Goal: Communication & Community: Answer question/provide support

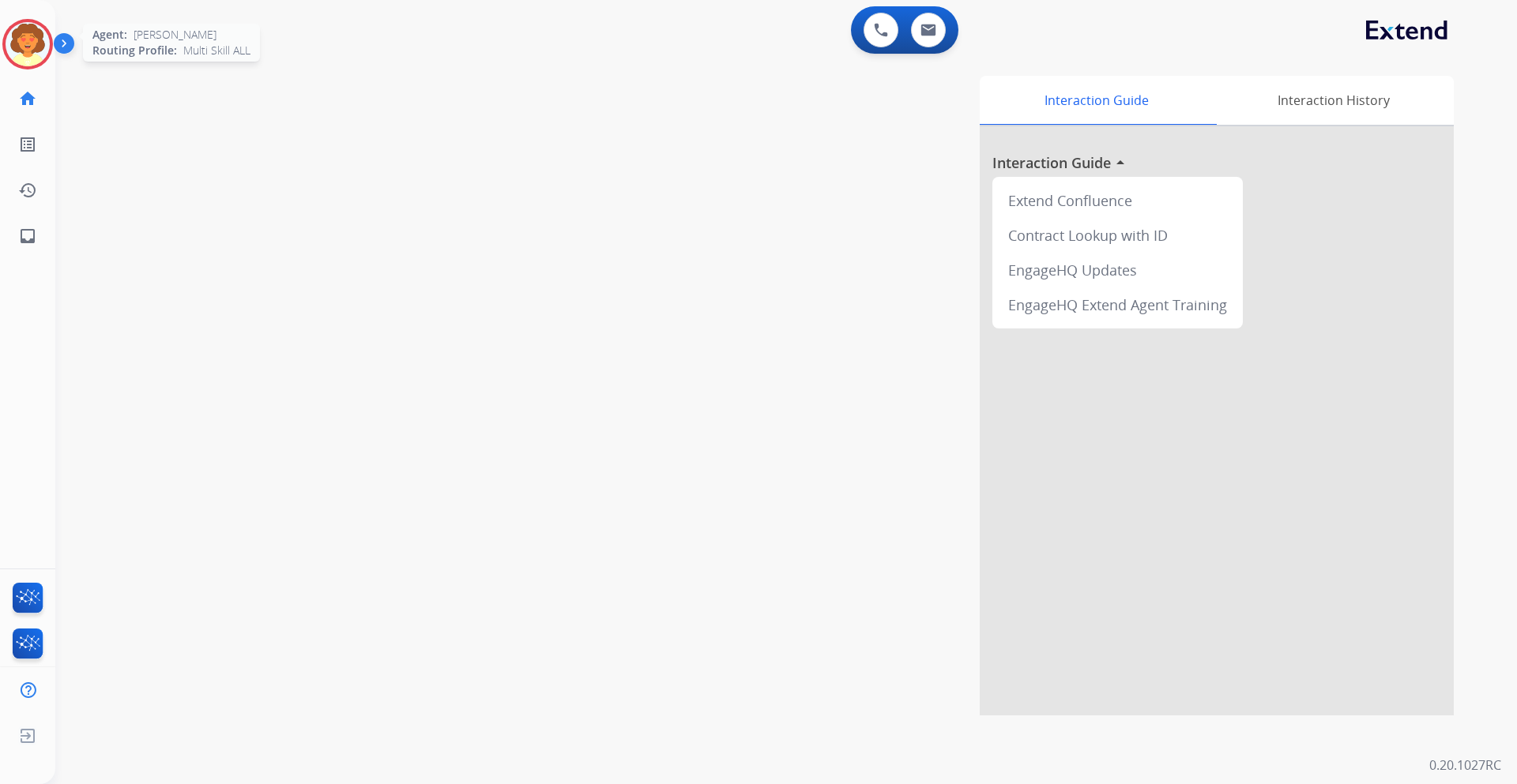
click at [36, 47] on img at bounding box center [27, 44] width 44 height 44
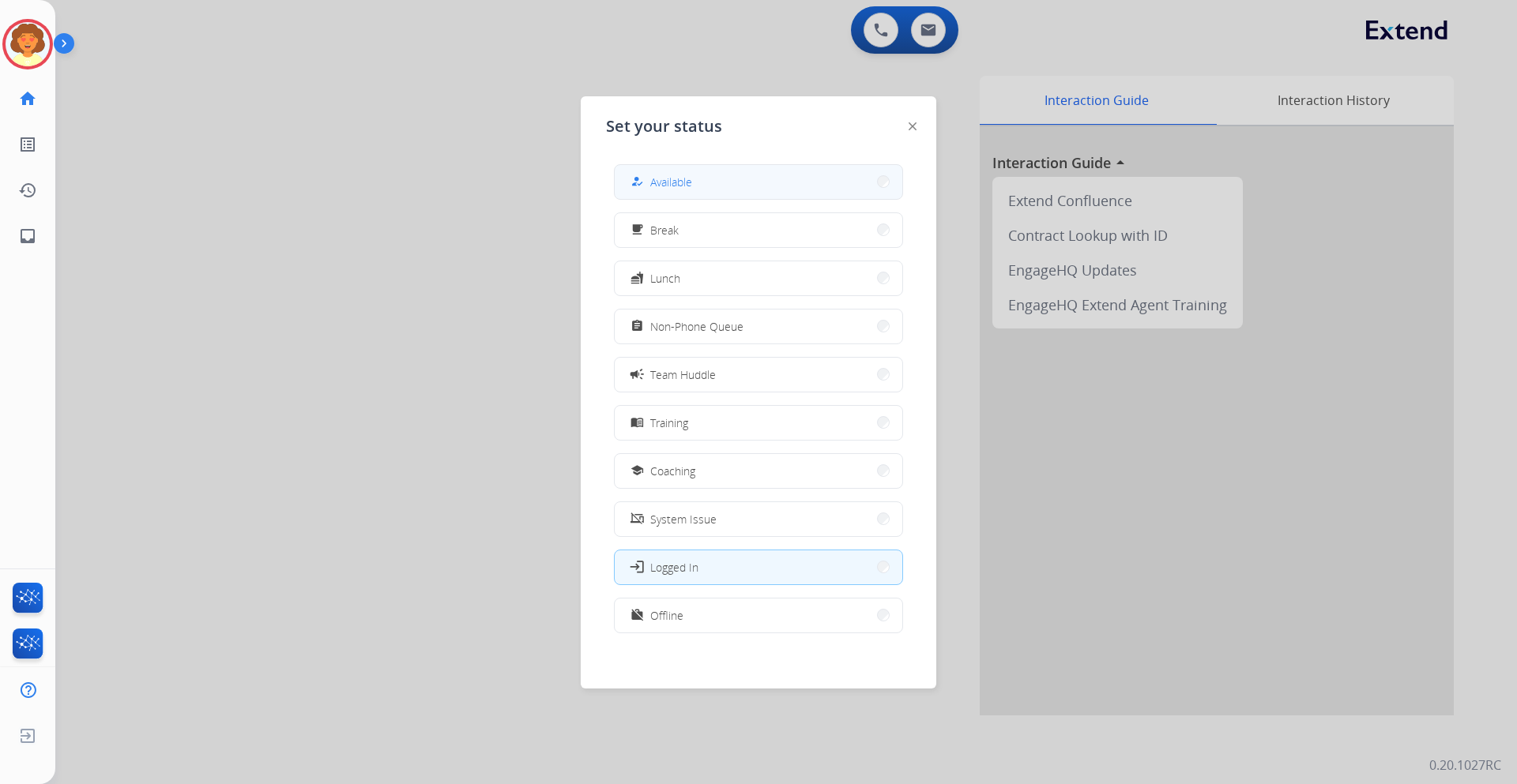
click at [696, 173] on button "how_to_reg Available" at bounding box center [758, 182] width 288 height 34
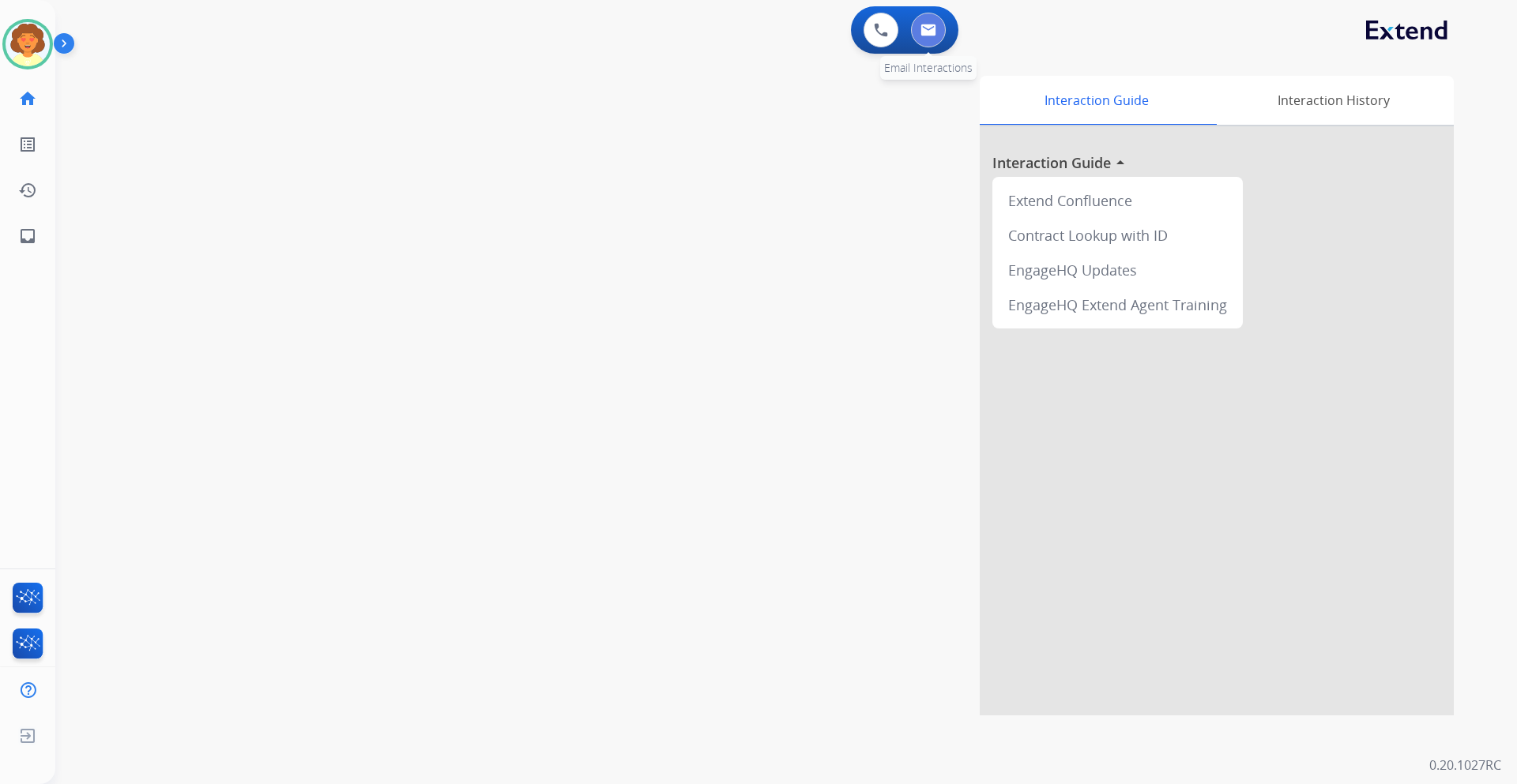
click at [931, 34] on img at bounding box center [928, 30] width 16 height 13
select select "**********"
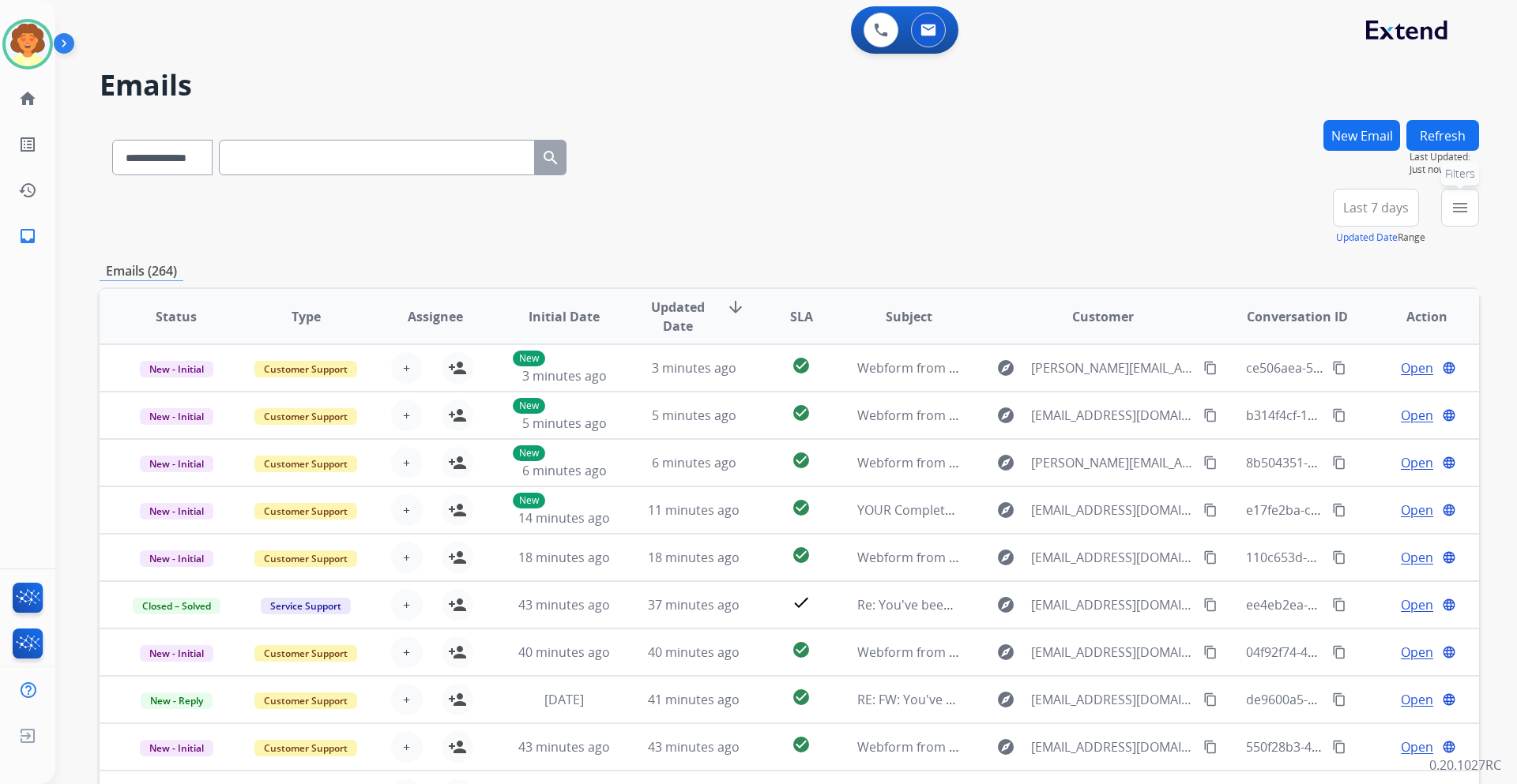
click at [1468, 203] on mat-icon "menu" at bounding box center [1460, 207] width 19 height 19
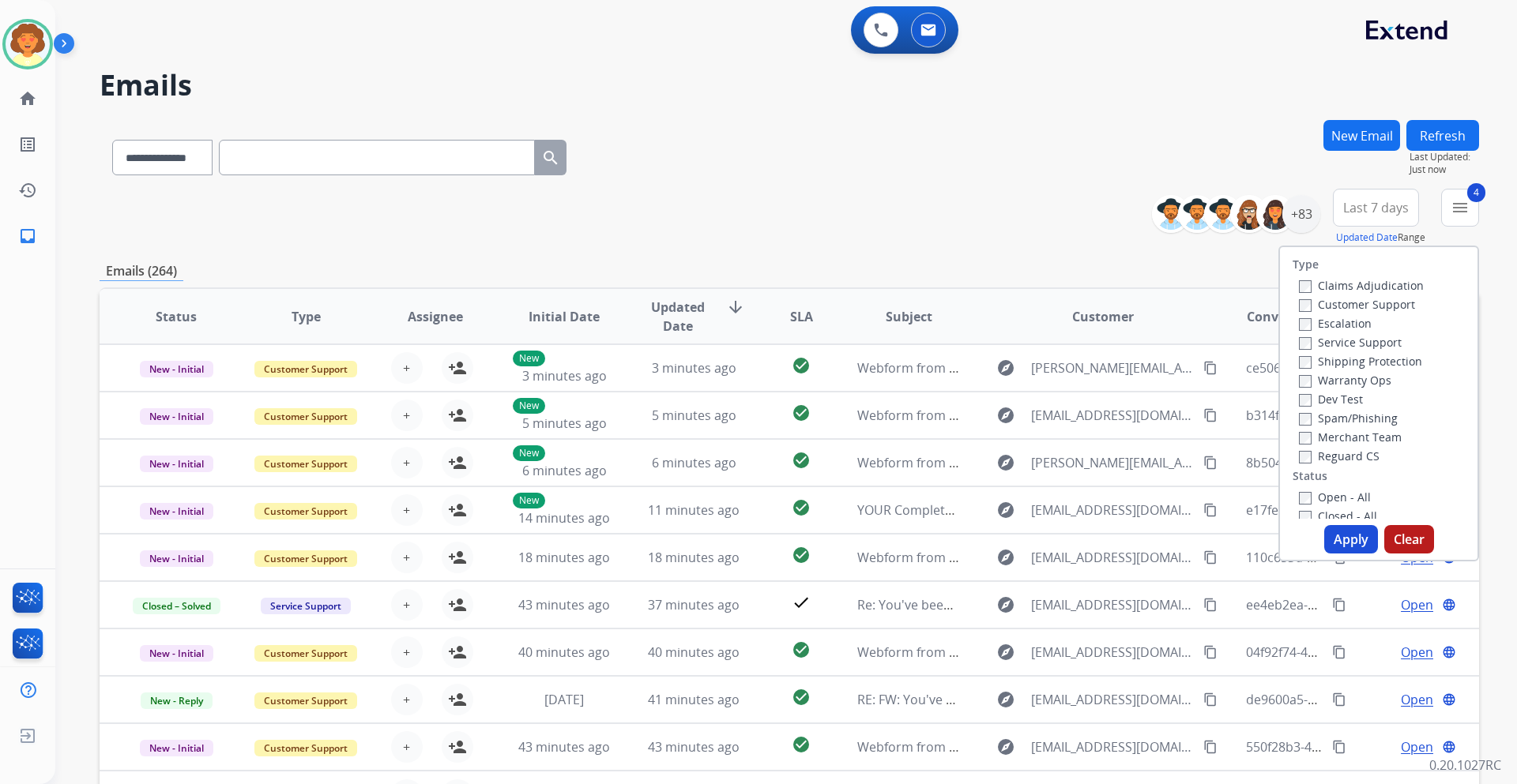
click at [1335, 539] on button "Apply" at bounding box center [1351, 539] width 54 height 28
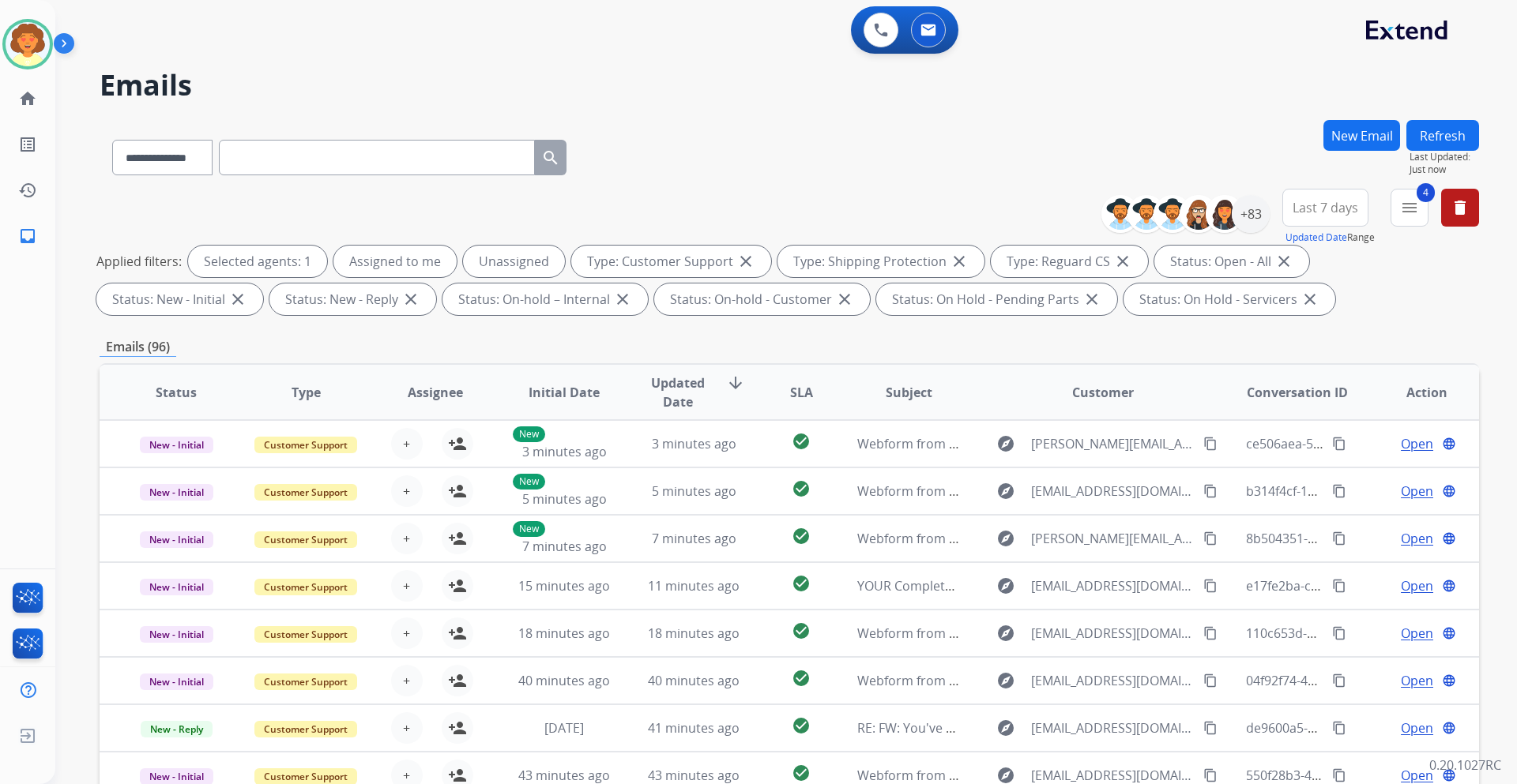
click at [1327, 204] on span "Last 7 days" at bounding box center [1326, 207] width 65 height 7
click at [1311, 399] on div "Last 90 days" at bounding box center [1320, 399] width 87 height 23
click at [1252, 214] on div "+137" at bounding box center [1250, 214] width 38 height 38
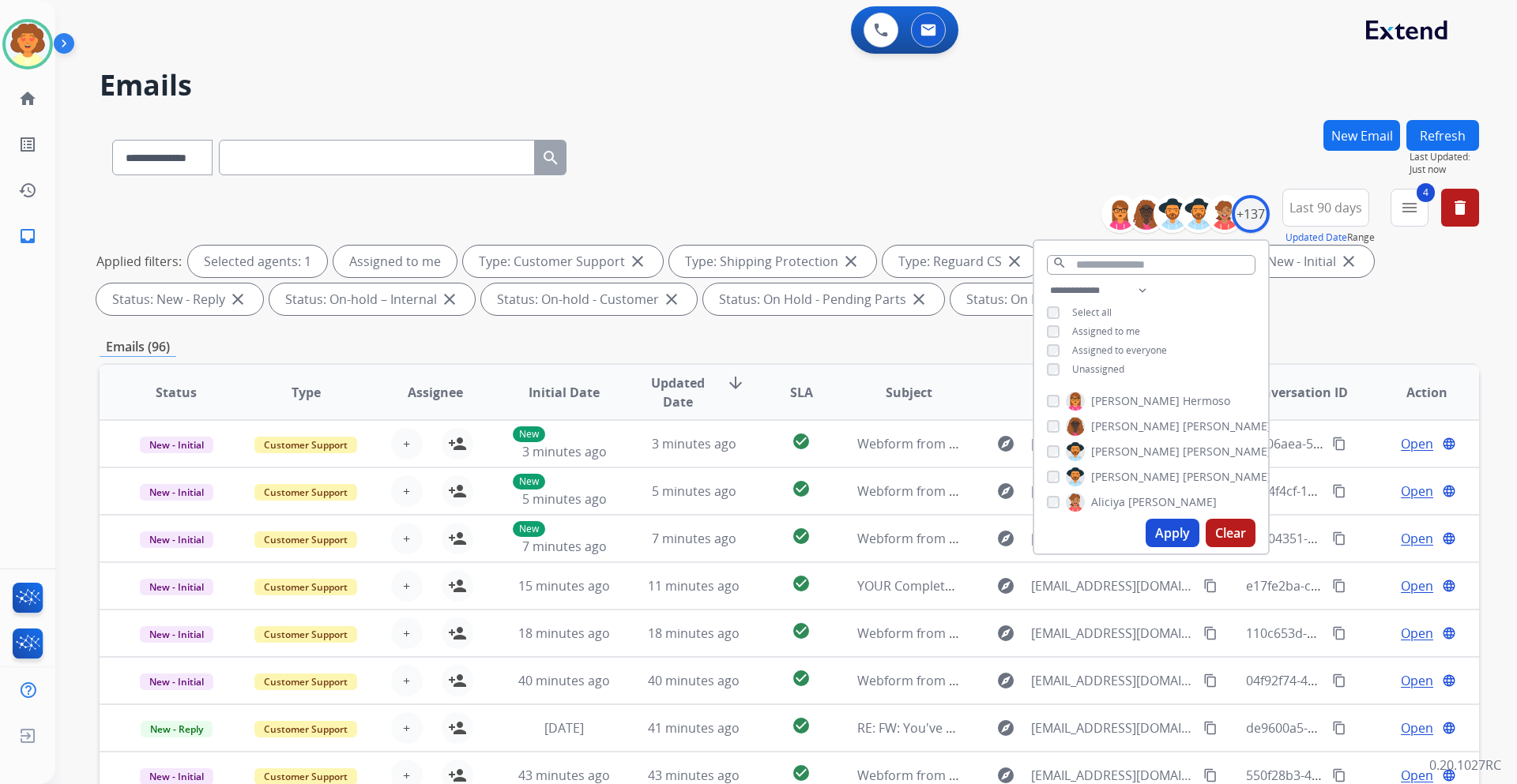
click at [1167, 527] on button "Apply" at bounding box center [1173, 533] width 54 height 28
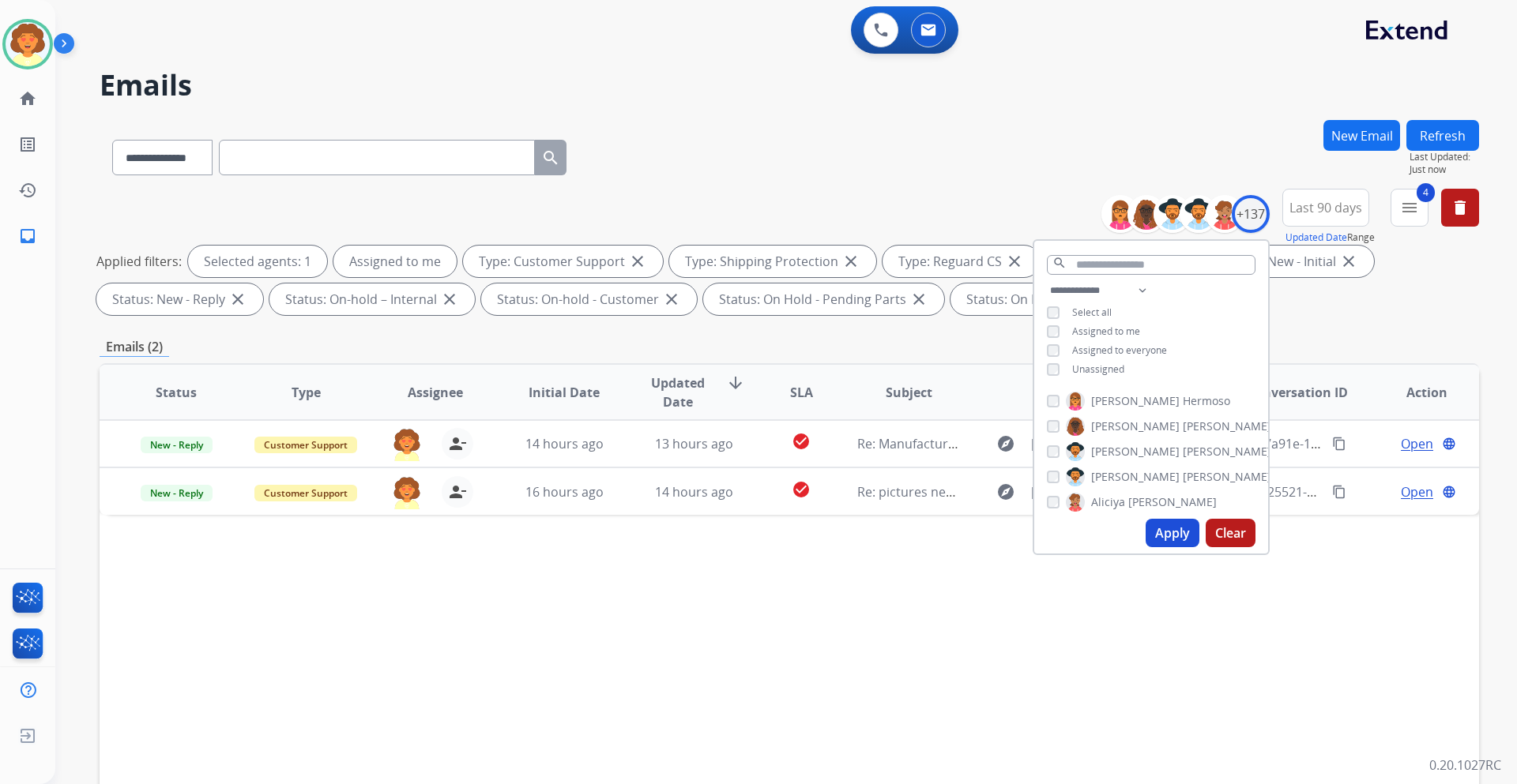
click at [934, 609] on div "Status Type Assignee Initial Date Updated Date arrow_downward SLA Subject Custo…" at bounding box center [790, 627] width 1380 height 529
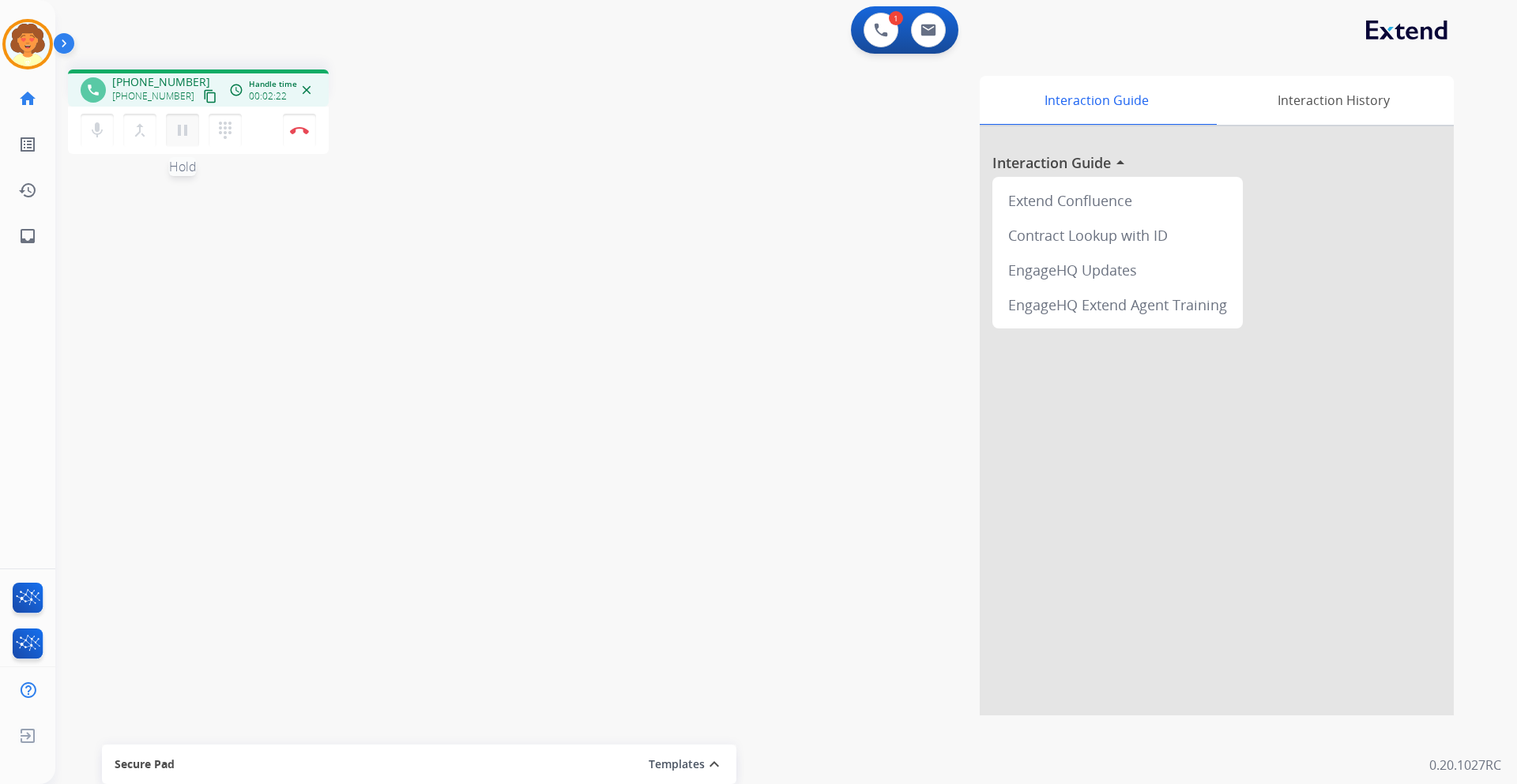
click at [182, 126] on mat-icon "pause" at bounding box center [182, 130] width 19 height 19
click at [185, 130] on mat-icon "play_arrow" at bounding box center [182, 130] width 19 height 19
click at [296, 131] on img at bounding box center [300, 130] width 19 height 7
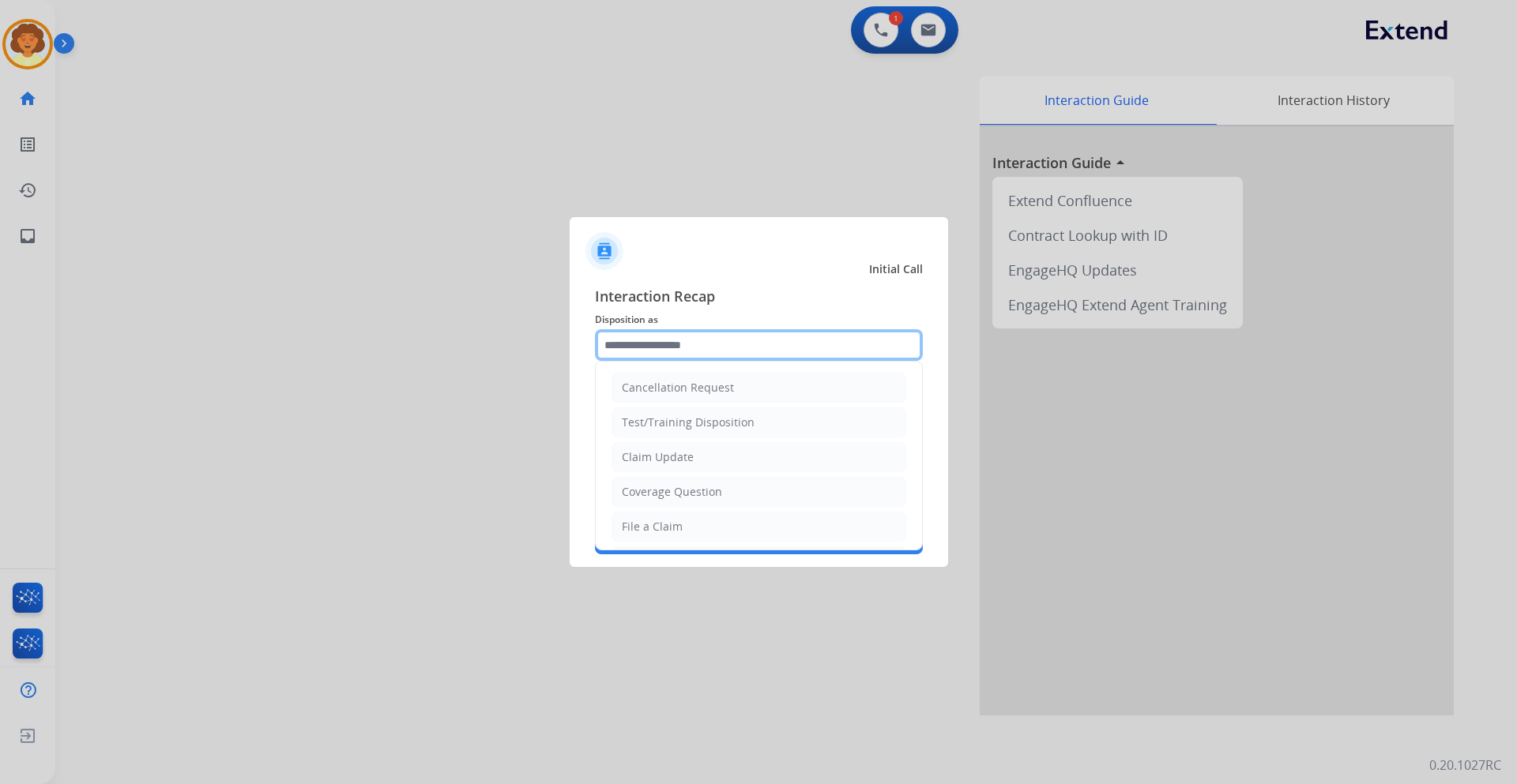
click at [673, 337] on input "text" at bounding box center [758, 345] width 328 height 32
click at [696, 488] on div "Coverage Question" at bounding box center [671, 492] width 100 height 16
type input "**********"
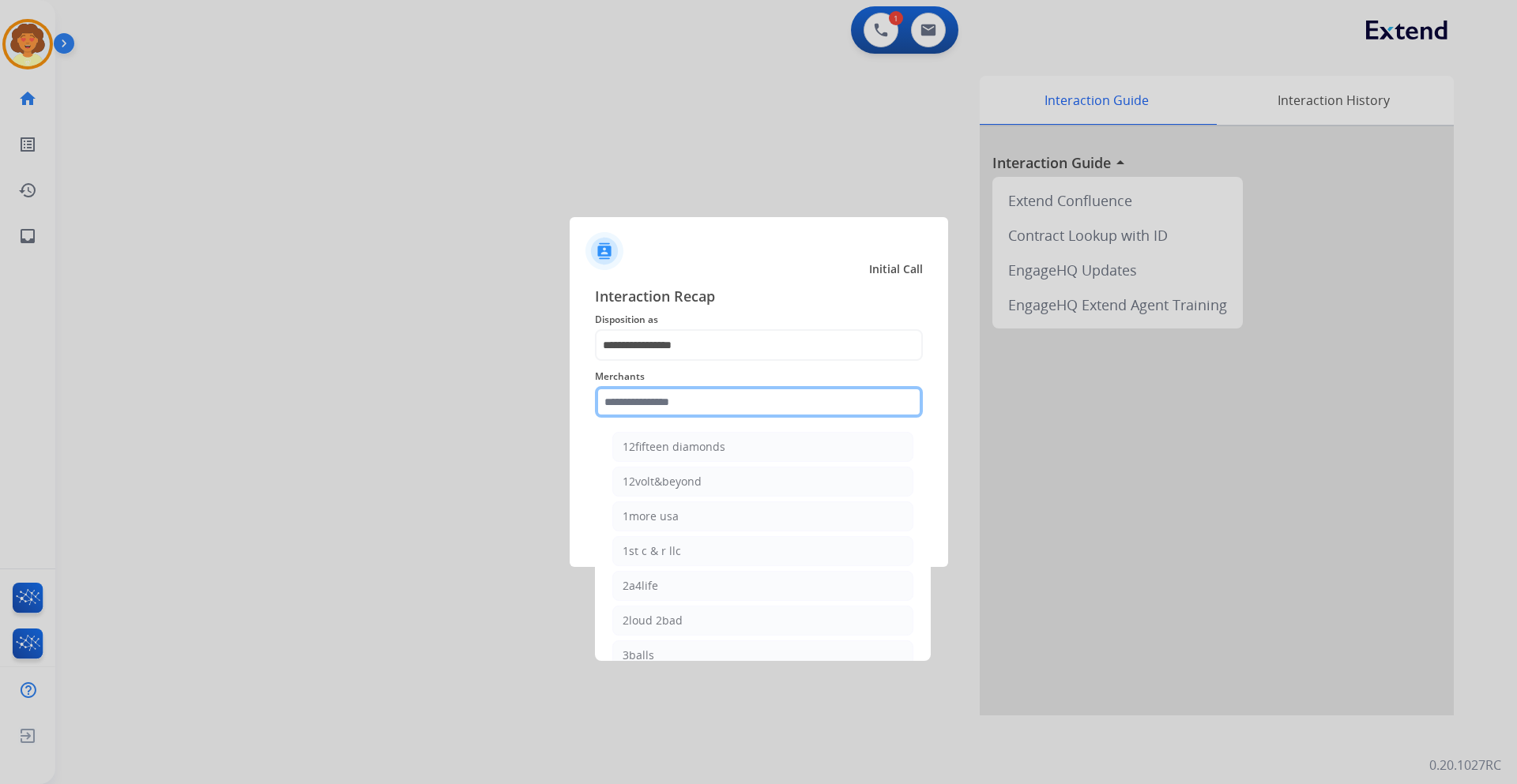
click at [616, 398] on input "text" at bounding box center [758, 402] width 328 height 32
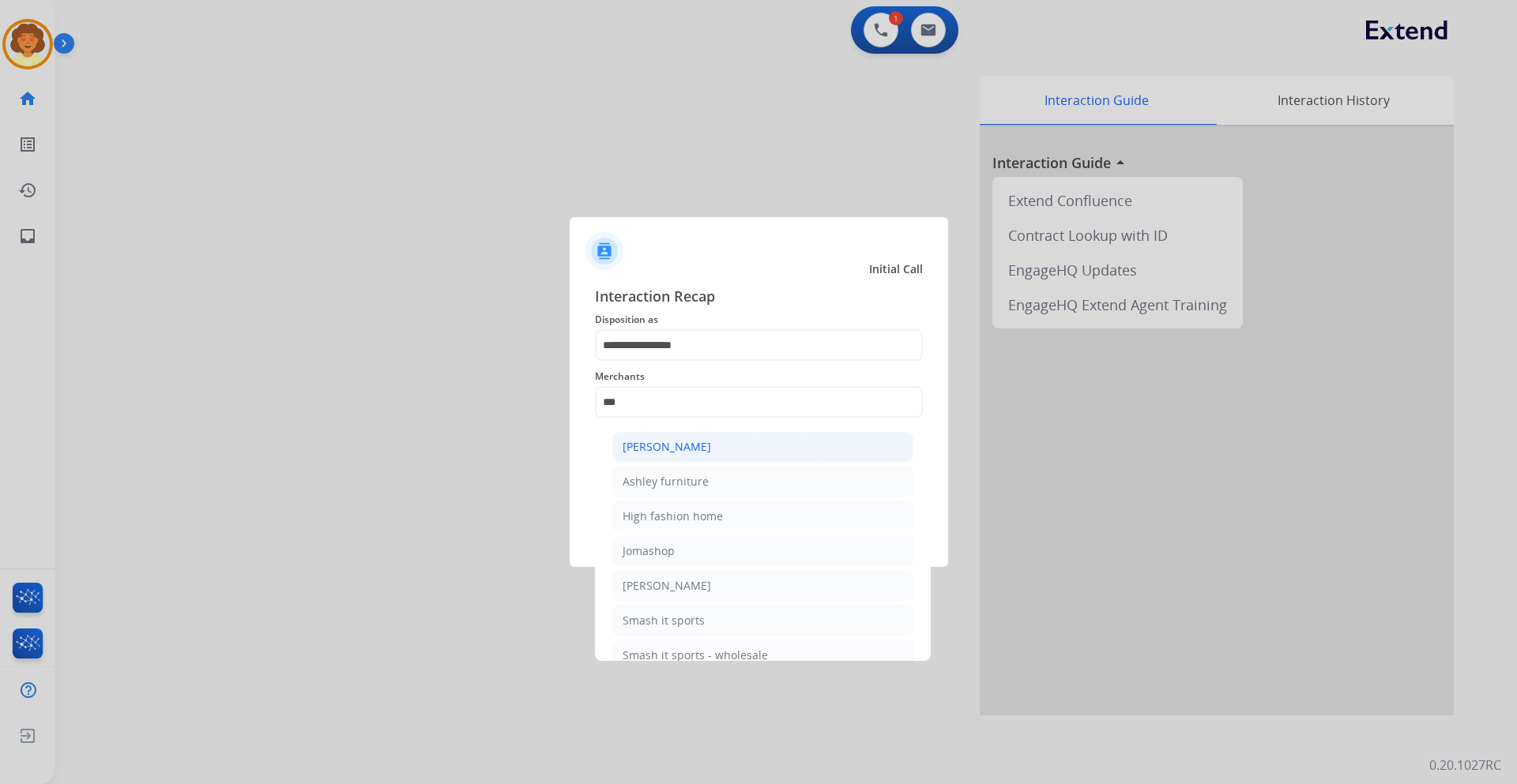
click at [654, 452] on div "[PERSON_NAME]" at bounding box center [667, 447] width 89 height 16
type input "**********"
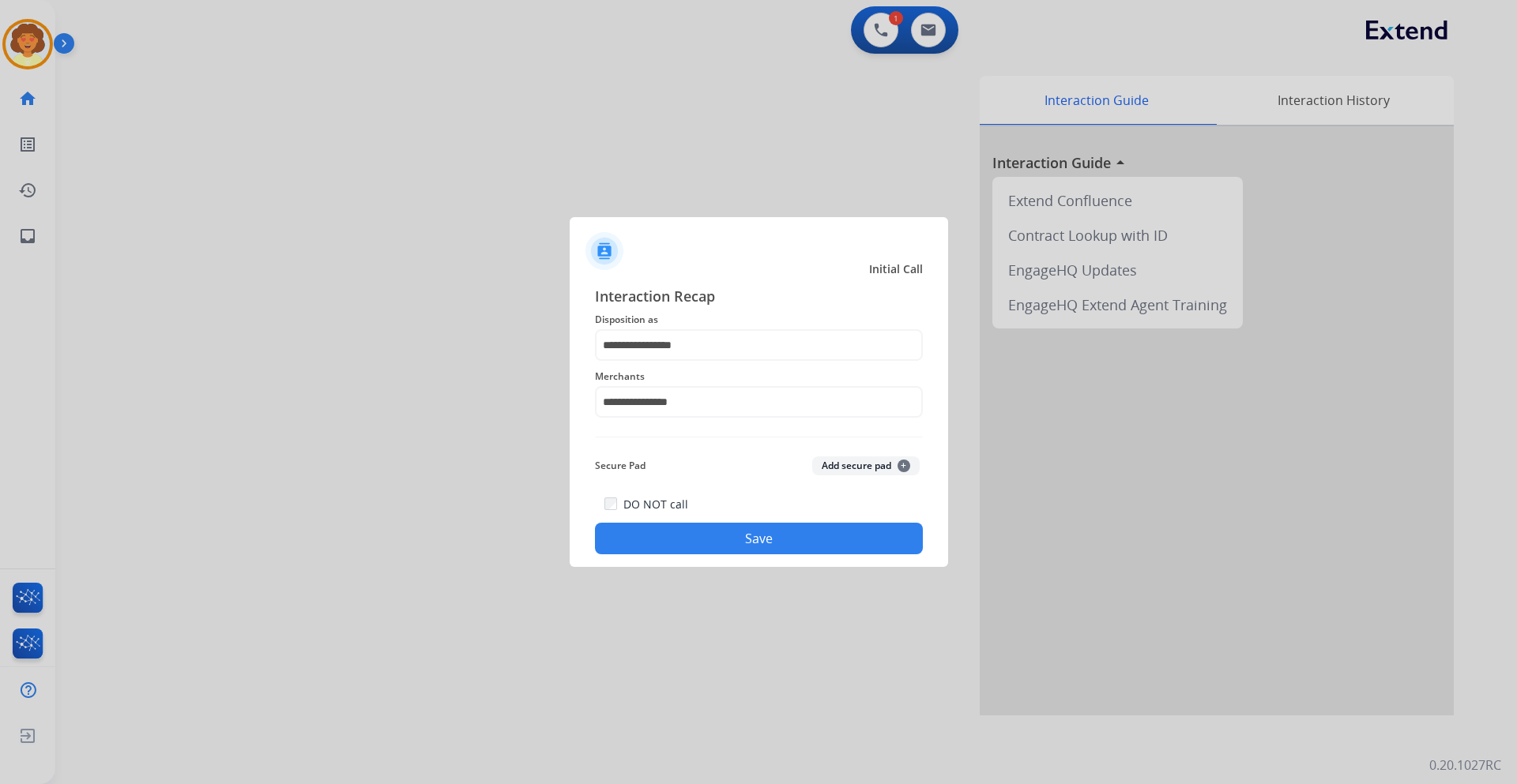
click at [738, 541] on button "Save" at bounding box center [758, 539] width 328 height 32
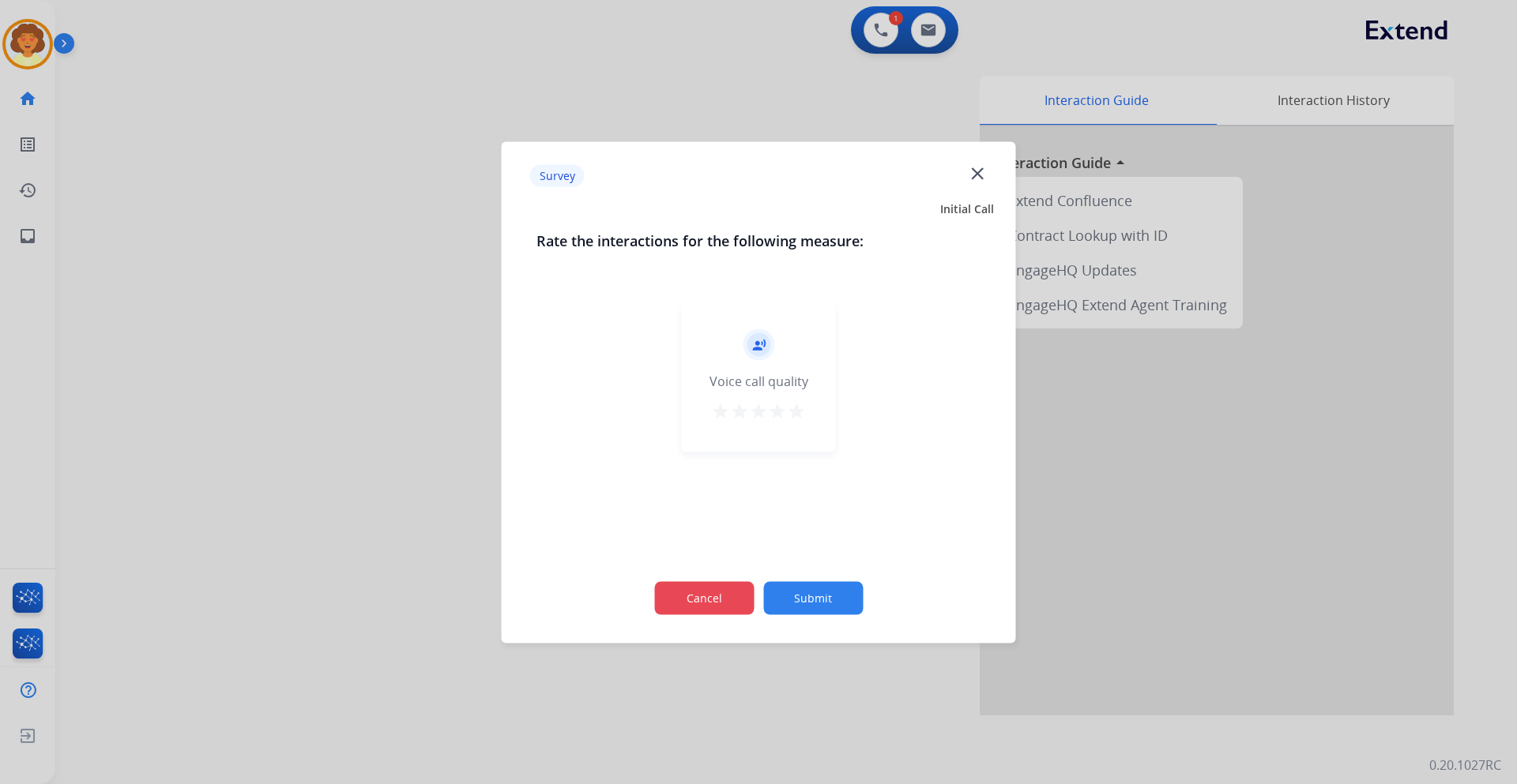
click at [693, 595] on button "Cancel" at bounding box center [704, 598] width 100 height 34
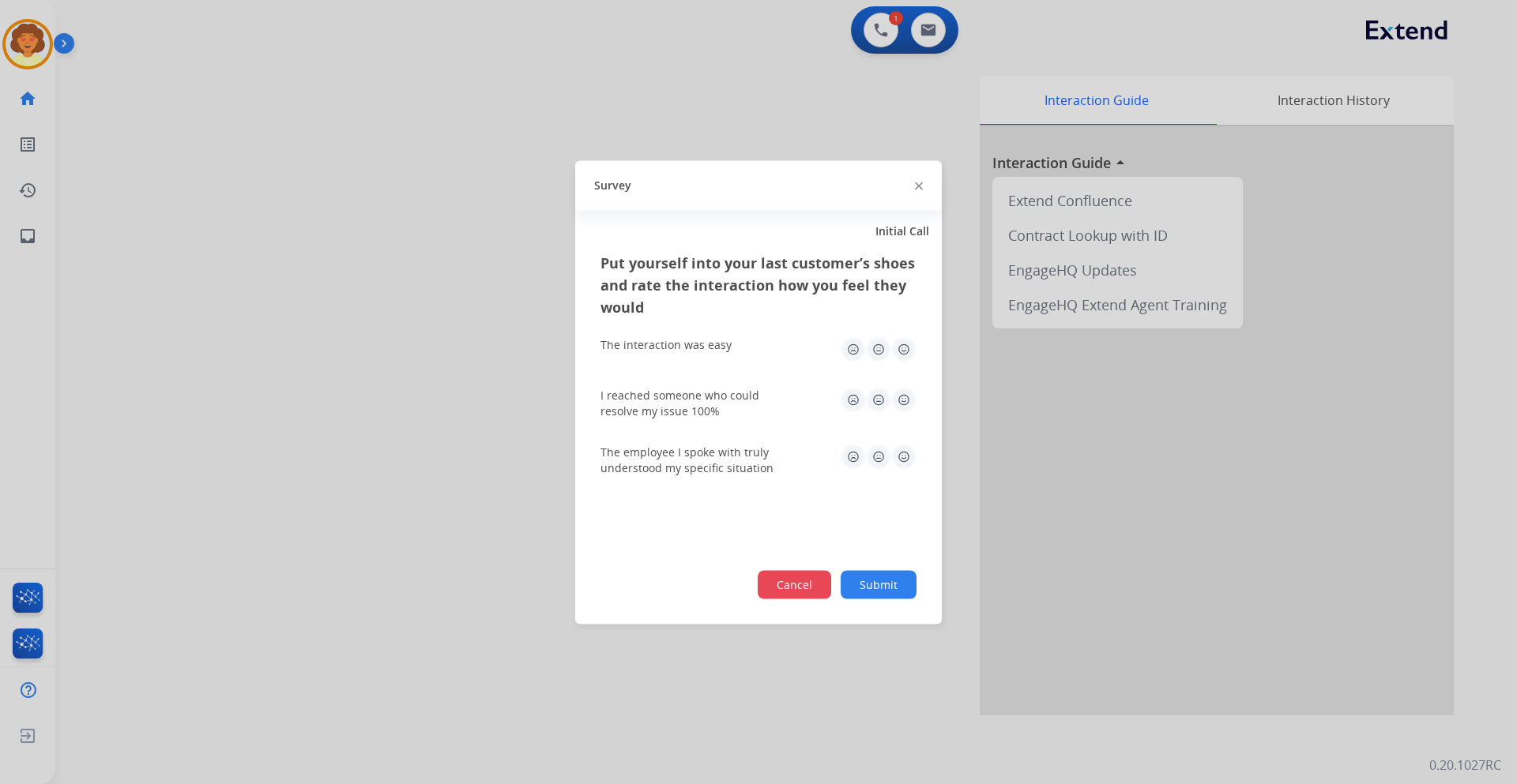
click at [772, 591] on button "Cancel" at bounding box center [794, 584] width 74 height 28
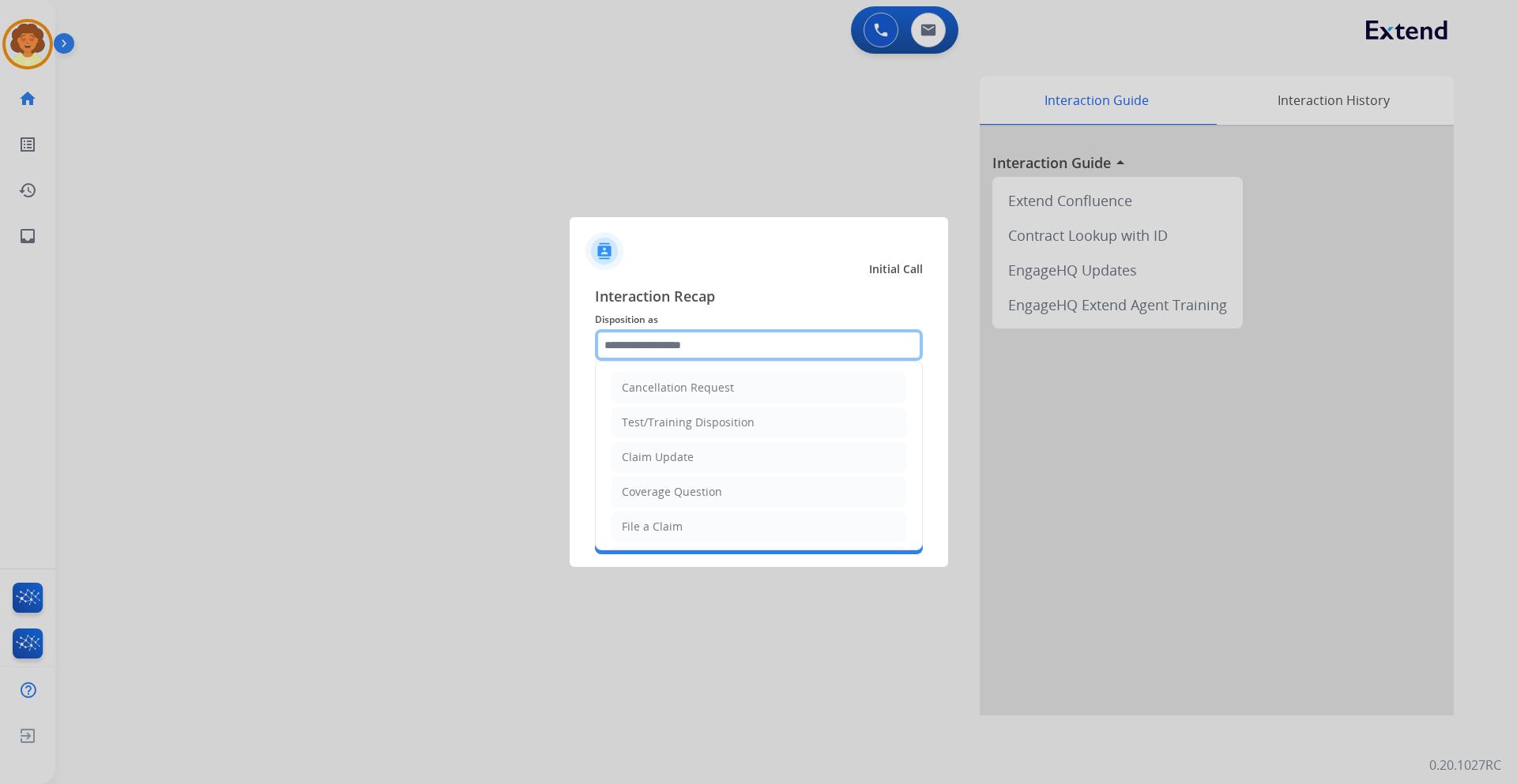
click at [681, 352] on input "text" at bounding box center [758, 345] width 328 height 32
click at [677, 491] on div "Coverage Question" at bounding box center [671, 492] width 100 height 16
type input "**********"
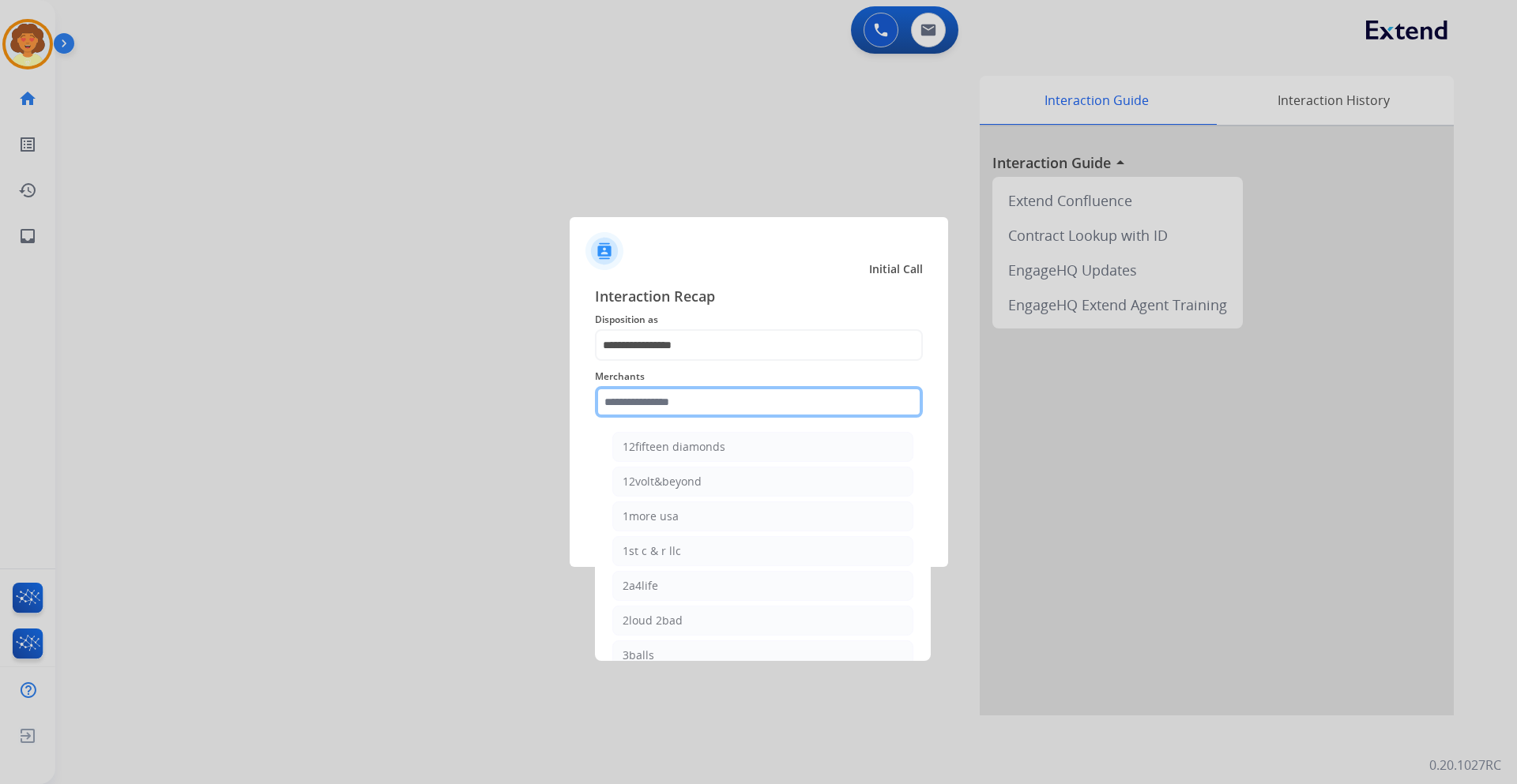
click at [637, 404] on input "text" at bounding box center [758, 402] width 328 height 32
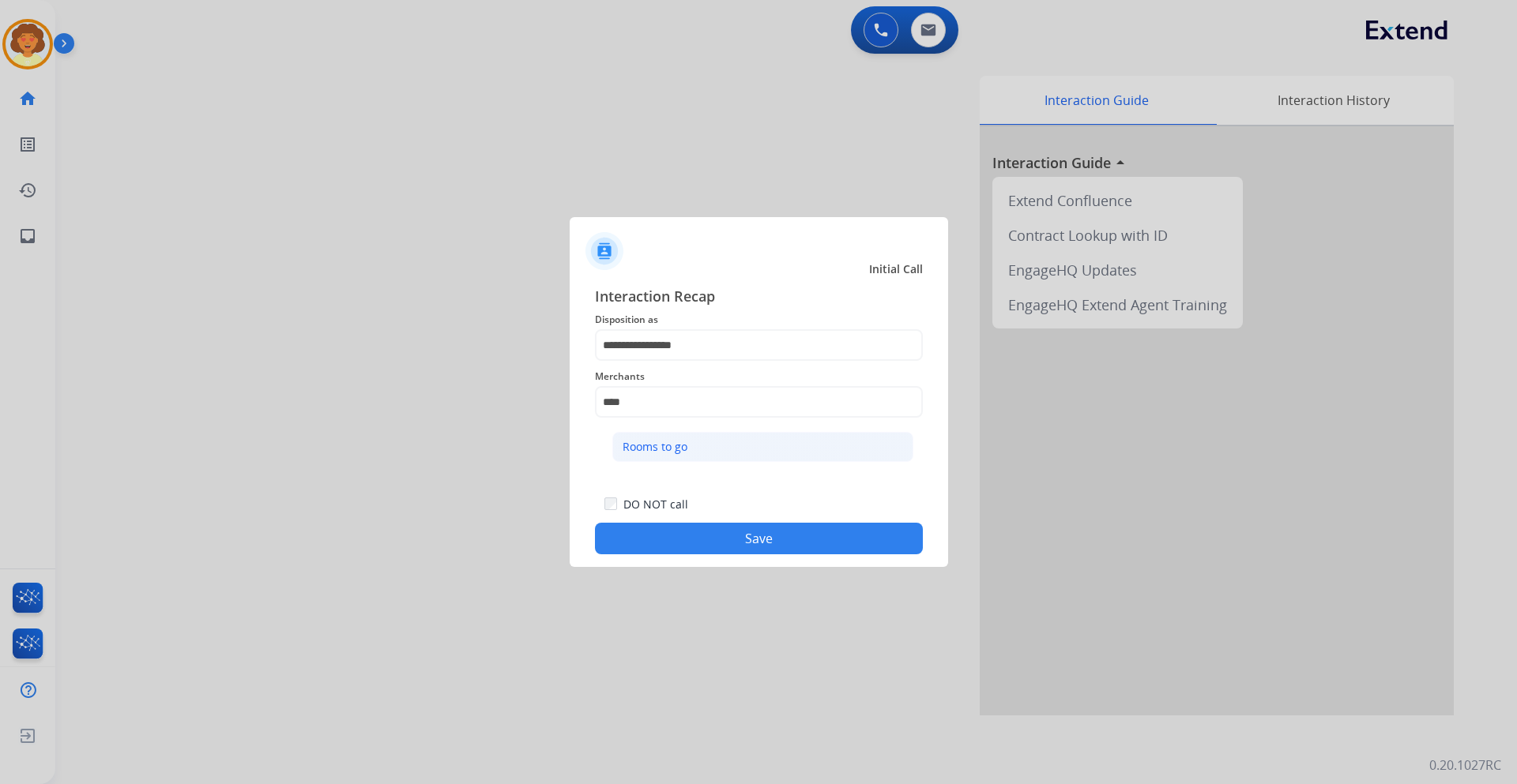
click at [652, 446] on div "Rooms to go" at bounding box center [654, 447] width 64 height 16
type input "**********"
click at [703, 538] on button "Save" at bounding box center [758, 539] width 328 height 32
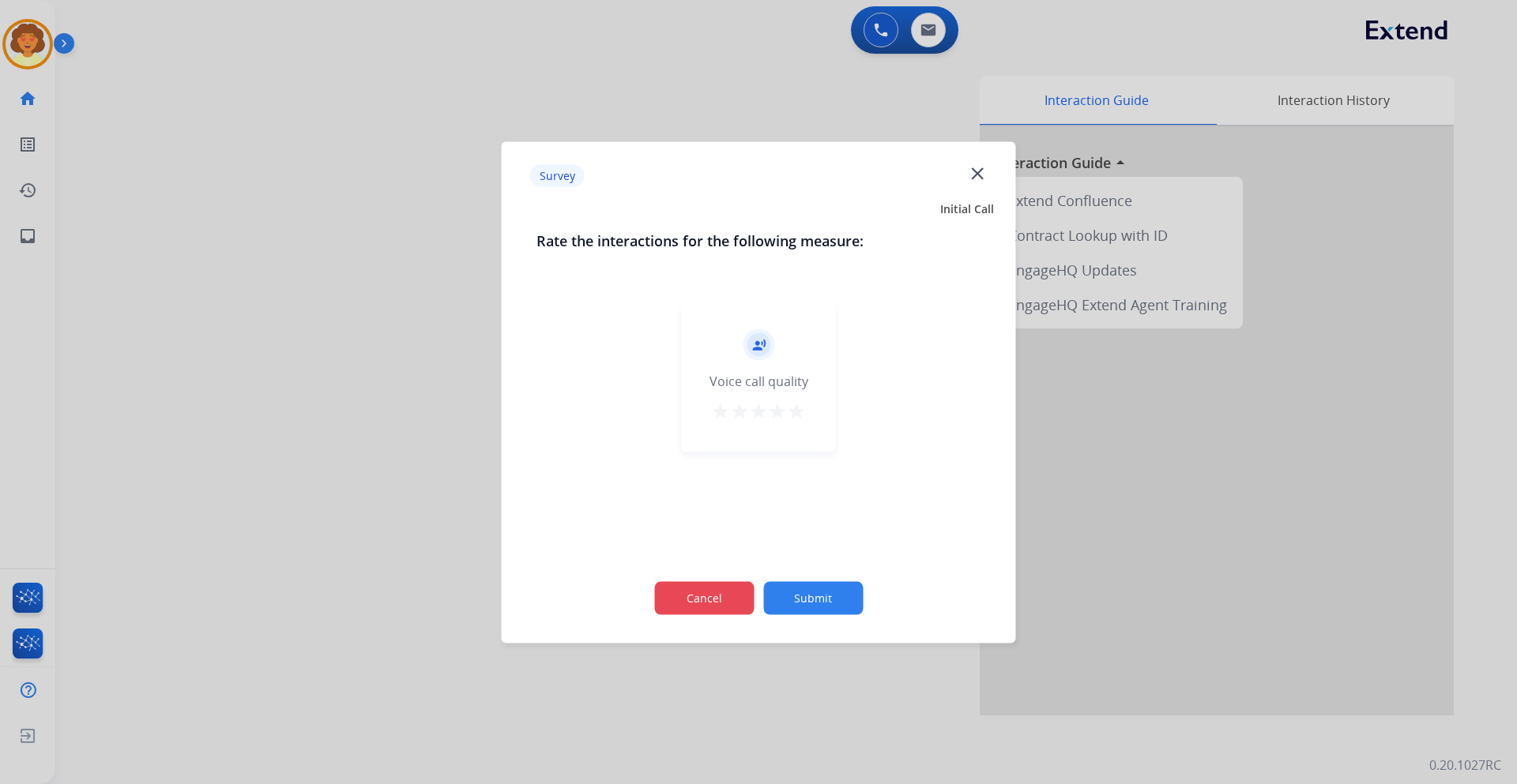
click at [727, 594] on button "Cancel" at bounding box center [704, 598] width 100 height 34
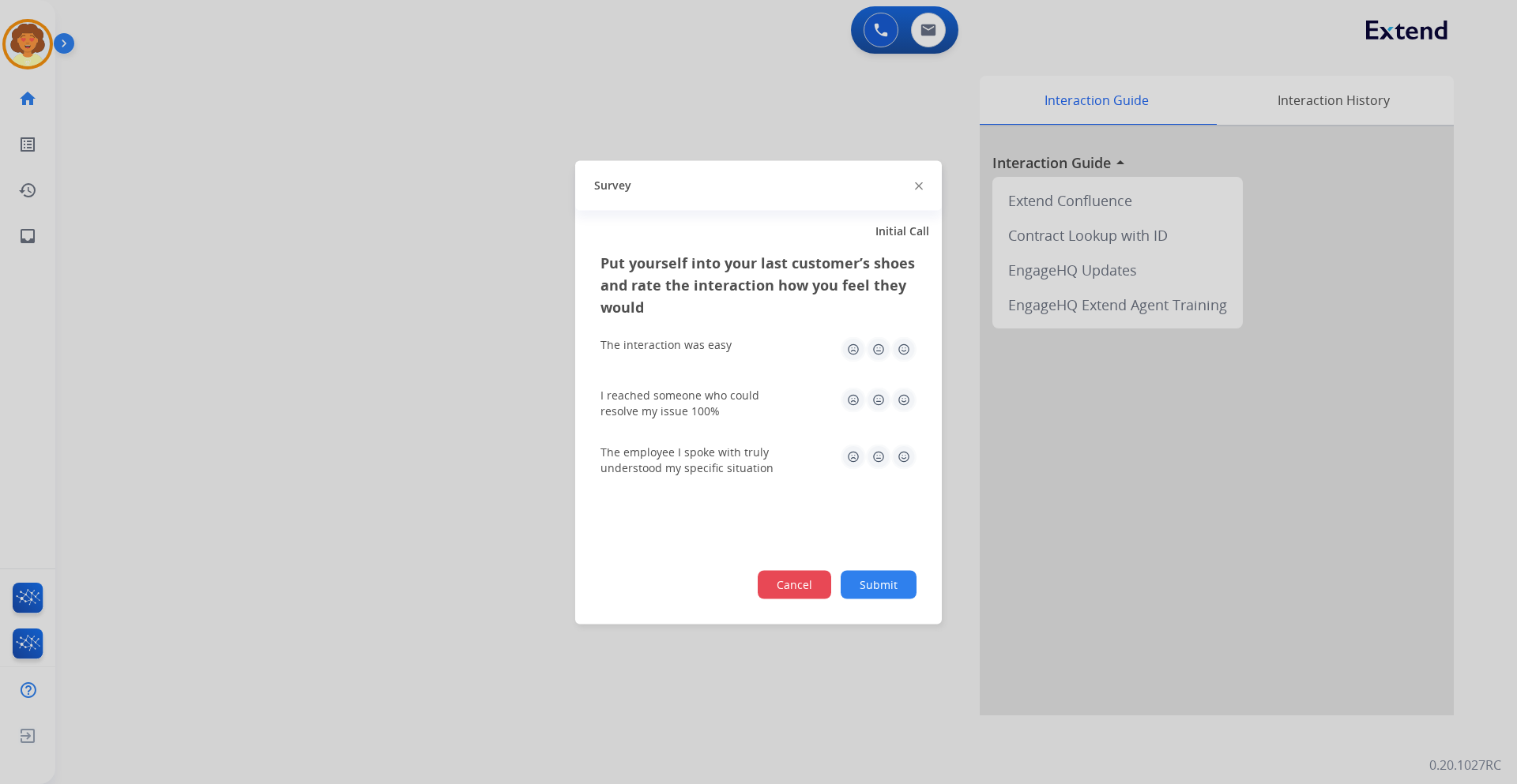
click at [787, 587] on button "Cancel" at bounding box center [794, 584] width 74 height 28
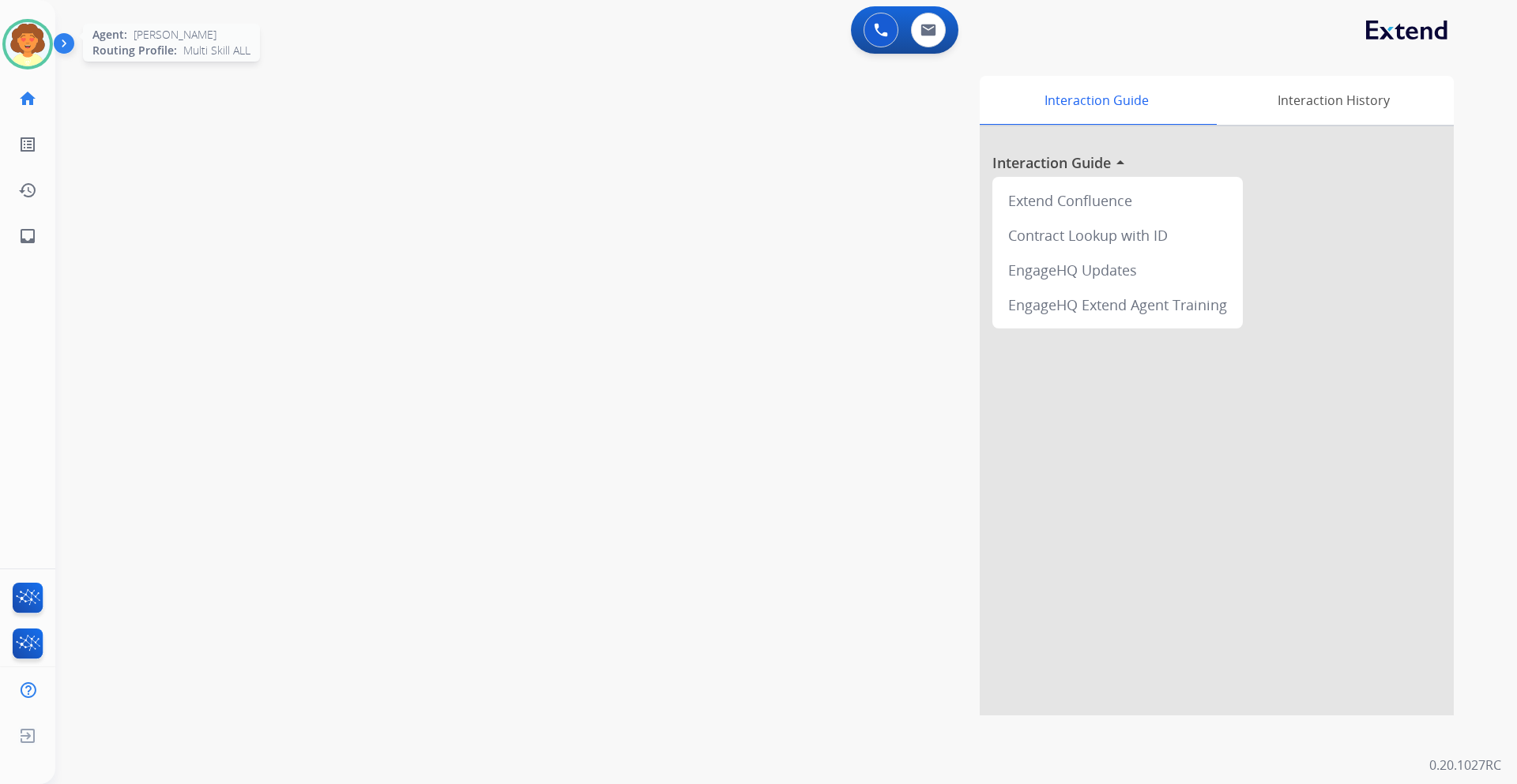
click at [45, 44] on img at bounding box center [27, 44] width 44 height 44
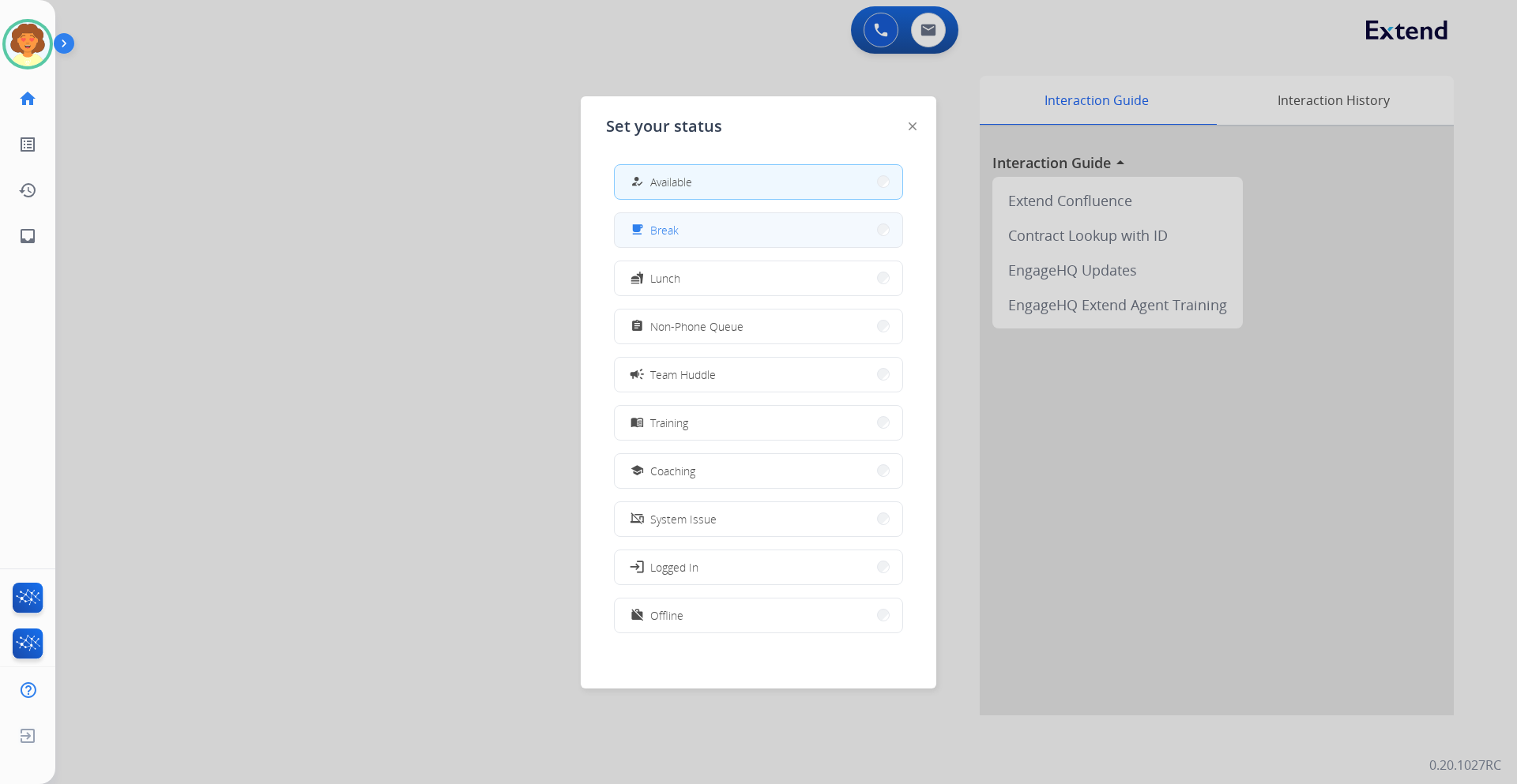
click at [659, 232] on span "Break" at bounding box center [665, 231] width 28 height 17
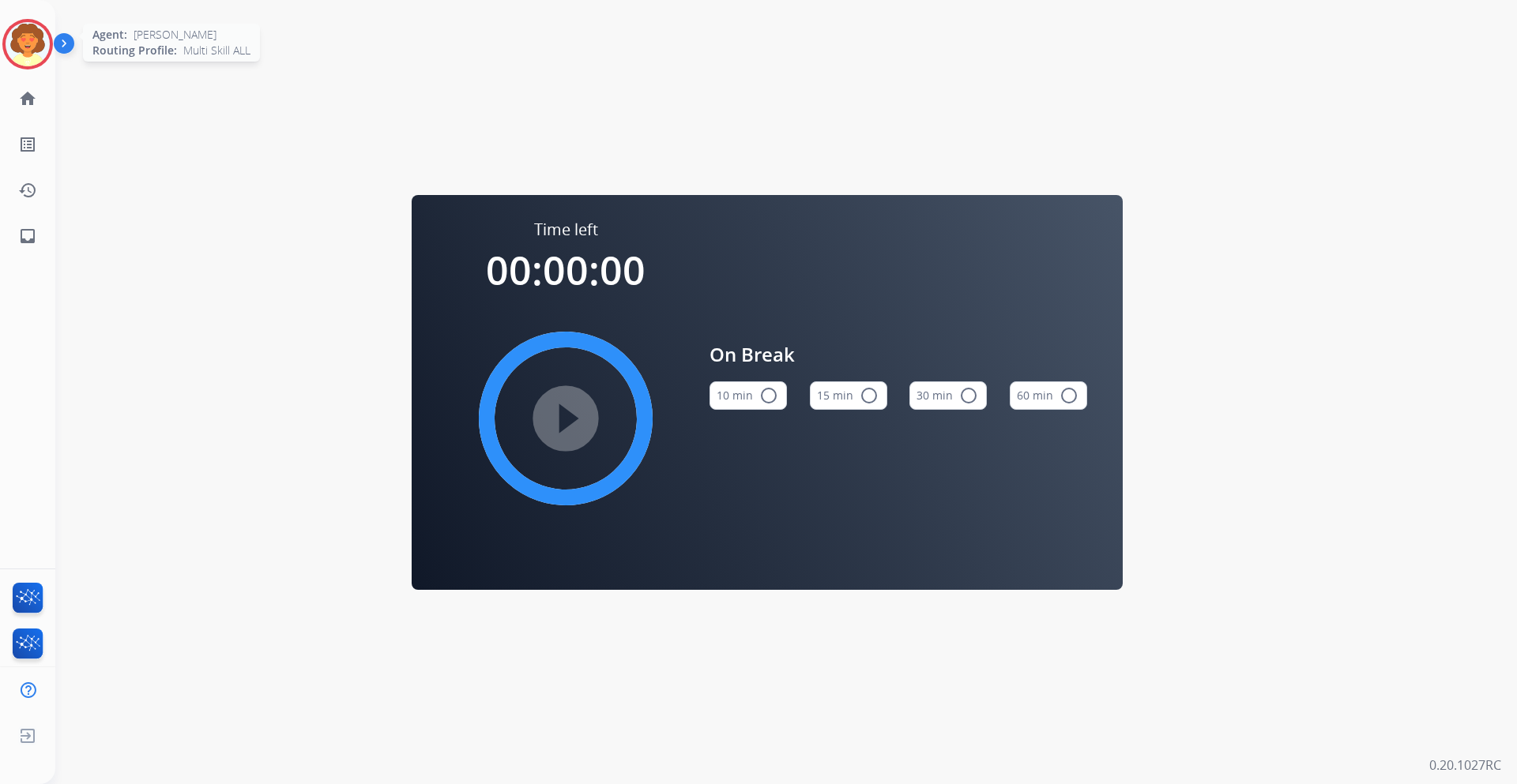
click at [19, 46] on img at bounding box center [27, 44] width 44 height 44
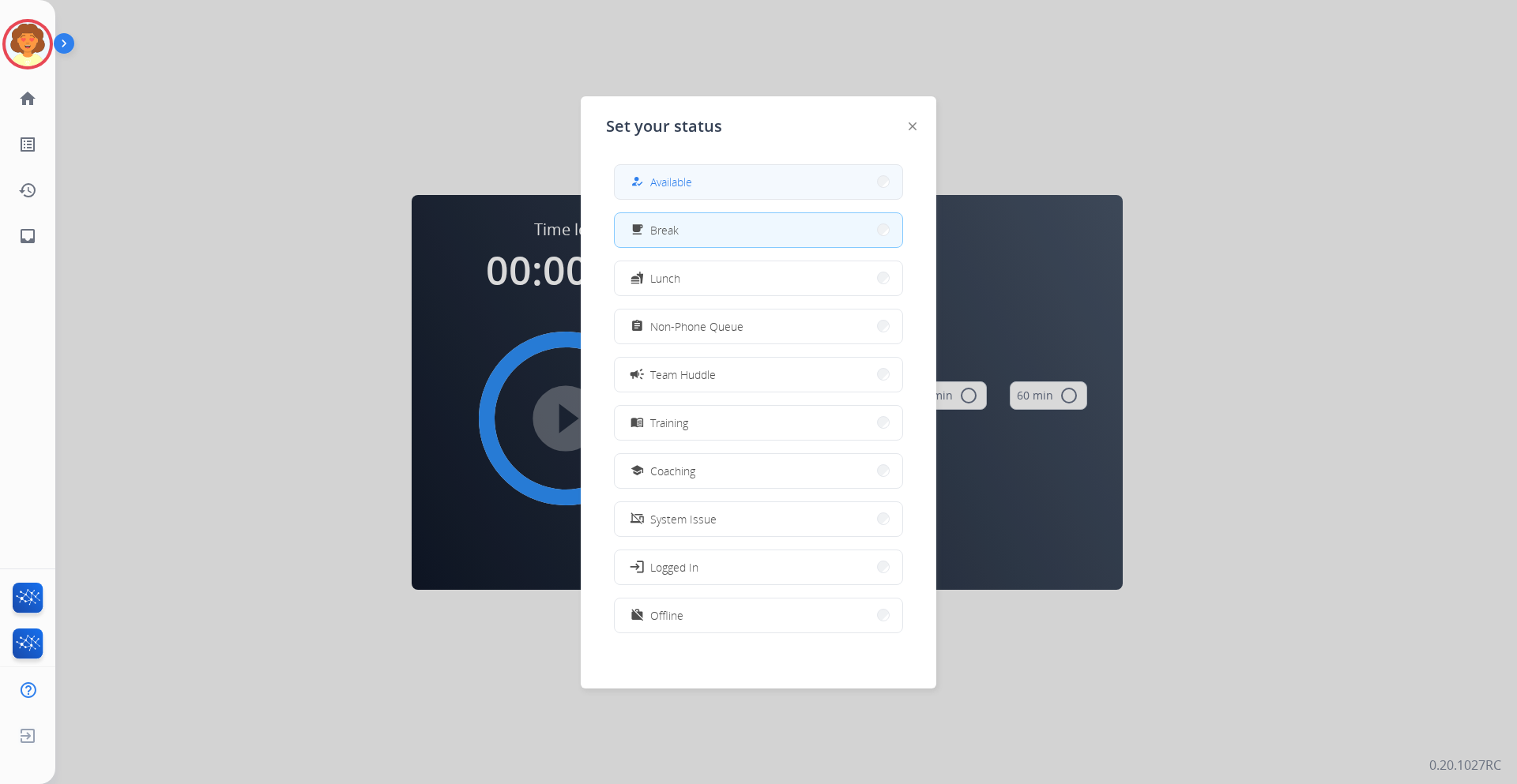
click at [685, 186] on span "Available" at bounding box center [671, 182] width 42 height 17
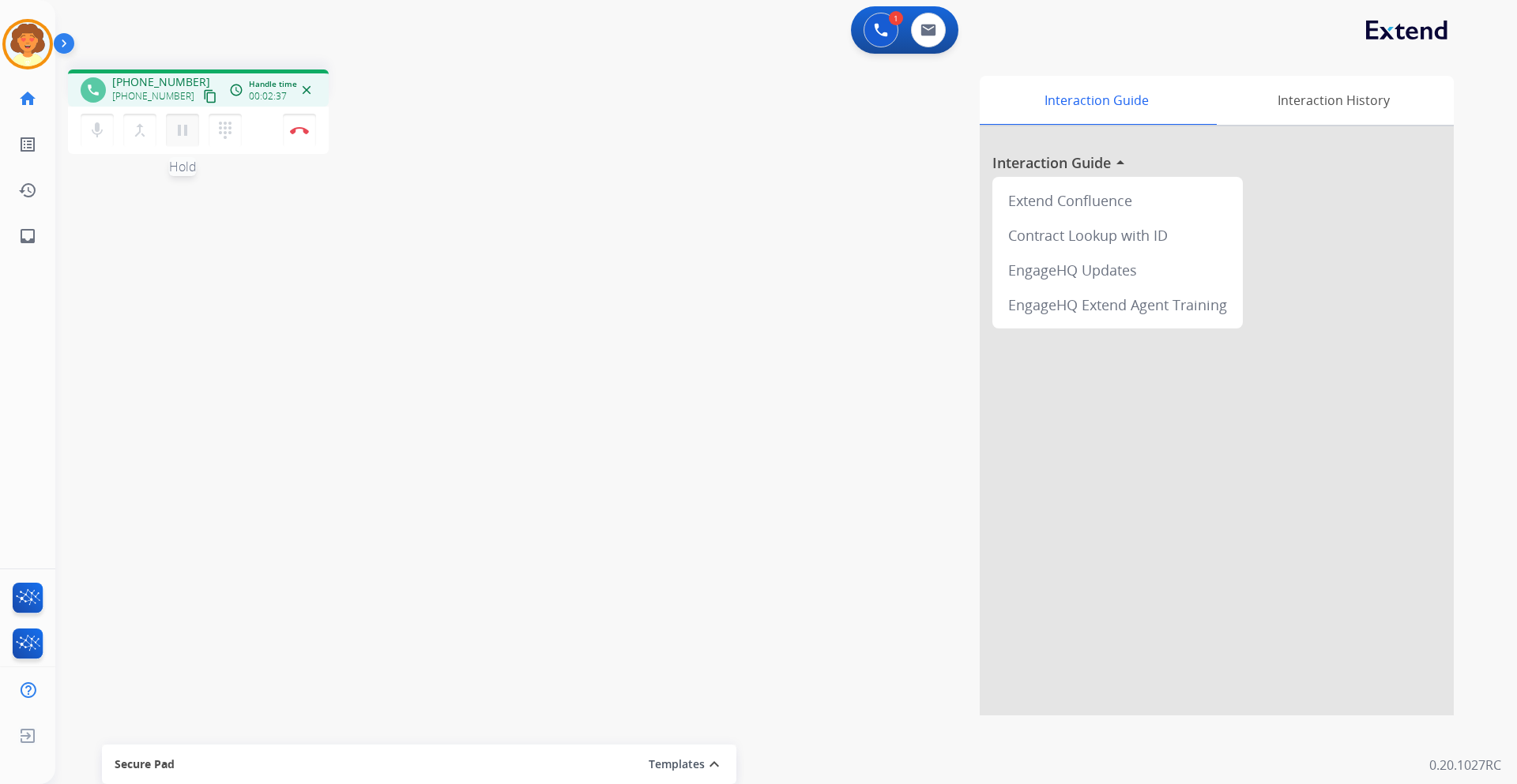
click at [180, 136] on mat-icon "pause" at bounding box center [182, 130] width 19 height 19
click at [184, 125] on mat-icon "play_arrow" at bounding box center [182, 130] width 19 height 19
click at [303, 131] on img at bounding box center [300, 130] width 19 height 7
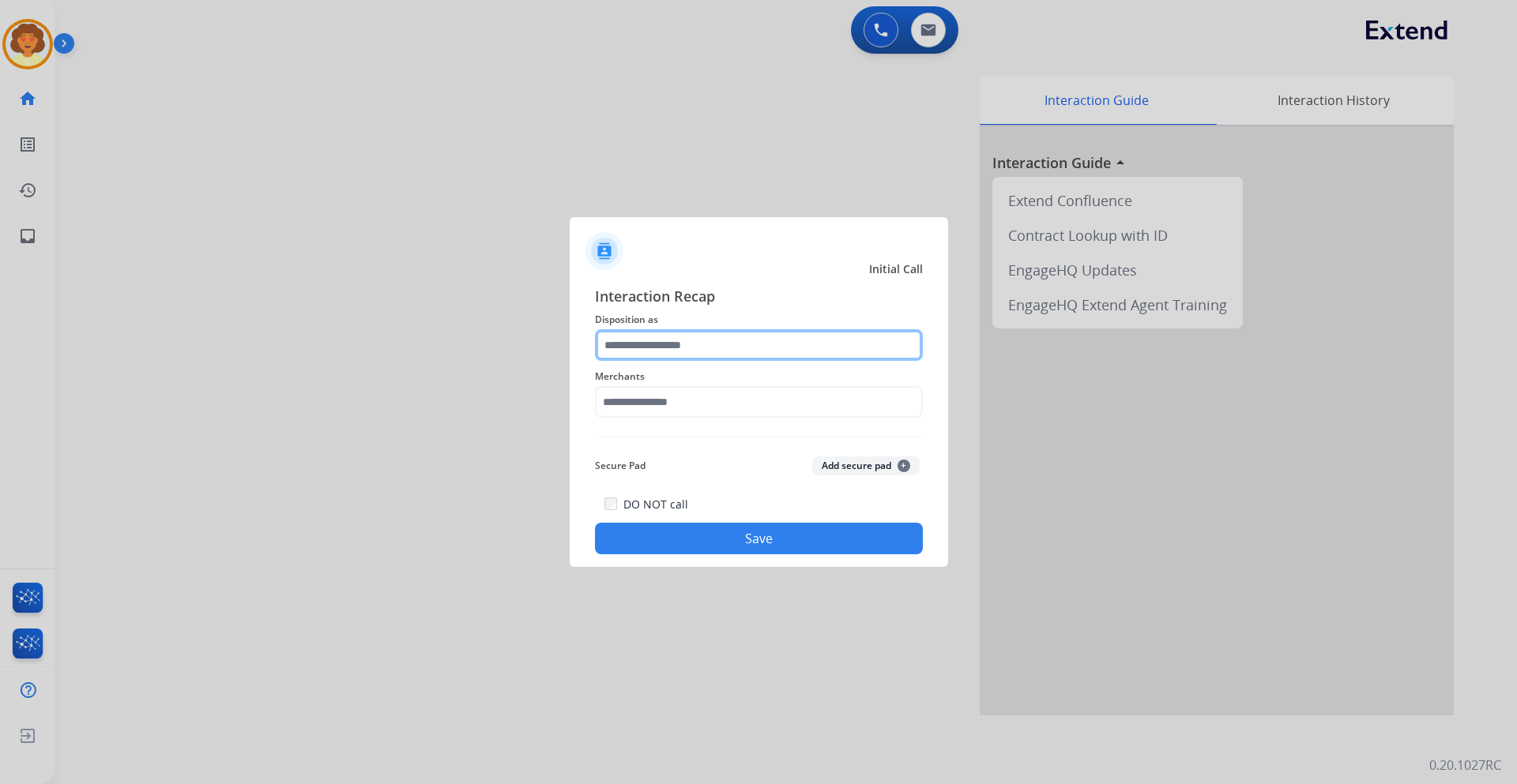
click at [665, 343] on input "text" at bounding box center [758, 345] width 328 height 32
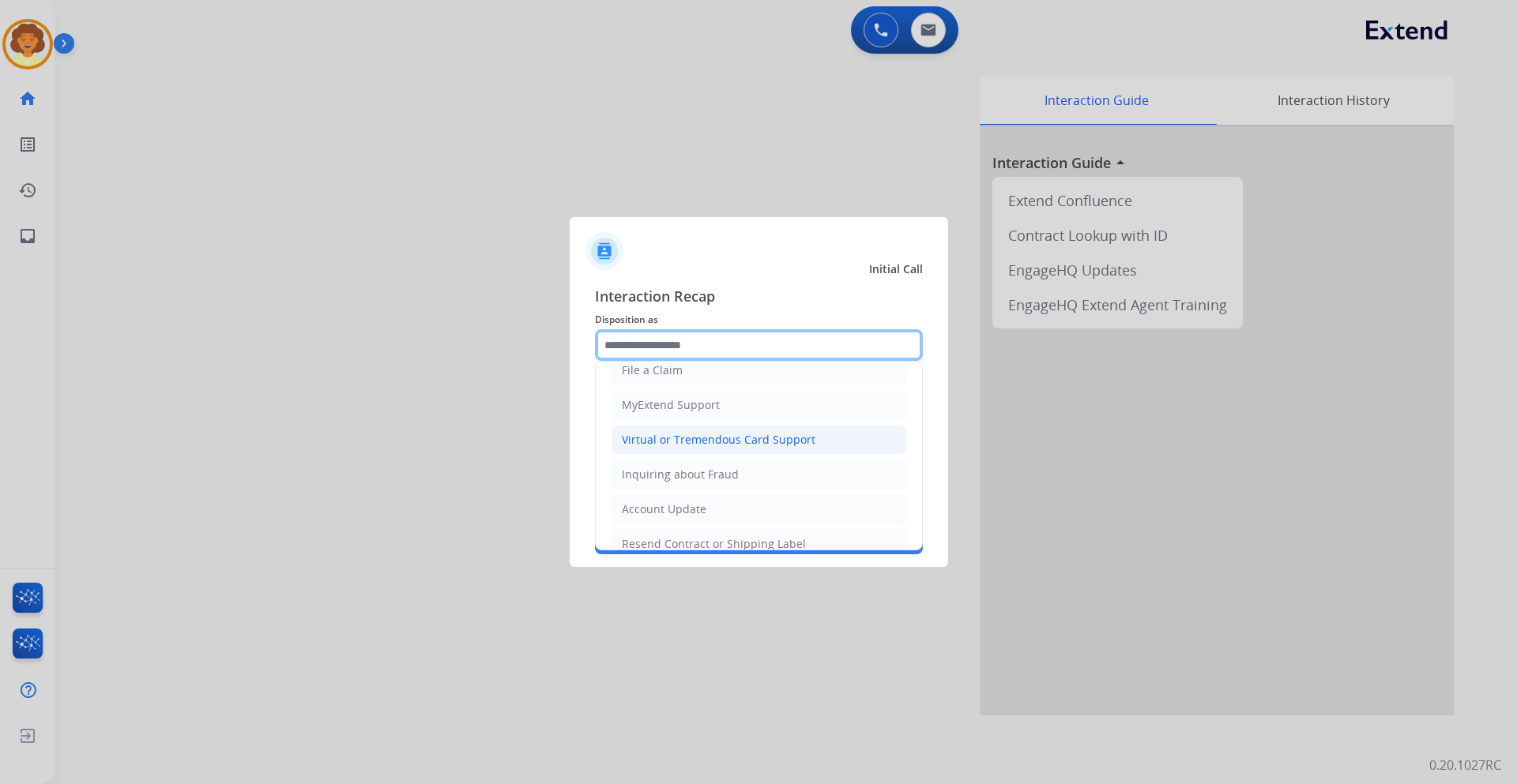
scroll to position [158, 0]
click at [740, 437] on div "Virtual or Tremendous Card Support" at bounding box center [718, 438] width 193 height 16
type input "**********"
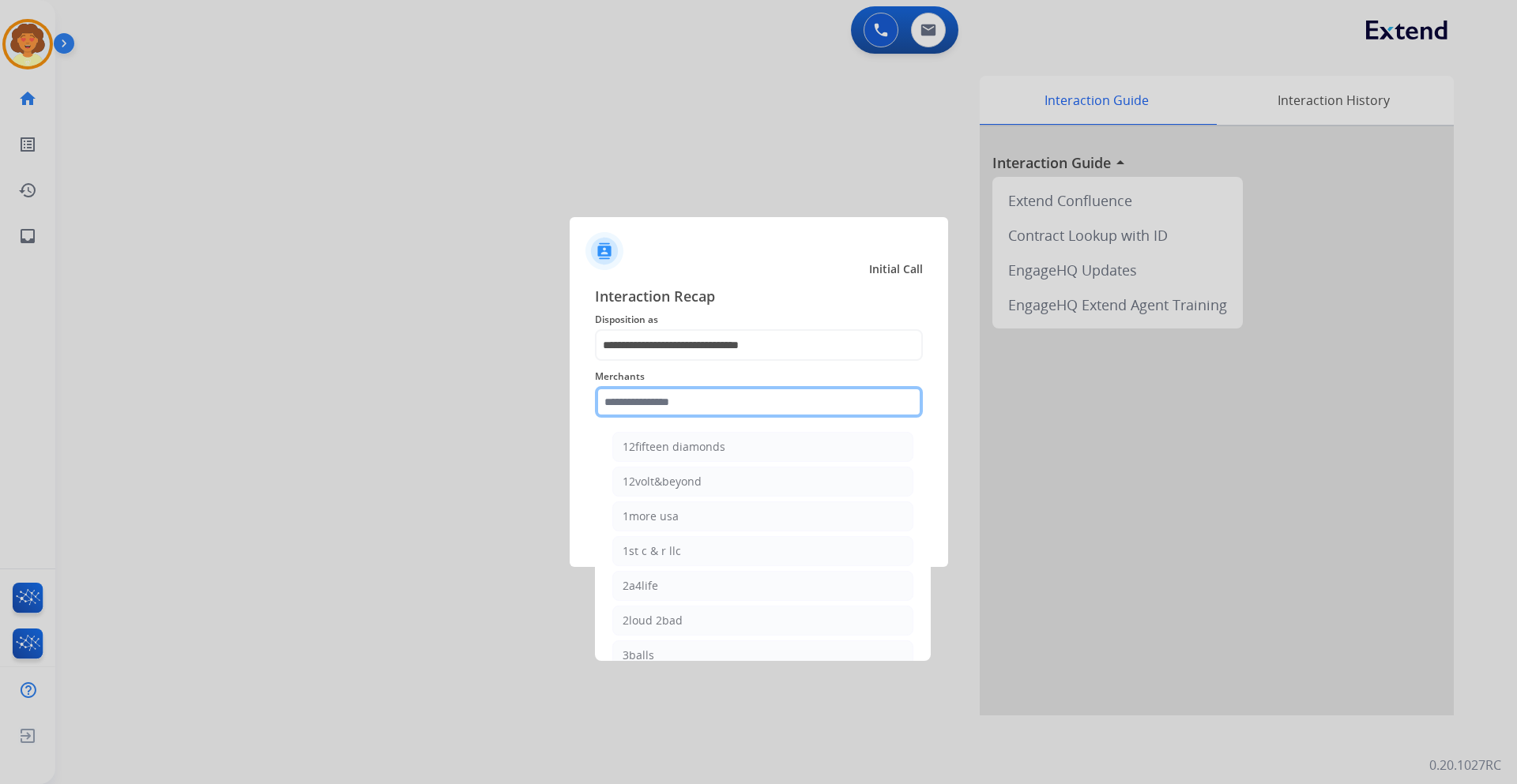
click at [629, 399] on input "text" at bounding box center [758, 402] width 328 height 32
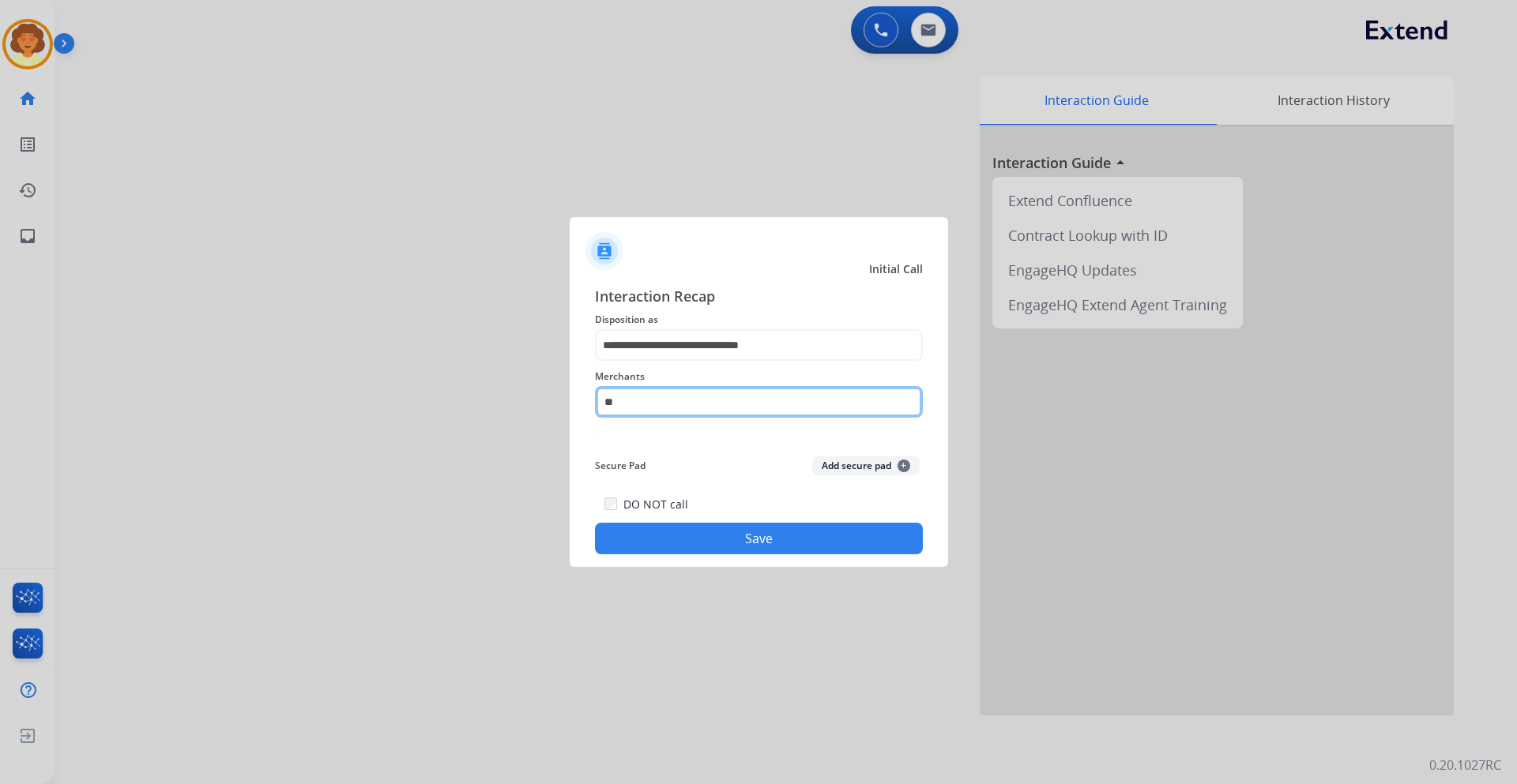
type input "*"
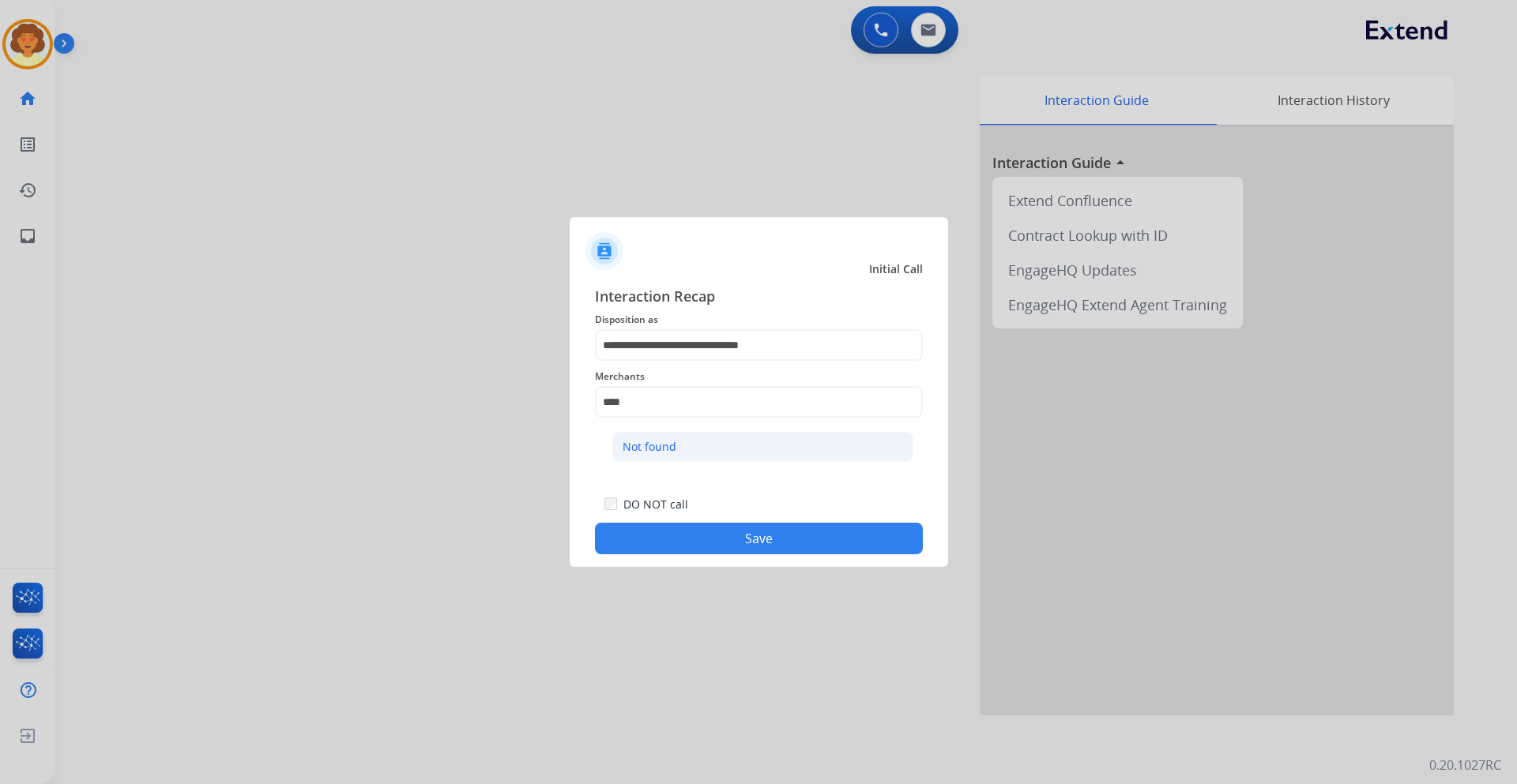
click at [701, 440] on li "Not found" at bounding box center [763, 447] width 301 height 30
type input "*********"
click at [732, 541] on button "Save" at bounding box center [758, 539] width 328 height 32
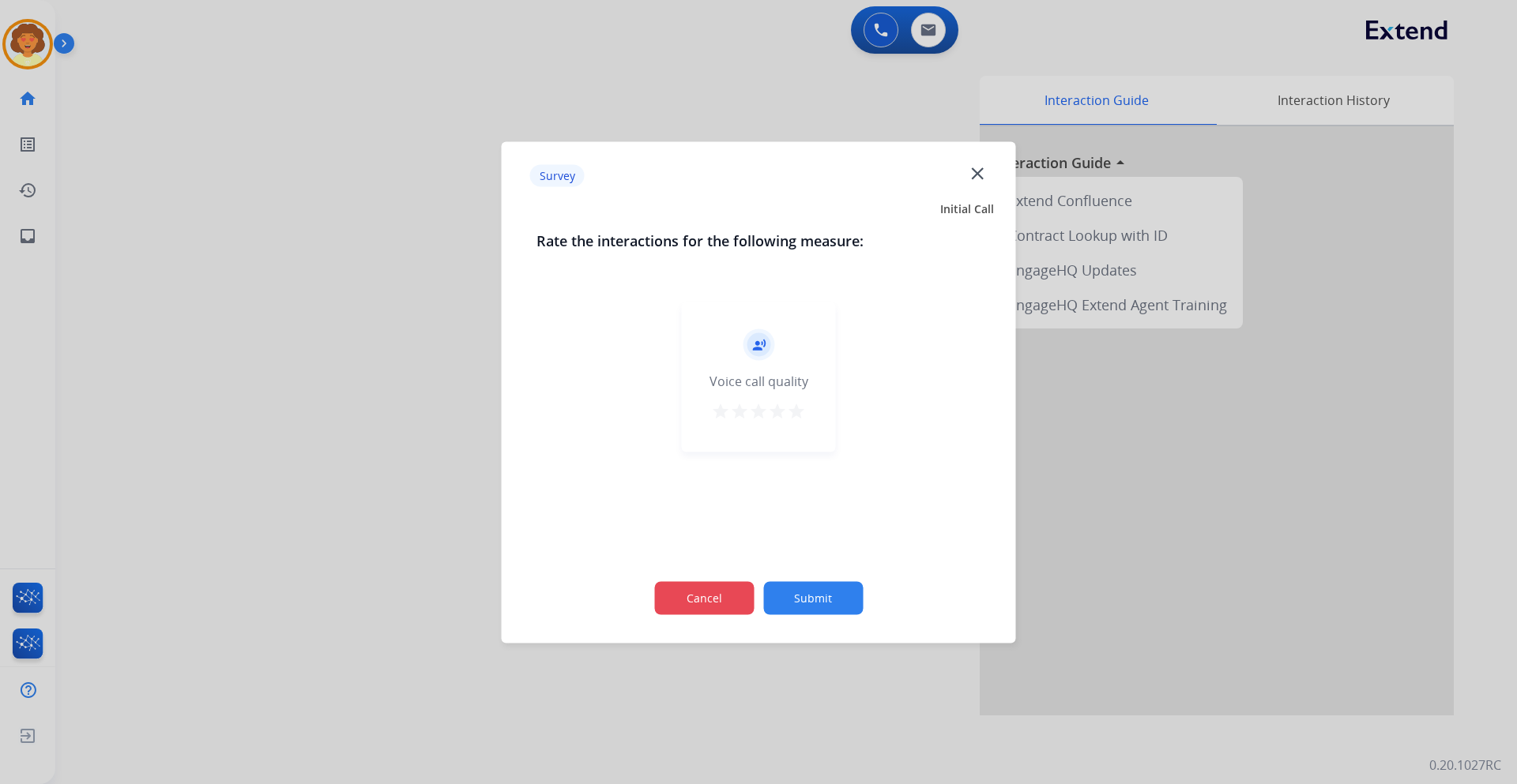
click at [686, 599] on button "Cancel" at bounding box center [704, 598] width 100 height 34
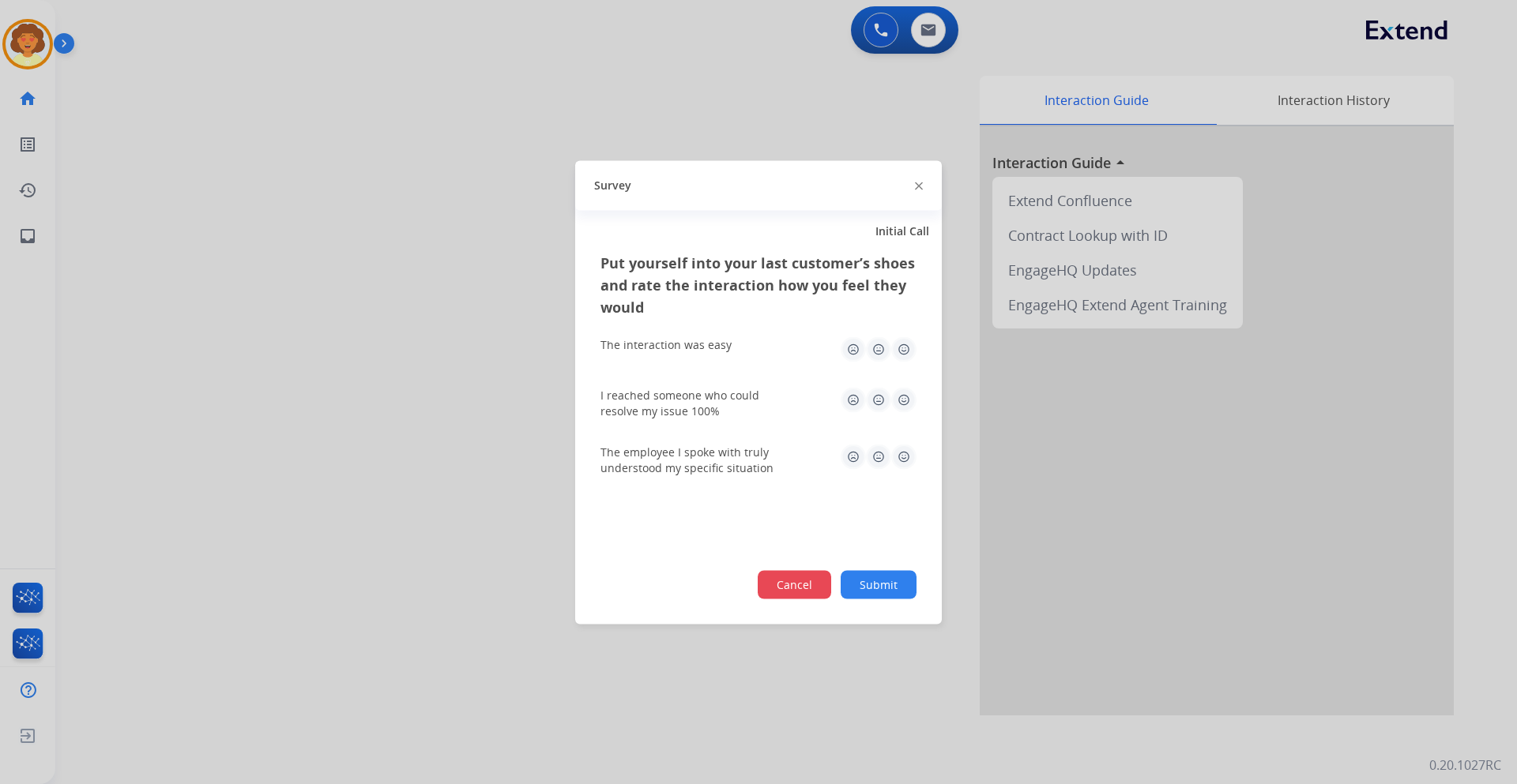
click at [784, 589] on button "Cancel" at bounding box center [794, 584] width 74 height 28
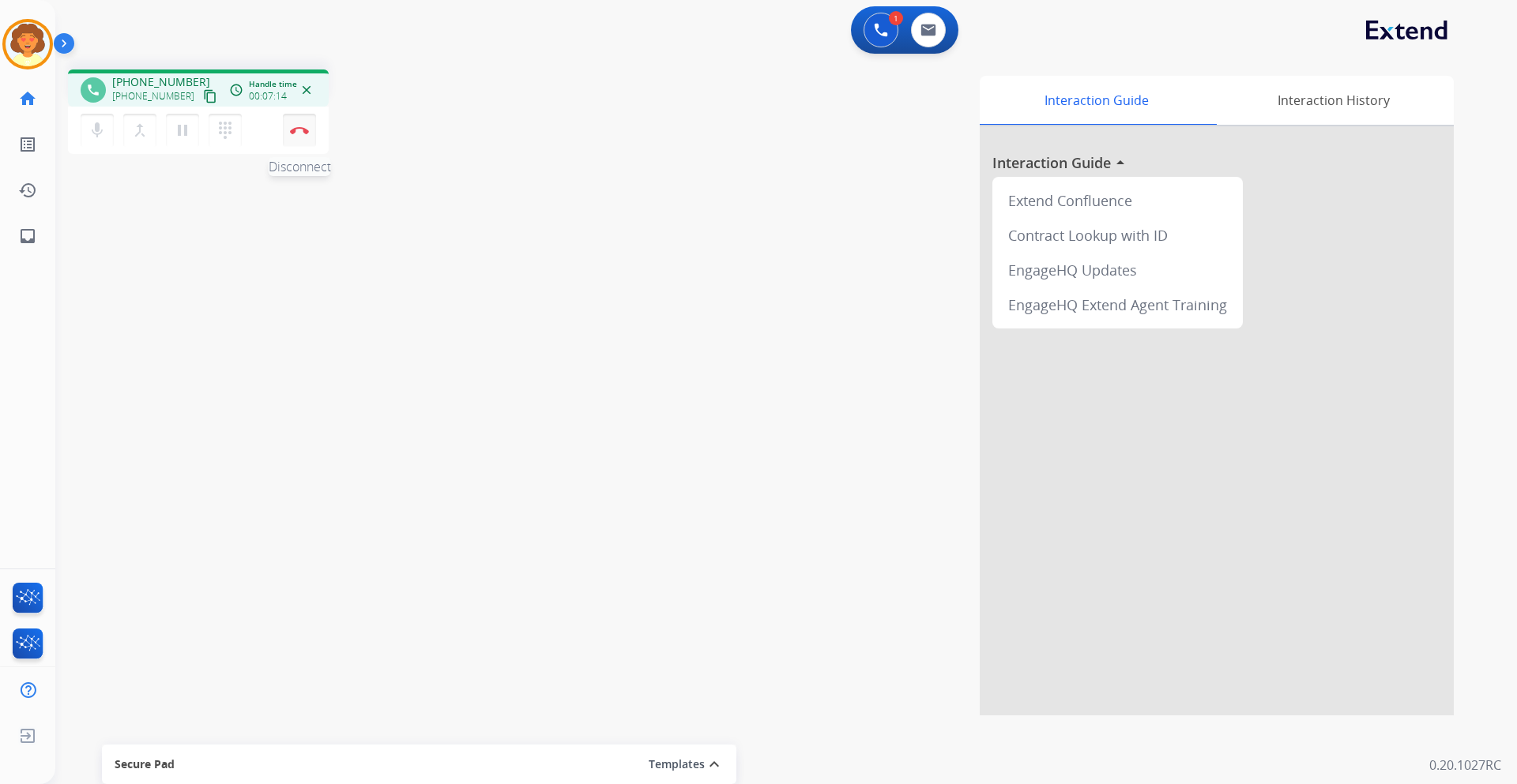
click at [295, 136] on button "Disconnect" at bounding box center [300, 131] width 34 height 34
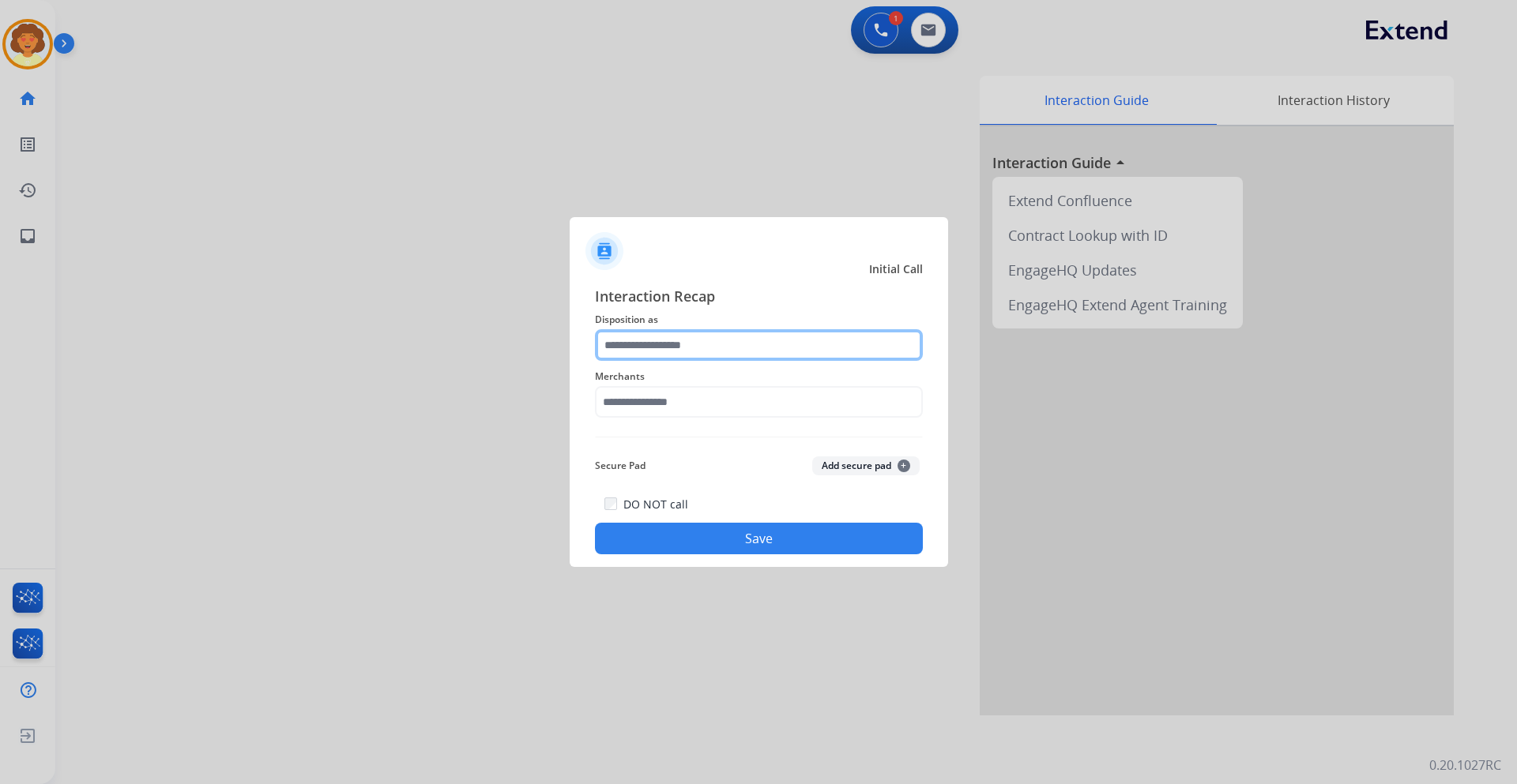
click at [696, 355] on input "text" at bounding box center [758, 345] width 328 height 32
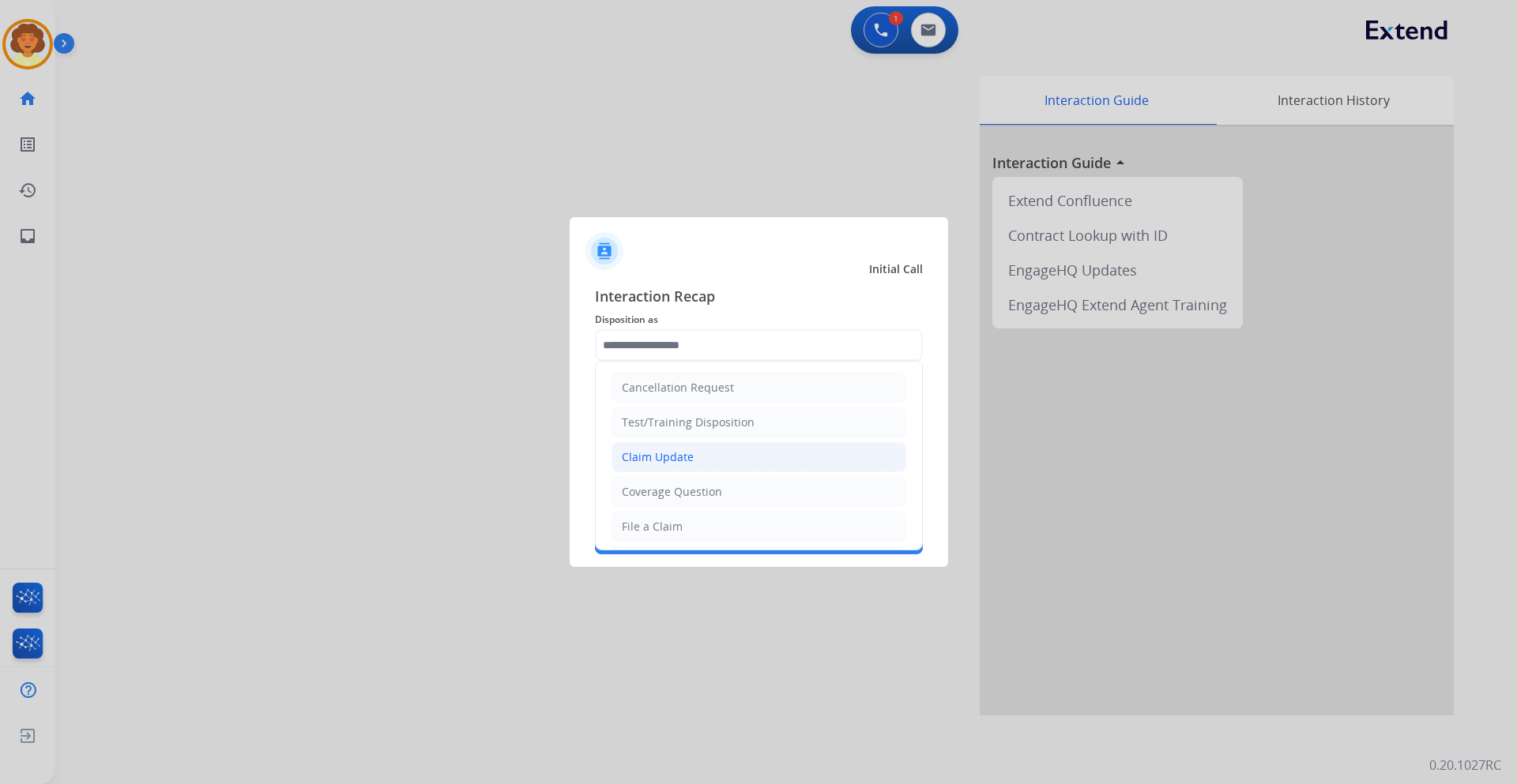
click at [684, 462] on div "Claim Update" at bounding box center [657, 457] width 72 height 16
type input "**********"
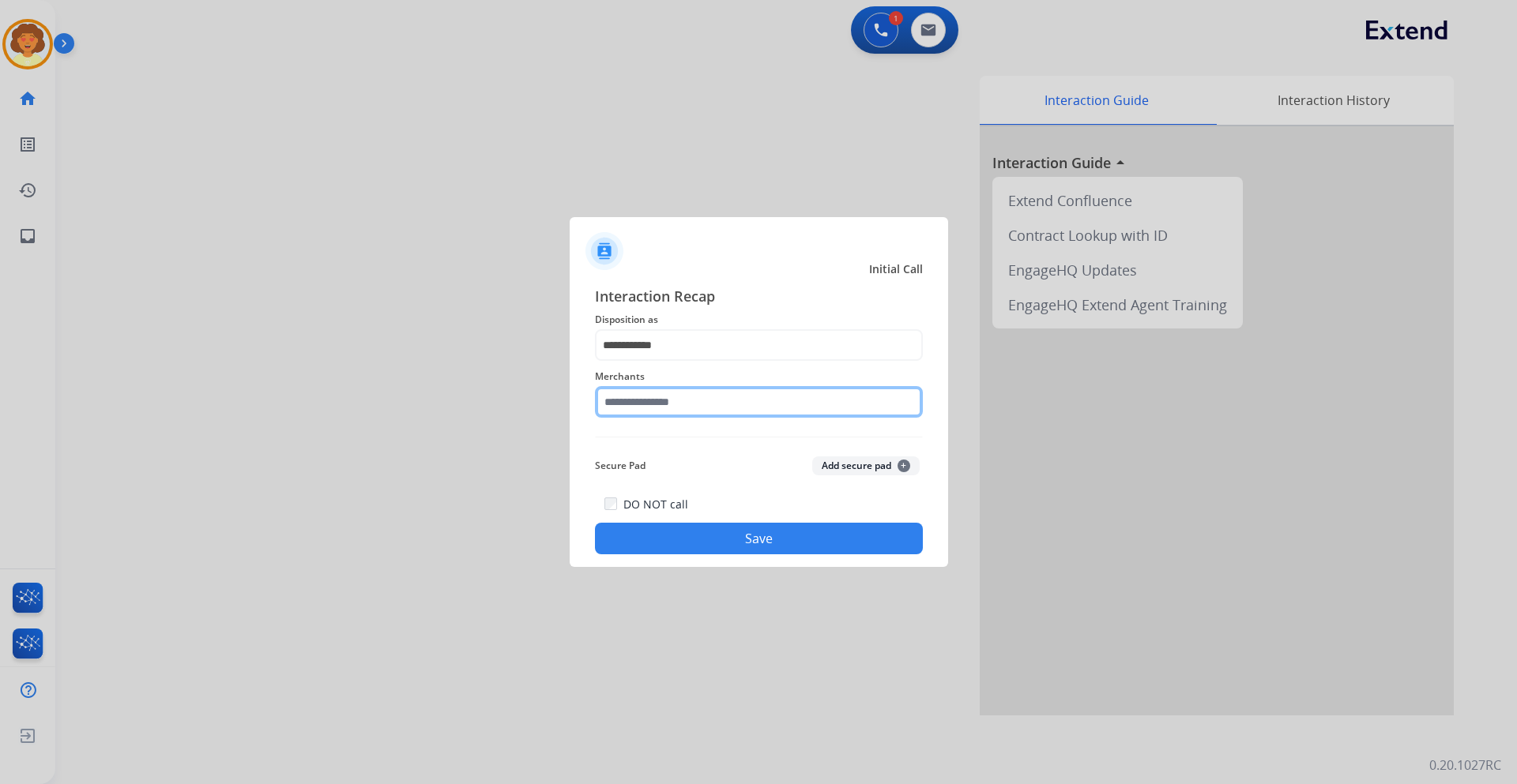
click at [635, 402] on input "text" at bounding box center [758, 402] width 328 height 32
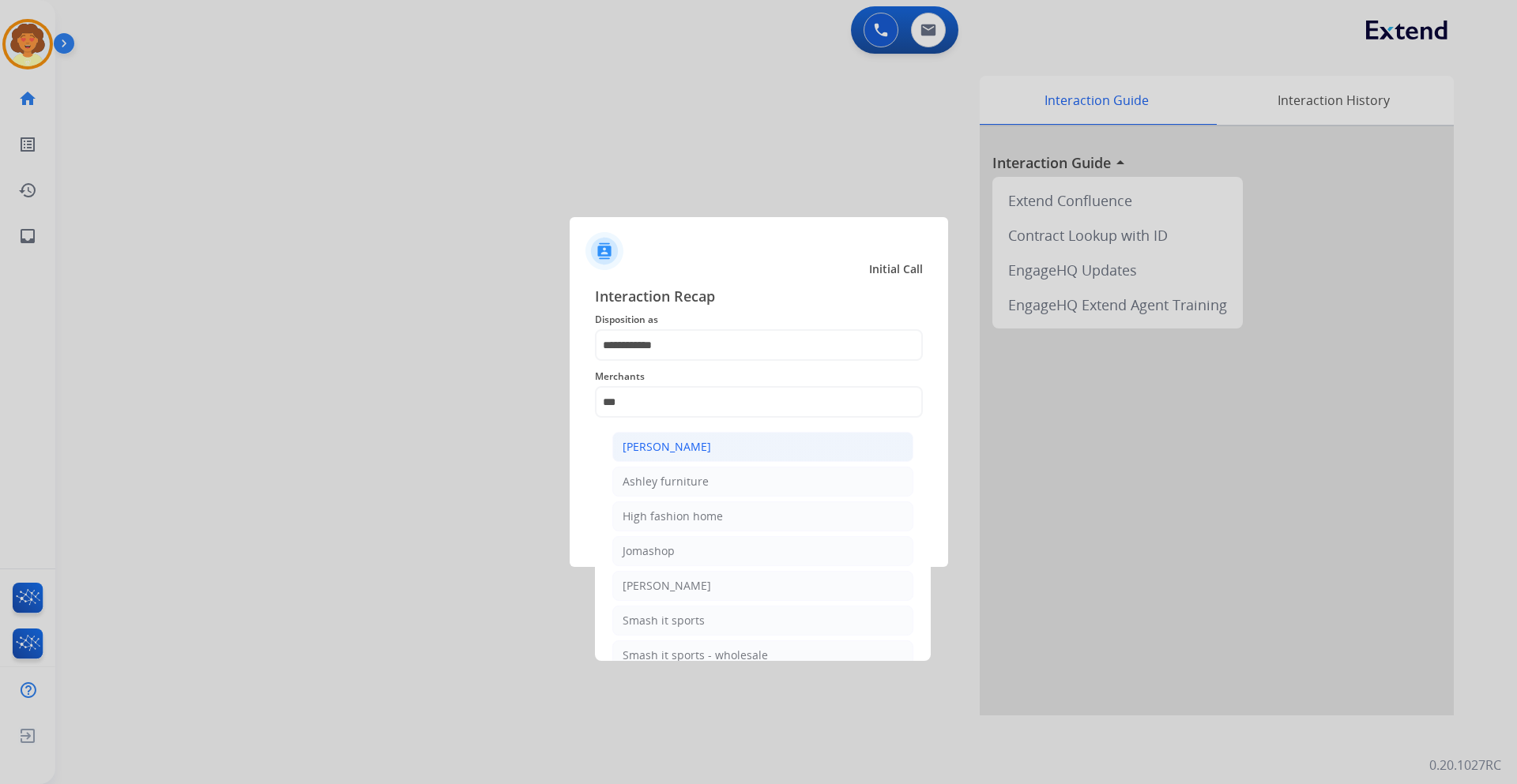
click at [675, 449] on div "[PERSON_NAME]" at bounding box center [667, 447] width 89 height 16
type input "**********"
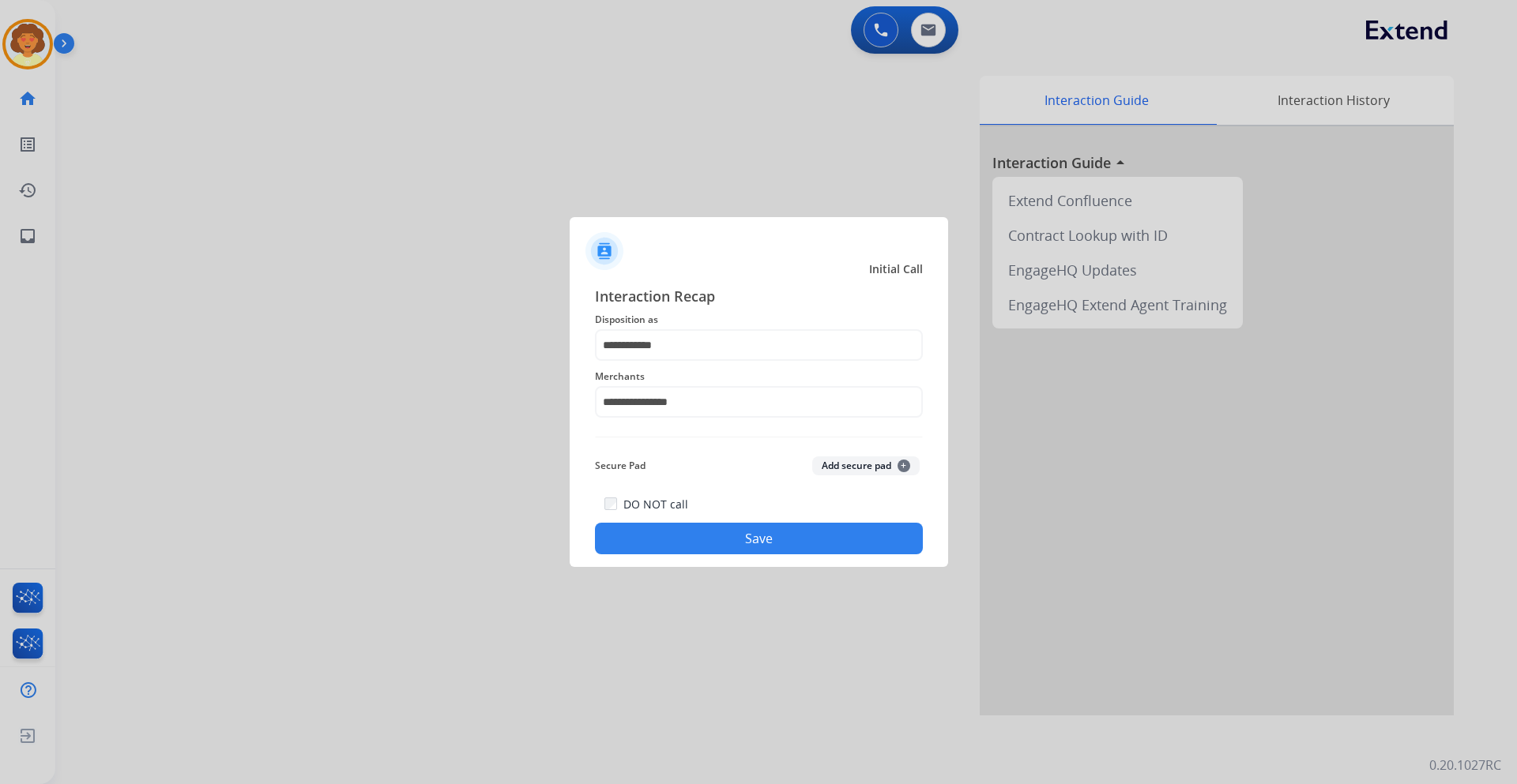
click at [702, 530] on button "Save" at bounding box center [758, 539] width 328 height 32
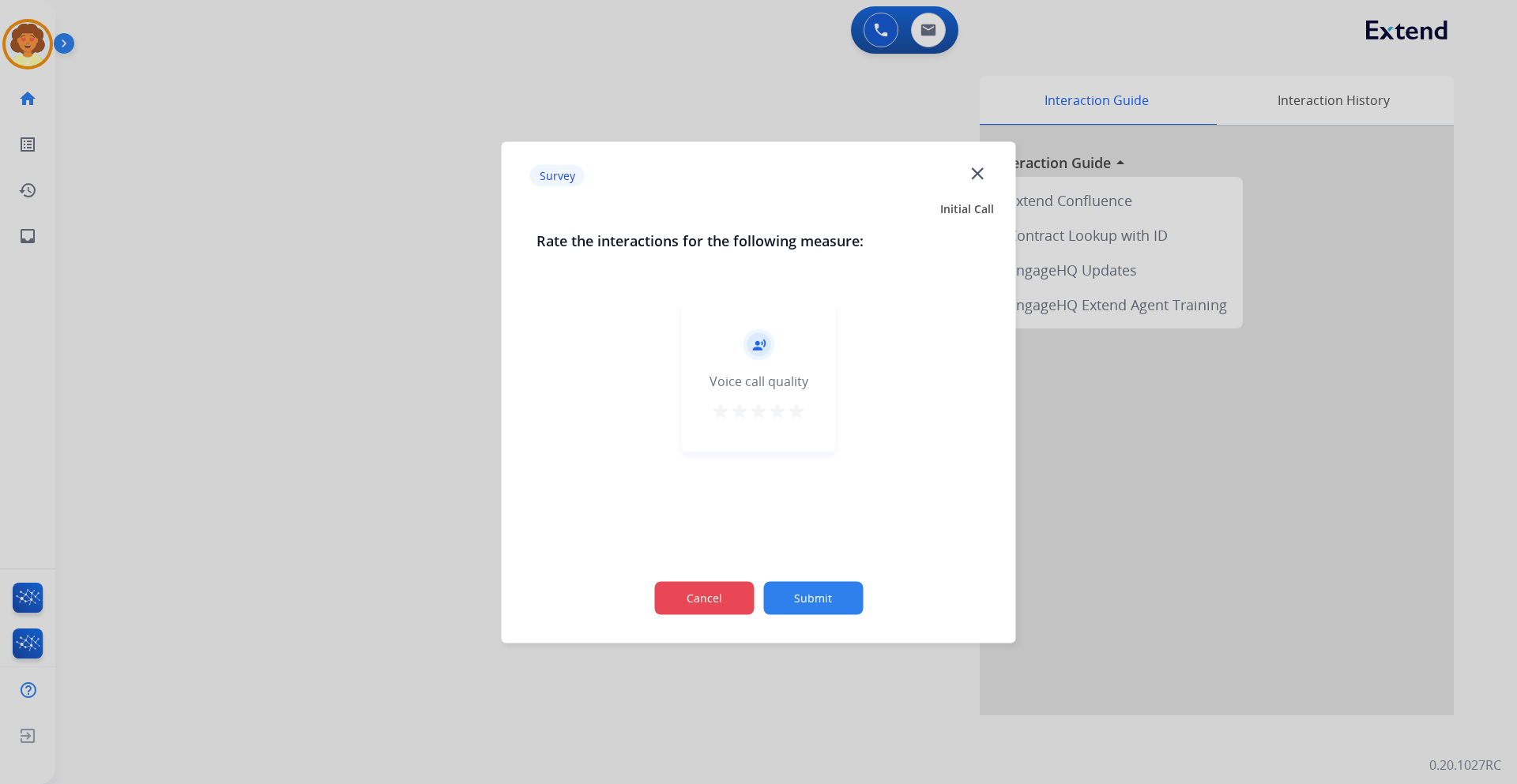
click at [709, 600] on button "Cancel" at bounding box center [704, 598] width 100 height 34
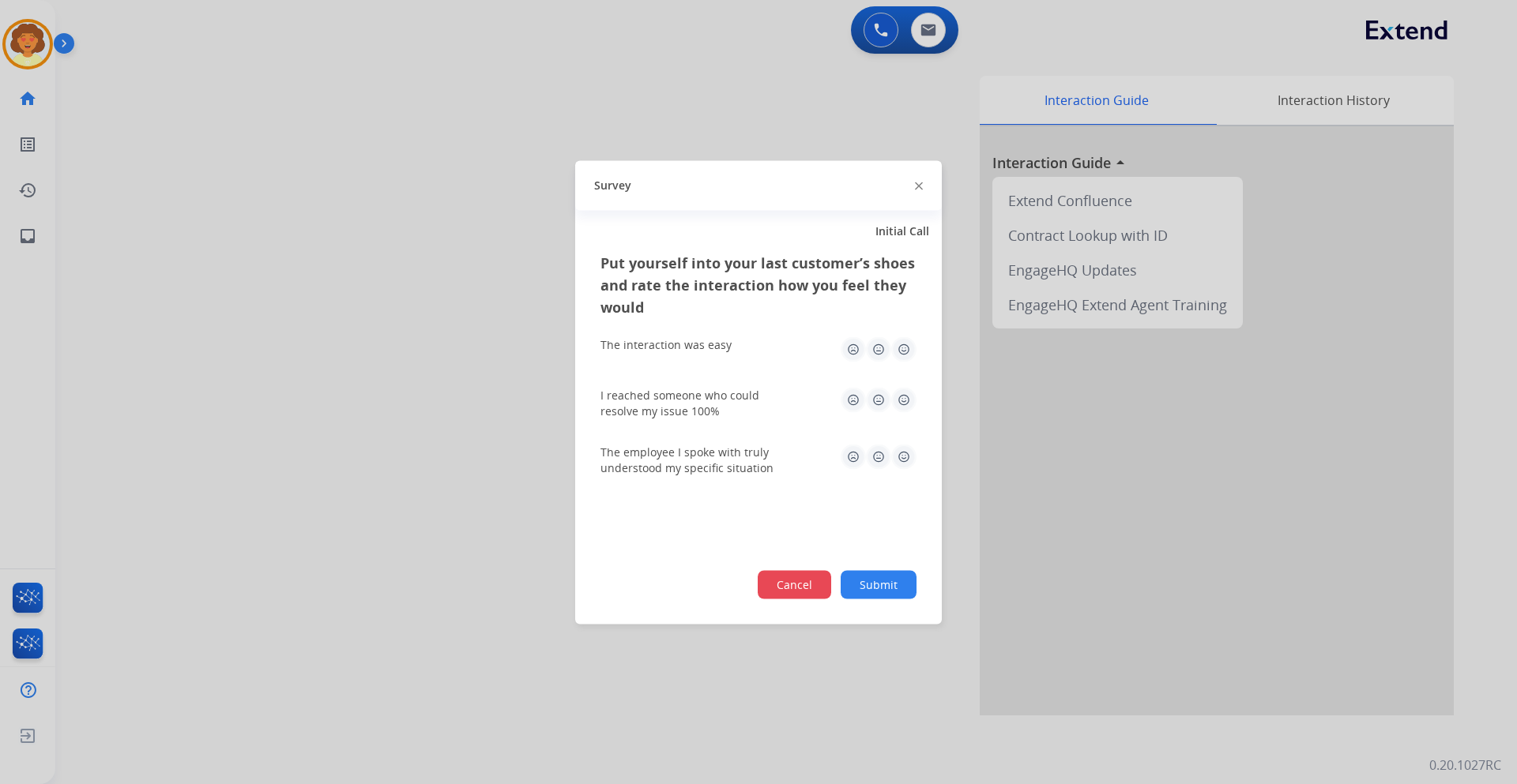
click at [779, 574] on button "Cancel" at bounding box center [794, 584] width 74 height 28
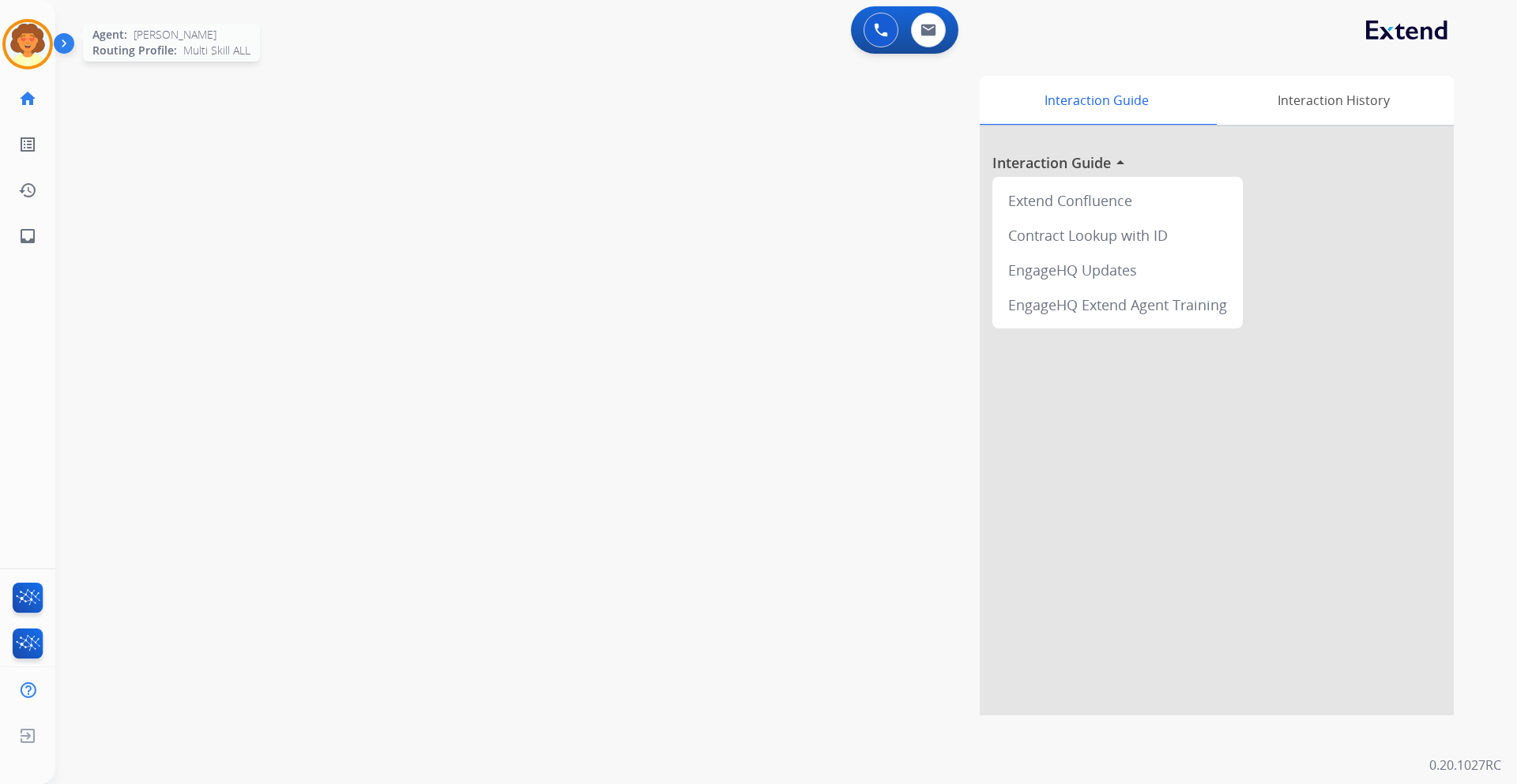
click at [21, 44] on img at bounding box center [27, 44] width 44 height 44
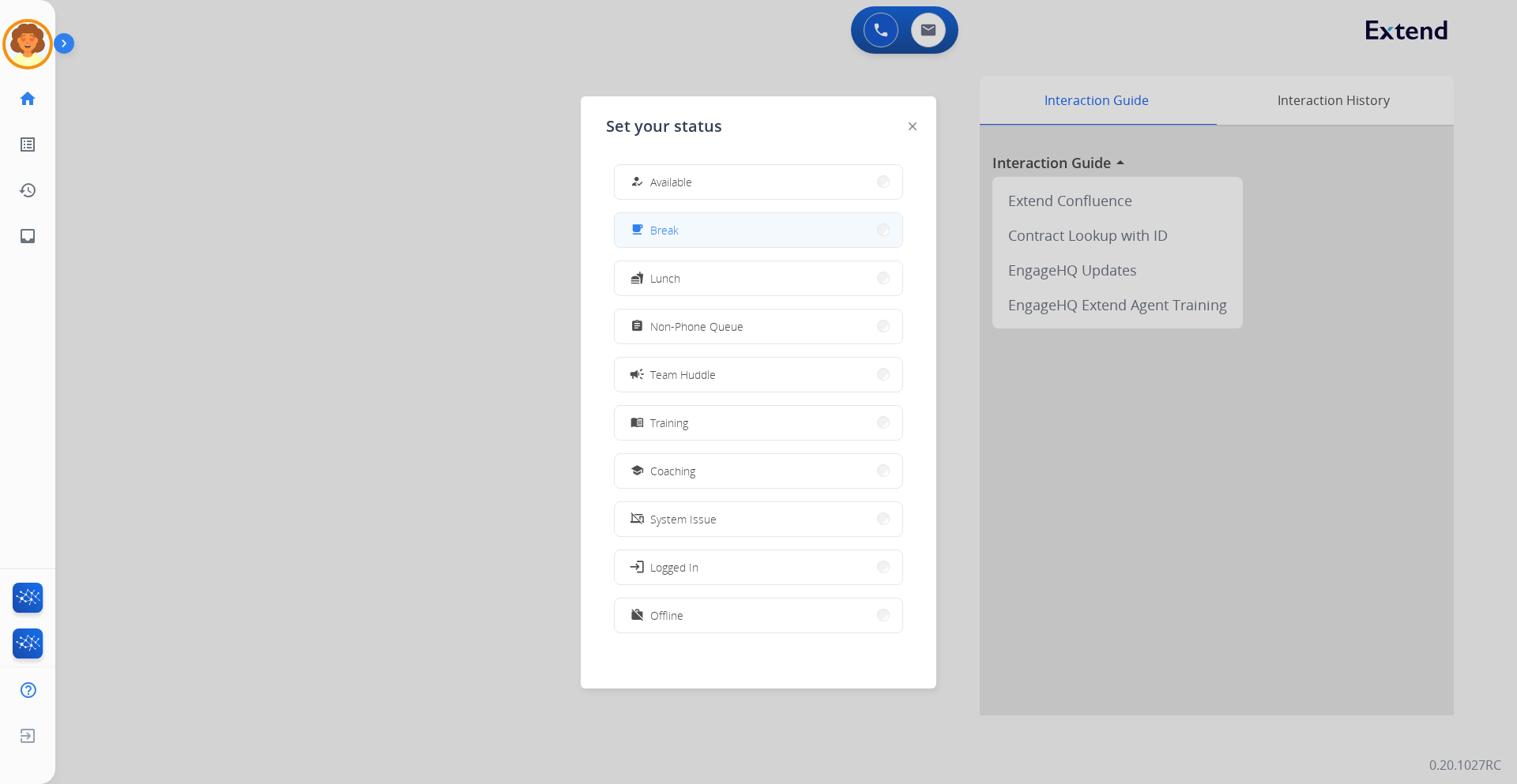
click at [703, 224] on button "free_breakfast Break" at bounding box center [758, 231] width 288 height 34
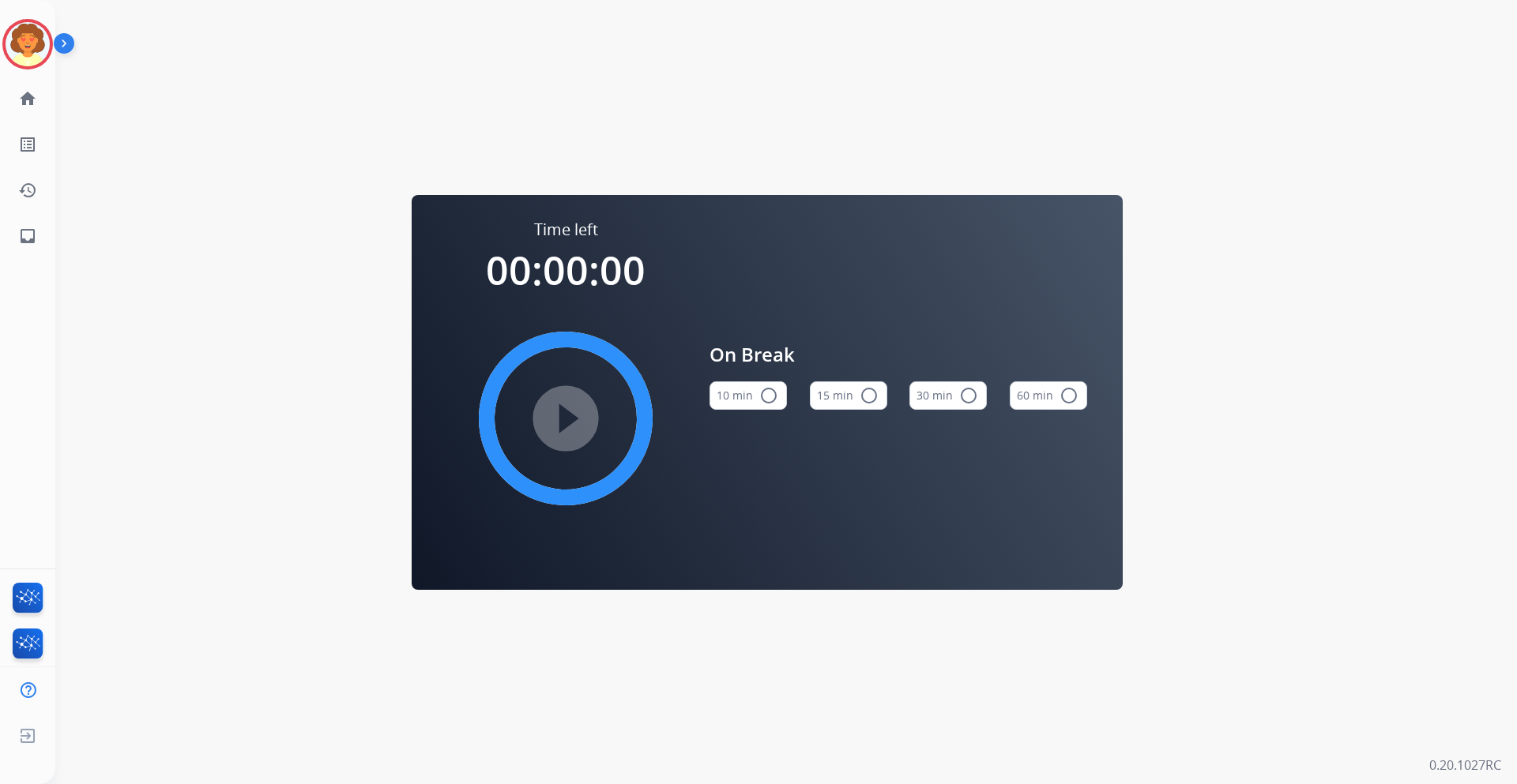
click at [862, 398] on mat-icon "radio_button_unchecked" at bounding box center [869, 396] width 19 height 19
click at [558, 413] on mat-icon "play_circle_filled" at bounding box center [566, 418] width 19 height 19
click at [29, 46] on img at bounding box center [27, 44] width 44 height 44
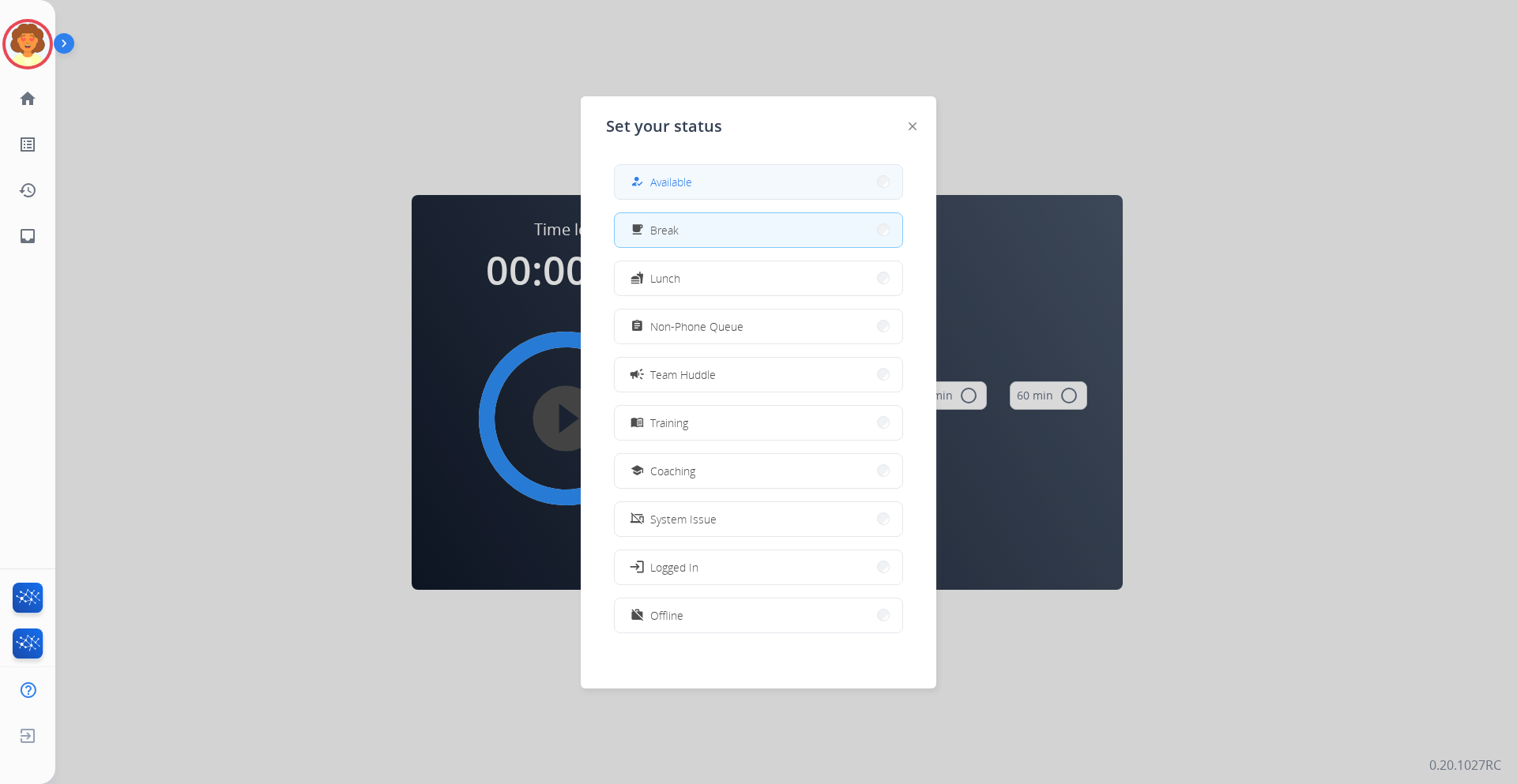
click at [686, 182] on span "Available" at bounding box center [671, 182] width 42 height 17
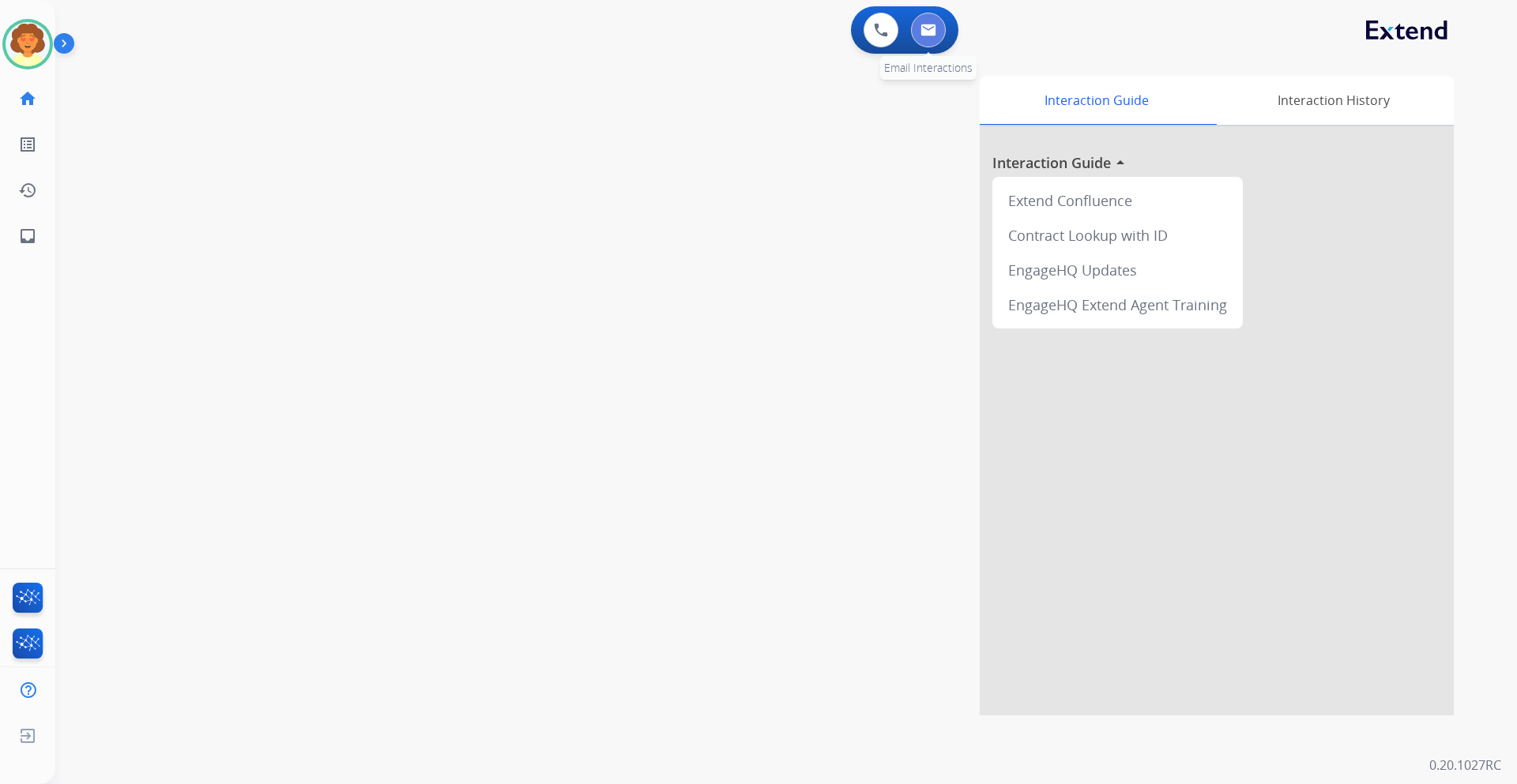
click at [929, 33] on img at bounding box center [928, 30] width 16 height 13
select select "**********"
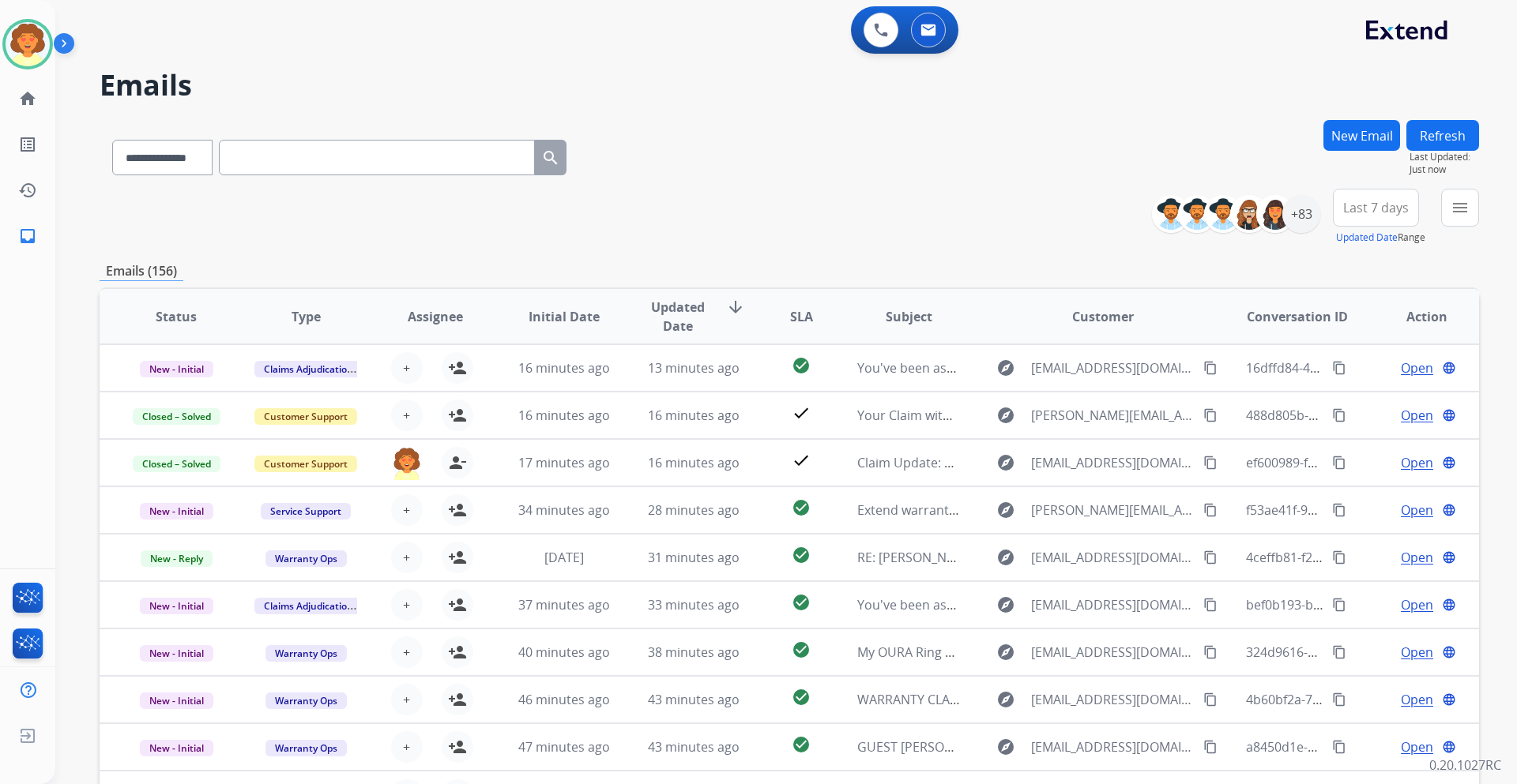
click at [1363, 130] on button "New Email" at bounding box center [1362, 135] width 77 height 31
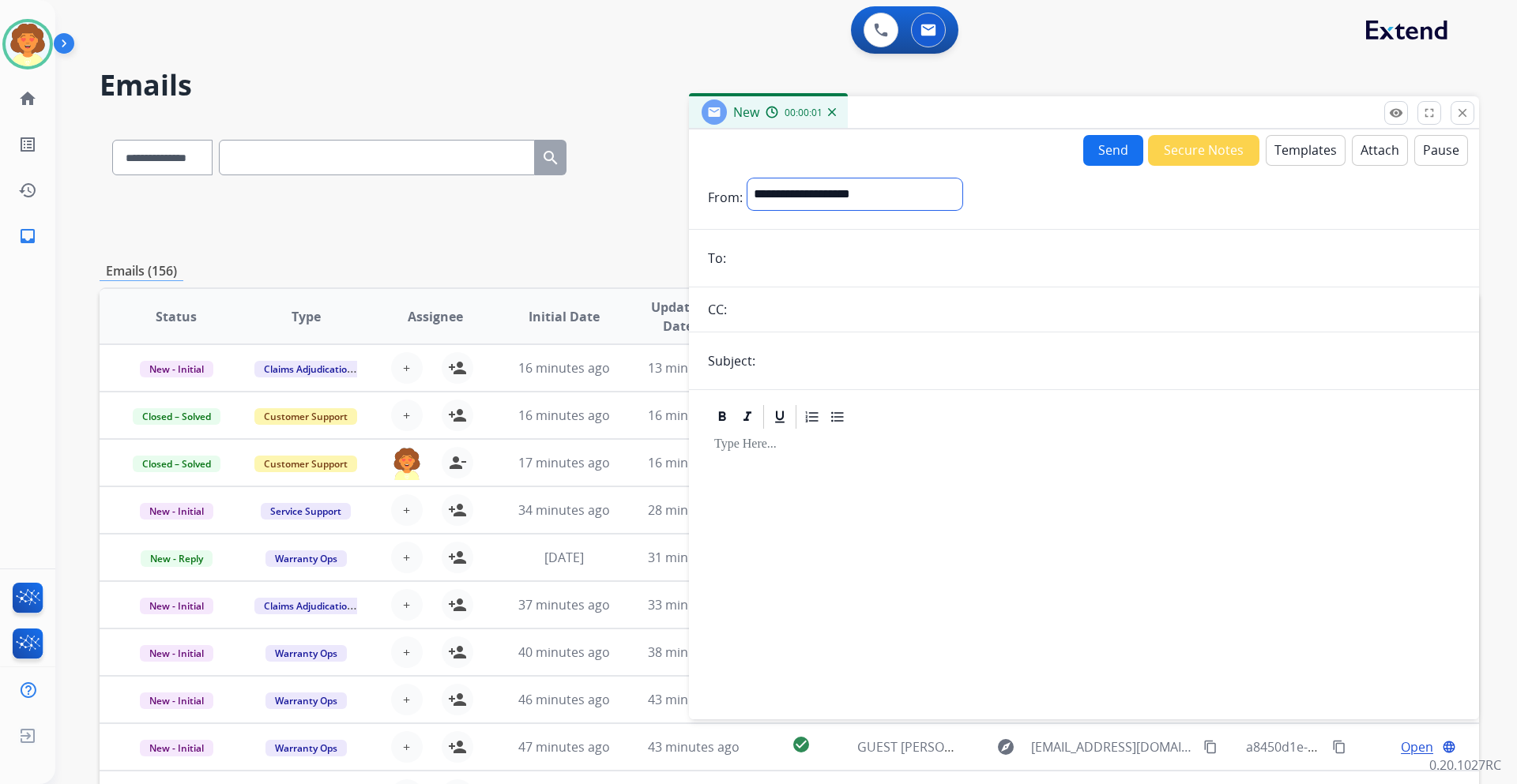
click at [825, 190] on select "**********" at bounding box center [855, 194] width 215 height 32
click at [752, 259] on input "email" at bounding box center [1095, 260] width 729 height 32
paste input "**********"
type input "**********"
click at [791, 364] on input "text" at bounding box center [1110, 363] width 700 height 32
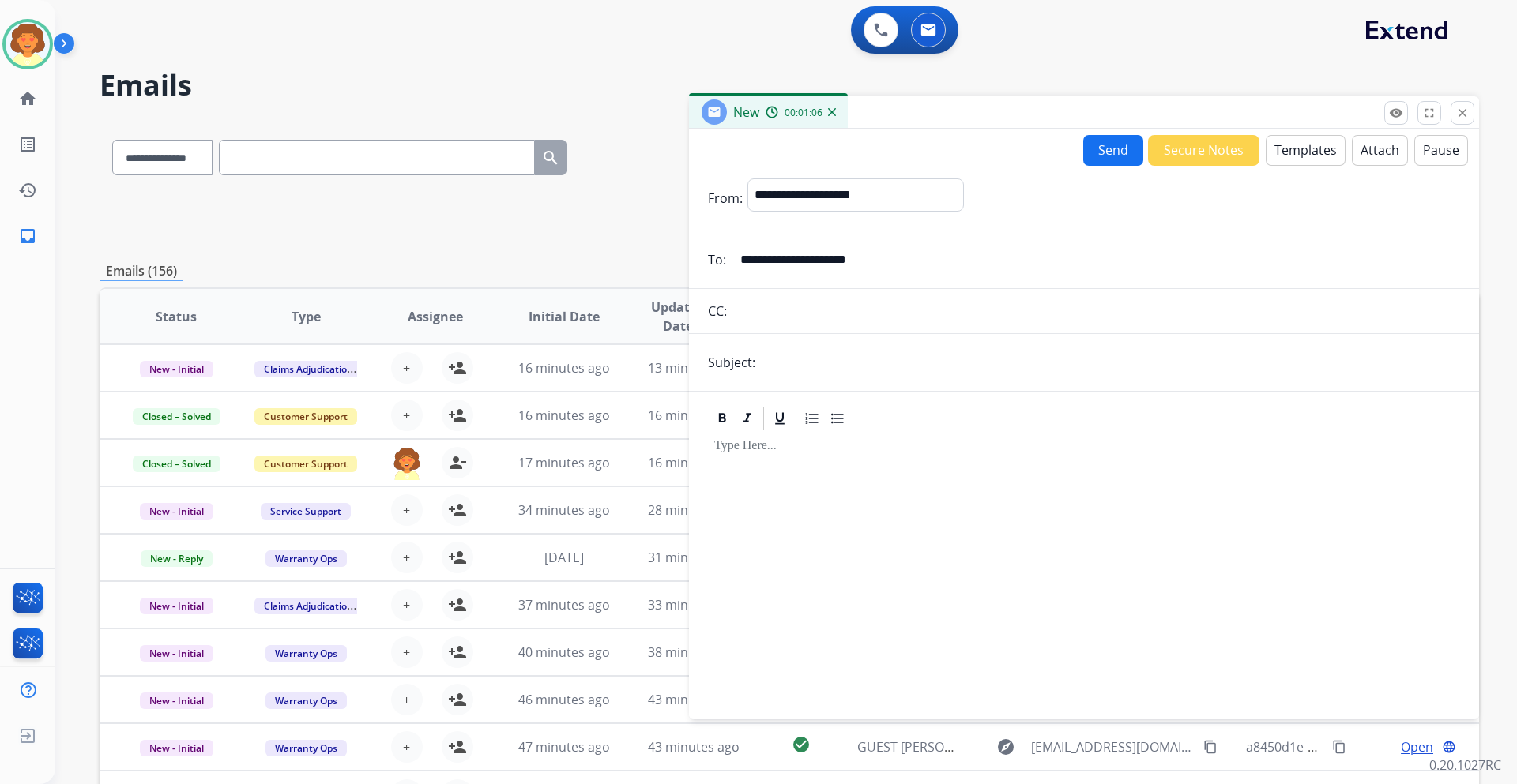
type input "**********"
click at [1300, 149] on button "Templates" at bounding box center [1305, 150] width 79 height 31
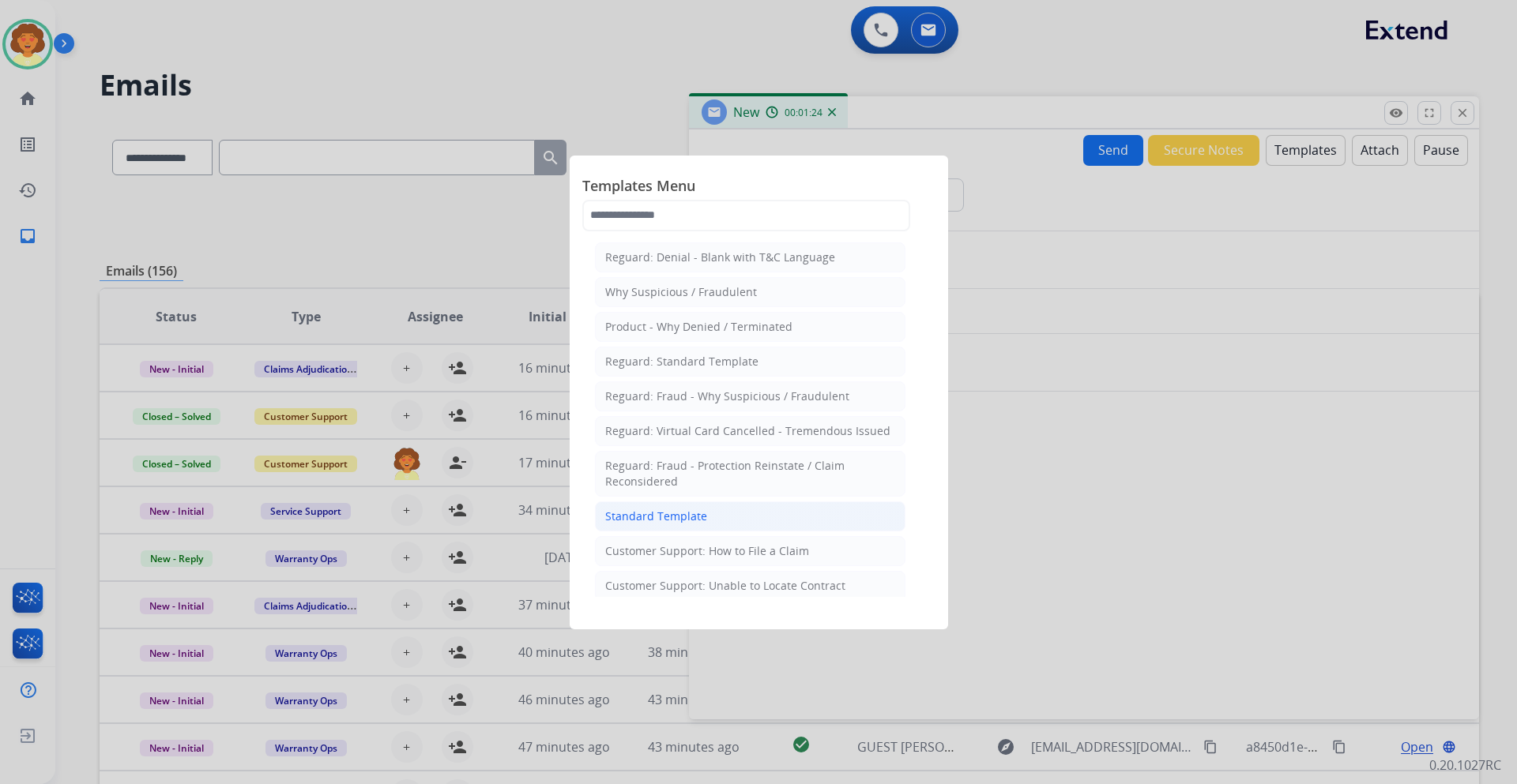
click at [723, 521] on li "Standard Template" at bounding box center [750, 516] width 311 height 30
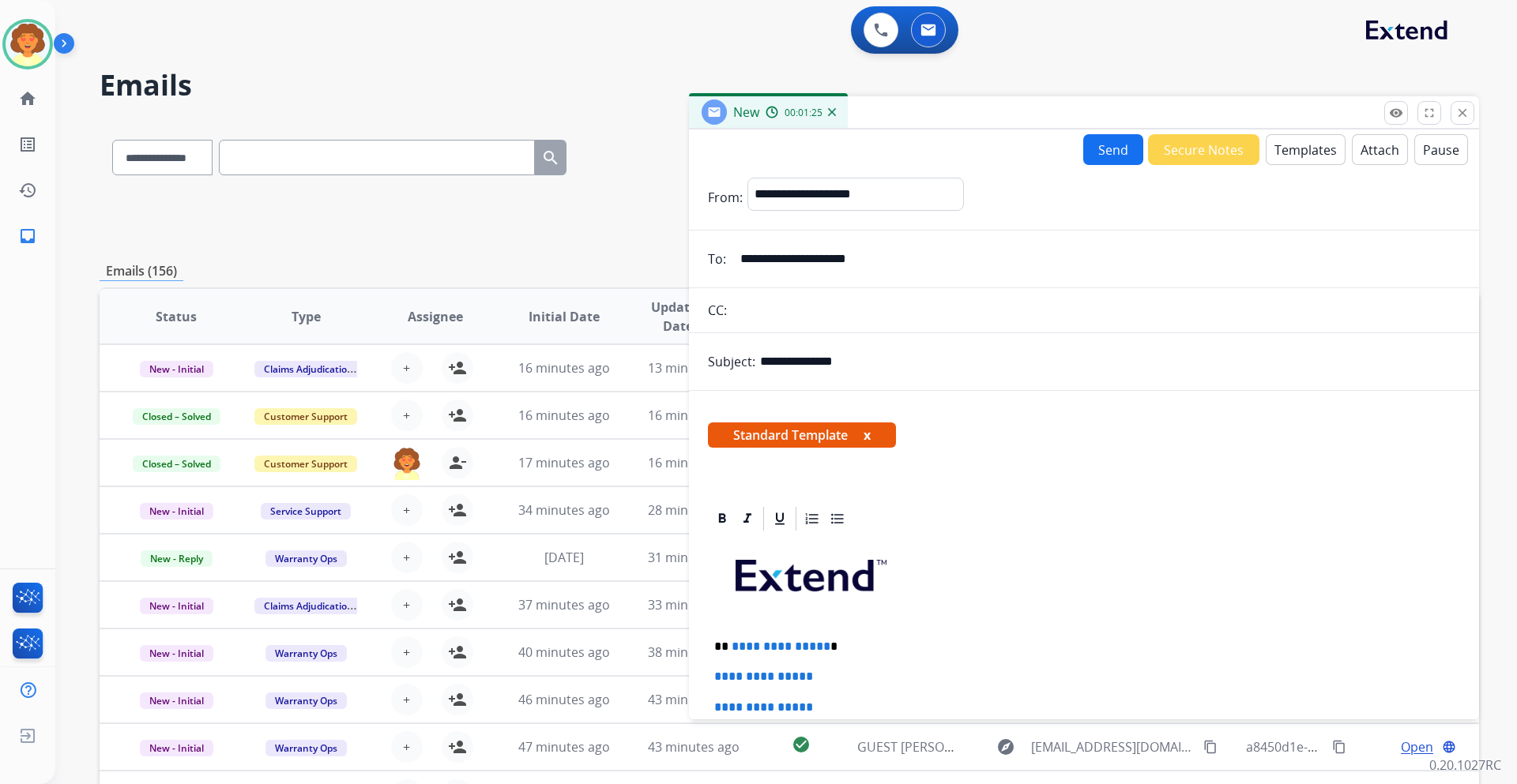
scroll to position [79, 0]
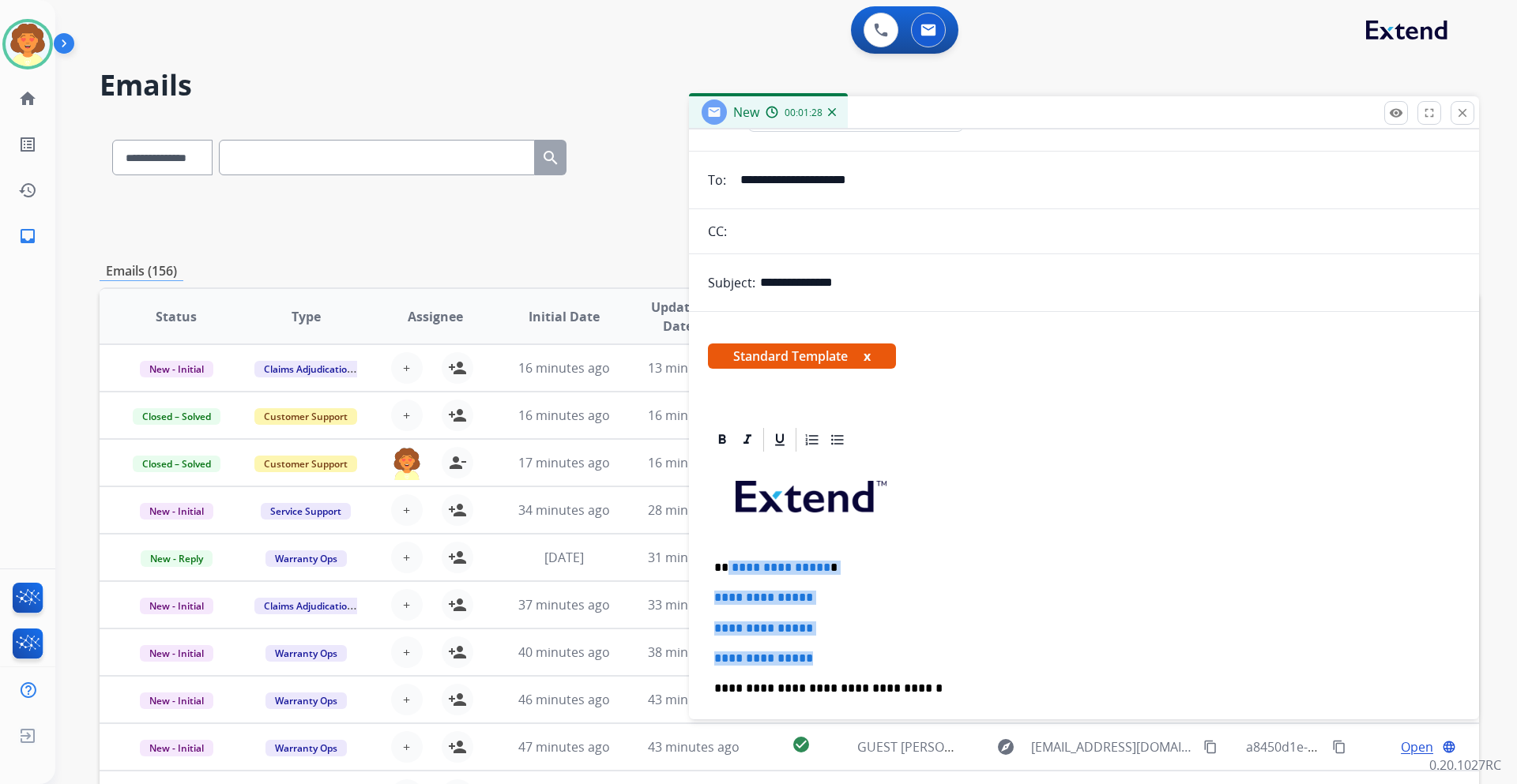
drag, startPoint x: 727, startPoint y: 566, endPoint x: 828, endPoint y: 651, distance: 132.0
click at [828, 651] on div "**********" at bounding box center [1084, 726] width 752 height 543
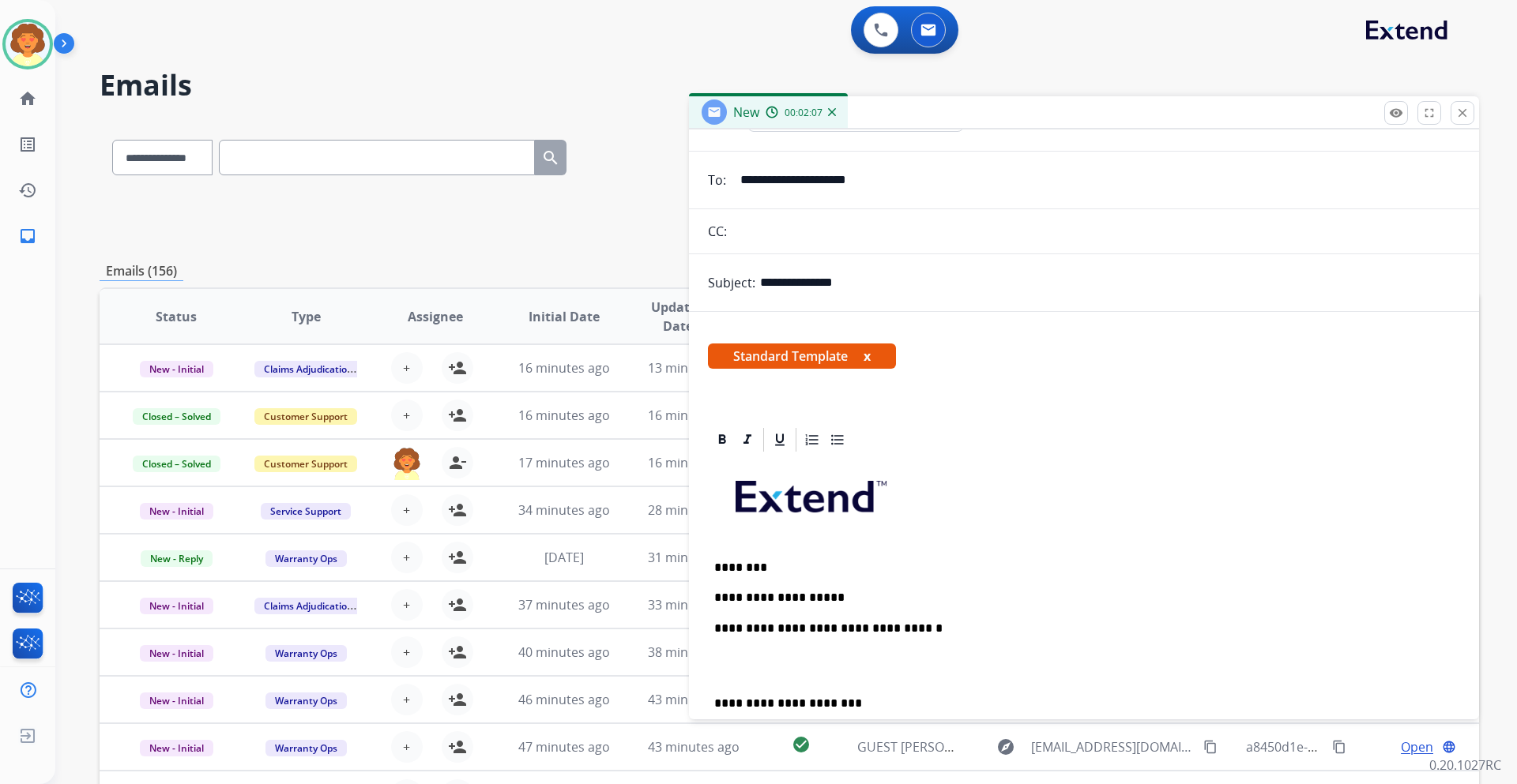
click at [828, 595] on p "**********" at bounding box center [1077, 597] width 727 height 14
click at [822, 595] on p "**********" at bounding box center [1077, 597] width 727 height 14
click at [1067, 594] on p "**********" at bounding box center [1077, 597] width 727 height 14
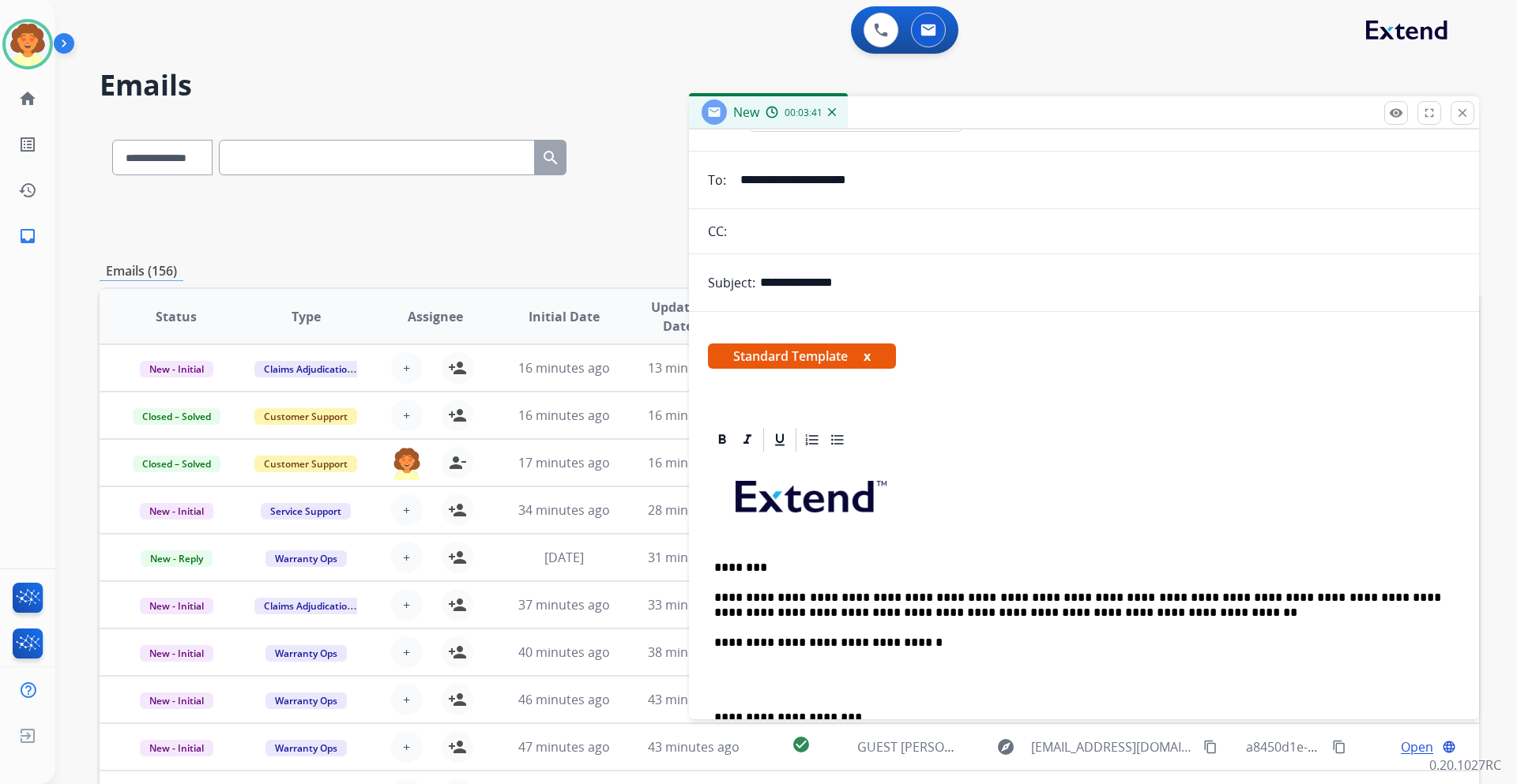
click at [810, 675] on p at bounding box center [1084, 679] width 739 height 29
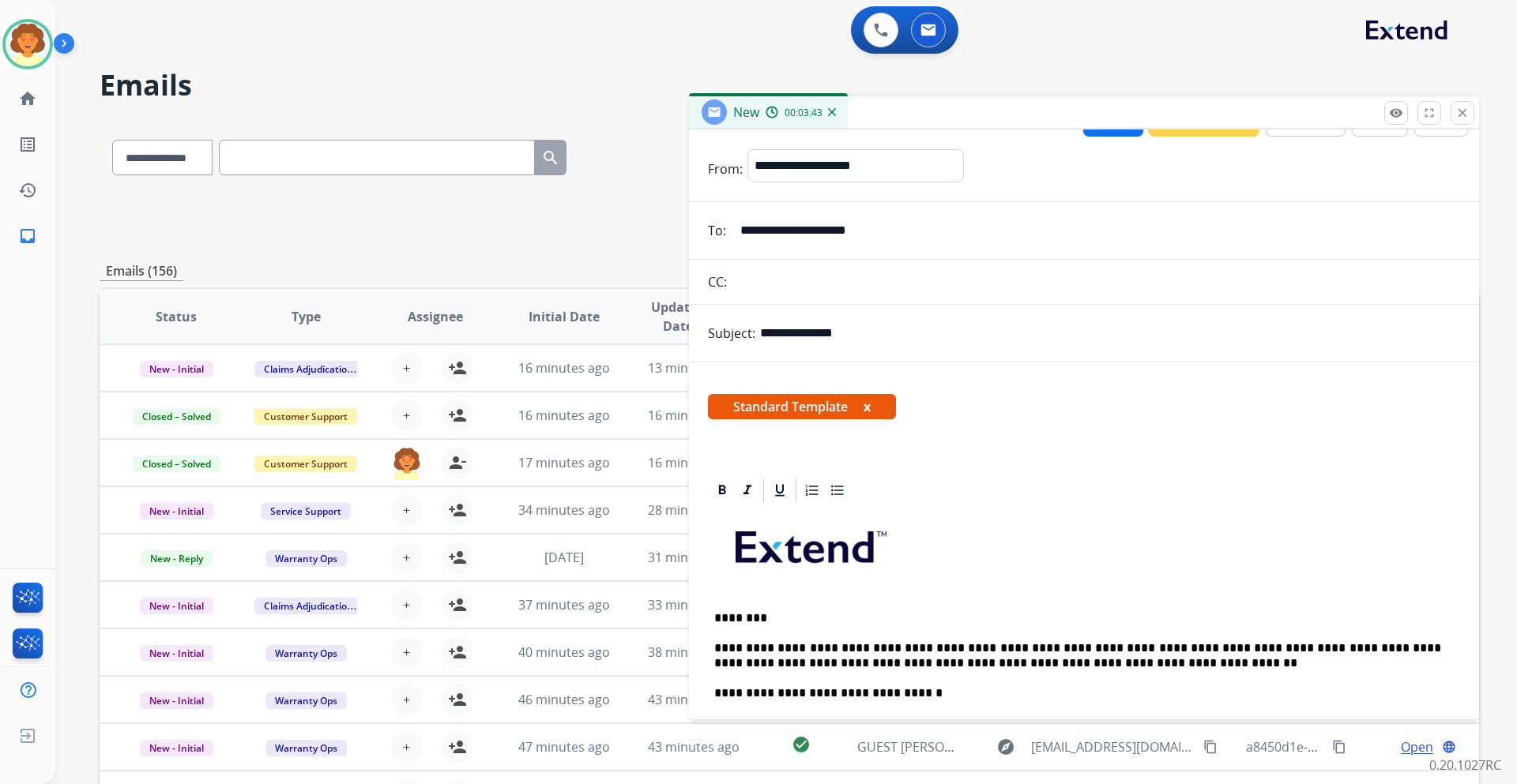
scroll to position [0, 0]
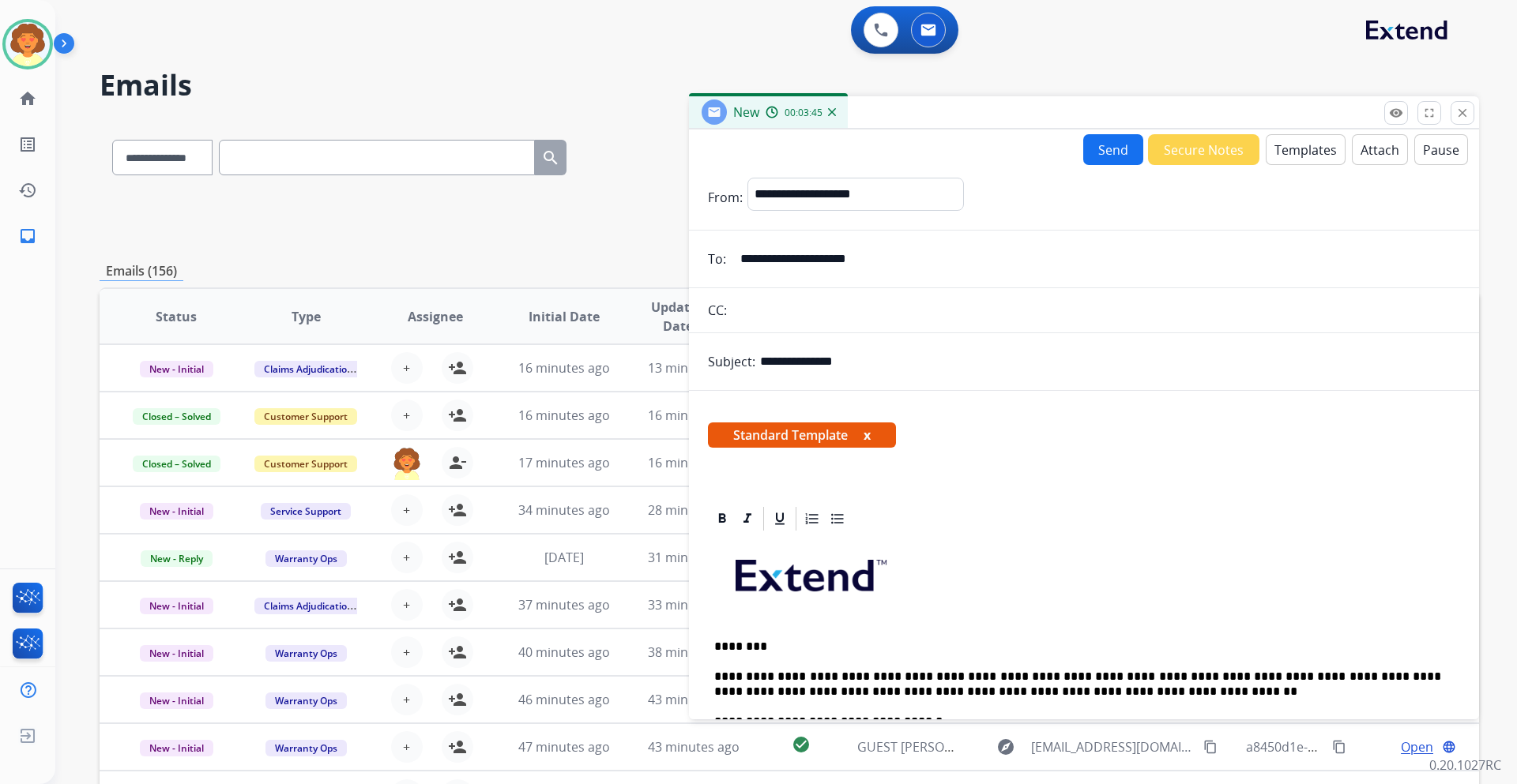
click at [1090, 153] on button "Send" at bounding box center [1113, 149] width 60 height 31
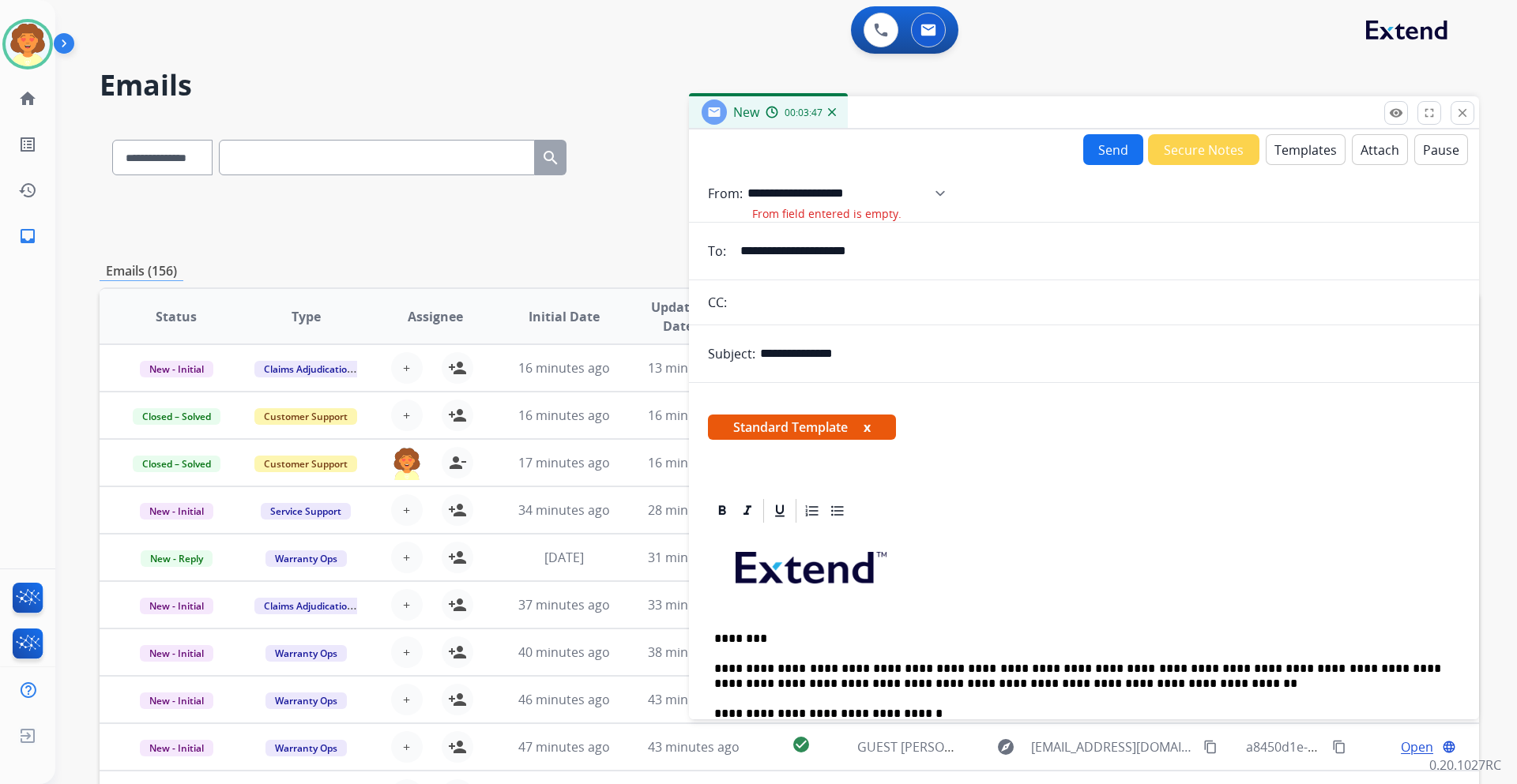
click at [888, 194] on select "**********" at bounding box center [851, 193] width 208 height 32
select select "**********"
click at [748, 177] on select "**********" at bounding box center [851, 193] width 208 height 32
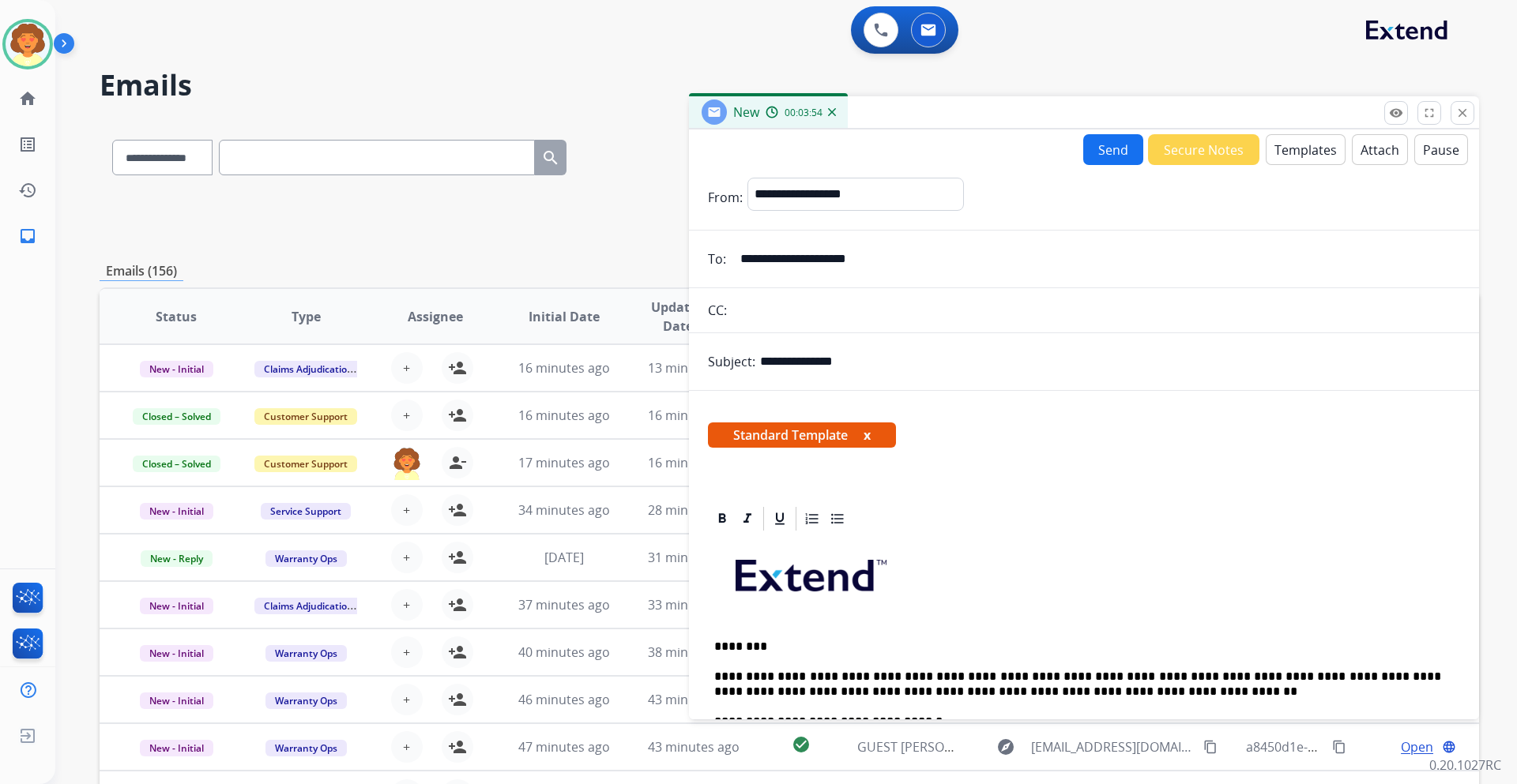
click at [1108, 153] on button "Send" at bounding box center [1113, 149] width 60 height 31
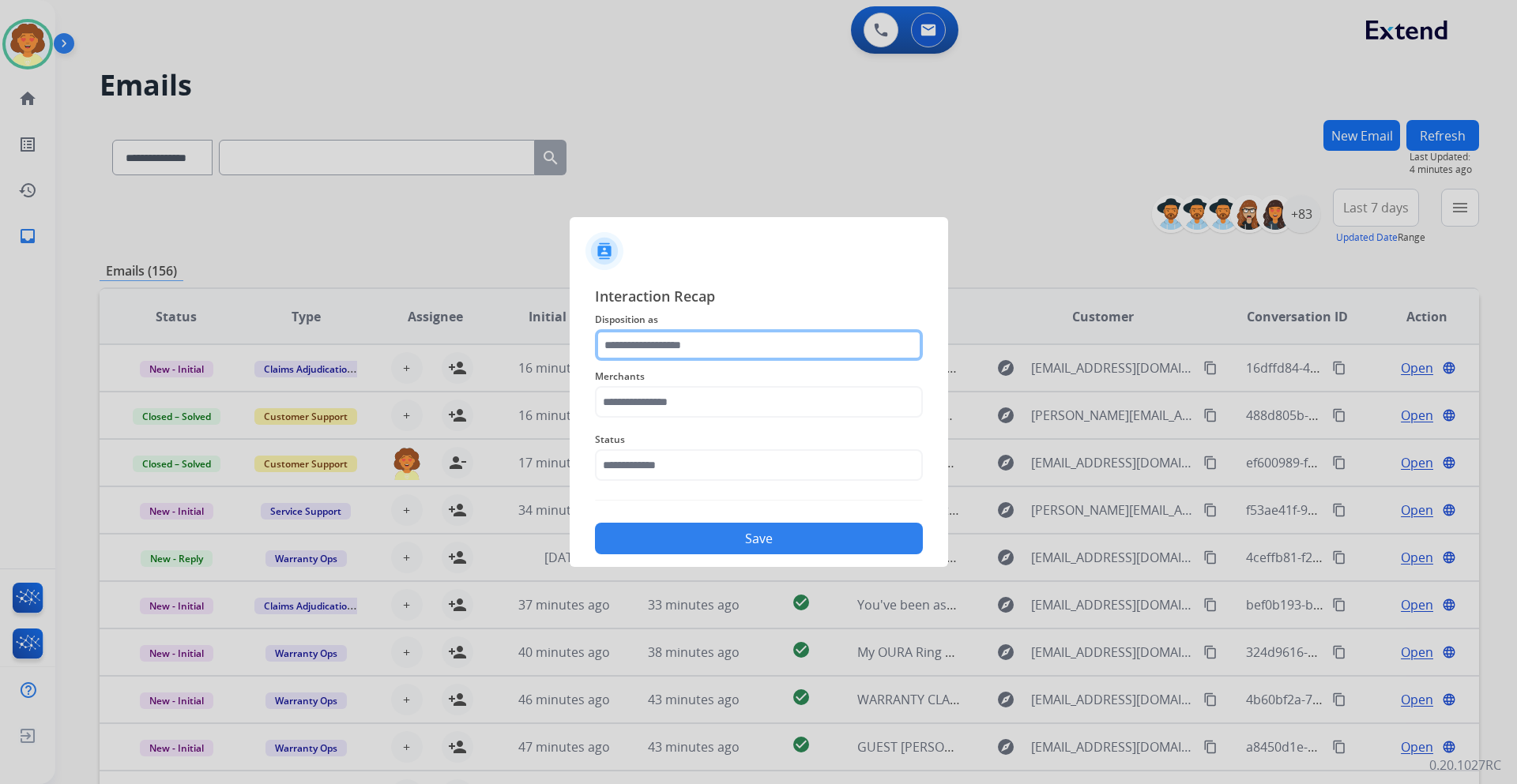
click at [668, 348] on input "text" at bounding box center [758, 345] width 328 height 32
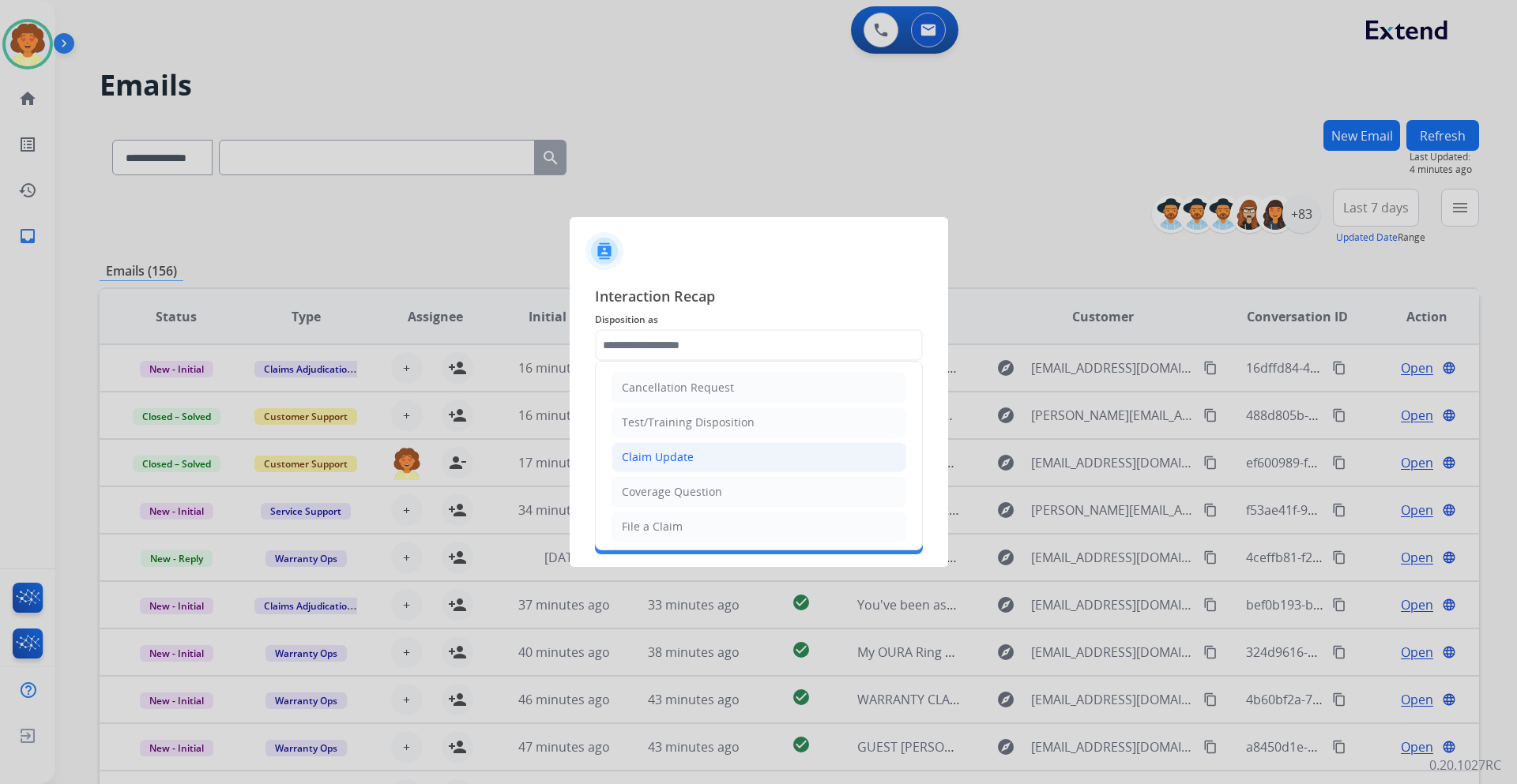
click at [658, 455] on div "Claim Update" at bounding box center [657, 457] width 72 height 16
type input "**********"
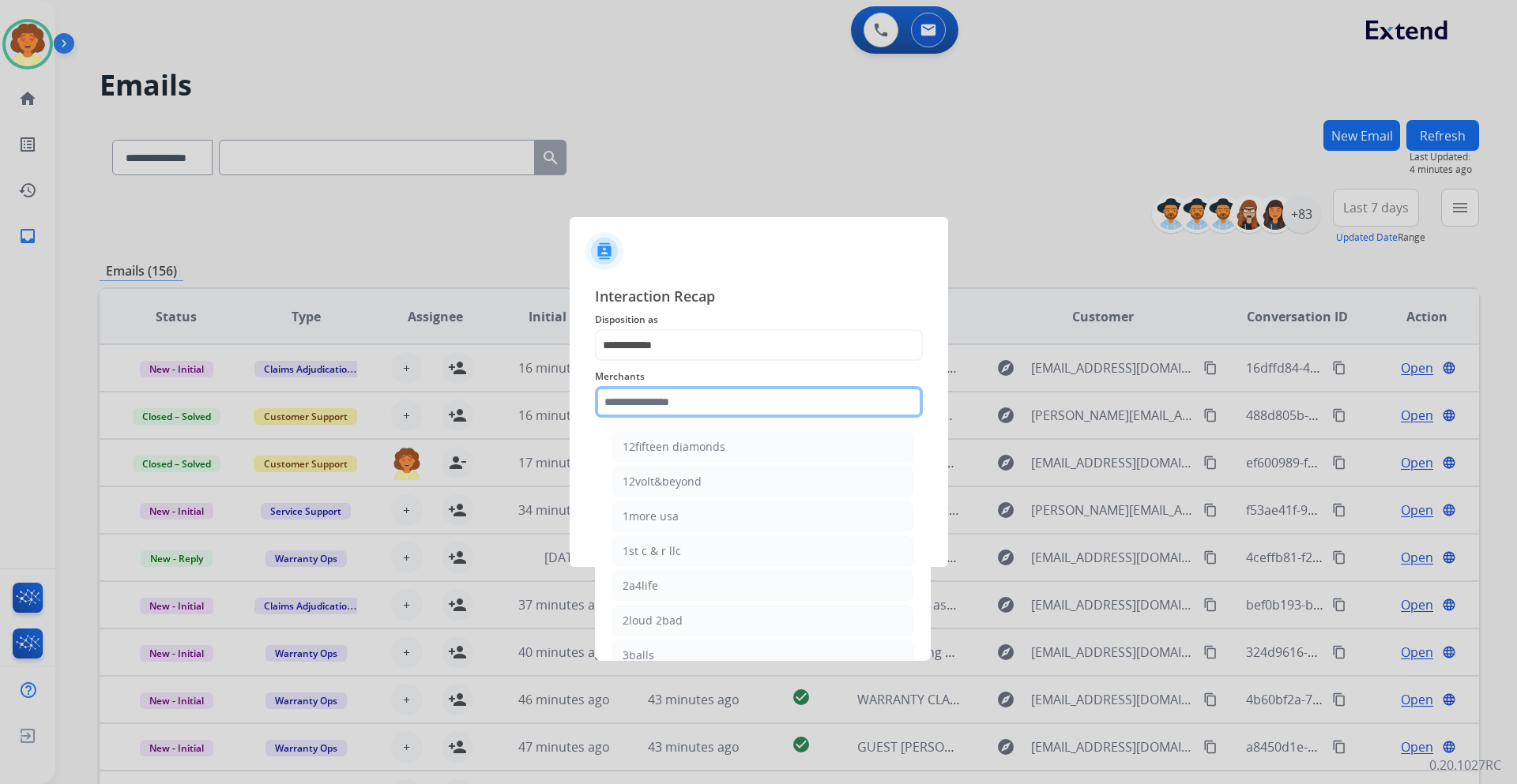
click at [655, 399] on input "text" at bounding box center [758, 402] width 328 height 32
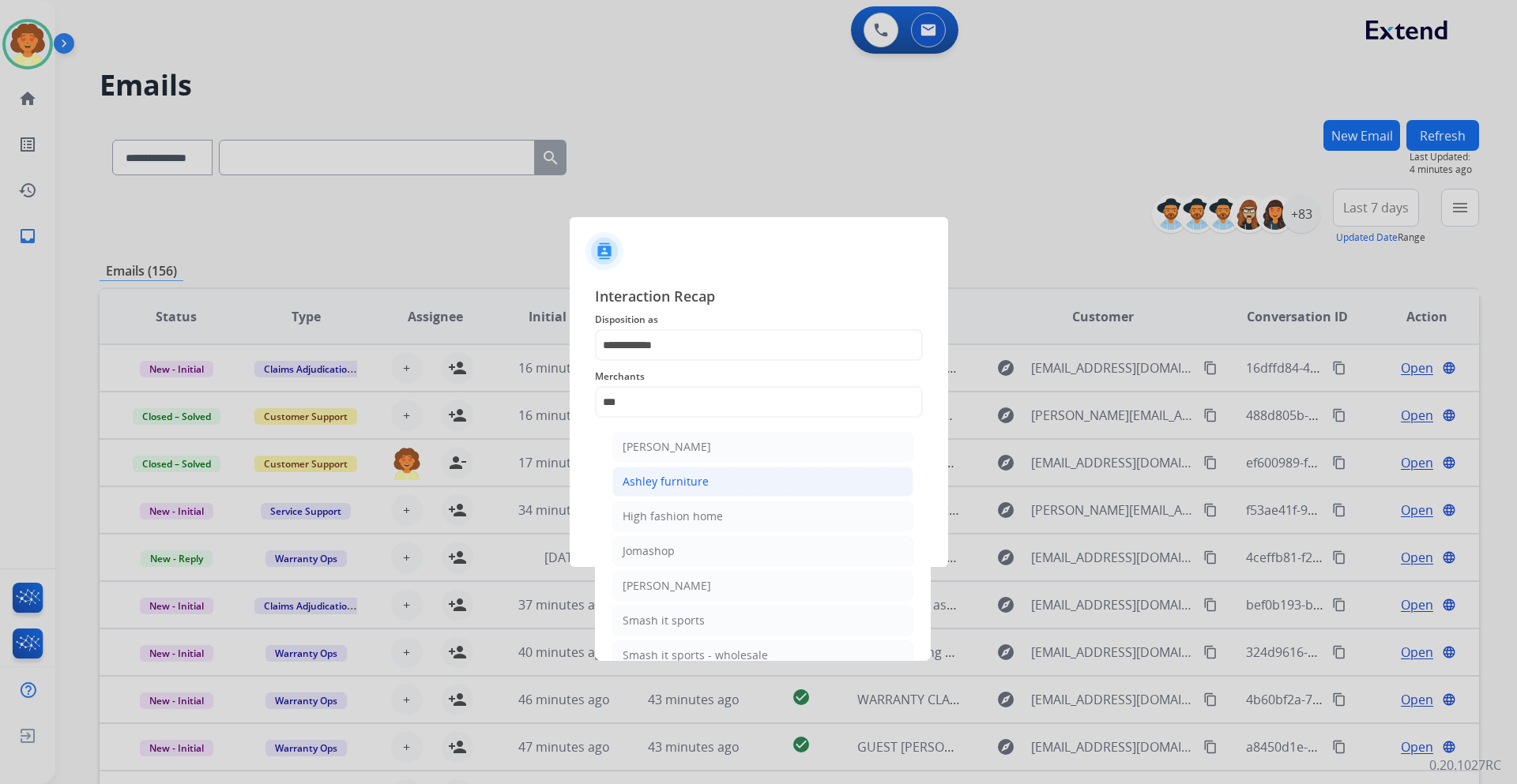
click at [695, 474] on div "Ashley furniture" at bounding box center [666, 482] width 86 height 16
type input "**********"
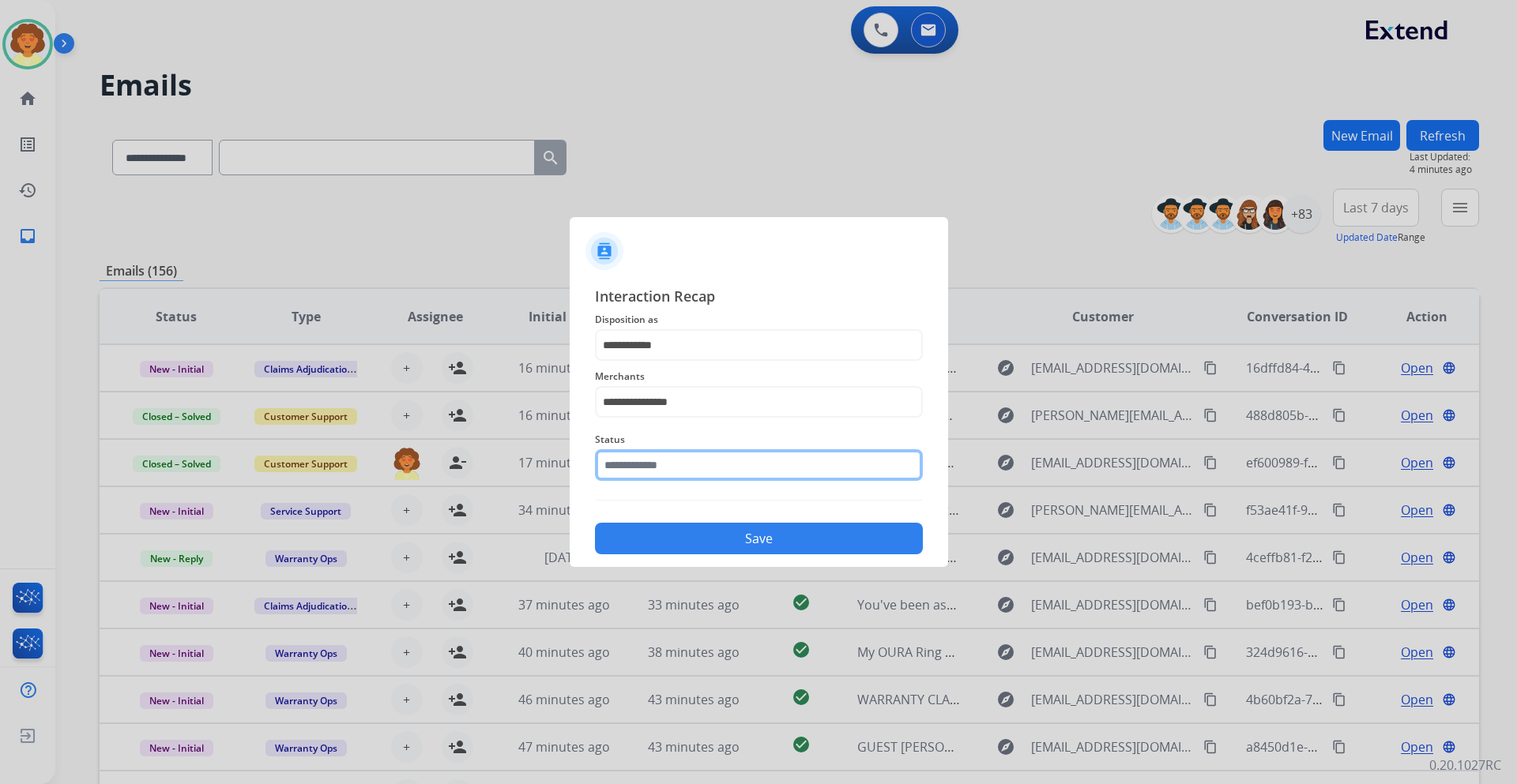
click at [656, 469] on input "text" at bounding box center [758, 466] width 328 height 32
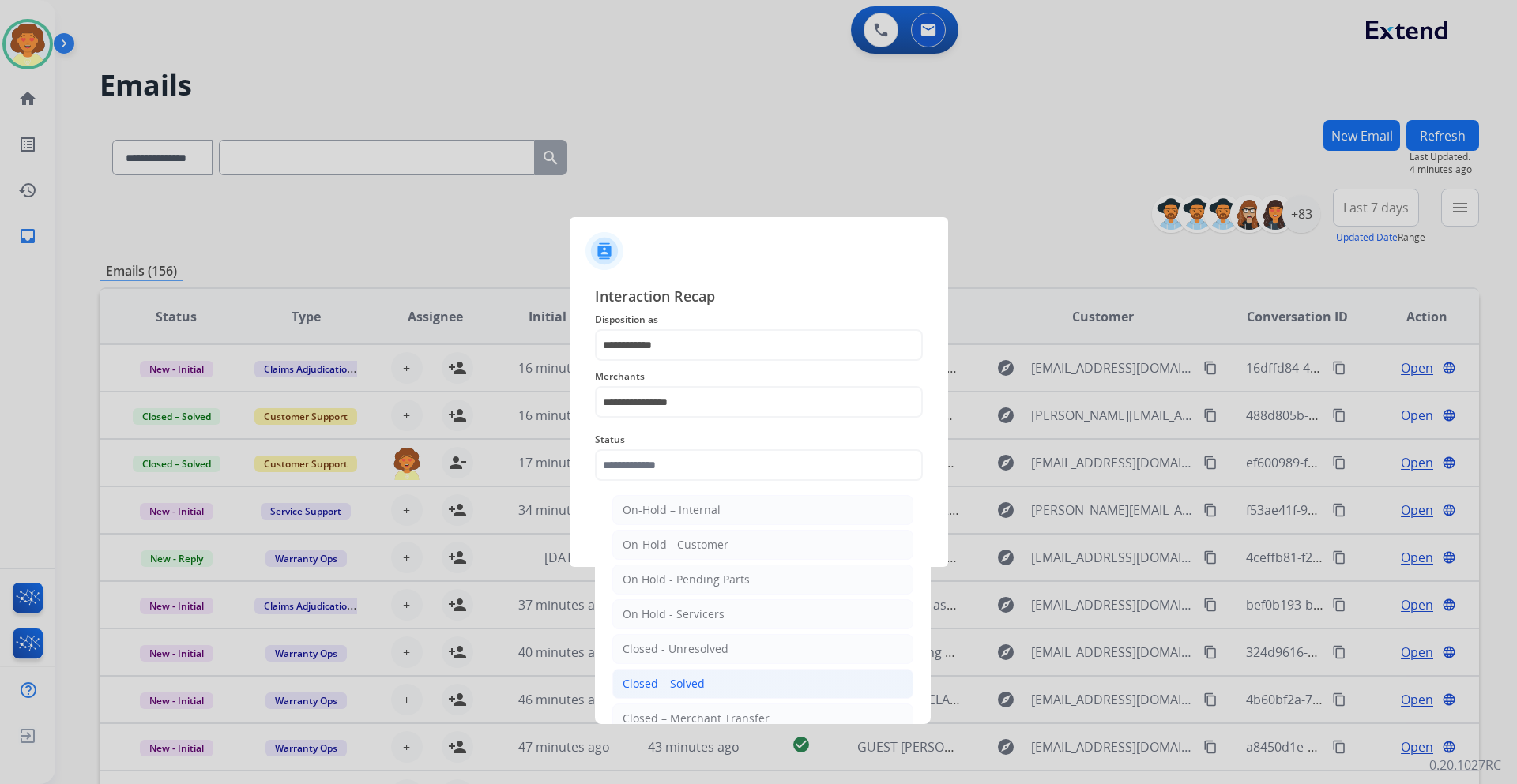
click at [687, 684] on div "Closed – Solved" at bounding box center [664, 683] width 82 height 16
type input "**********"
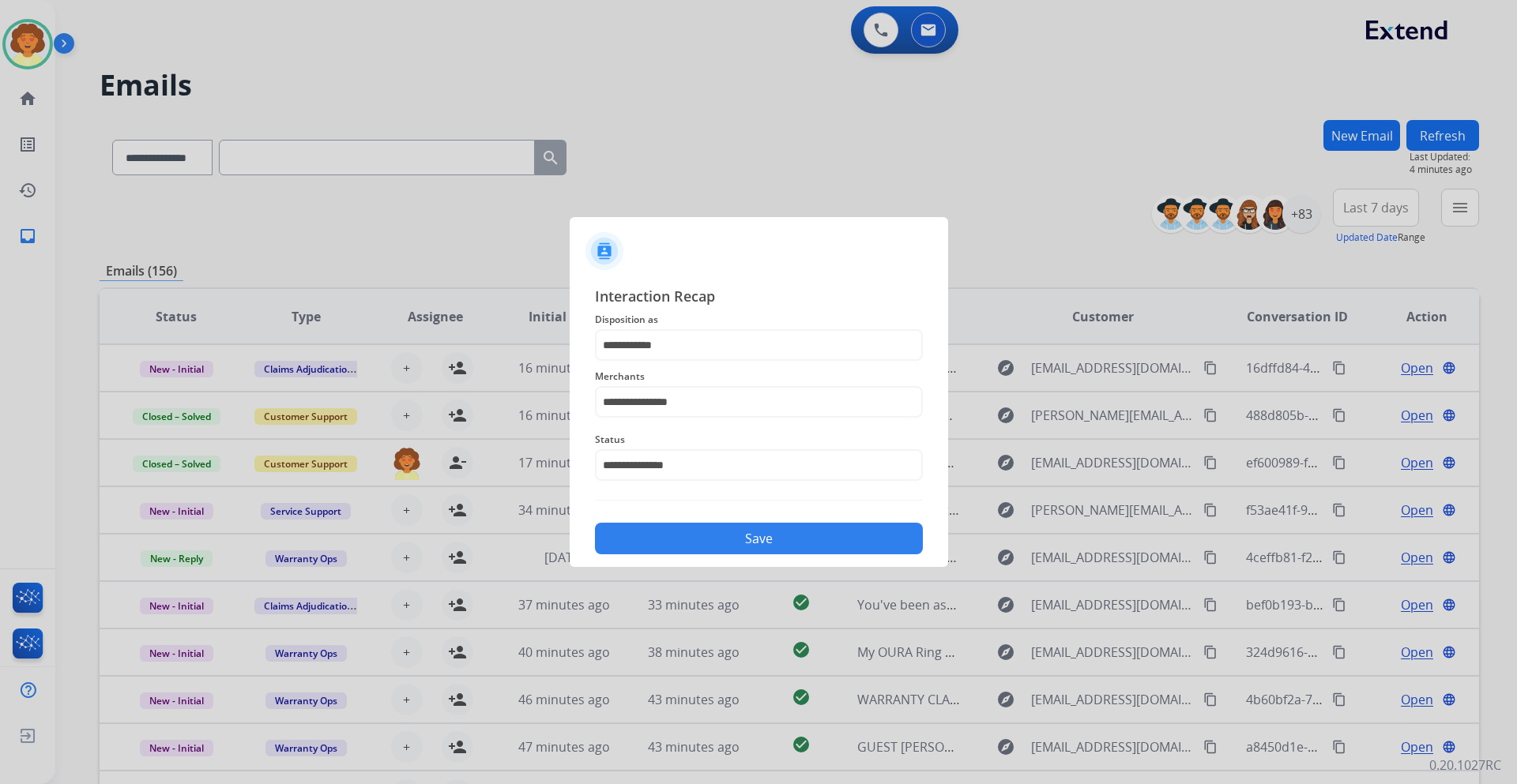
click at [748, 537] on button "Save" at bounding box center [758, 539] width 328 height 32
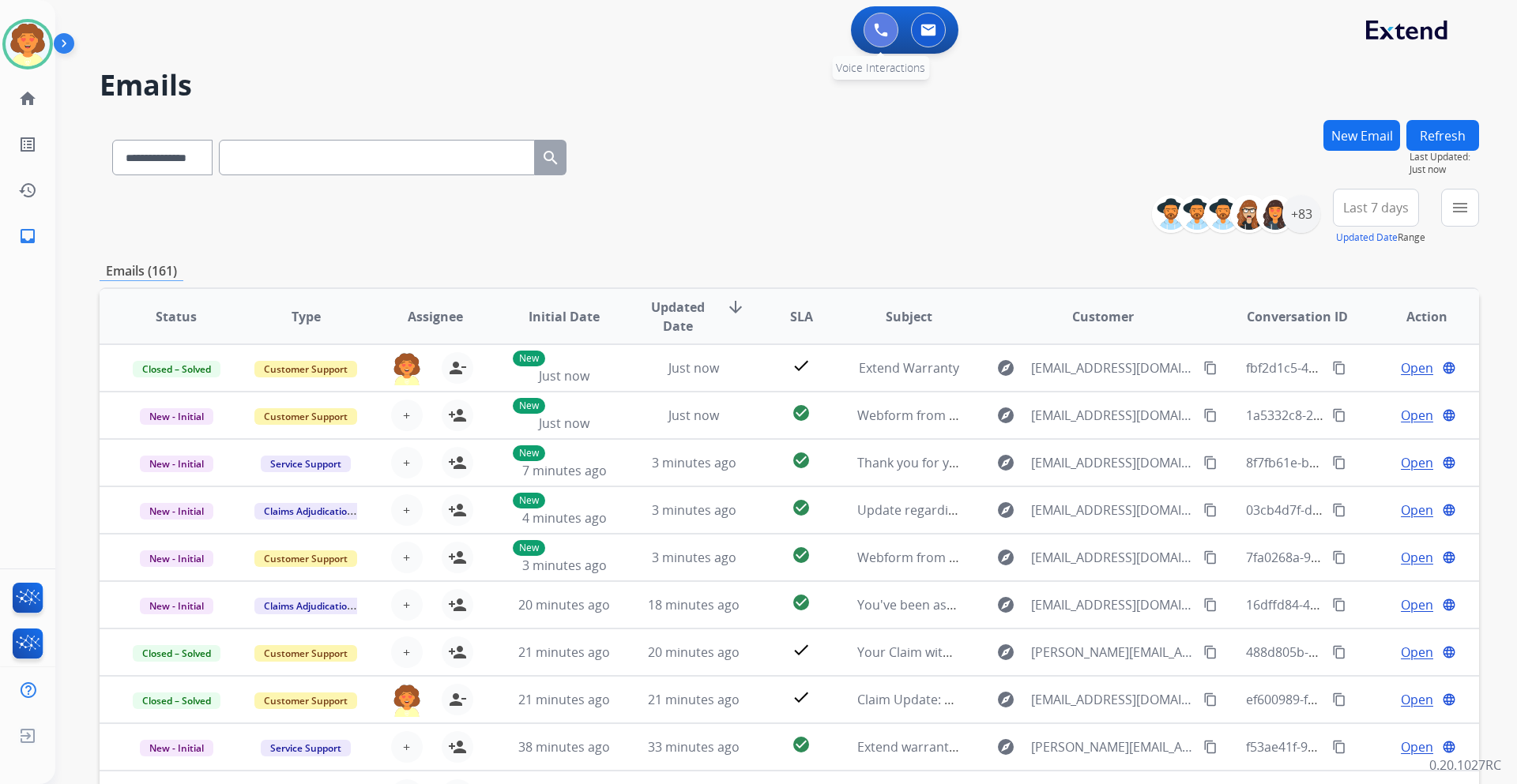
click at [869, 27] on button at bounding box center [880, 30] width 35 height 35
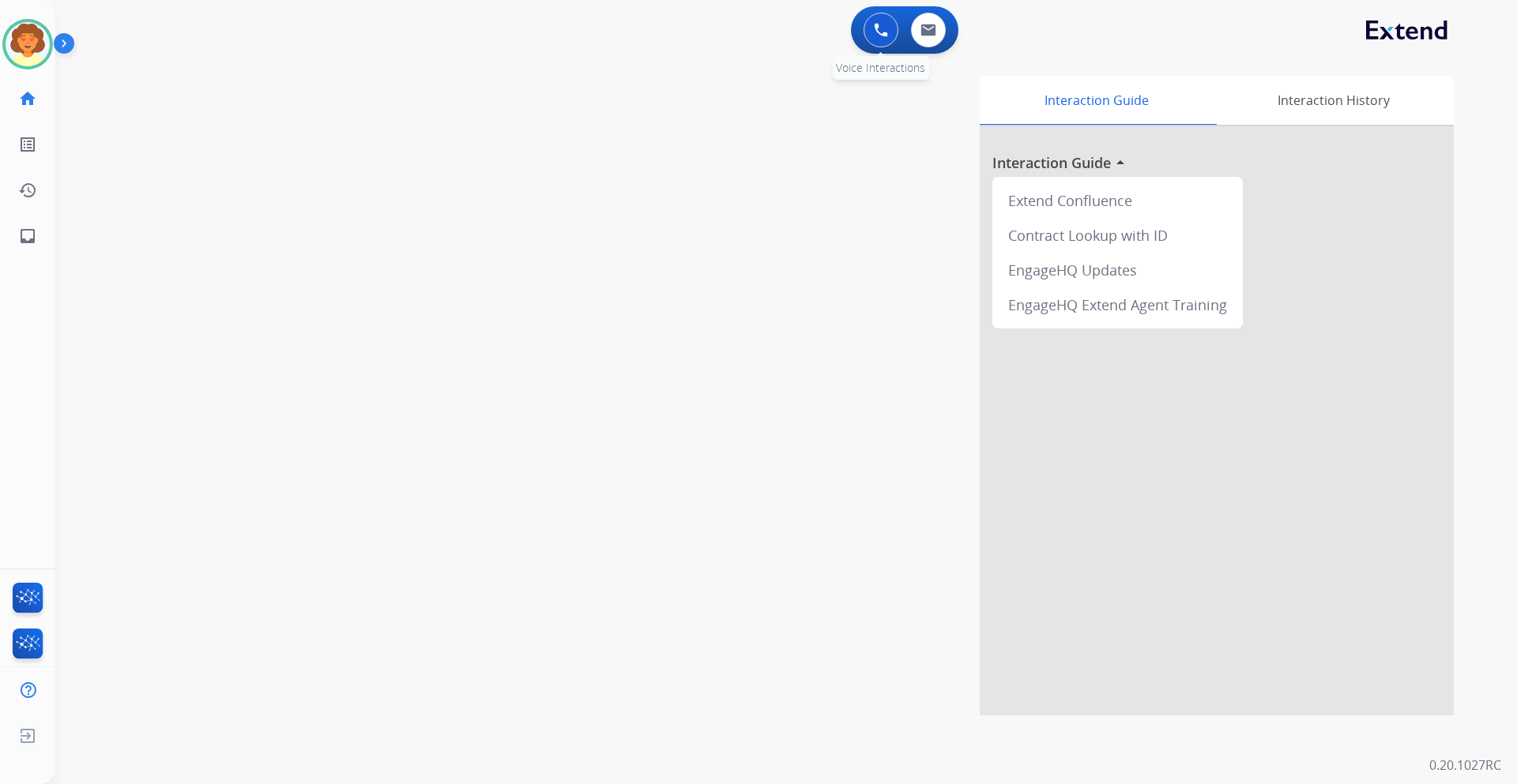
click at [881, 26] on img at bounding box center [880, 30] width 14 height 14
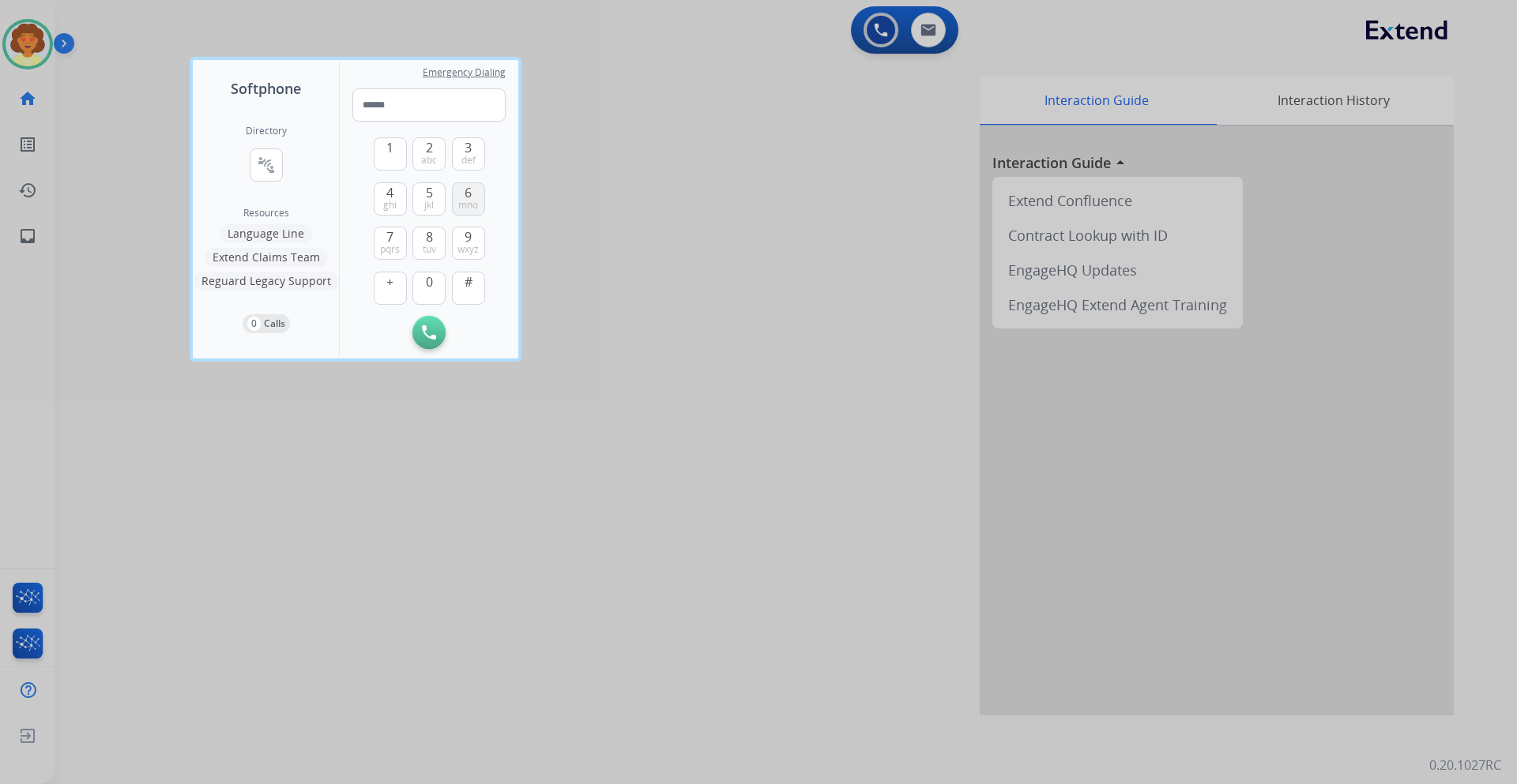
click at [468, 193] on span "6" at bounding box center [469, 192] width 7 height 19
click at [381, 150] on button "1" at bounding box center [390, 154] width 34 height 34
click at [426, 197] on span "5" at bounding box center [429, 192] width 7 height 19
click at [385, 194] on button "4 ghi" at bounding box center [390, 200] width 34 height 34
drag, startPoint x: 424, startPoint y: 283, endPoint x: 432, endPoint y: 229, distance: 54.6
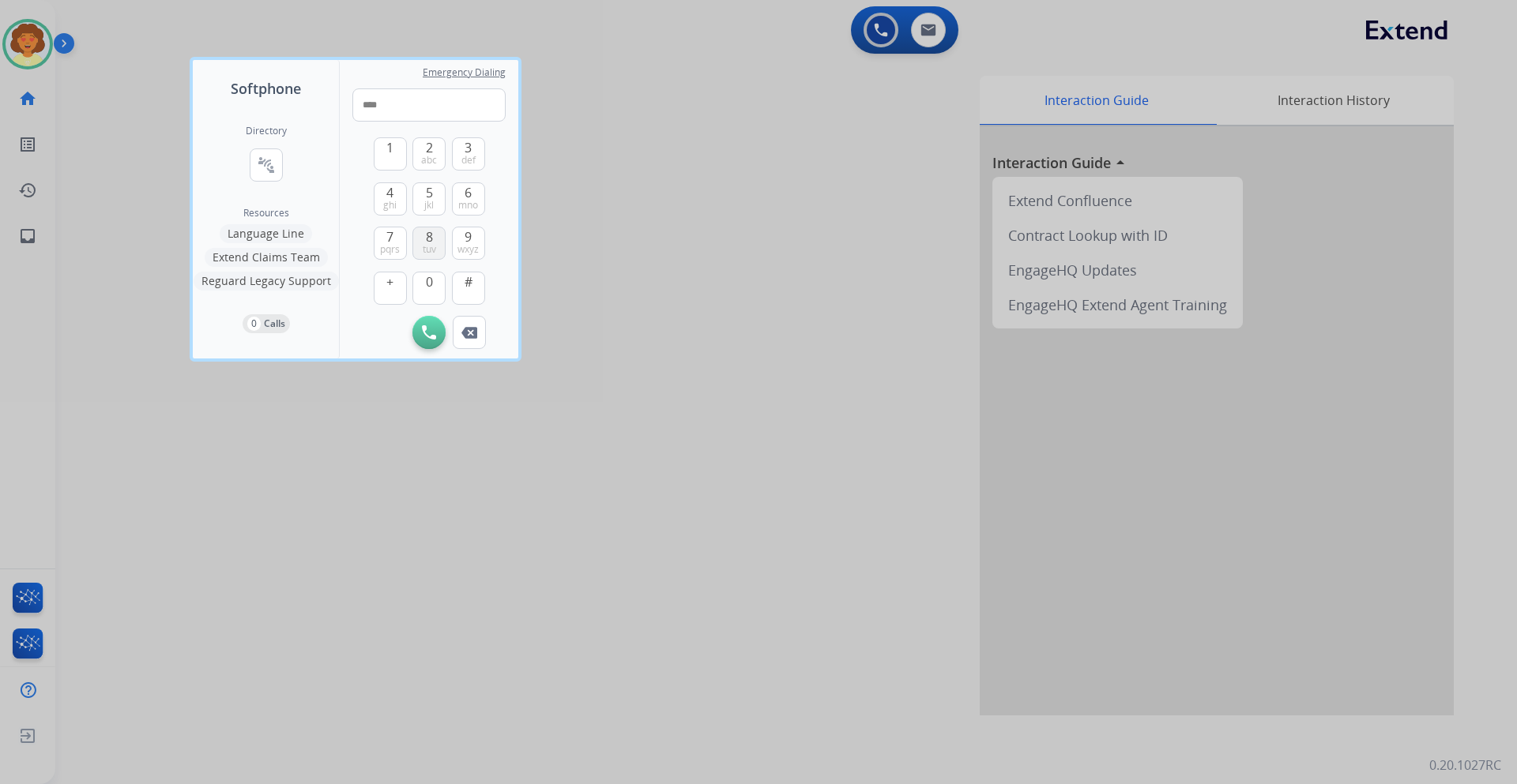
click at [424, 283] on button "0" at bounding box center [429, 288] width 34 height 34
click at [435, 201] on button "5 jkl" at bounding box center [429, 200] width 34 height 34
click at [387, 245] on span "pqrs" at bounding box center [389, 250] width 20 height 13
click at [475, 157] on span "def" at bounding box center [468, 161] width 14 height 13
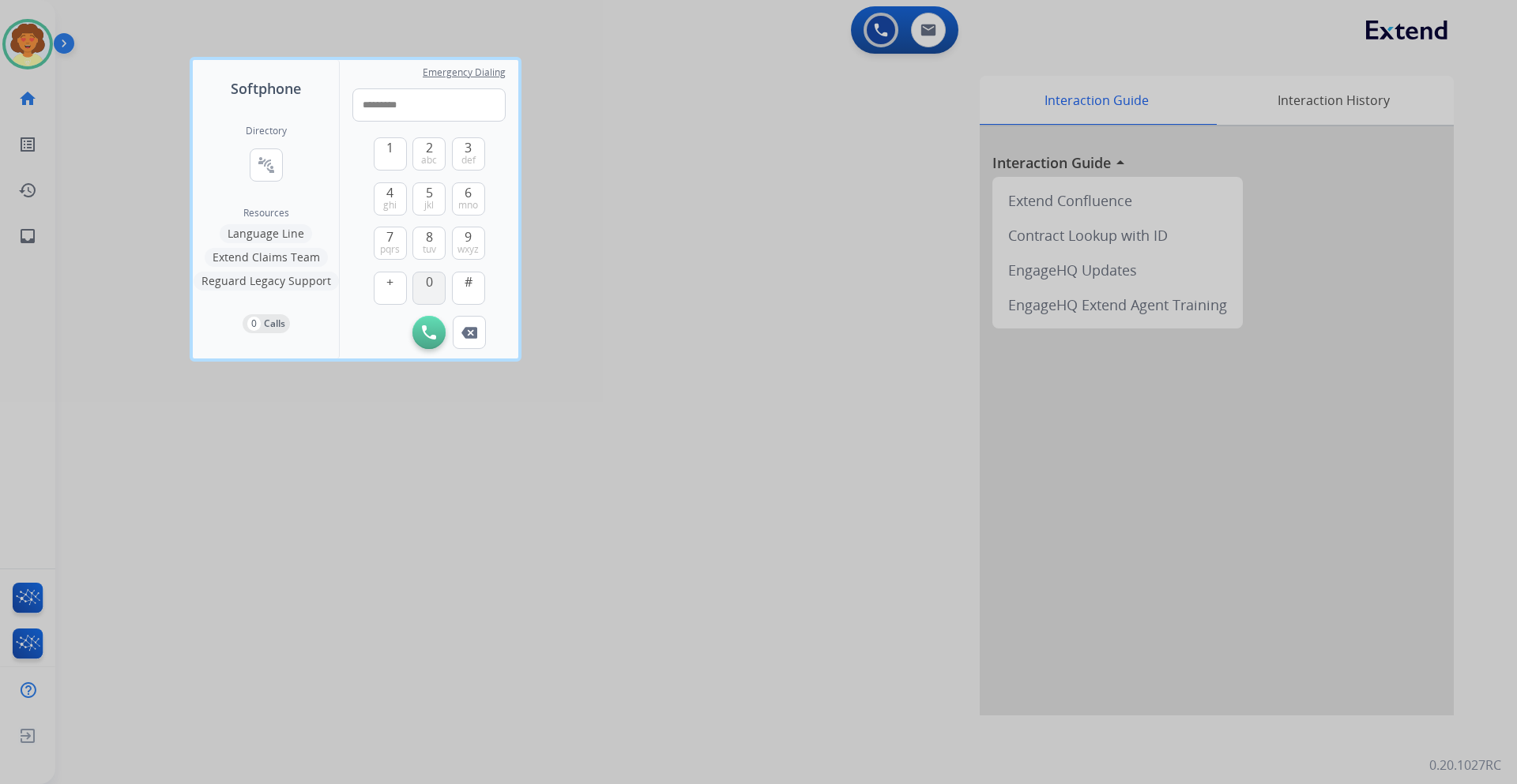
click at [426, 280] on span "0" at bounding box center [429, 282] width 7 height 19
type input "**********"
click at [429, 337] on img at bounding box center [428, 332] width 14 height 14
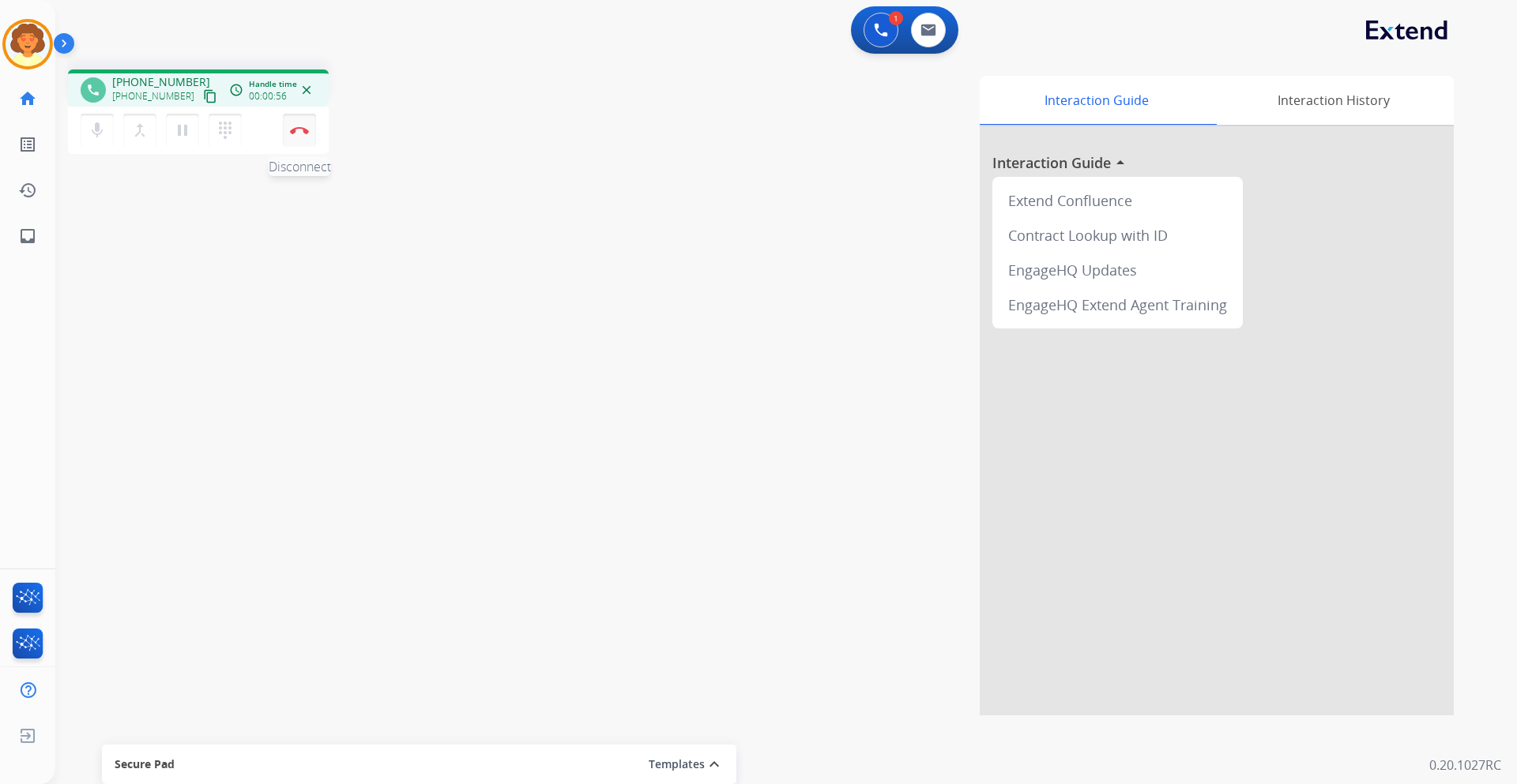
click at [296, 138] on button "Disconnect" at bounding box center [300, 131] width 34 height 34
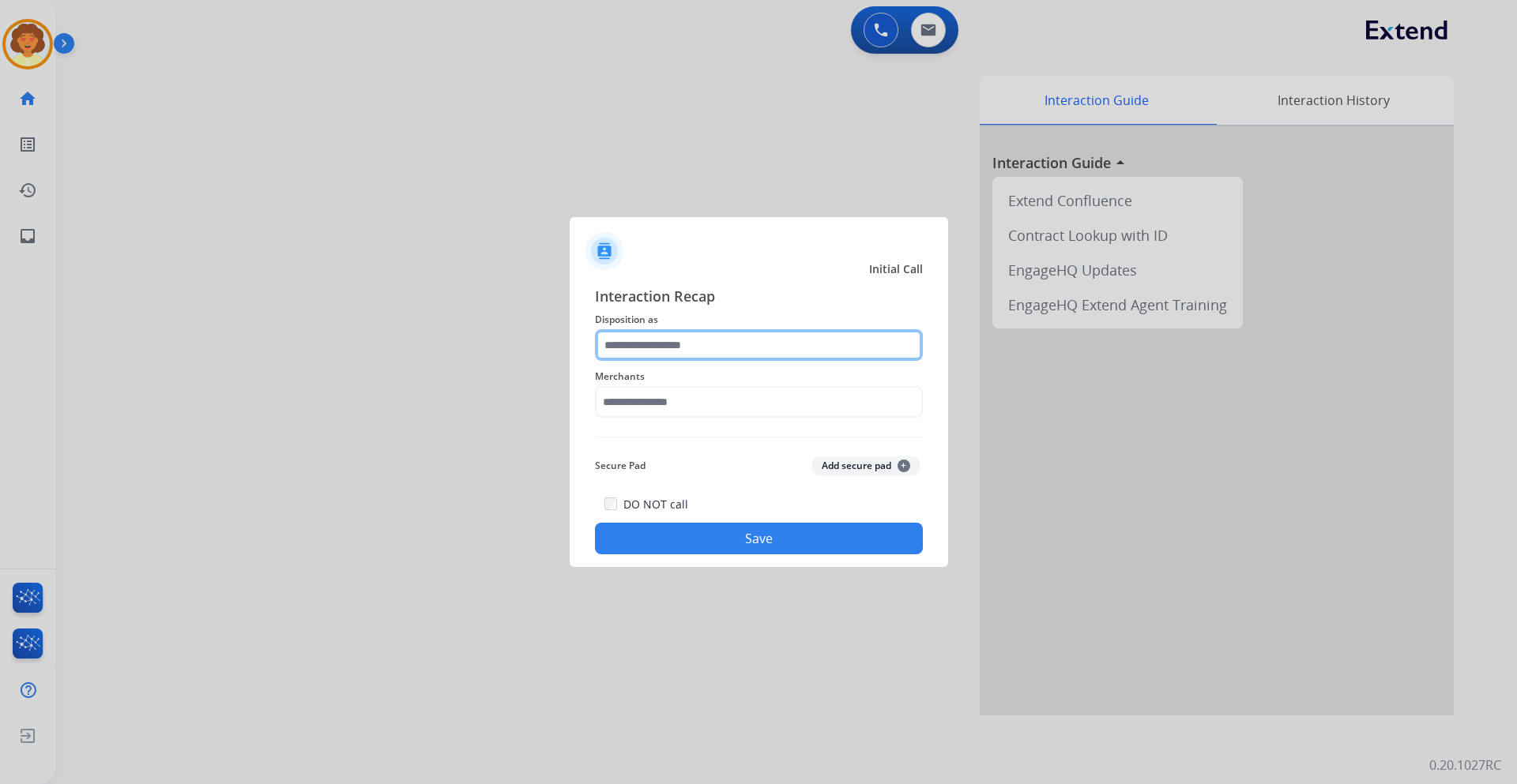
click at [693, 344] on input "text" at bounding box center [758, 345] width 328 height 32
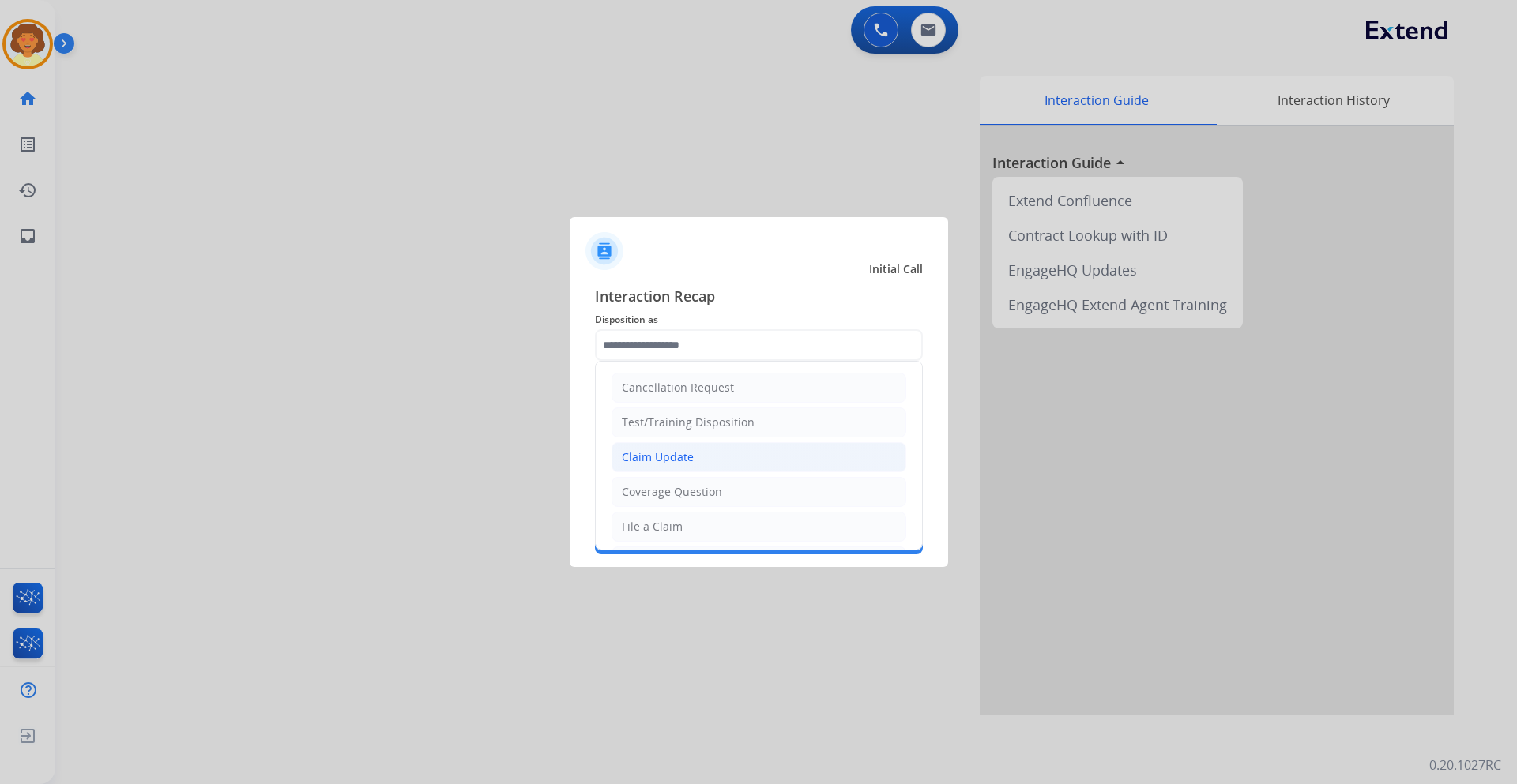
click at [678, 457] on div "Claim Update" at bounding box center [657, 457] width 72 height 16
type input "**********"
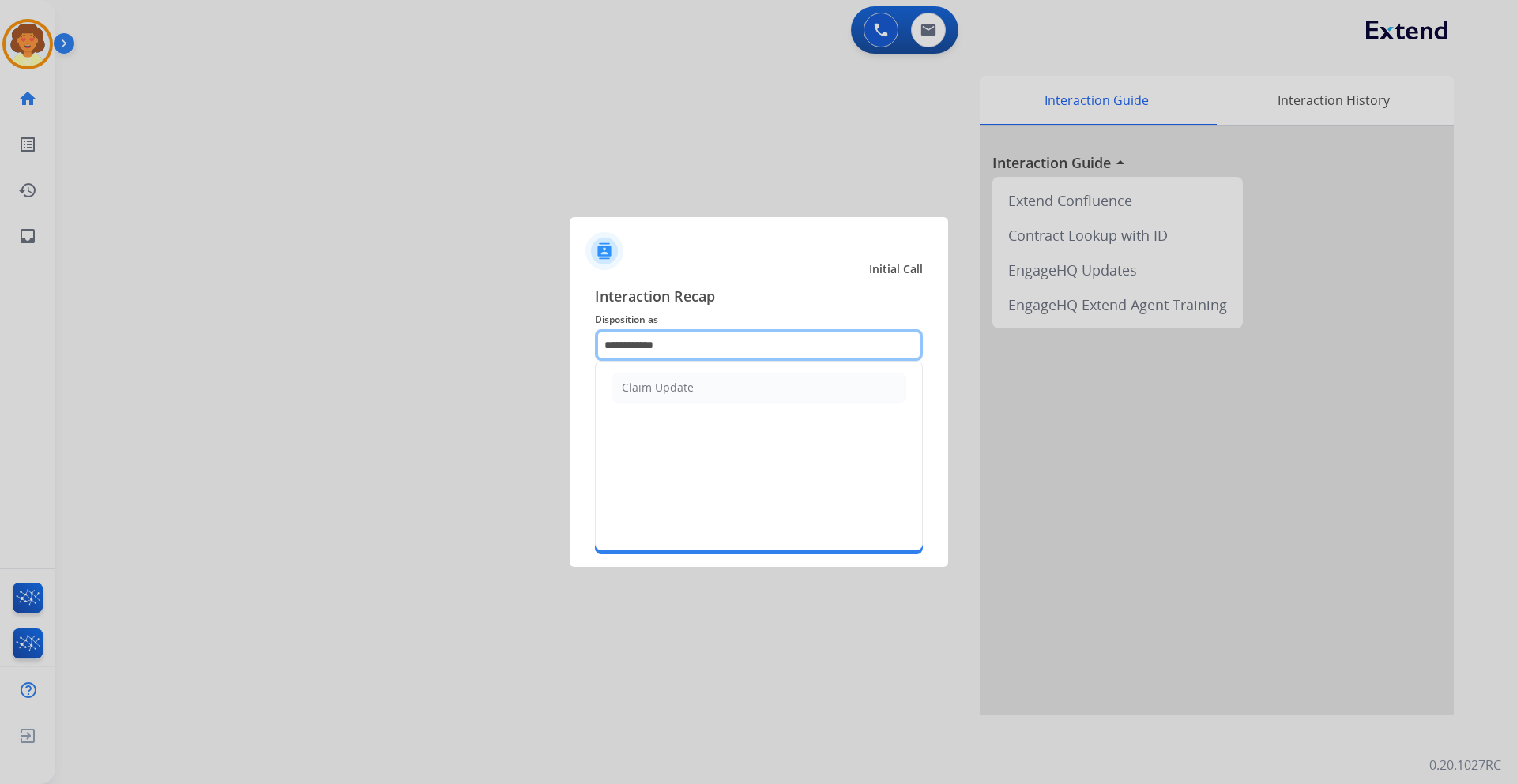
drag, startPoint x: 685, startPoint y: 342, endPoint x: 563, endPoint y: 342, distance: 122.0
click at [0, 340] on app-contact-recap-modal "**********" at bounding box center [0, 392] width 0 height 784
click at [648, 344] on input "text" at bounding box center [758, 345] width 328 height 32
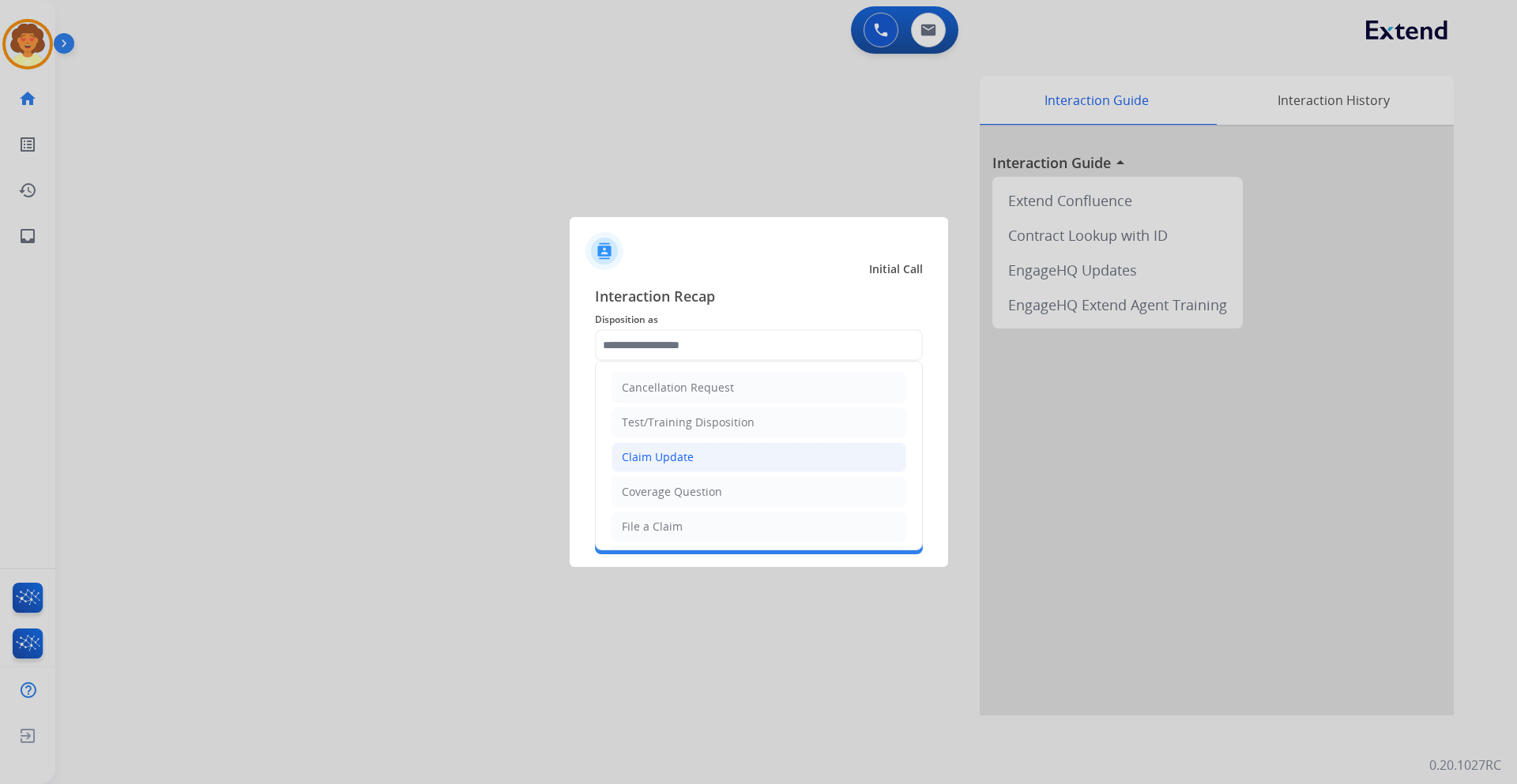
click at [670, 462] on div "Claim Update" at bounding box center [657, 457] width 72 height 16
type input "**********"
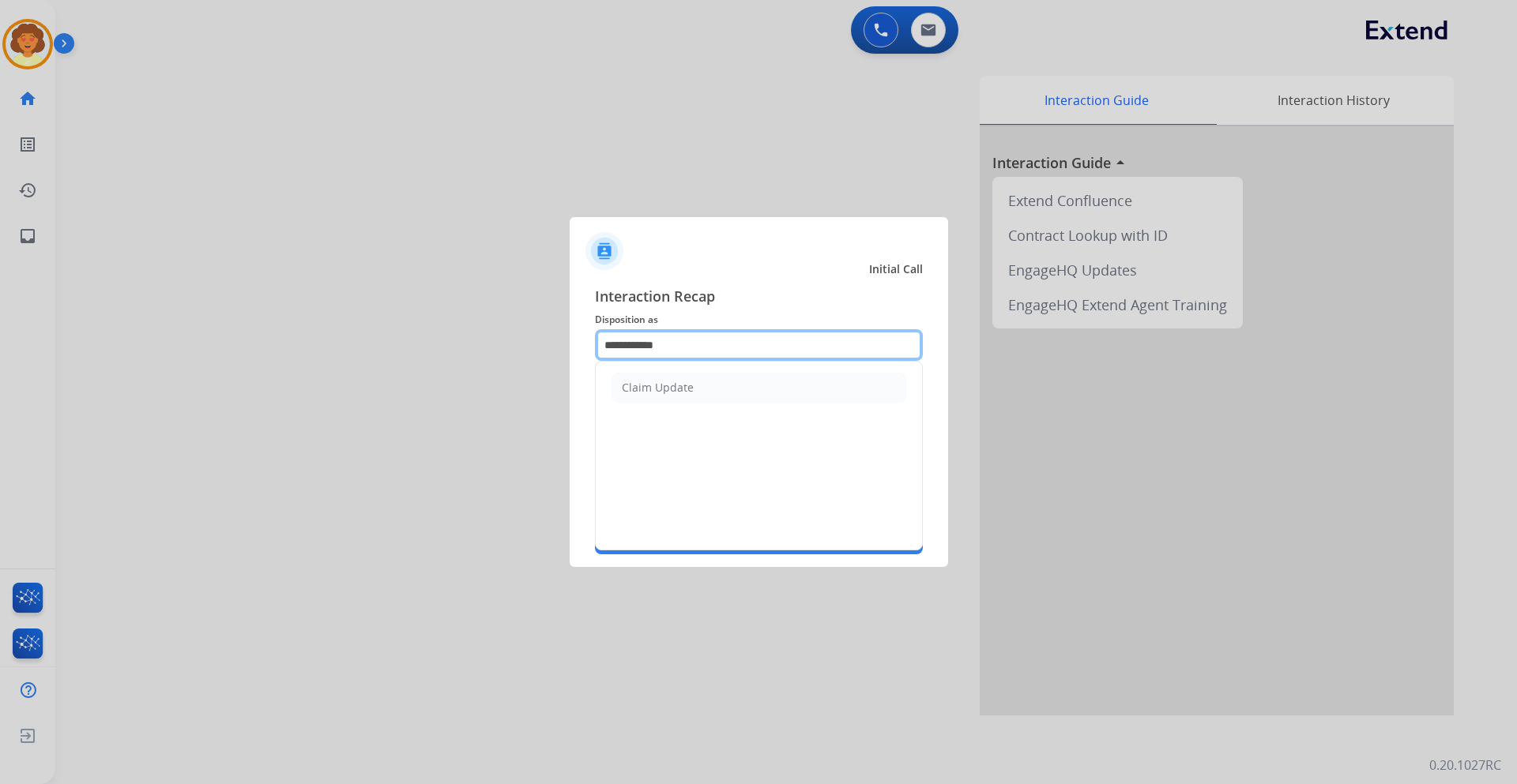
drag, startPoint x: 692, startPoint y: 338, endPoint x: 547, endPoint y: 360, distance: 146.7
click at [0, 360] on app-contact-recap-modal "**********" at bounding box center [0, 392] width 0 height 784
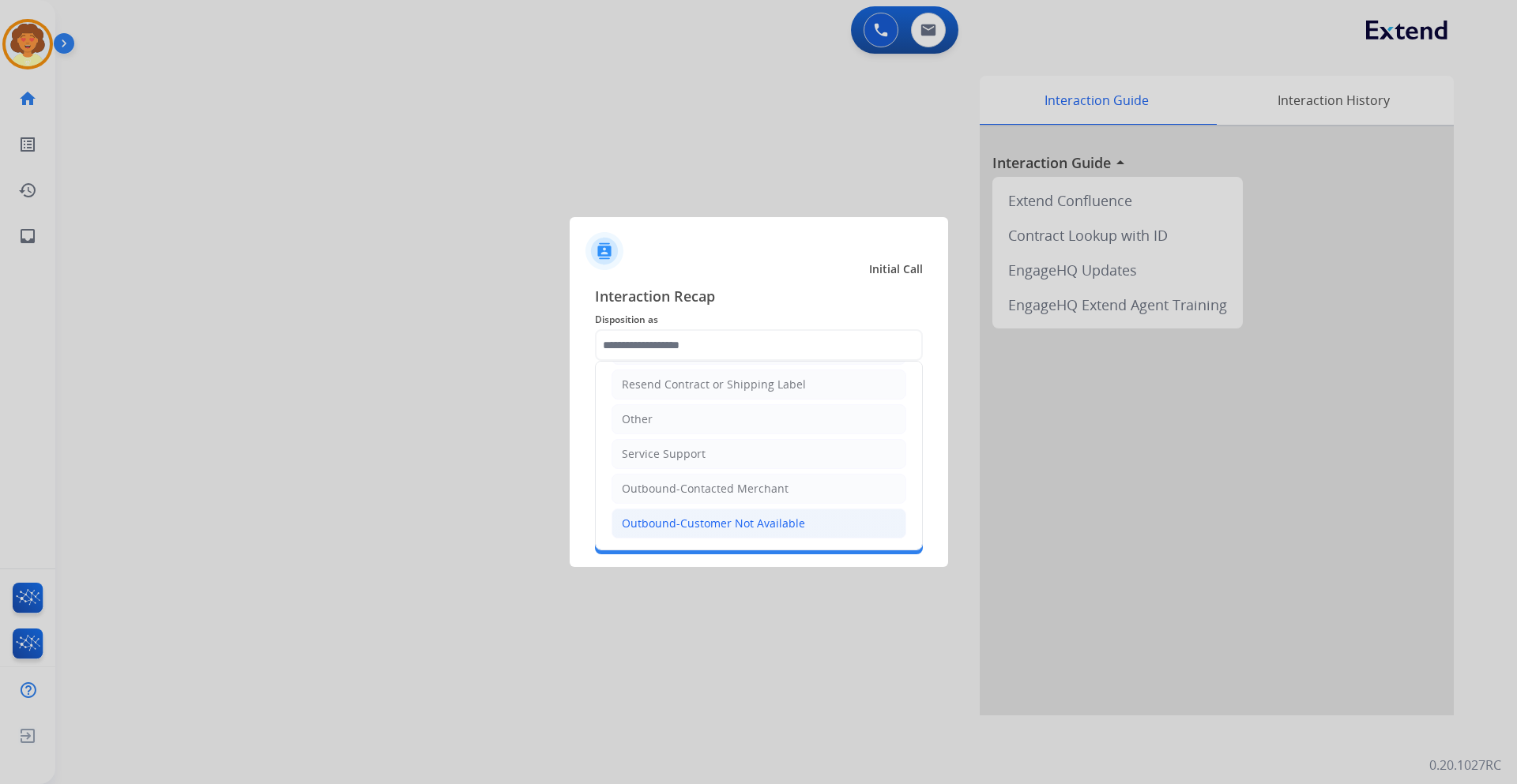
click at [723, 526] on div "Outbound-Customer Not Available" at bounding box center [713, 524] width 183 height 16
type input "**********"
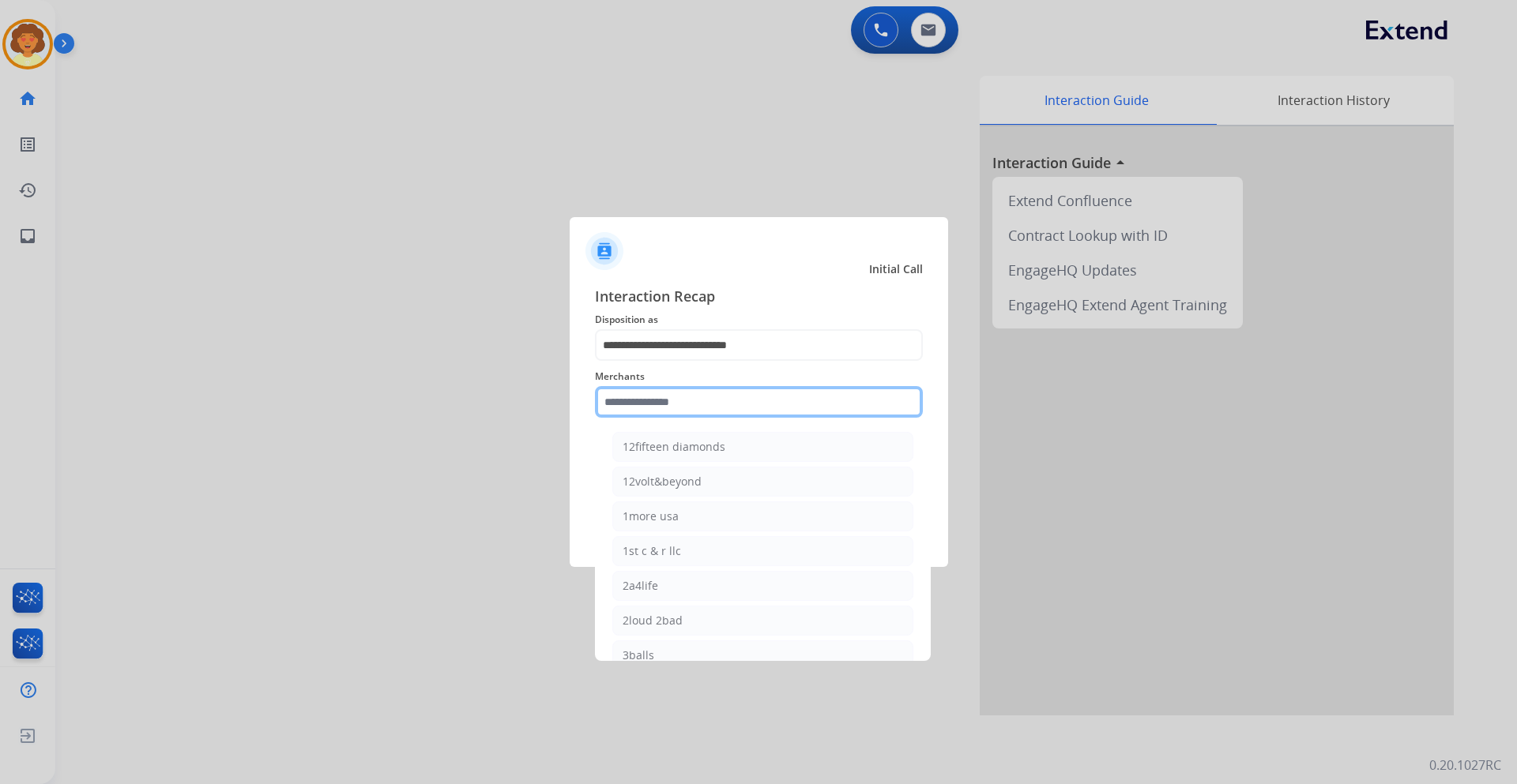
click at [627, 402] on input "text" at bounding box center [758, 402] width 328 height 32
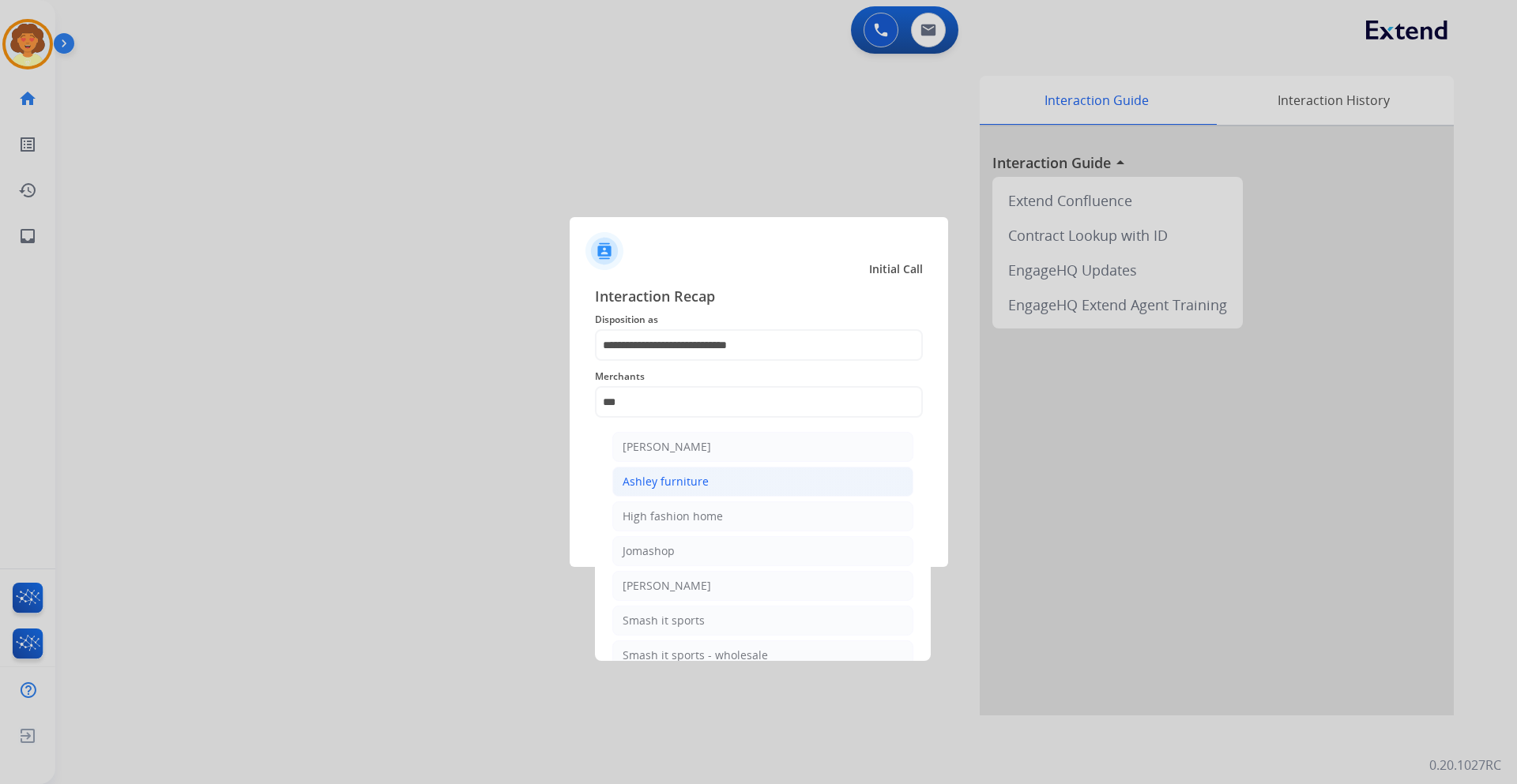
click at [678, 483] on div "Ashley furniture" at bounding box center [666, 482] width 86 height 16
type input "**********"
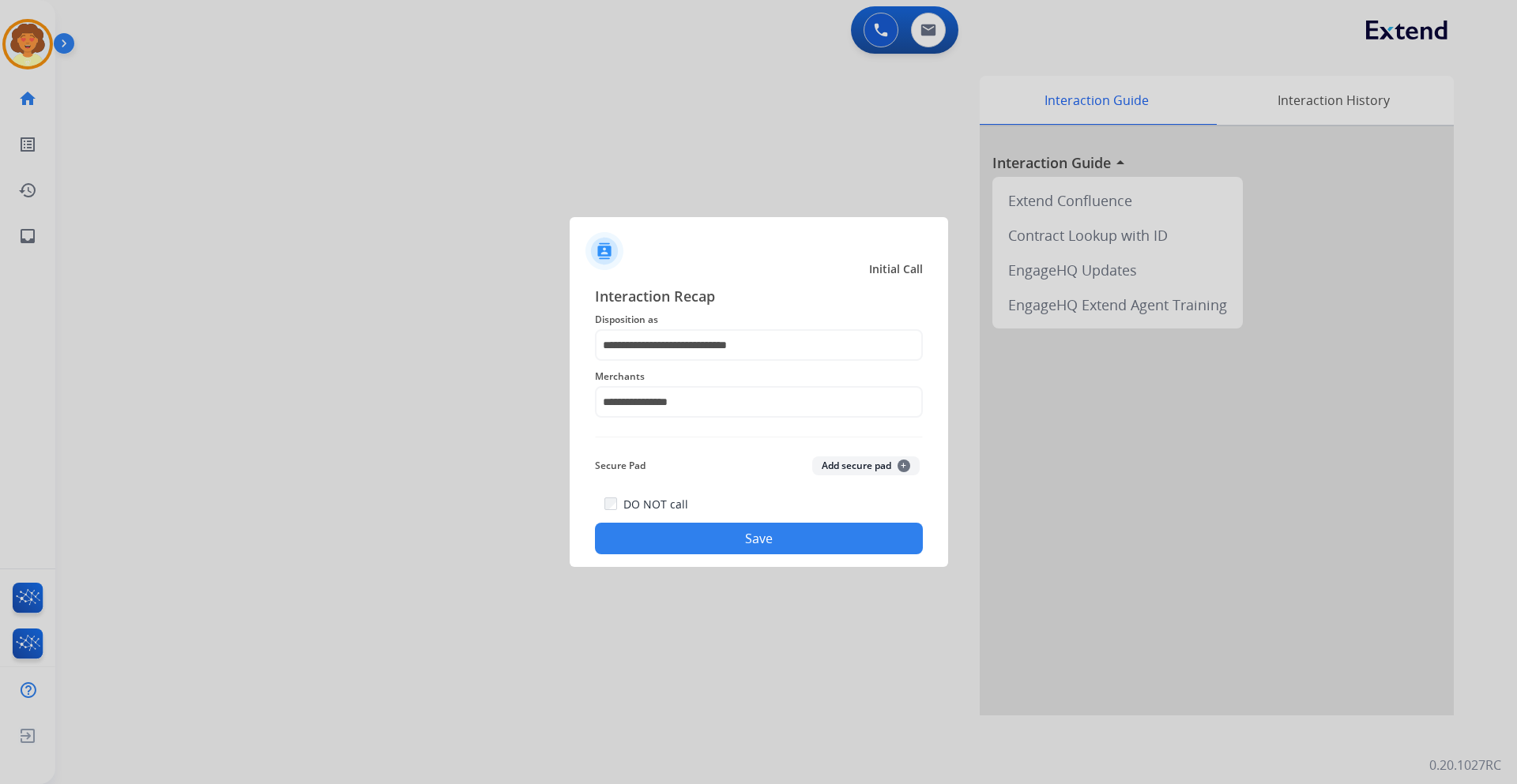
click at [772, 537] on button "Save" at bounding box center [758, 539] width 328 height 32
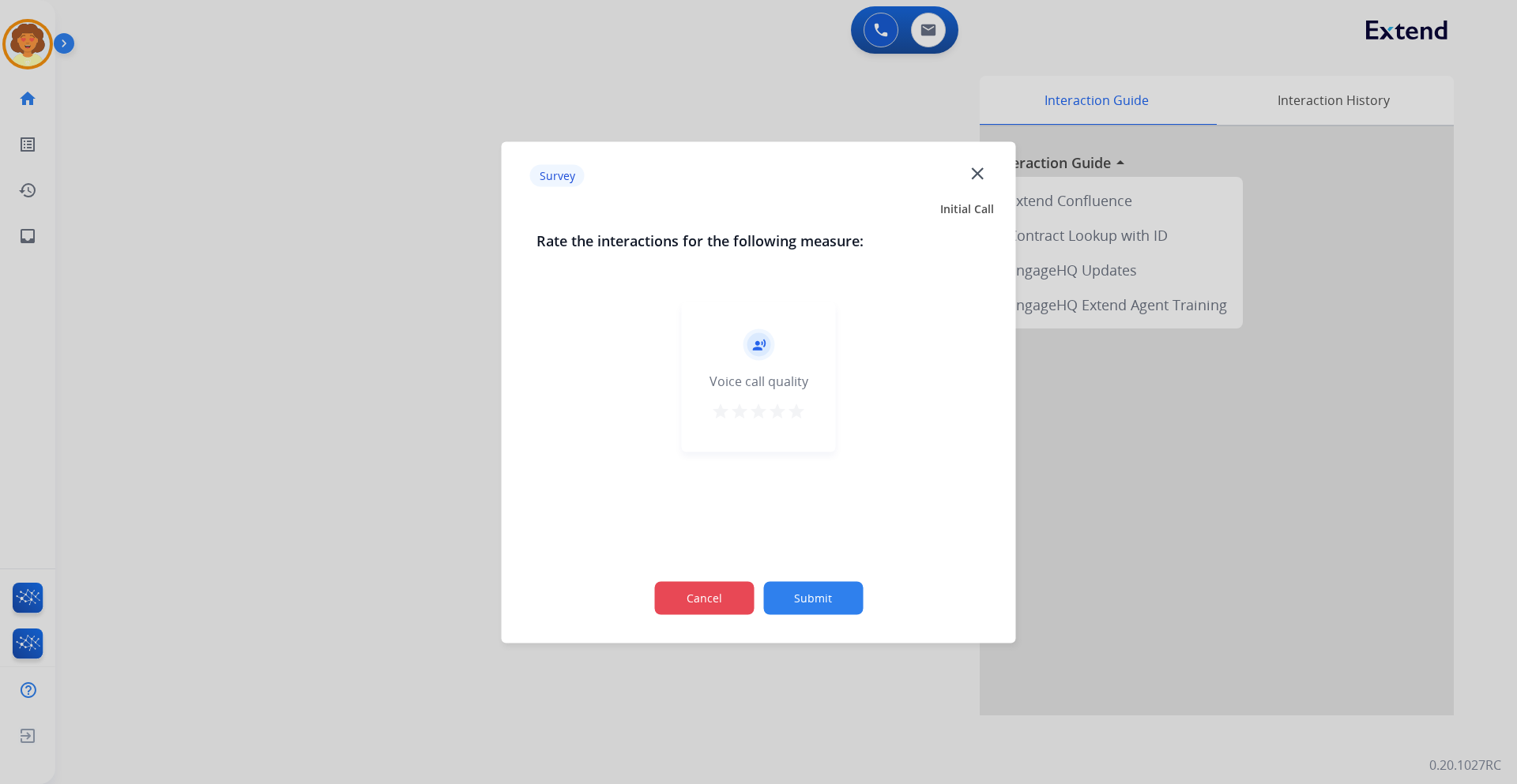
click at [702, 600] on button "Cancel" at bounding box center [704, 598] width 100 height 34
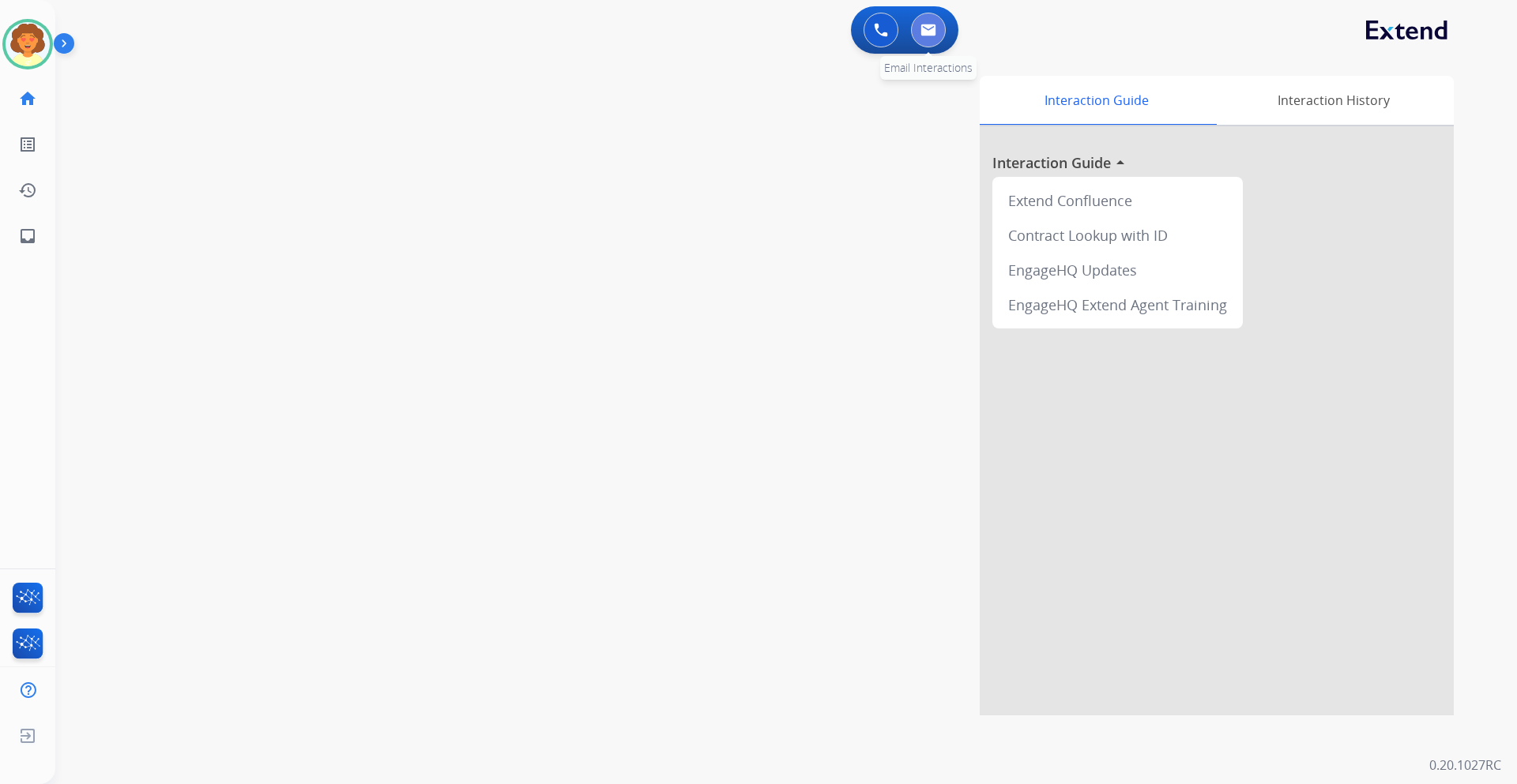
click at [933, 34] on img at bounding box center [928, 30] width 16 height 13
select select "**********"
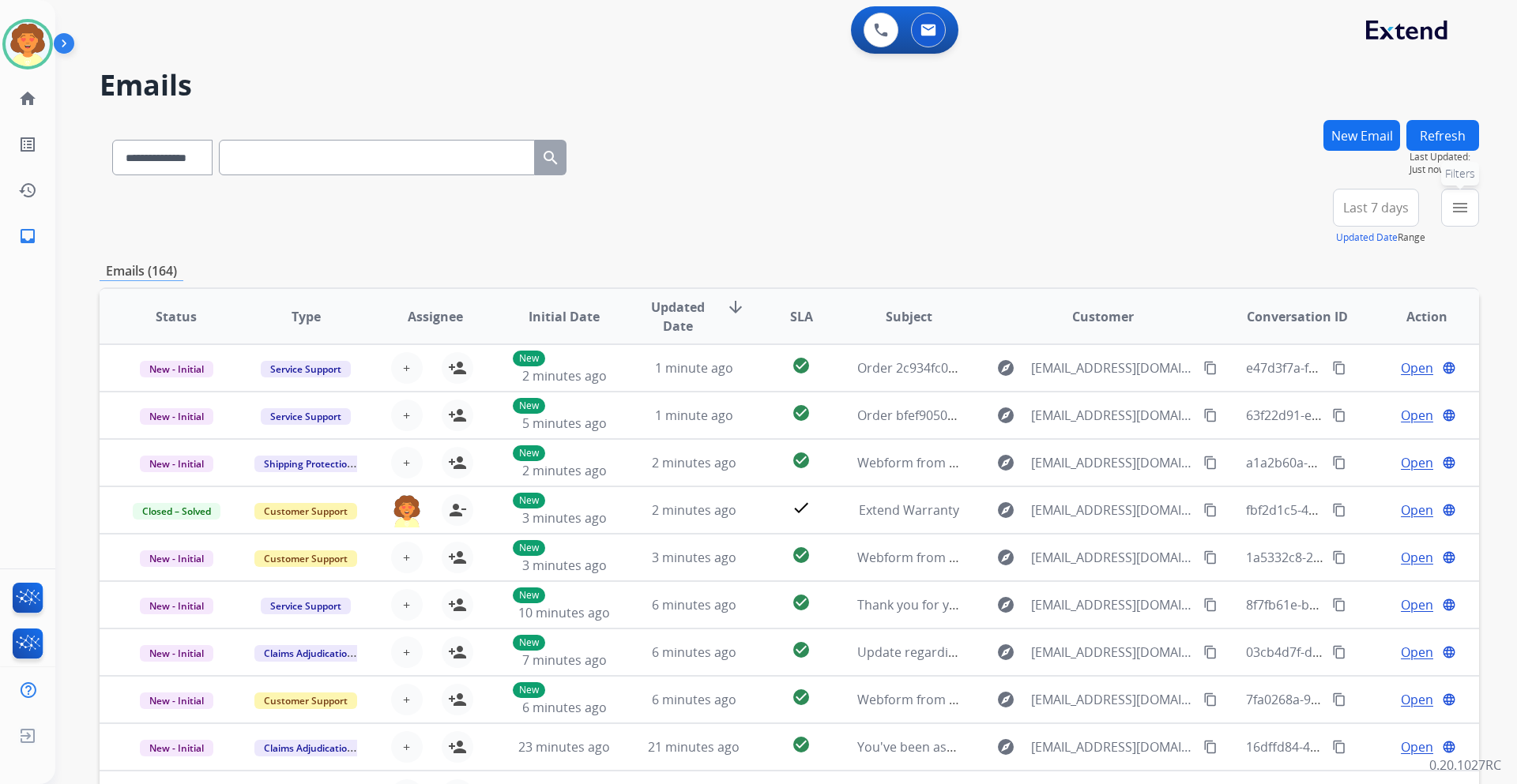
click at [1454, 203] on mat-icon "menu" at bounding box center [1460, 207] width 19 height 19
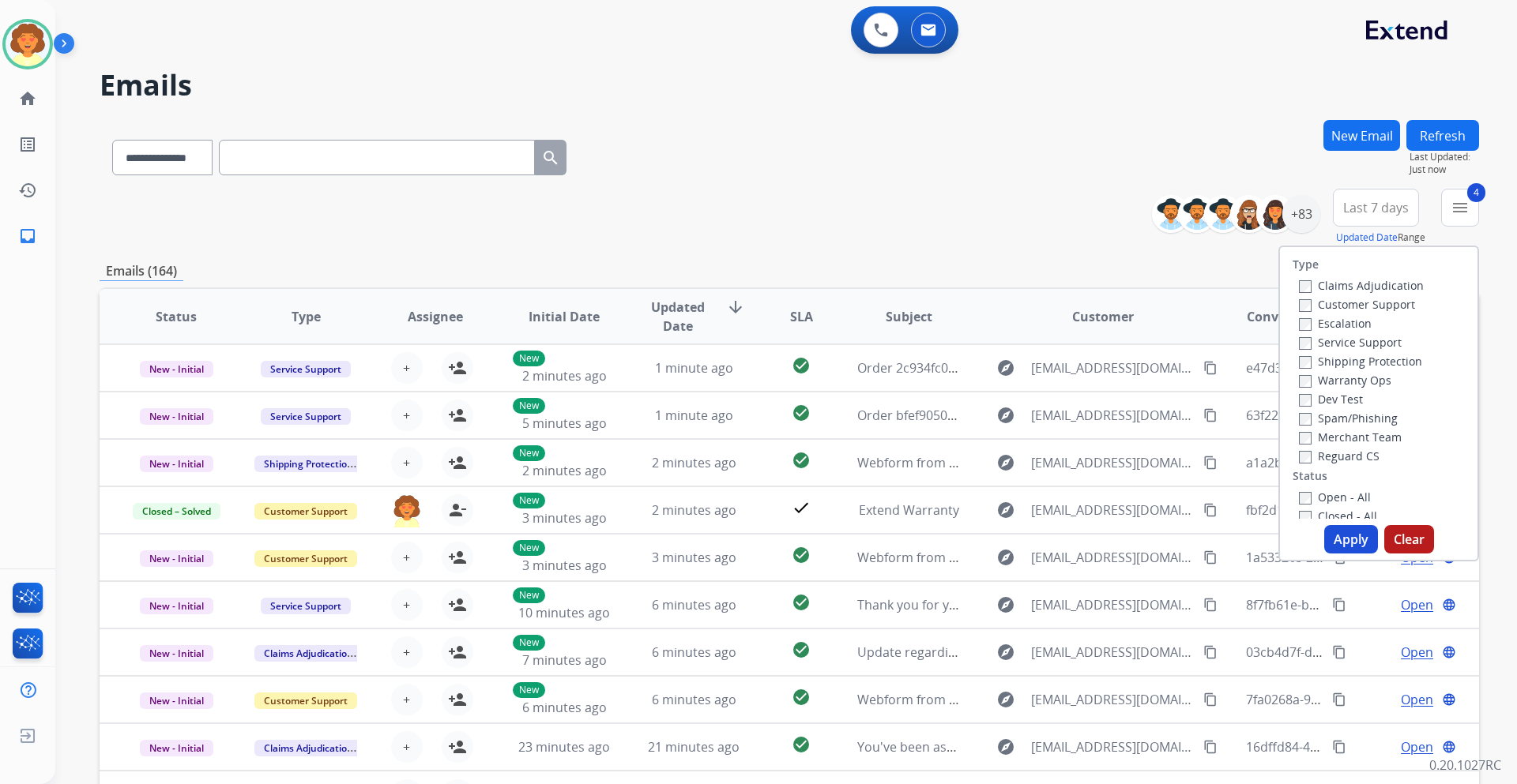
drag, startPoint x: 1328, startPoint y: 540, endPoint x: 1299, endPoint y: 532, distance: 30.1
click at [1330, 538] on button "Apply" at bounding box center [1351, 539] width 54 height 28
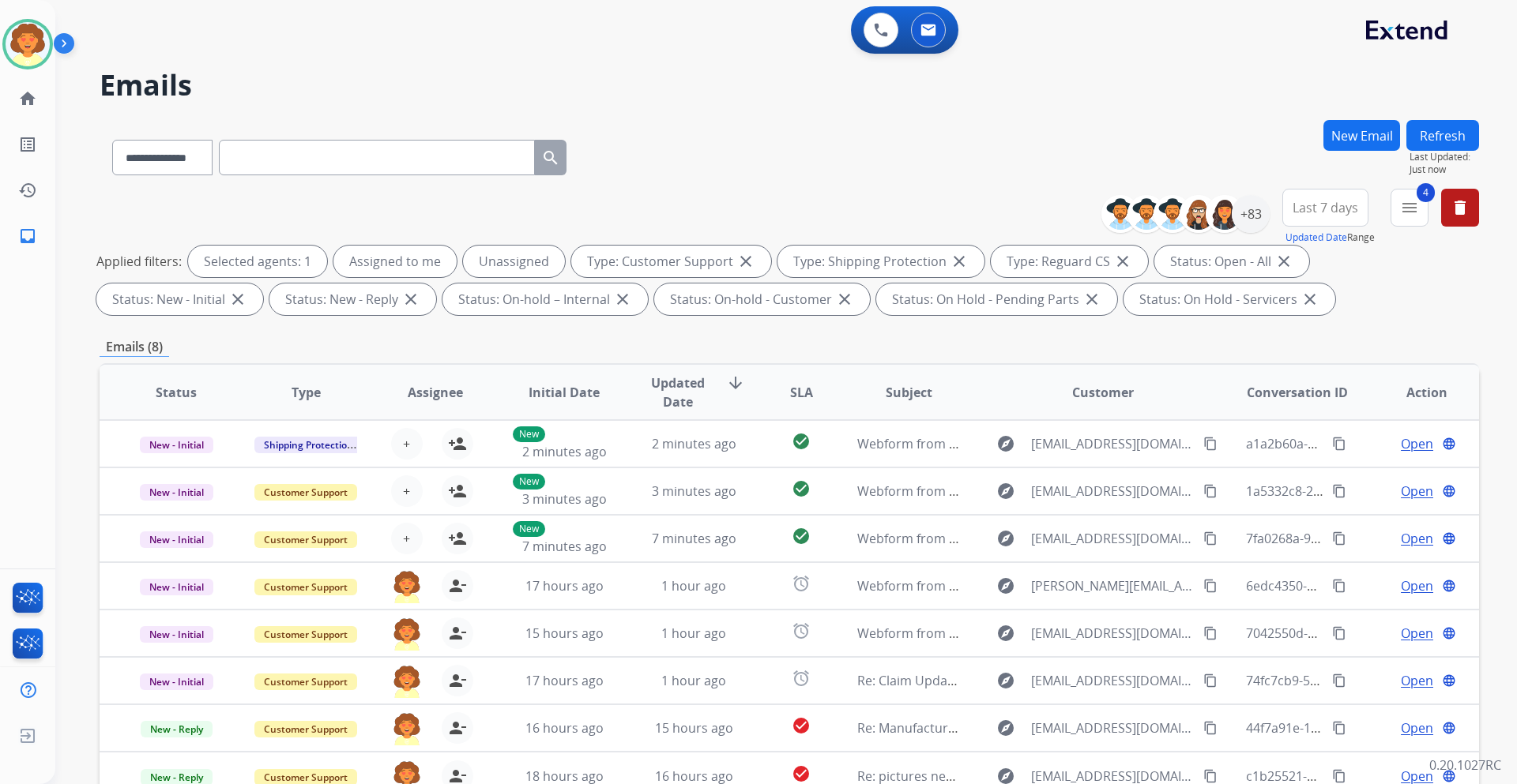
click at [1322, 204] on span "Last 7 days" at bounding box center [1326, 207] width 65 height 7
click at [1305, 405] on div "Last 90 days" at bounding box center [1320, 399] width 87 height 23
click at [1252, 217] on div "+137" at bounding box center [1250, 214] width 38 height 38
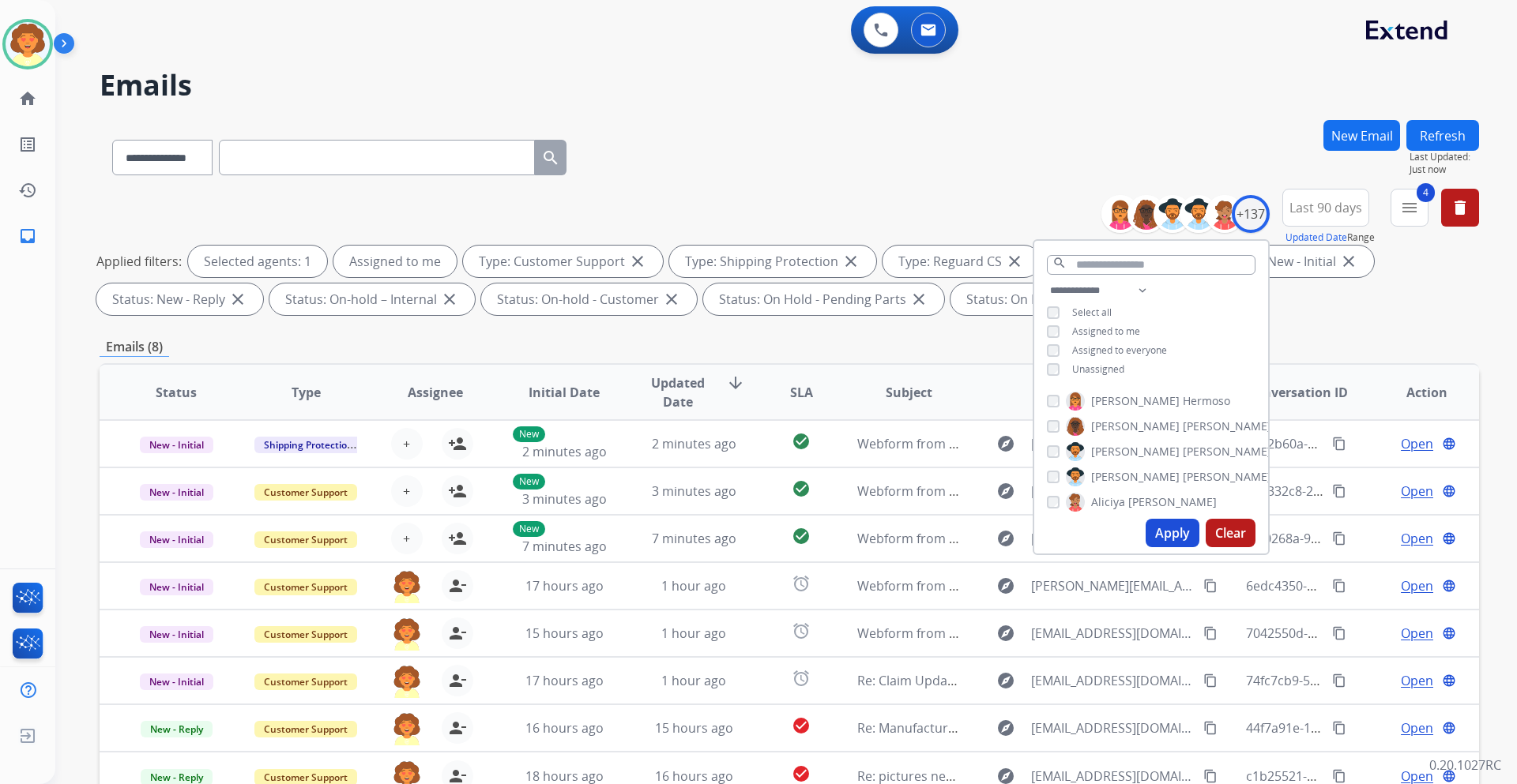
click at [1172, 527] on button "Apply" at bounding box center [1173, 533] width 54 height 28
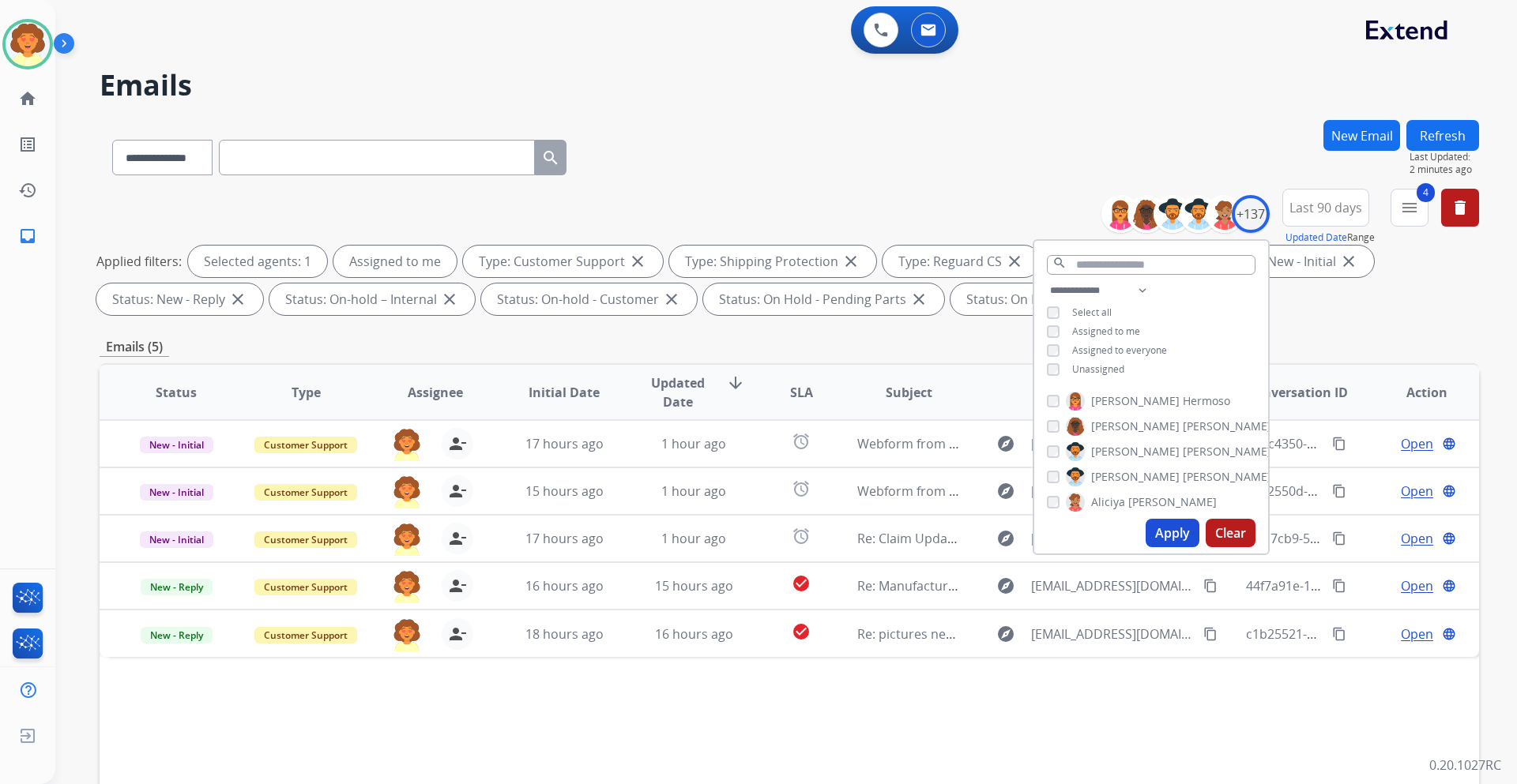
click at [1368, 331] on div "**********" at bounding box center [790, 548] width 1380 height 855
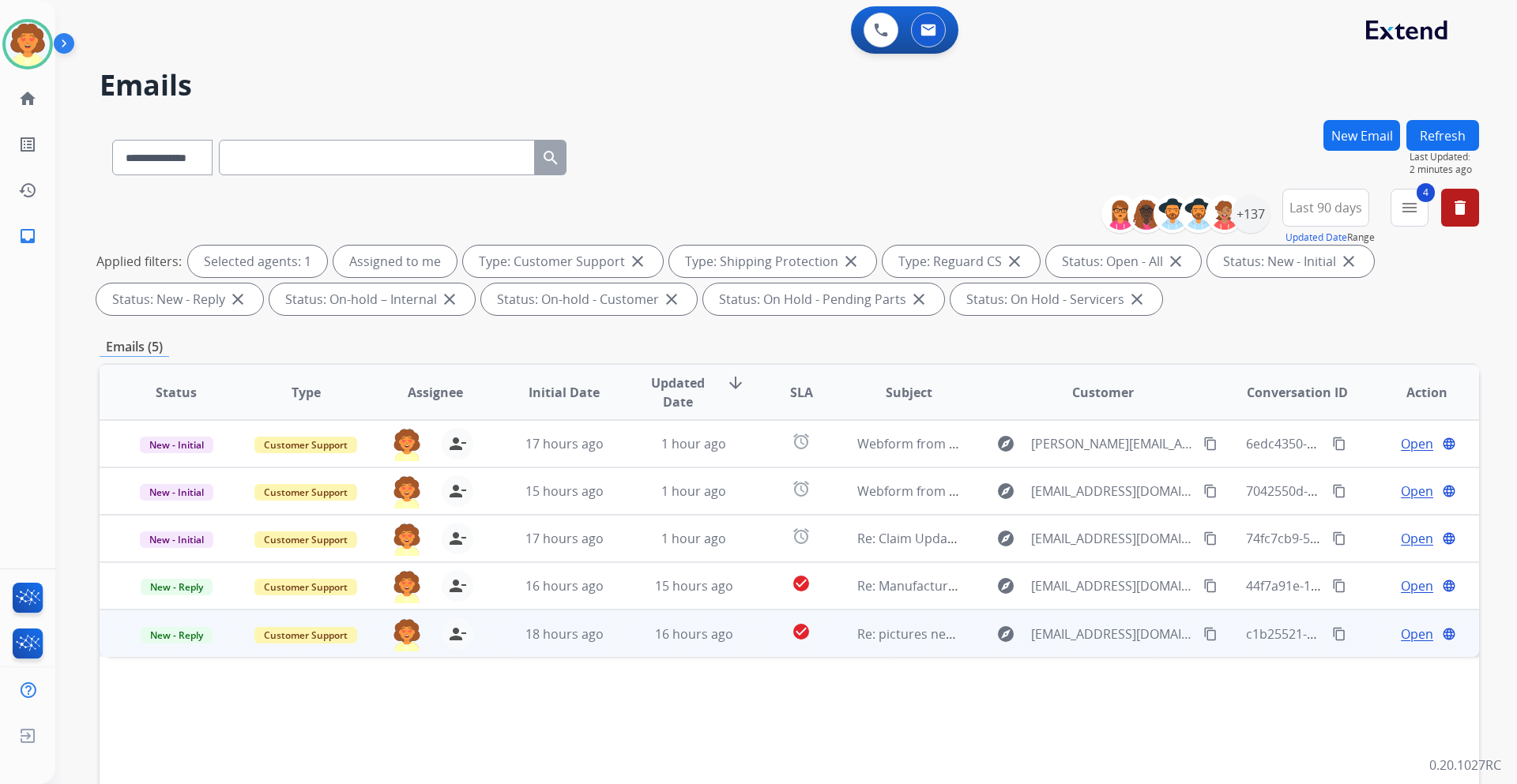
click at [1401, 632] on span "Open" at bounding box center [1417, 634] width 33 height 19
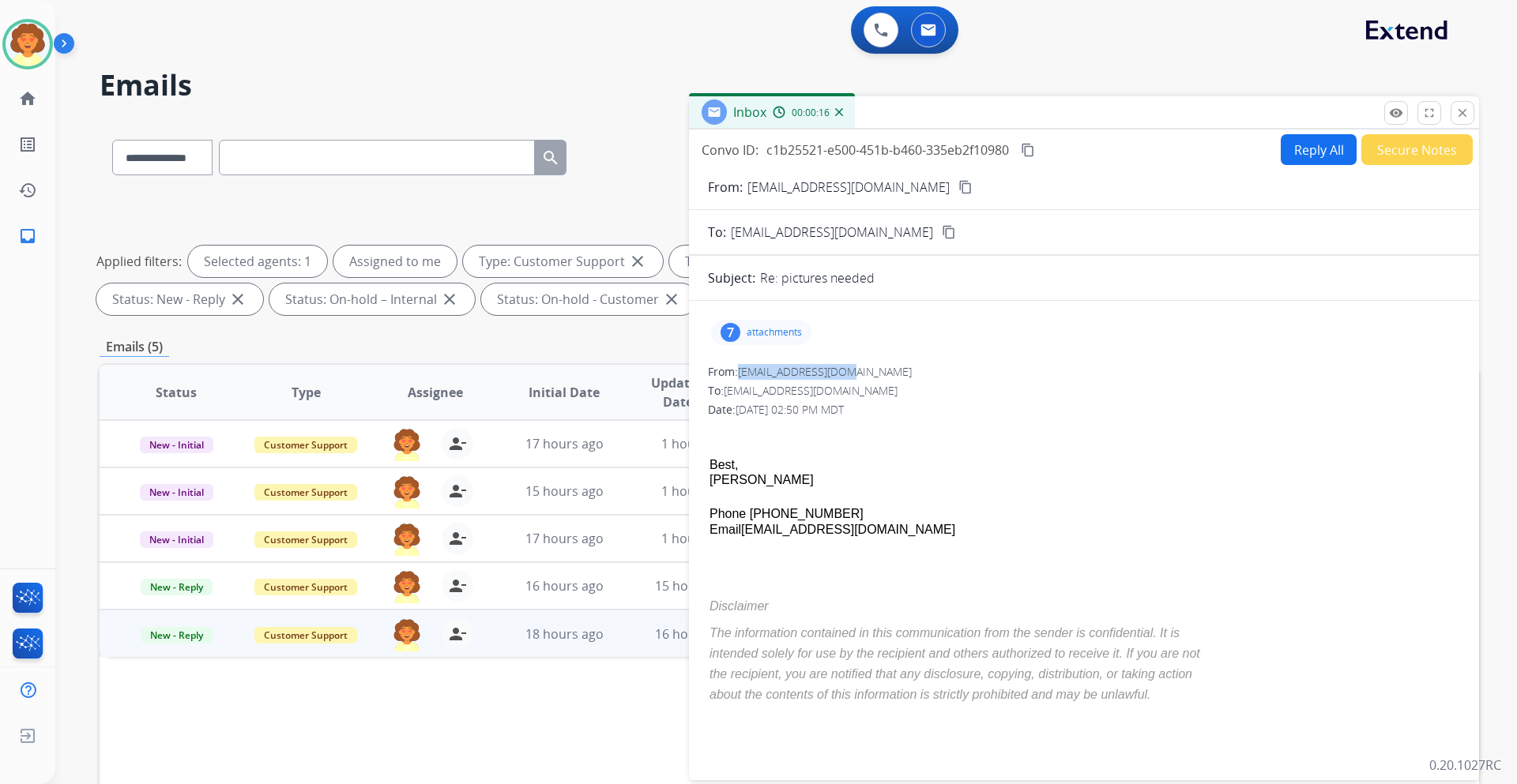
drag, startPoint x: 742, startPoint y: 374, endPoint x: 849, endPoint y: 371, distance: 107.0
click at [849, 371] on span "[EMAIL_ADDRESS][DOMAIN_NAME]" at bounding box center [824, 371] width 174 height 15
copy span "[EMAIL_ADDRESS][DOMAIN_NAME]"
click at [730, 330] on div "7" at bounding box center [730, 332] width 20 height 19
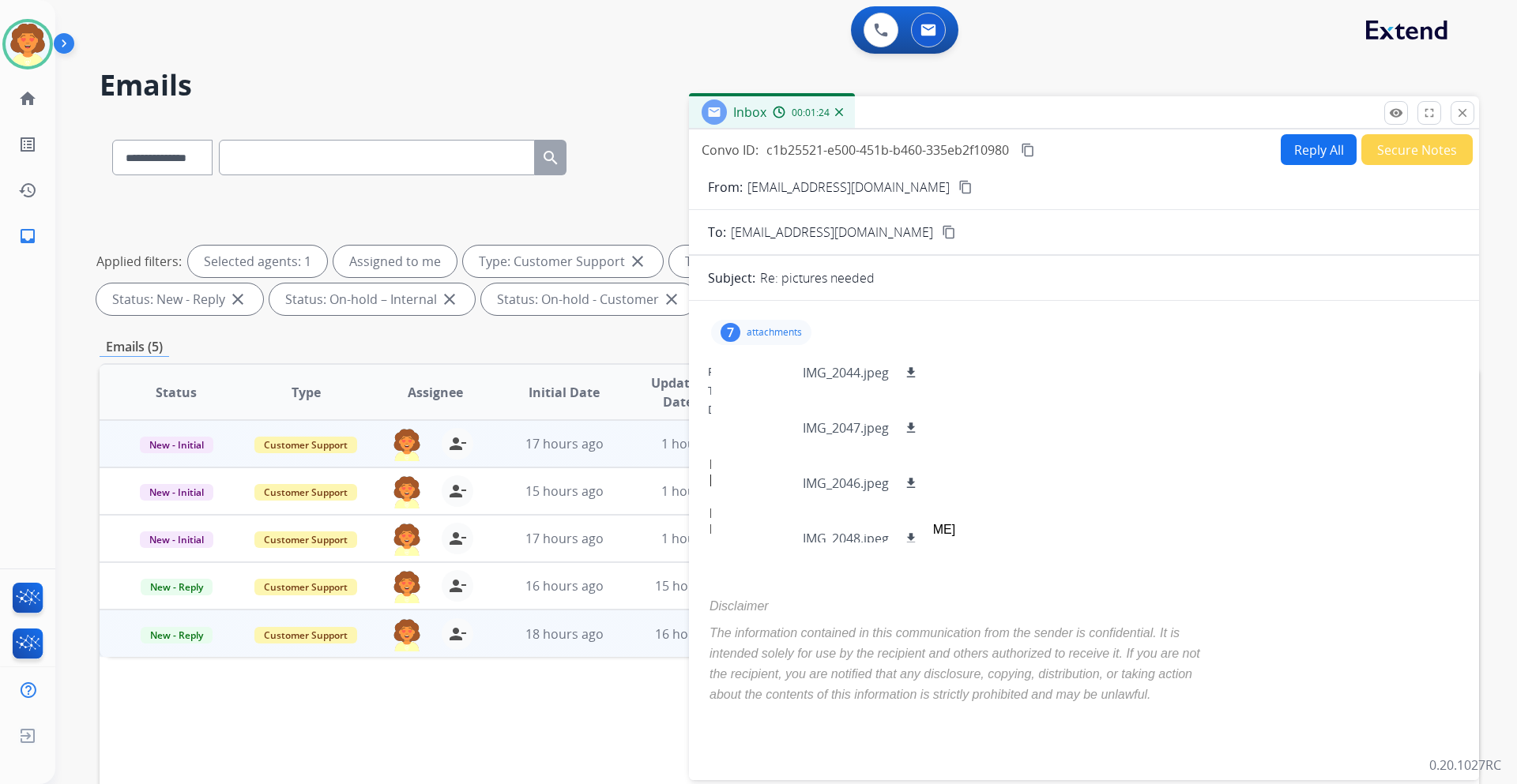
scroll to position [79, 0]
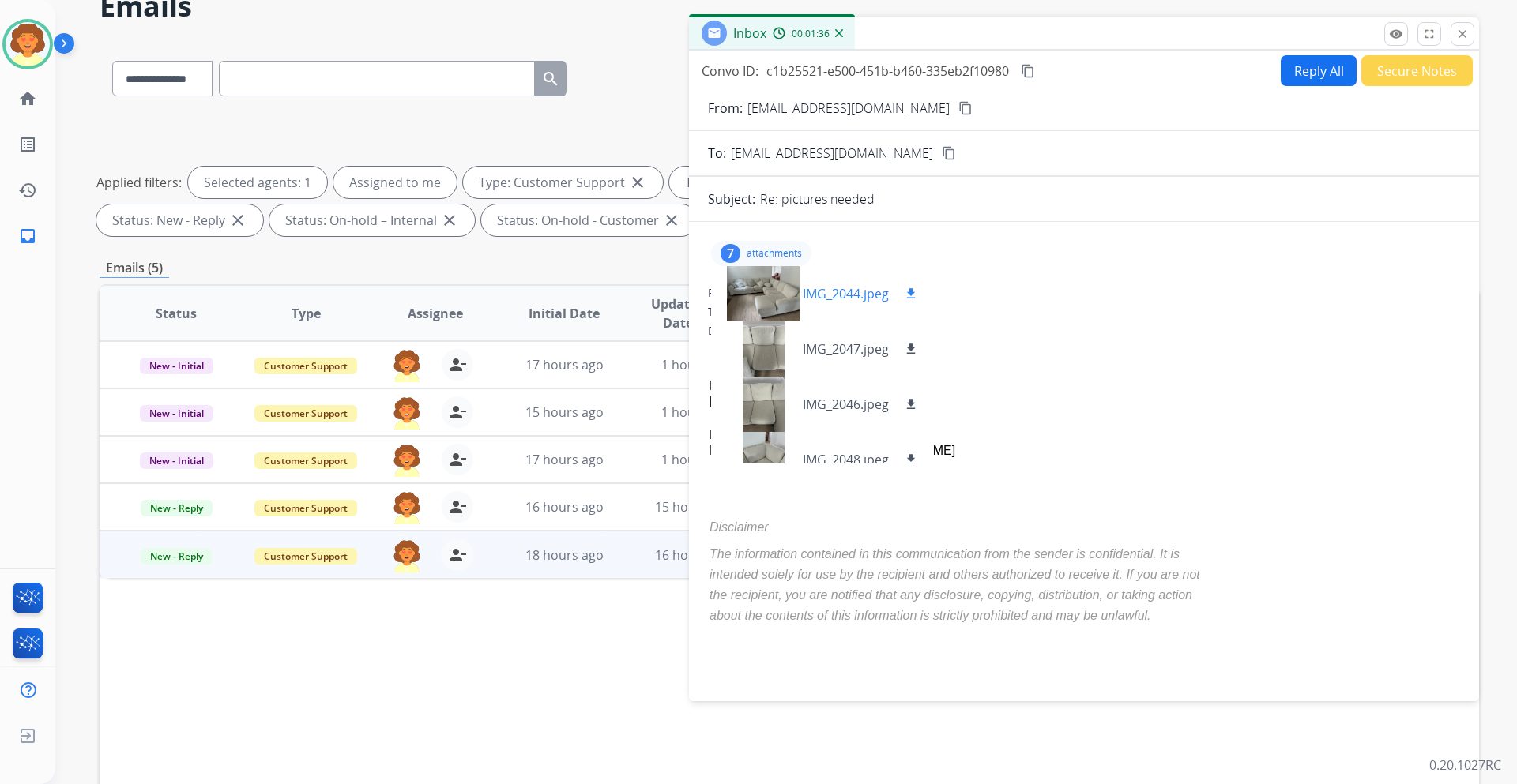
click at [907, 295] on mat-icon "download" at bounding box center [910, 293] width 14 height 14
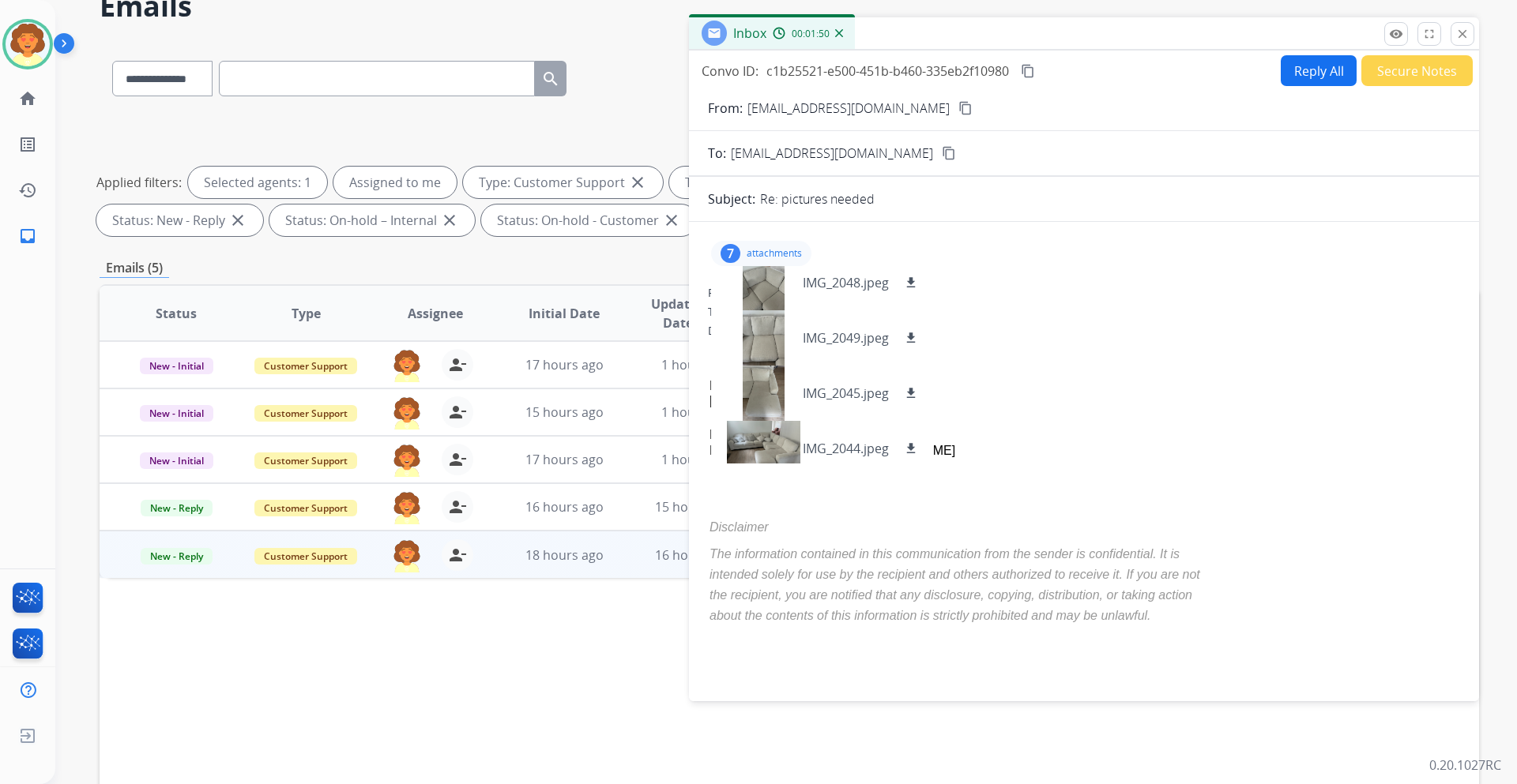
scroll to position [189, 0]
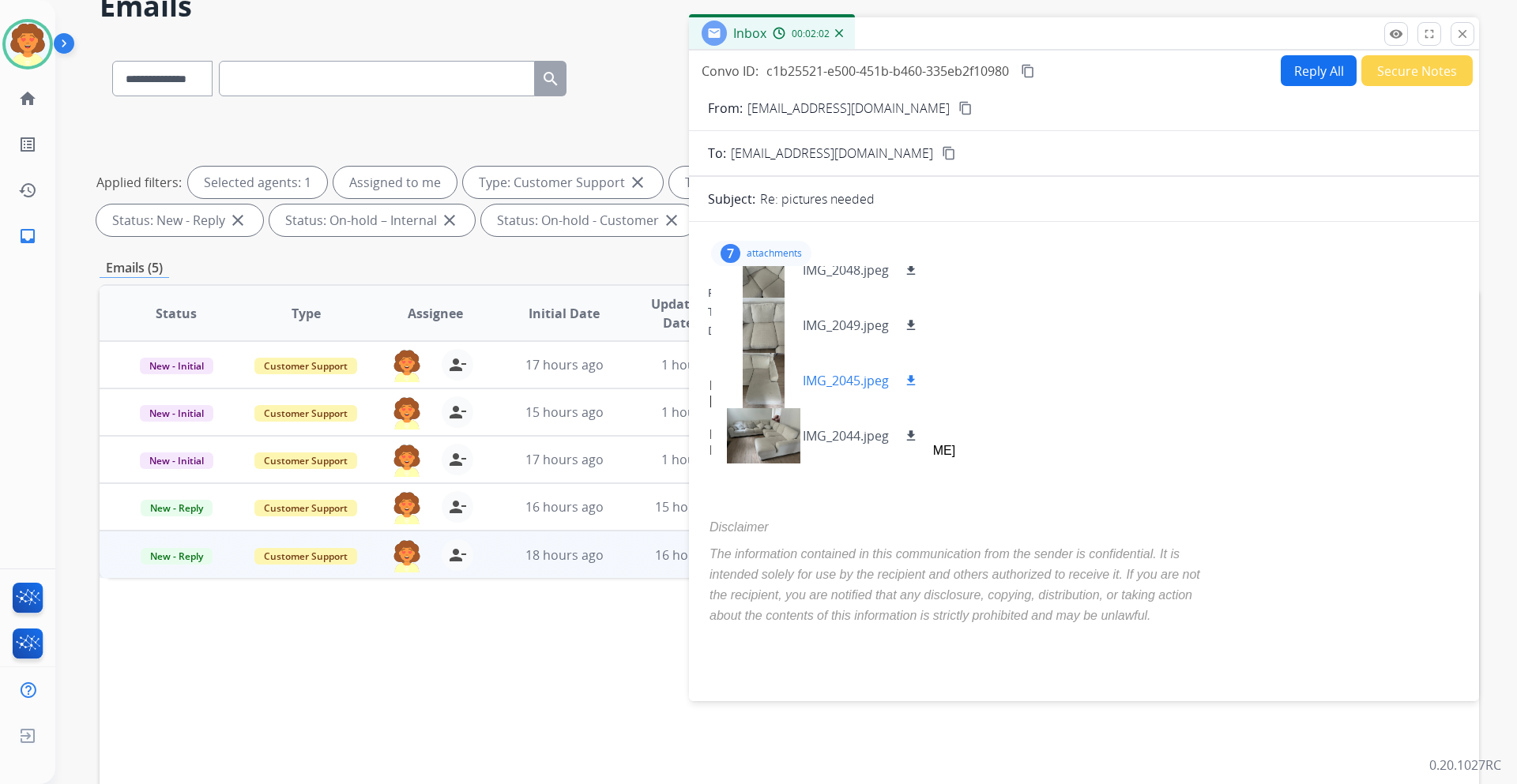
click at [912, 377] on mat-icon "download" at bounding box center [910, 380] width 14 height 14
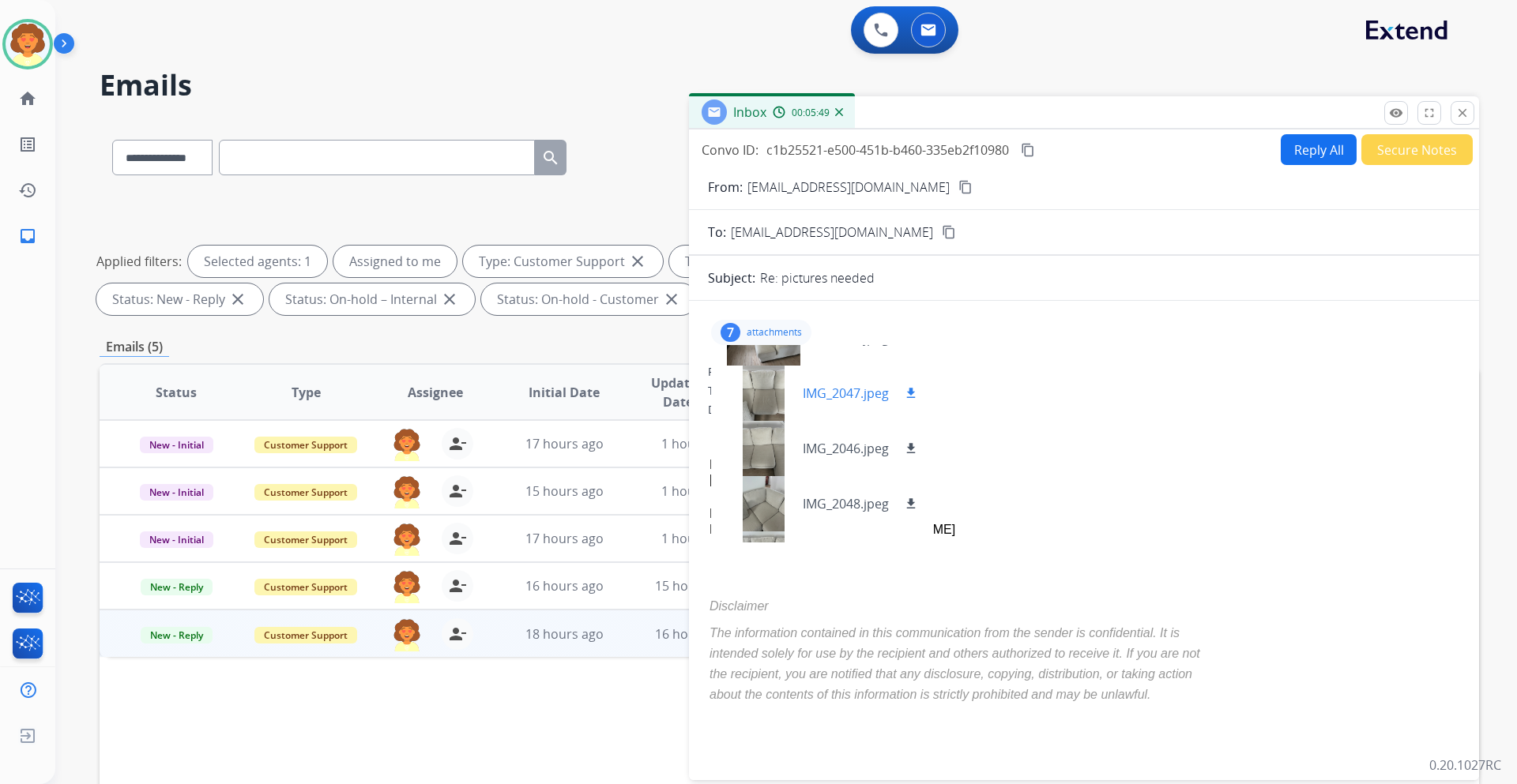
scroll to position [0, 0]
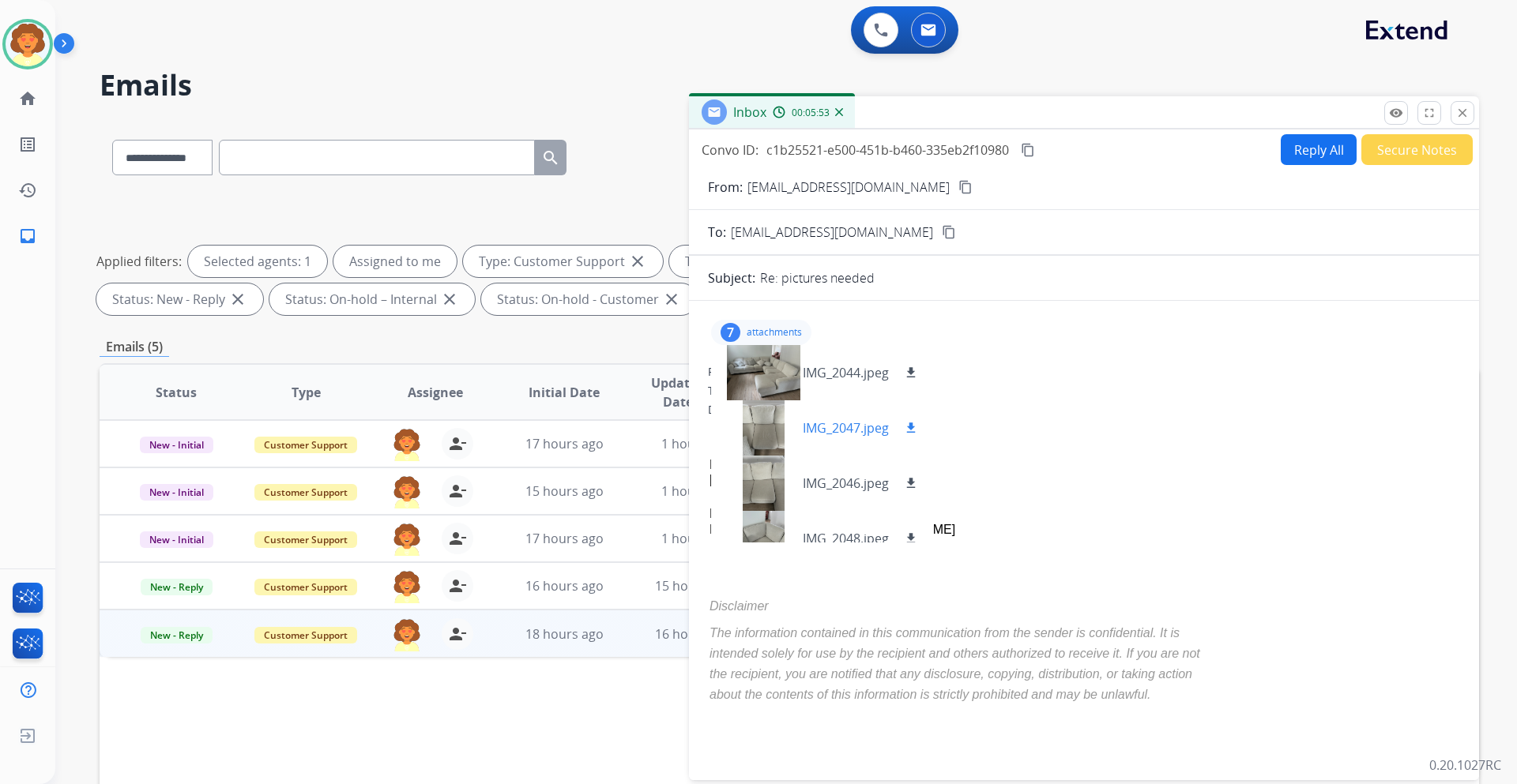
click at [912, 427] on mat-icon "download" at bounding box center [910, 427] width 14 height 14
click at [907, 483] on mat-icon "download" at bounding box center [910, 483] width 14 height 14
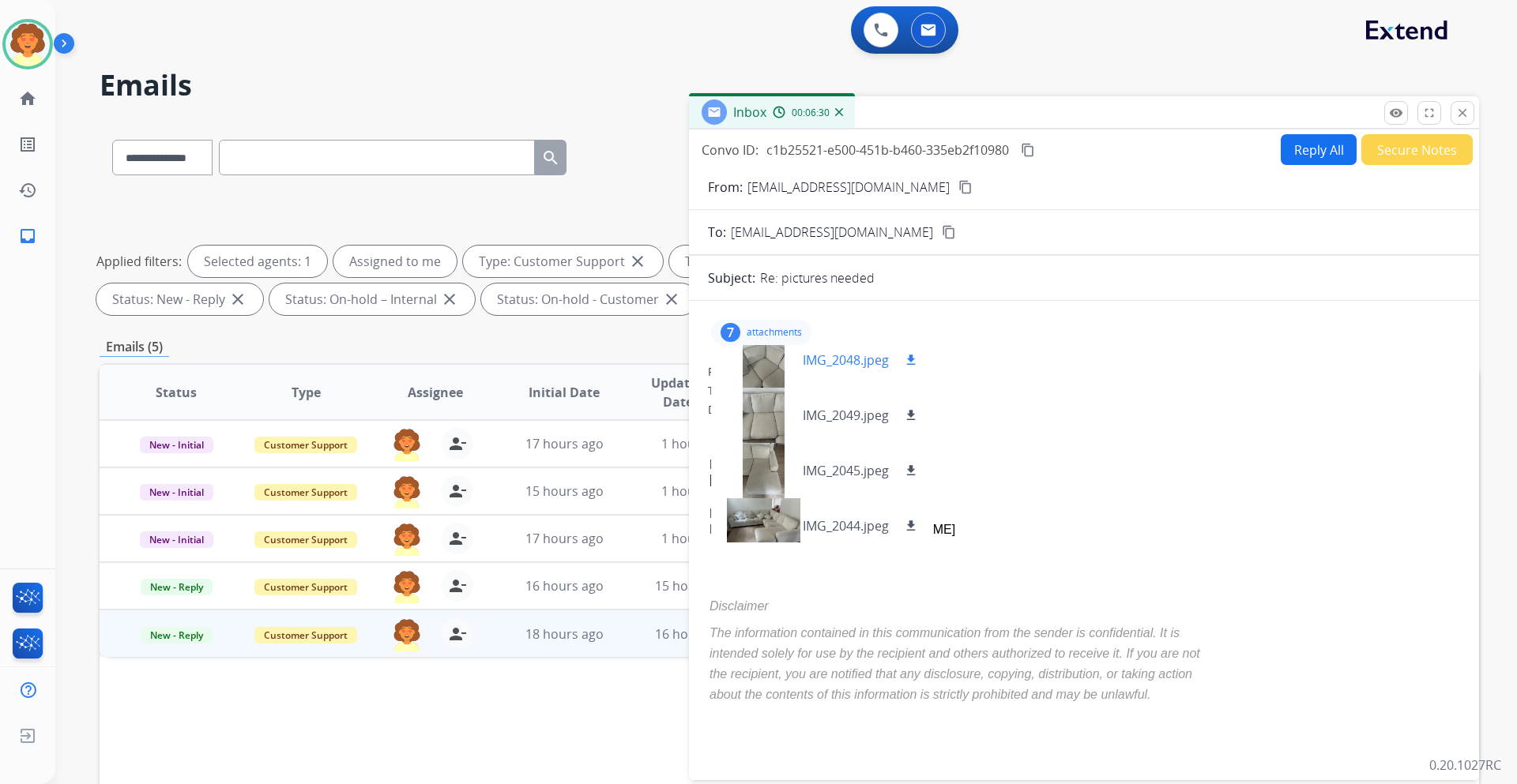
scroll to position [189, 0]
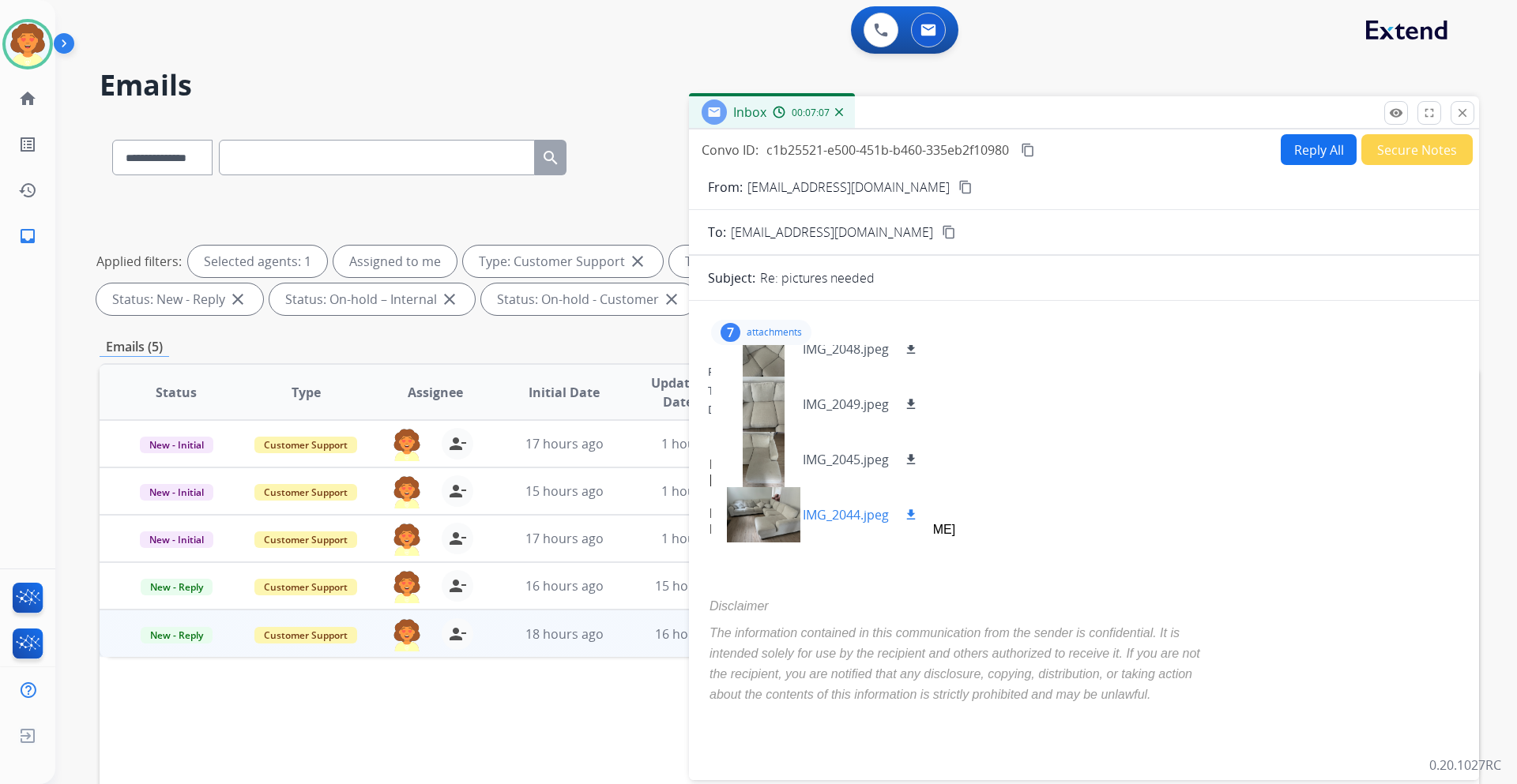
drag, startPoint x: 914, startPoint y: 513, endPoint x: 712, endPoint y: 539, distance: 203.7
click at [914, 513] on mat-icon "download" at bounding box center [910, 514] width 14 height 14
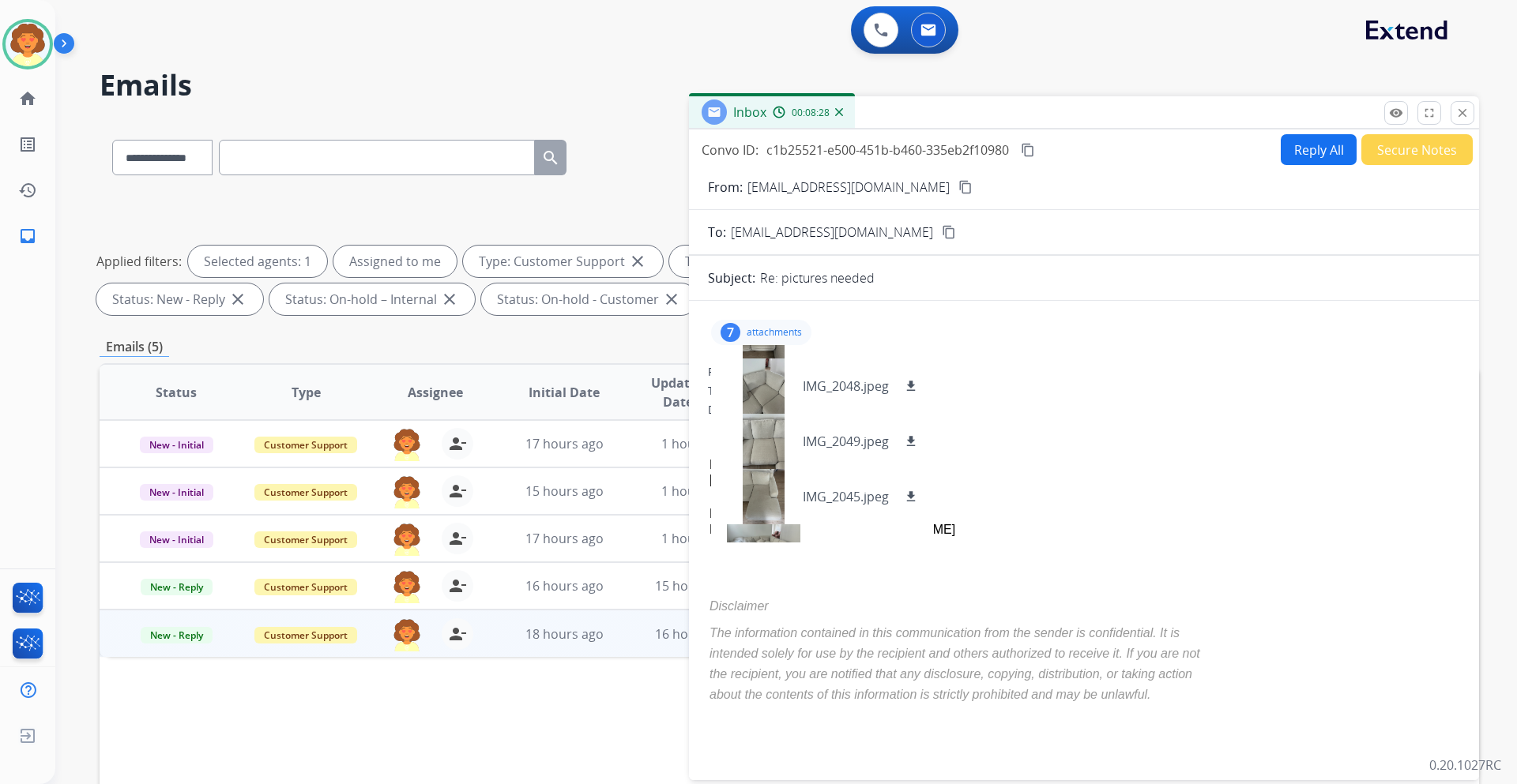
scroll to position [158, 0]
click at [913, 383] on mat-icon "download" at bounding box center [910, 380] width 14 height 14
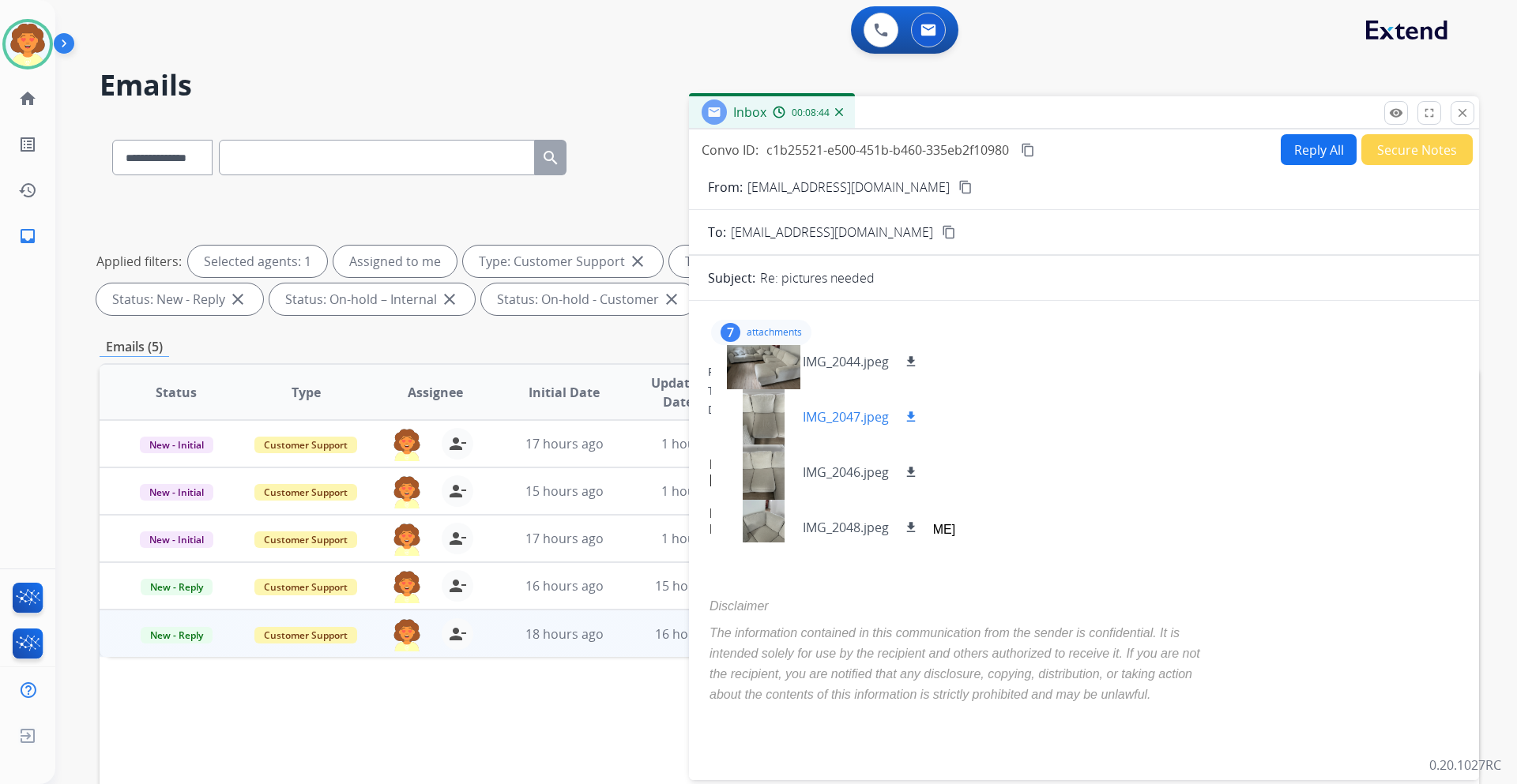
scroll to position [0, 0]
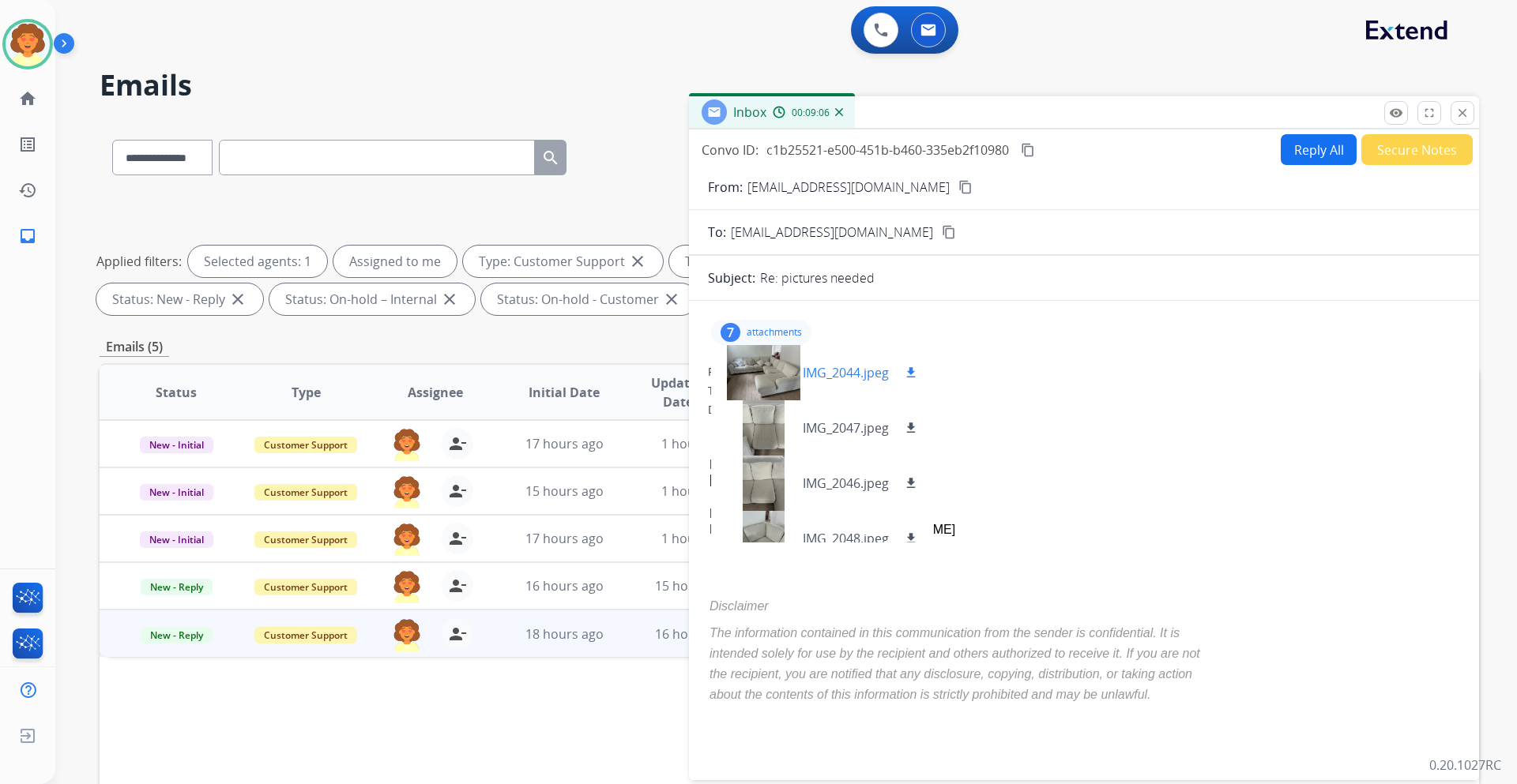
click at [910, 373] on mat-icon "download" at bounding box center [910, 372] width 14 height 14
click at [1099, 44] on div "0 Voice Interactions 0 Email Interactions" at bounding box center [777, 32] width 1405 height 50
click at [1288, 162] on button "Reply All" at bounding box center [1318, 149] width 76 height 31
select select "**********"
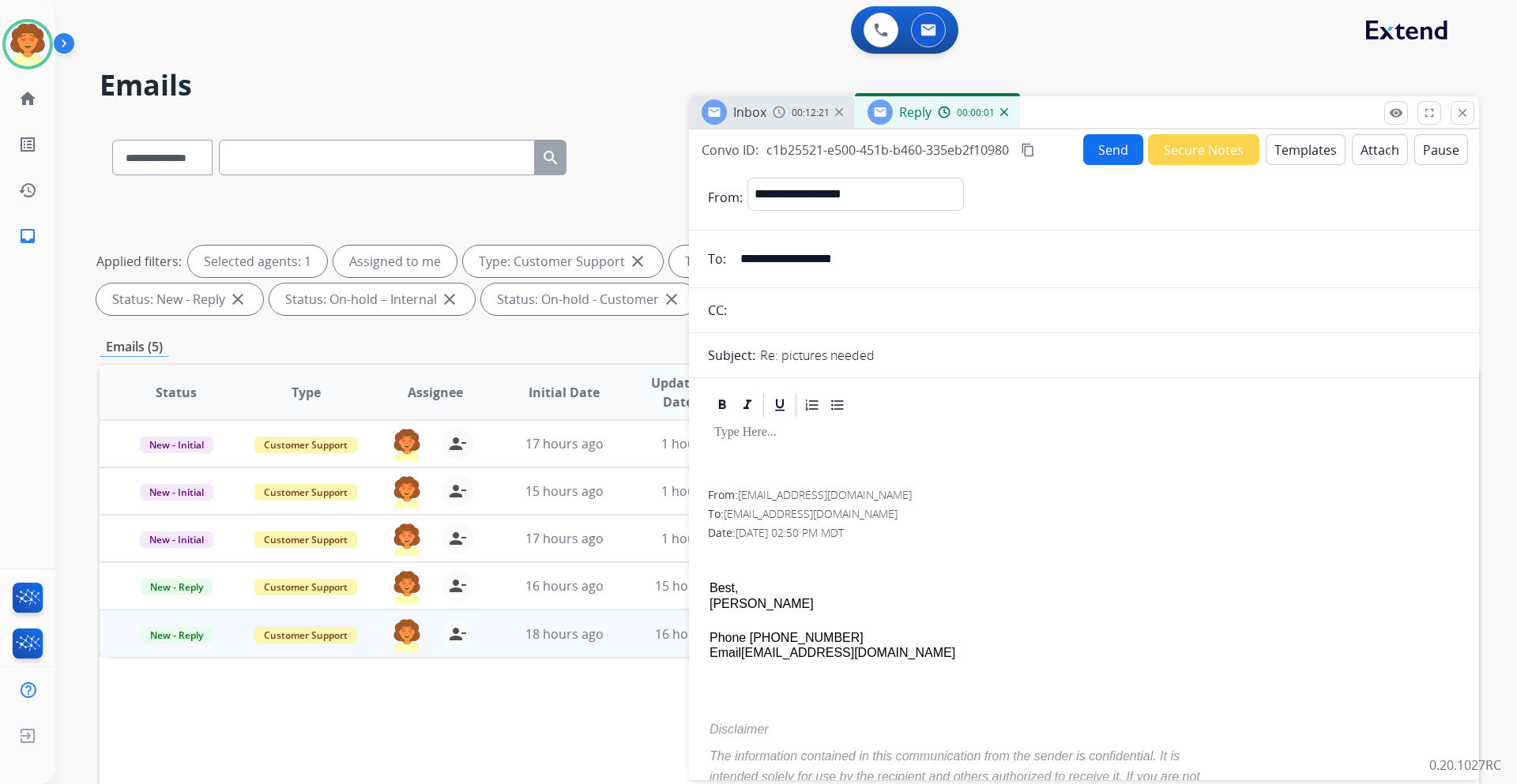
click at [1280, 145] on button "Templates" at bounding box center [1305, 149] width 79 height 31
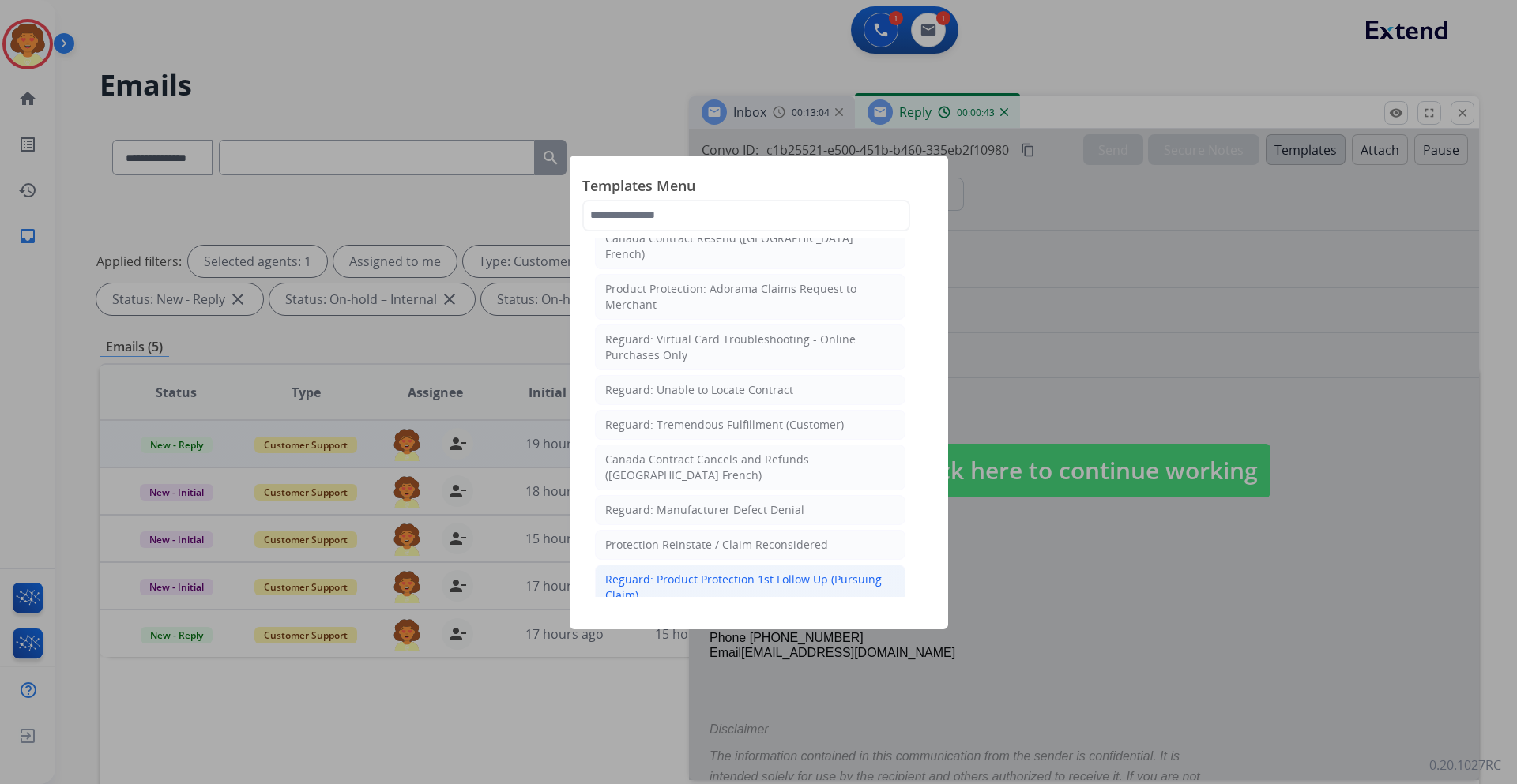
scroll to position [1421, 0]
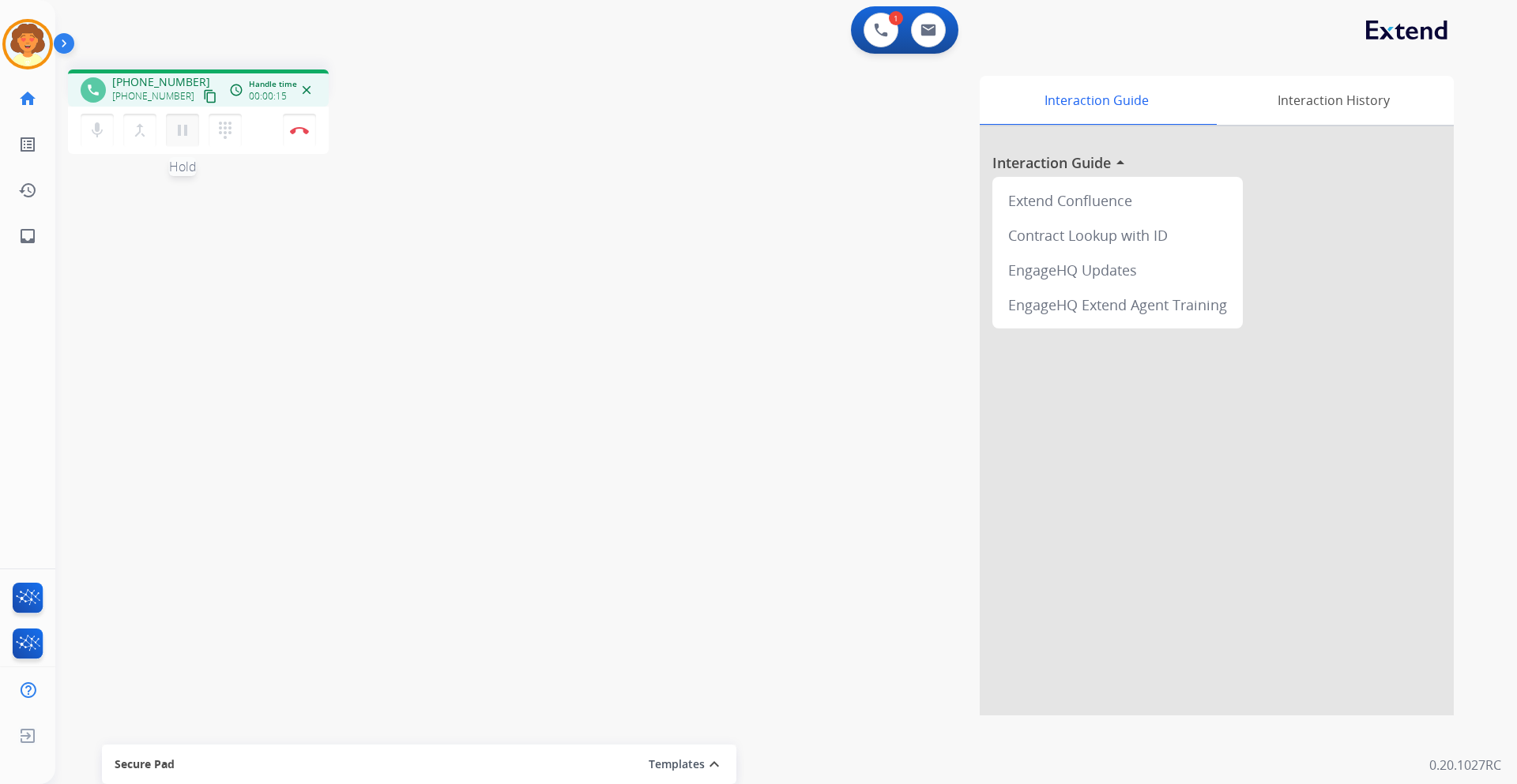
click at [183, 134] on mat-icon "pause" at bounding box center [182, 130] width 19 height 19
click at [879, 30] on img at bounding box center [880, 30] width 14 height 14
click at [879, 38] on button at bounding box center [880, 30] width 35 height 35
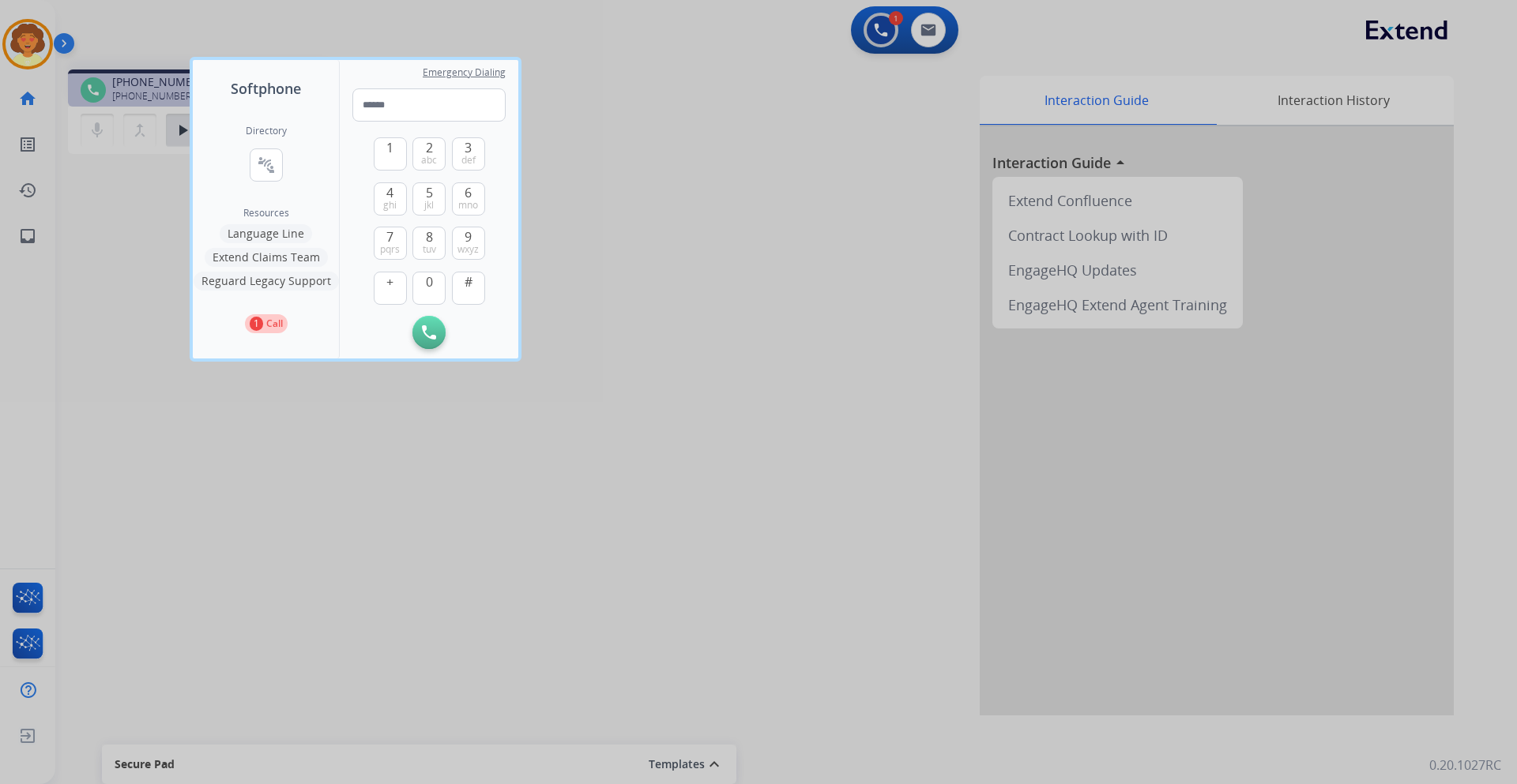
click at [255, 232] on button "Language Line" at bounding box center [265, 233] width 92 height 19
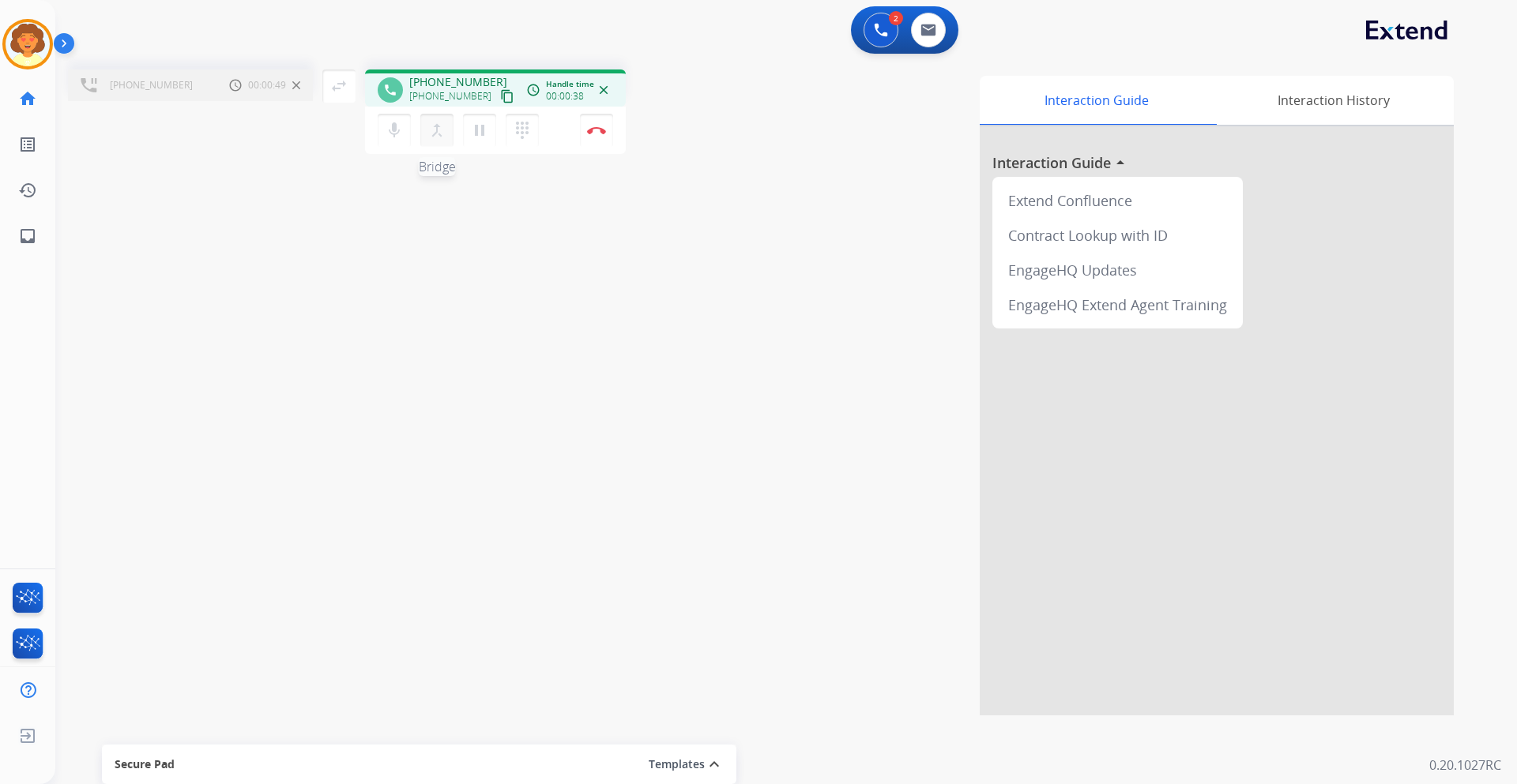
click at [430, 134] on mat-icon "merge_type" at bounding box center [437, 130] width 19 height 19
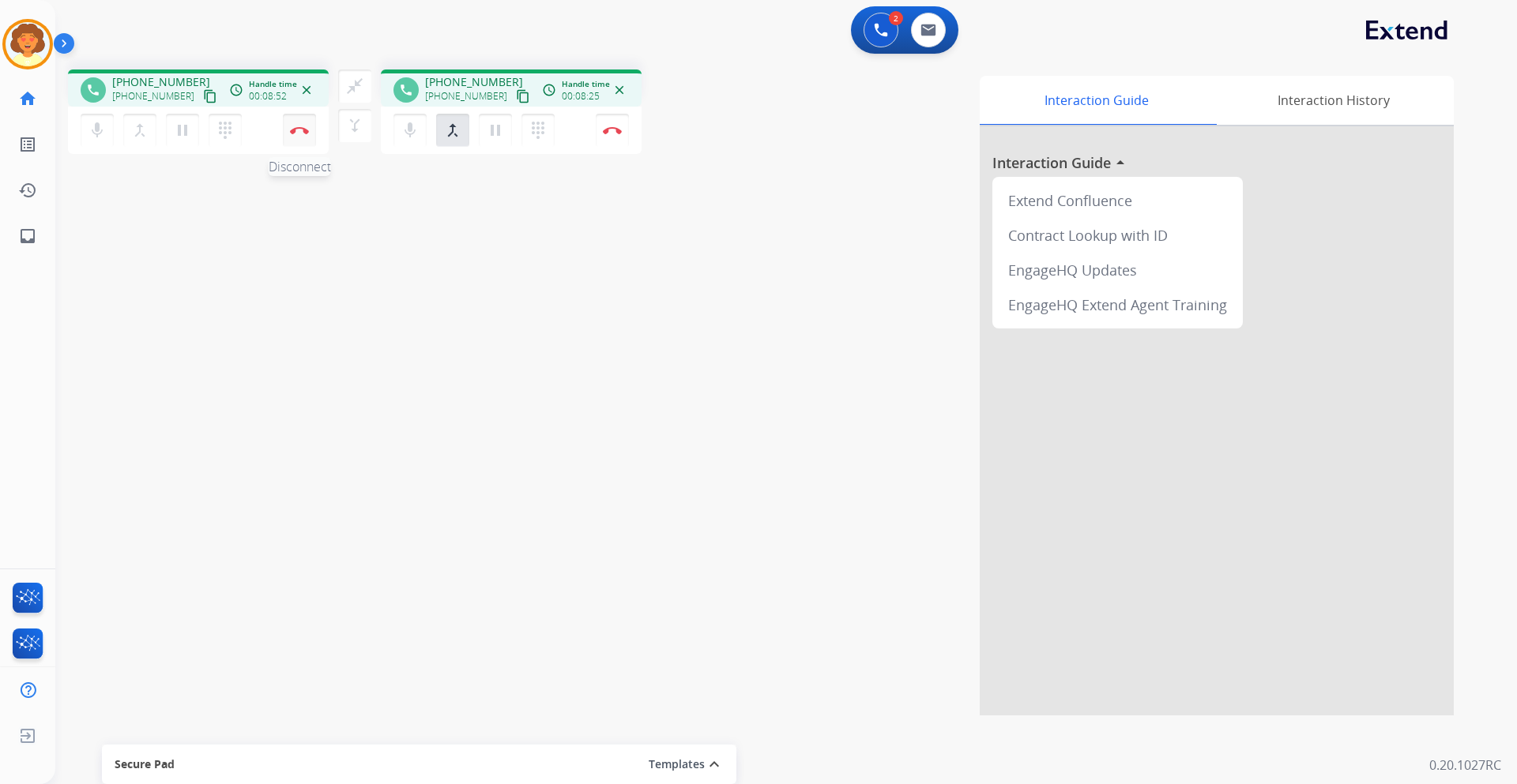
click at [300, 131] on img at bounding box center [300, 130] width 19 height 7
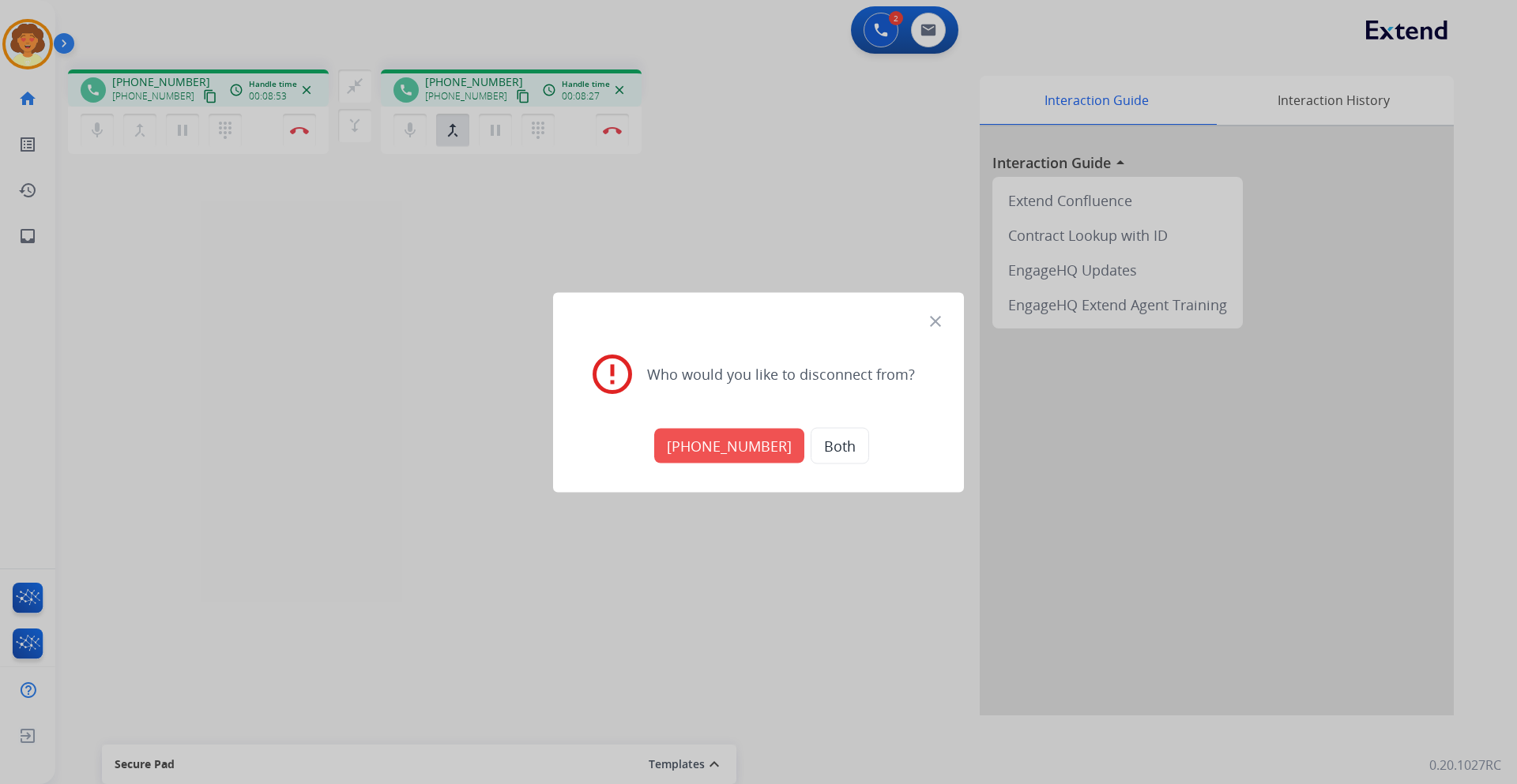
click at [827, 443] on button "Both" at bounding box center [839, 445] width 59 height 36
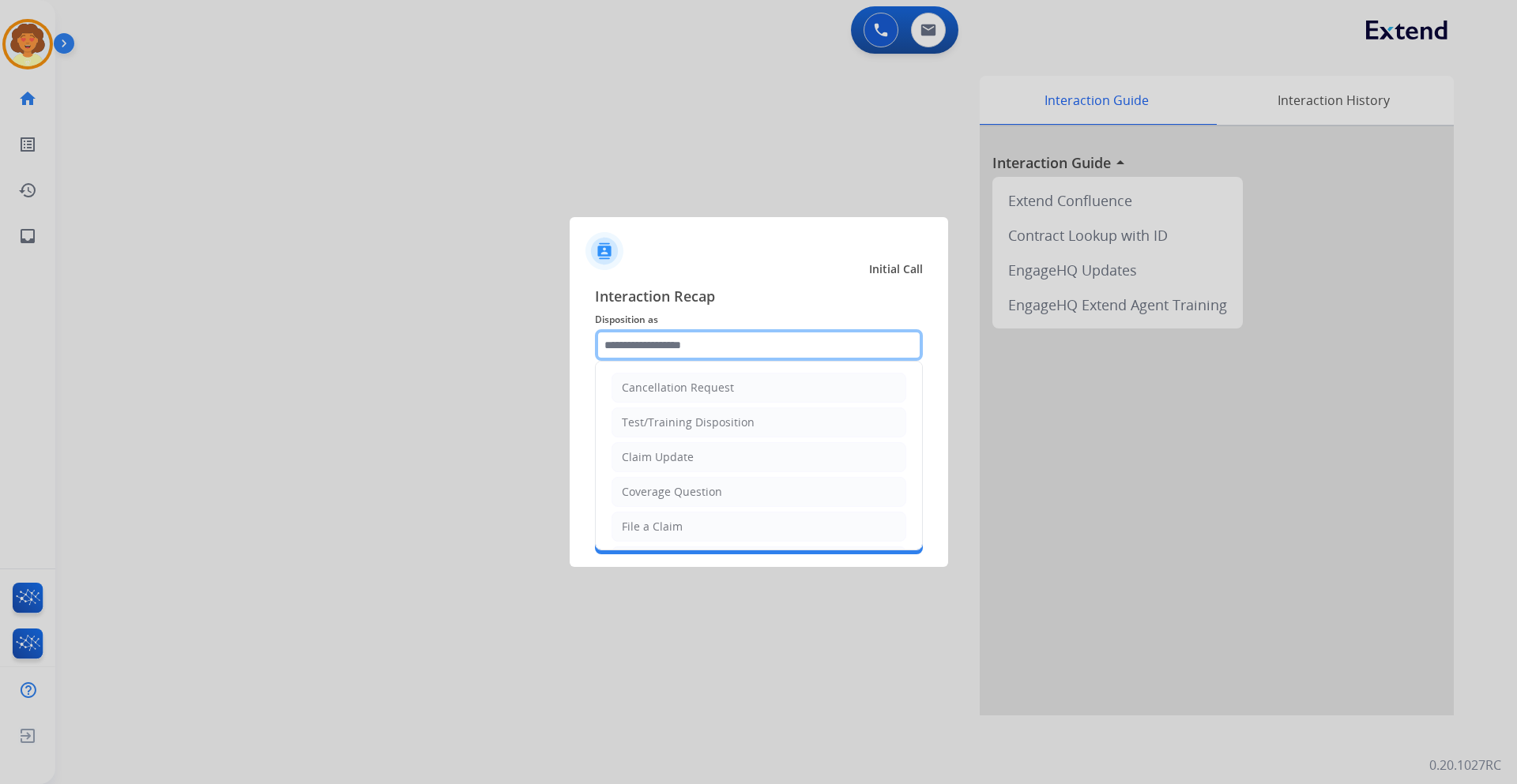
click at [634, 354] on input "text" at bounding box center [758, 345] width 328 height 32
click at [668, 460] on div "Claim Update" at bounding box center [657, 457] width 72 height 16
type input "**********"
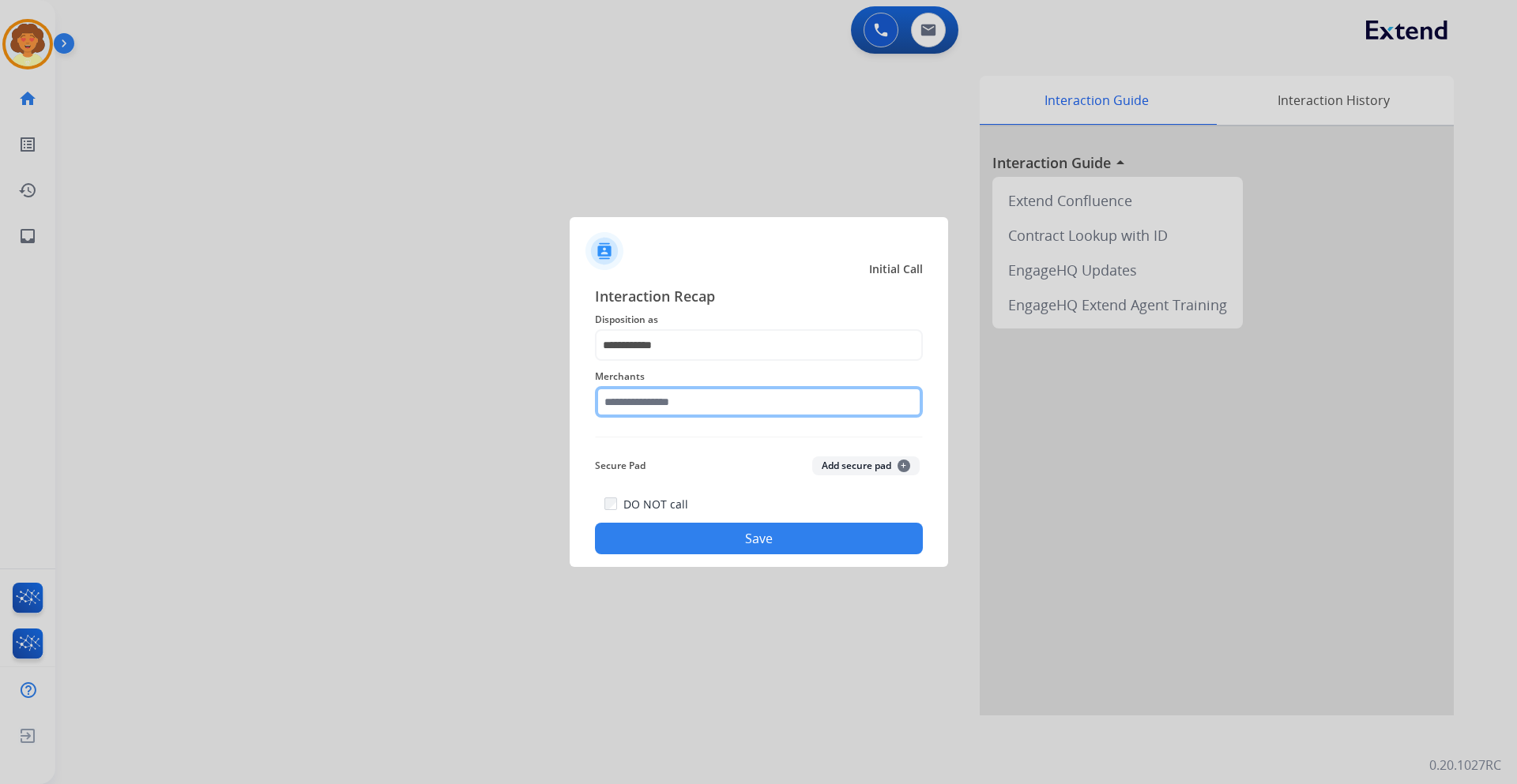
click at [629, 410] on input "text" at bounding box center [758, 402] width 328 height 32
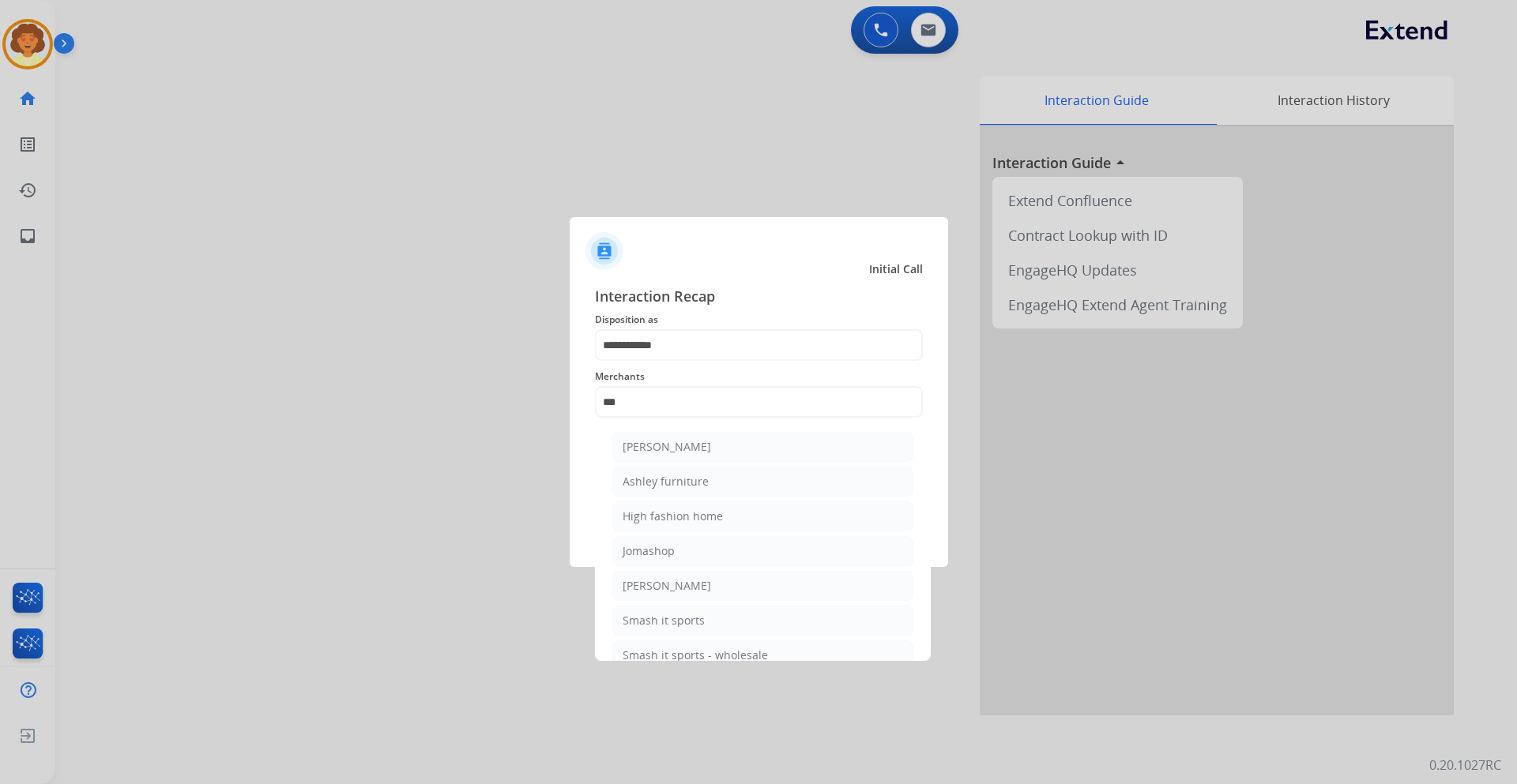
click at [669, 444] on div "[PERSON_NAME]" at bounding box center [667, 447] width 89 height 16
type input "**********"
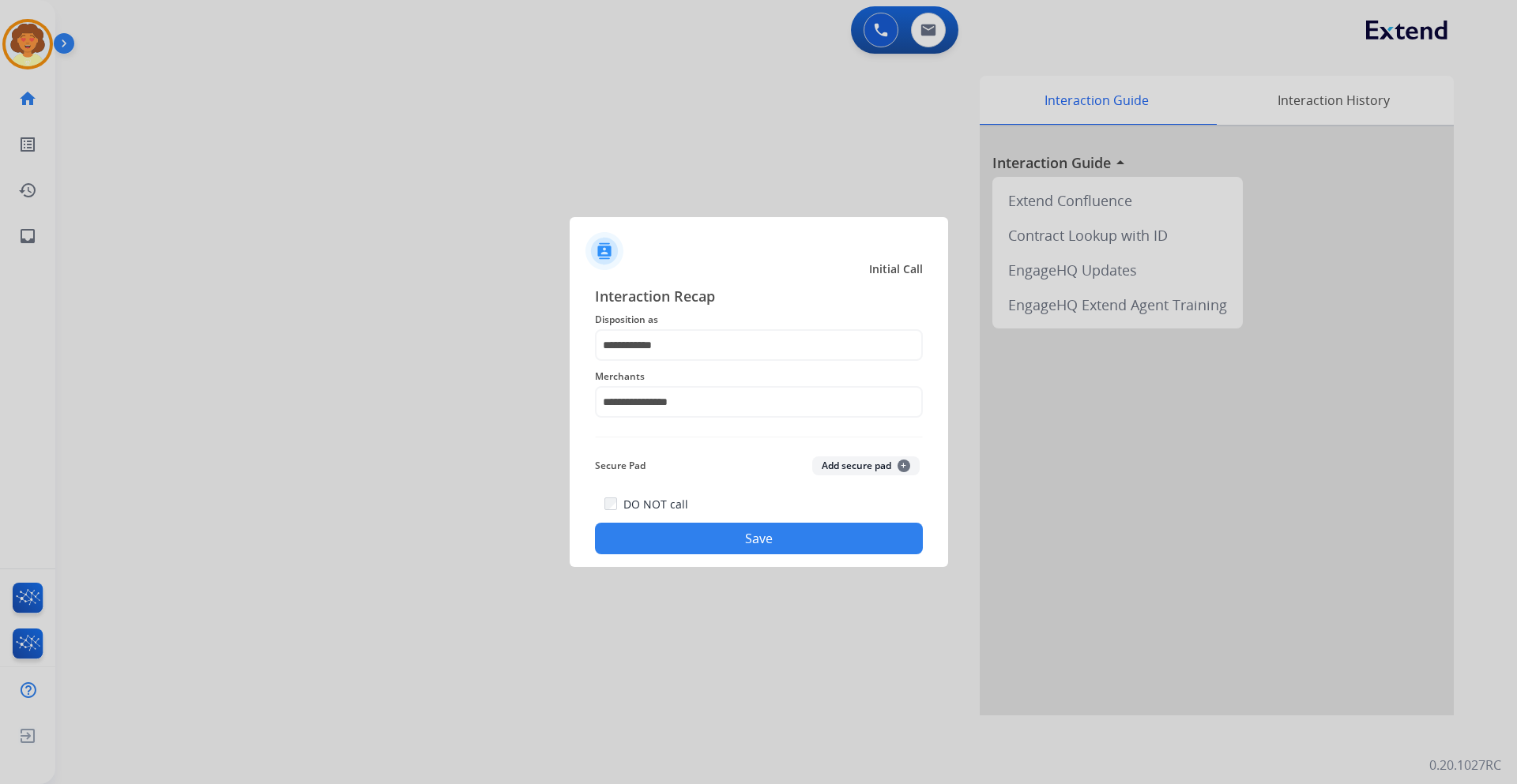
click at [678, 535] on button "Save" at bounding box center [758, 539] width 328 height 32
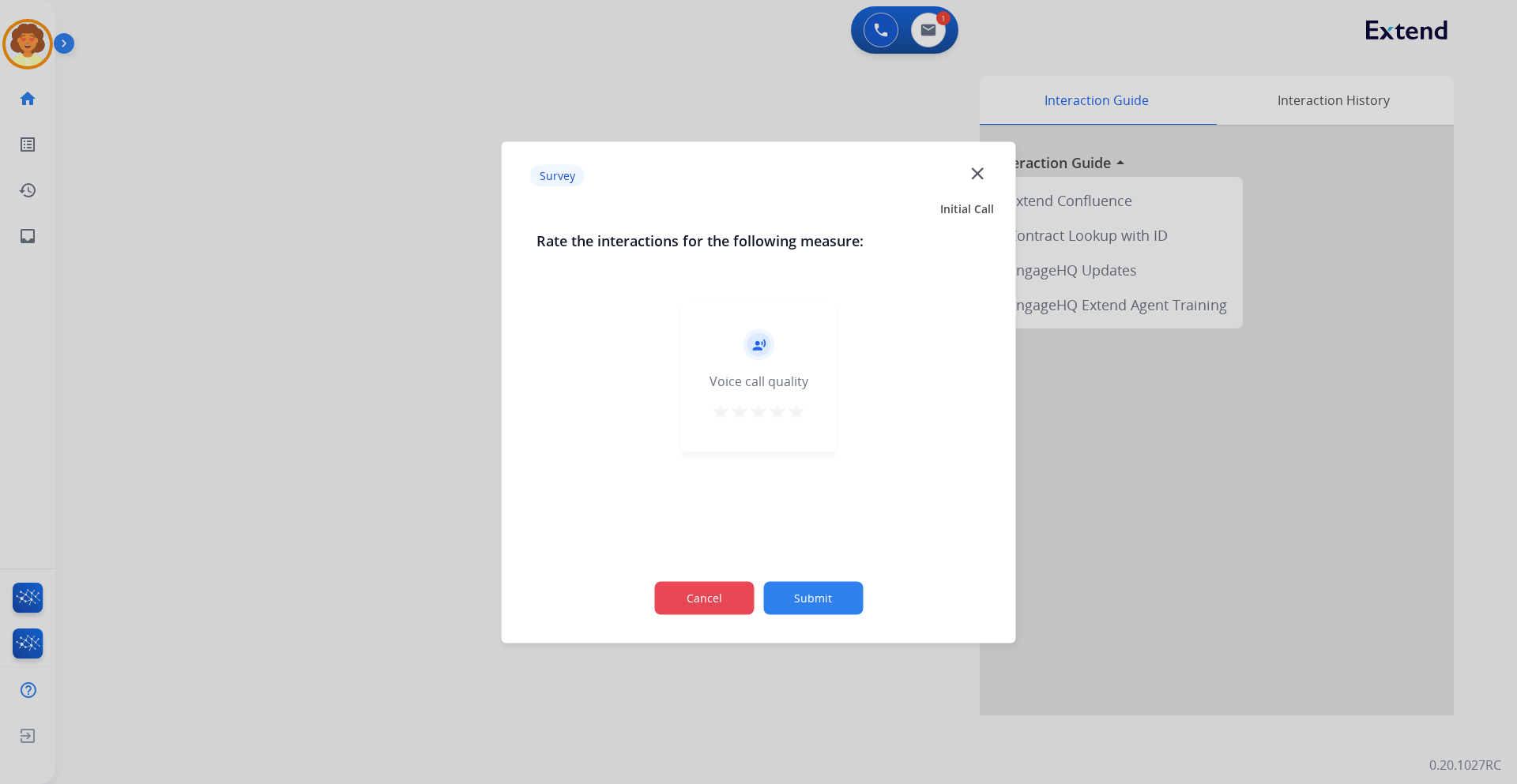
click at [730, 605] on button "Cancel" at bounding box center [704, 598] width 100 height 34
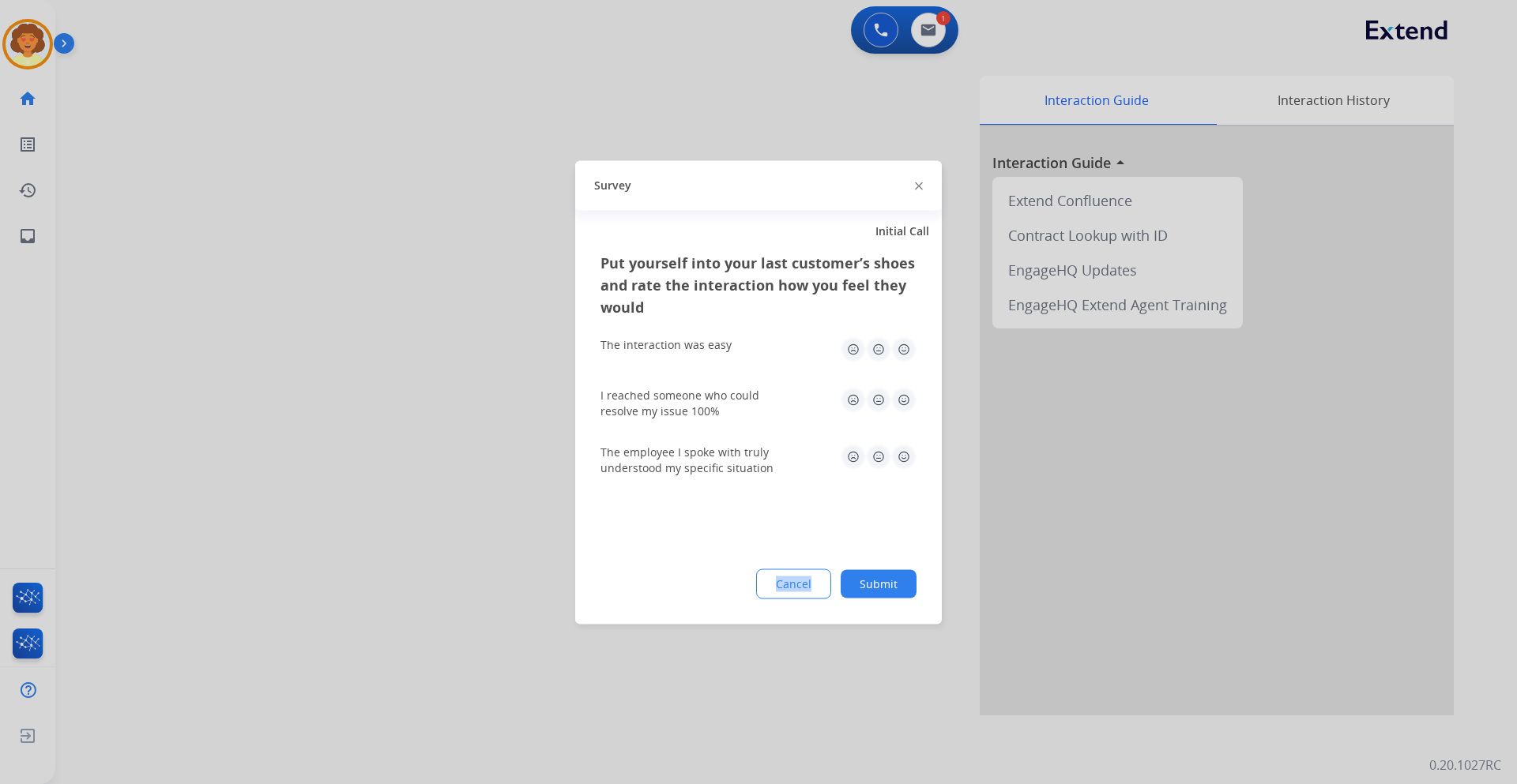
click at [730, 605] on div "Put yourself into your last customer’s shoes and rate the interaction how you f…" at bounding box center [758, 437] width 367 height 372
click at [794, 589] on button "Cancel" at bounding box center [794, 584] width 74 height 28
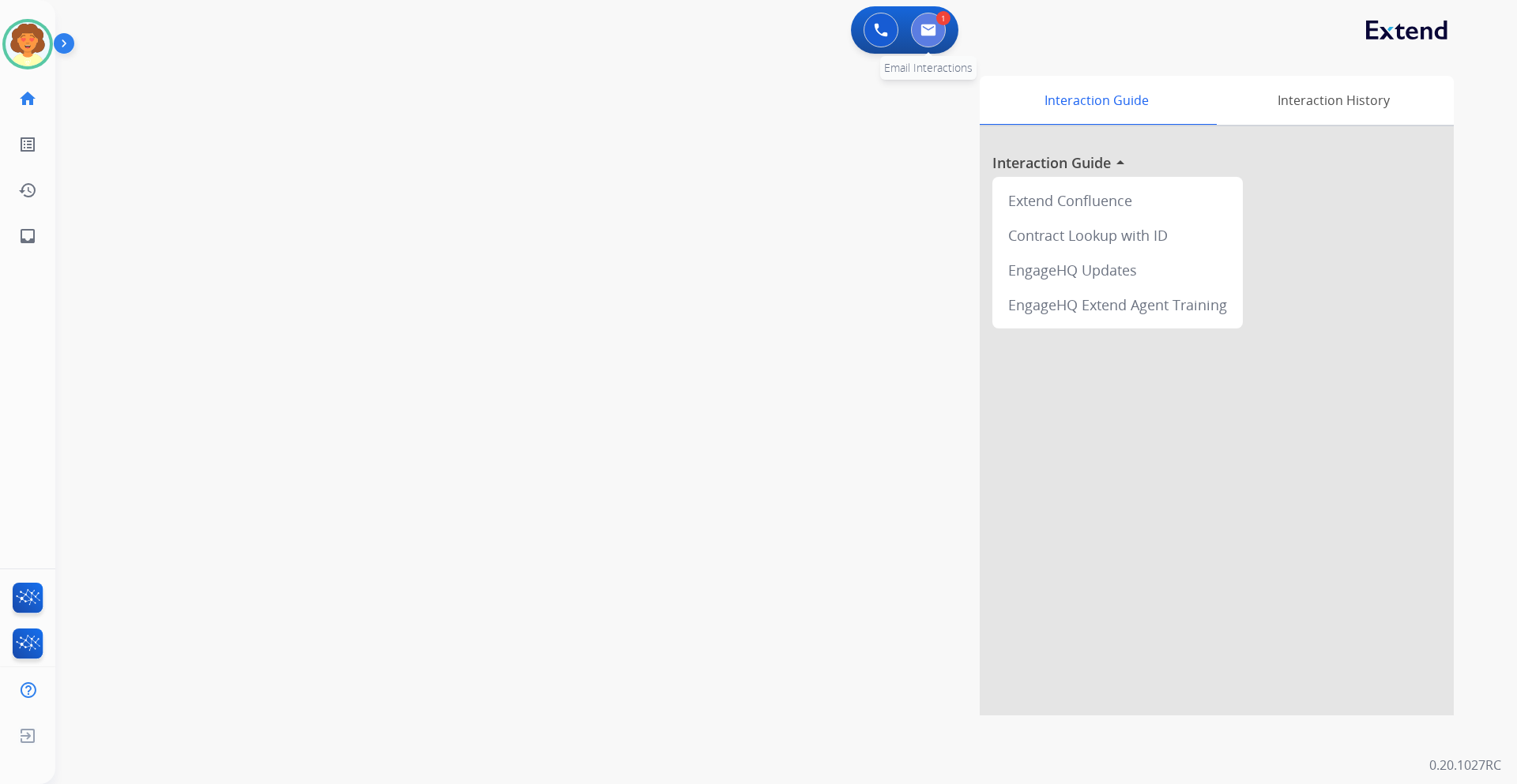
click at [928, 33] on img at bounding box center [928, 30] width 16 height 13
select select "**********"
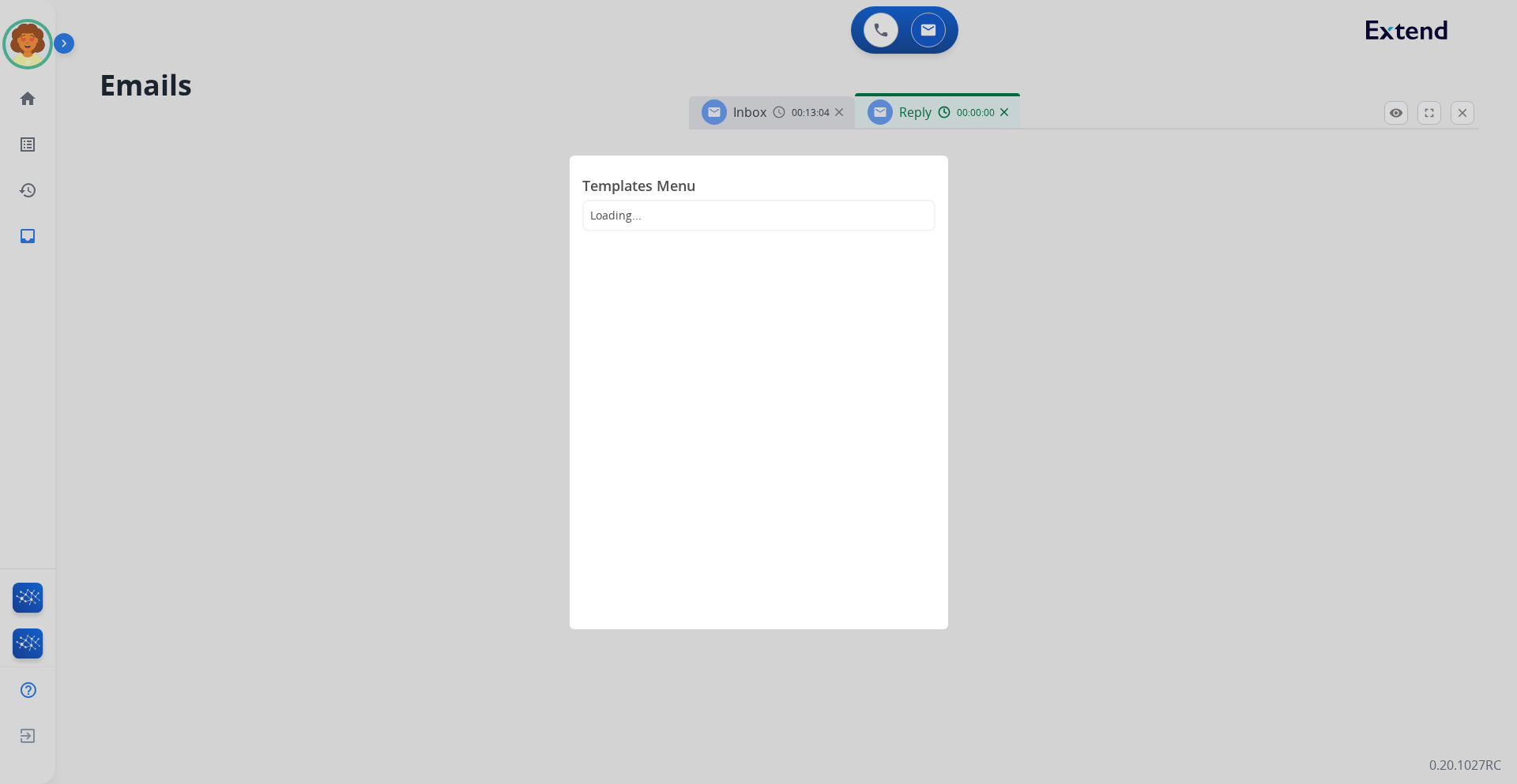
select select "**********"
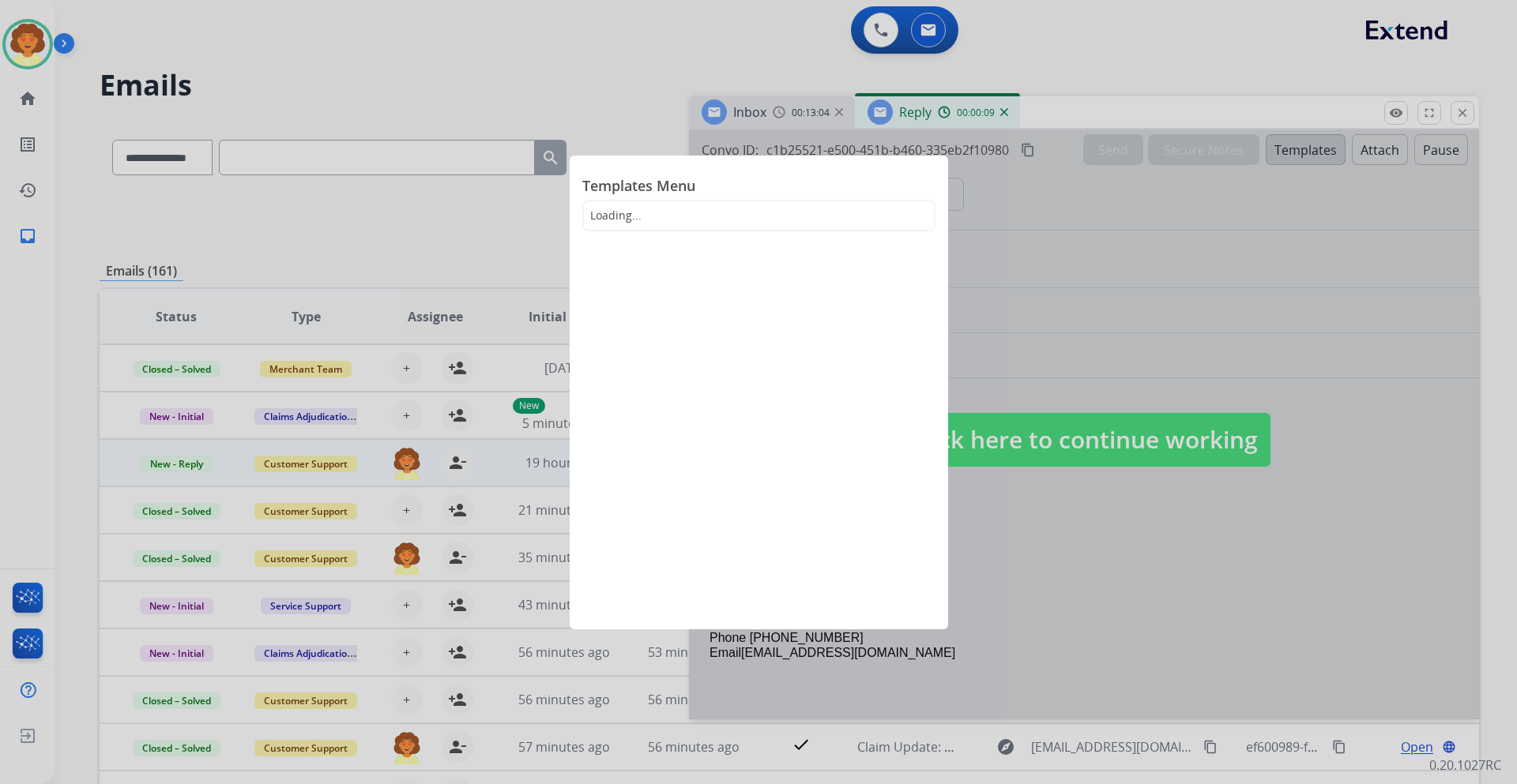
click at [1036, 292] on div at bounding box center [758, 392] width 1517 height 784
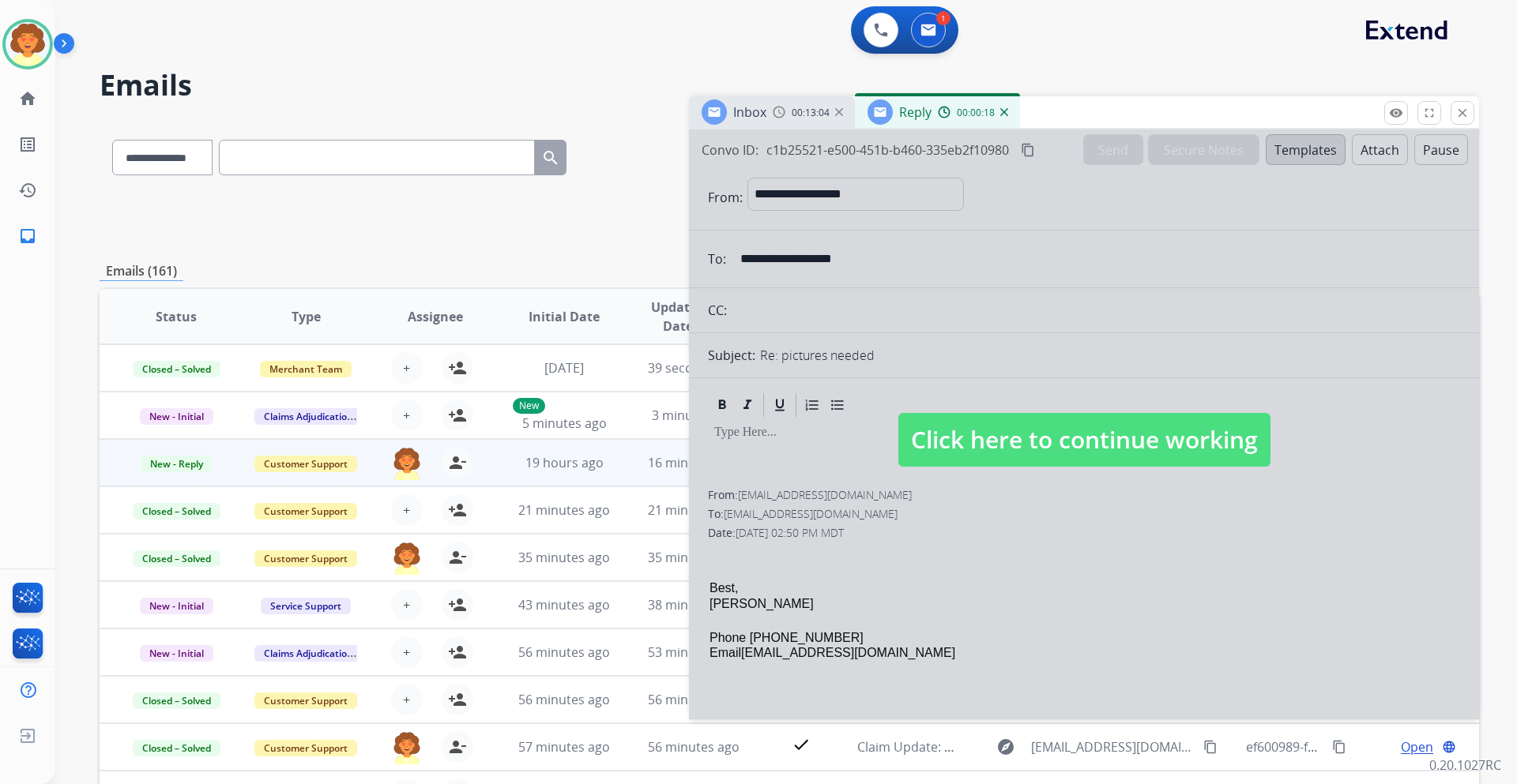
click at [944, 115] on img at bounding box center [945, 112] width 13 height 13
click at [1047, 444] on span "Click here to continue working" at bounding box center [1084, 441] width 372 height 54
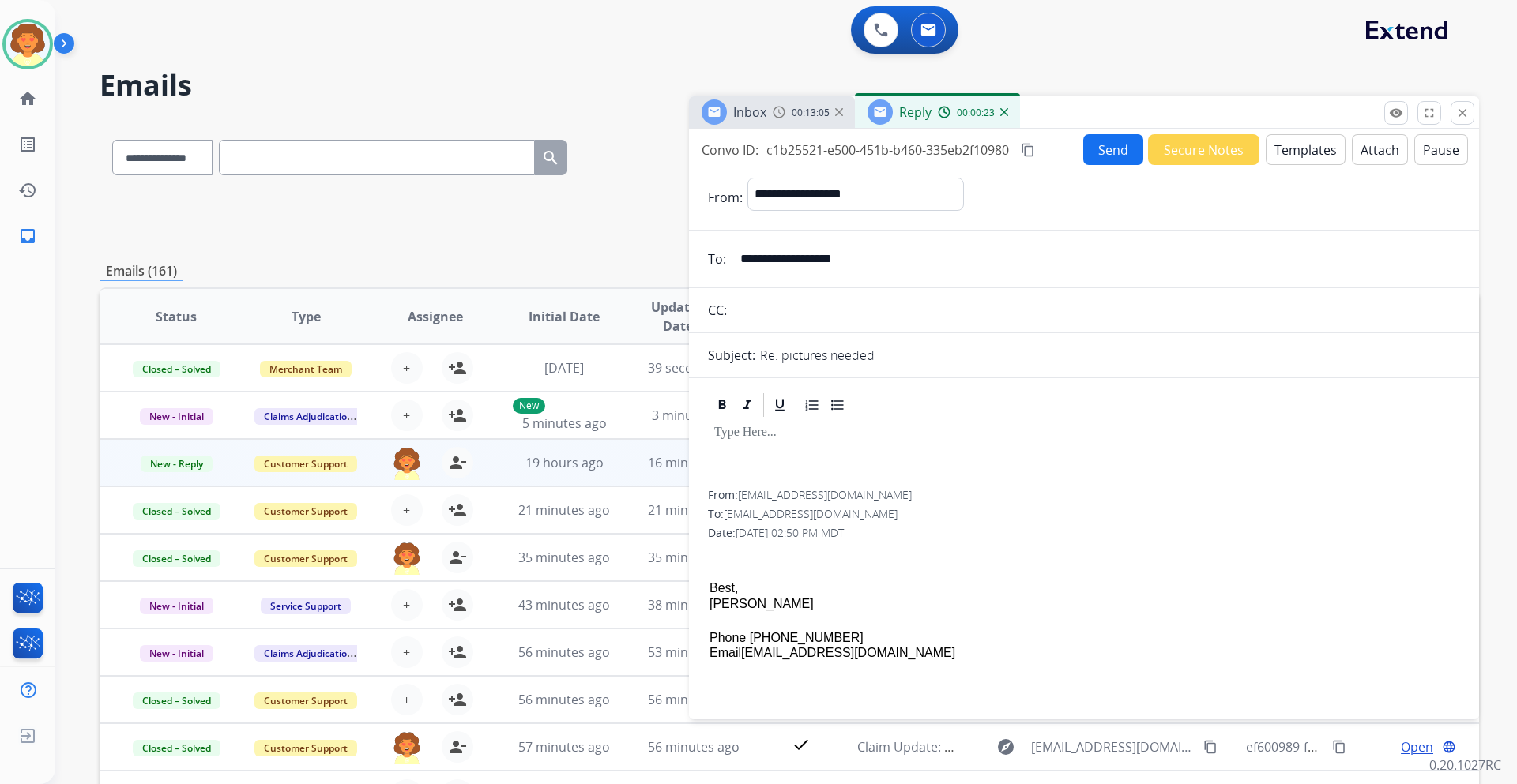
click at [1278, 153] on button "Templates" at bounding box center [1305, 149] width 79 height 31
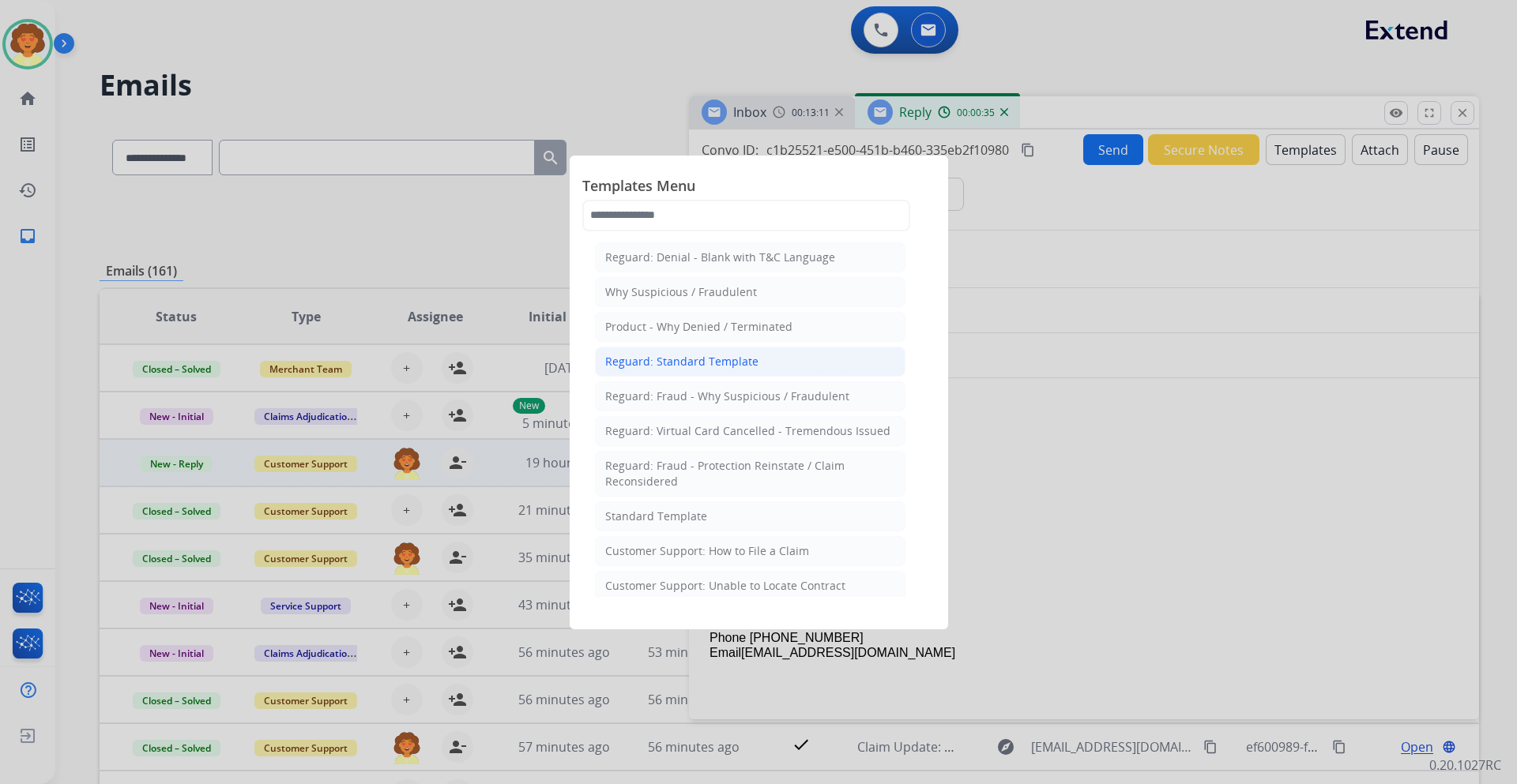
click at [713, 366] on div "Reguard: Standard Template" at bounding box center [681, 361] width 153 height 16
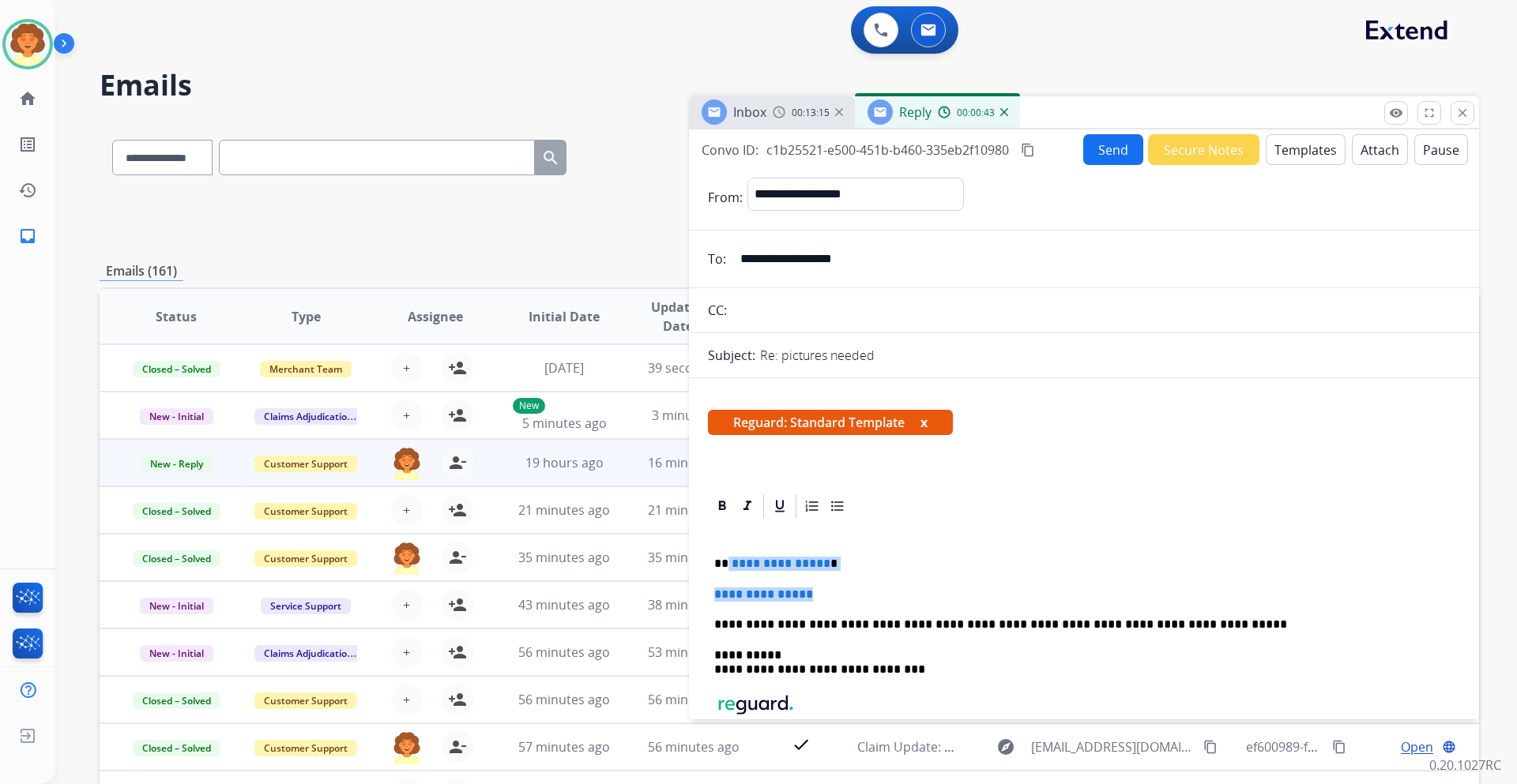
drag, startPoint x: 727, startPoint y: 560, endPoint x: 841, endPoint y: 589, distance: 117.6
click at [841, 589] on div "**********" at bounding box center [1084, 677] width 752 height 312
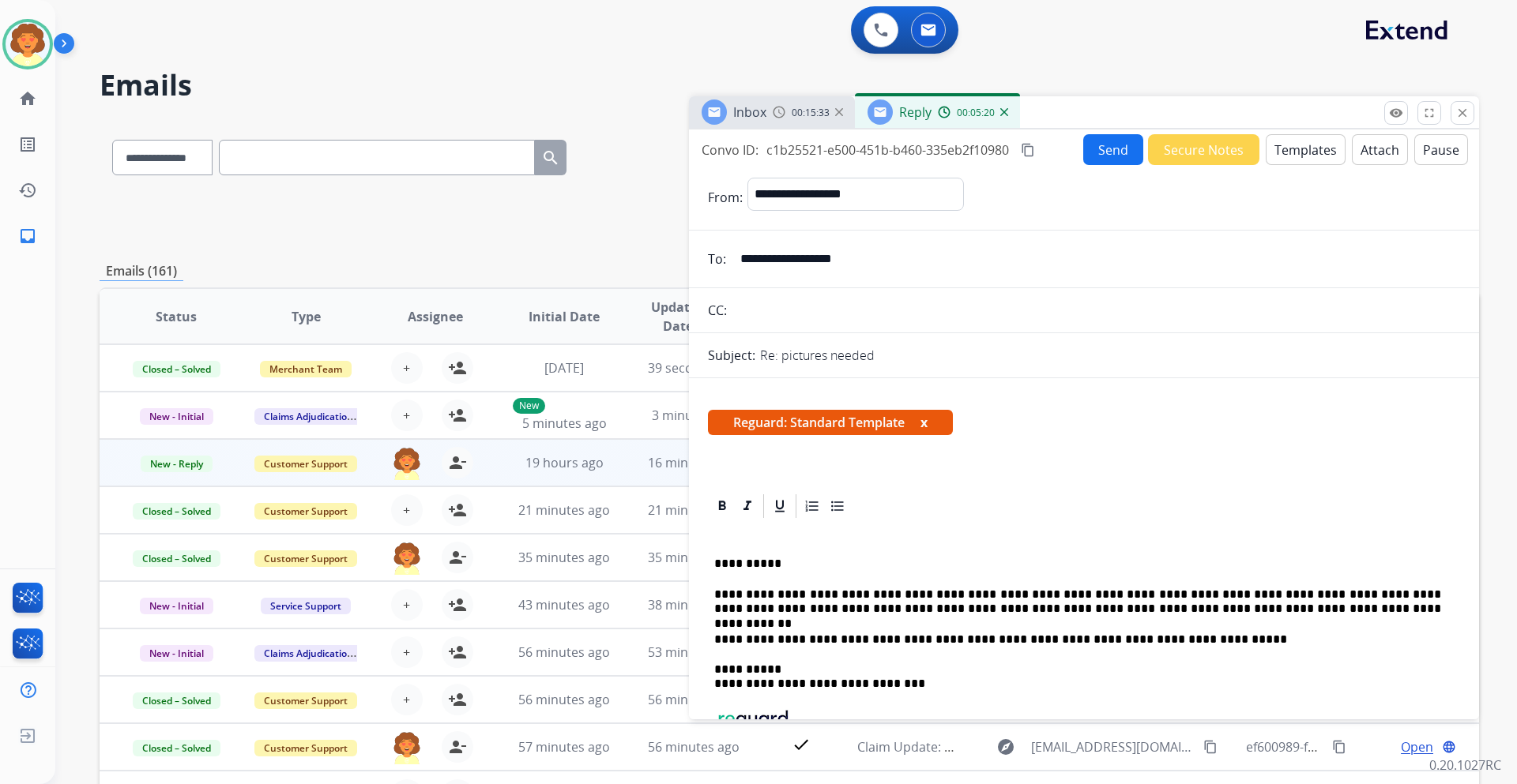
click at [1114, 152] on button "Send" at bounding box center [1113, 149] width 60 height 31
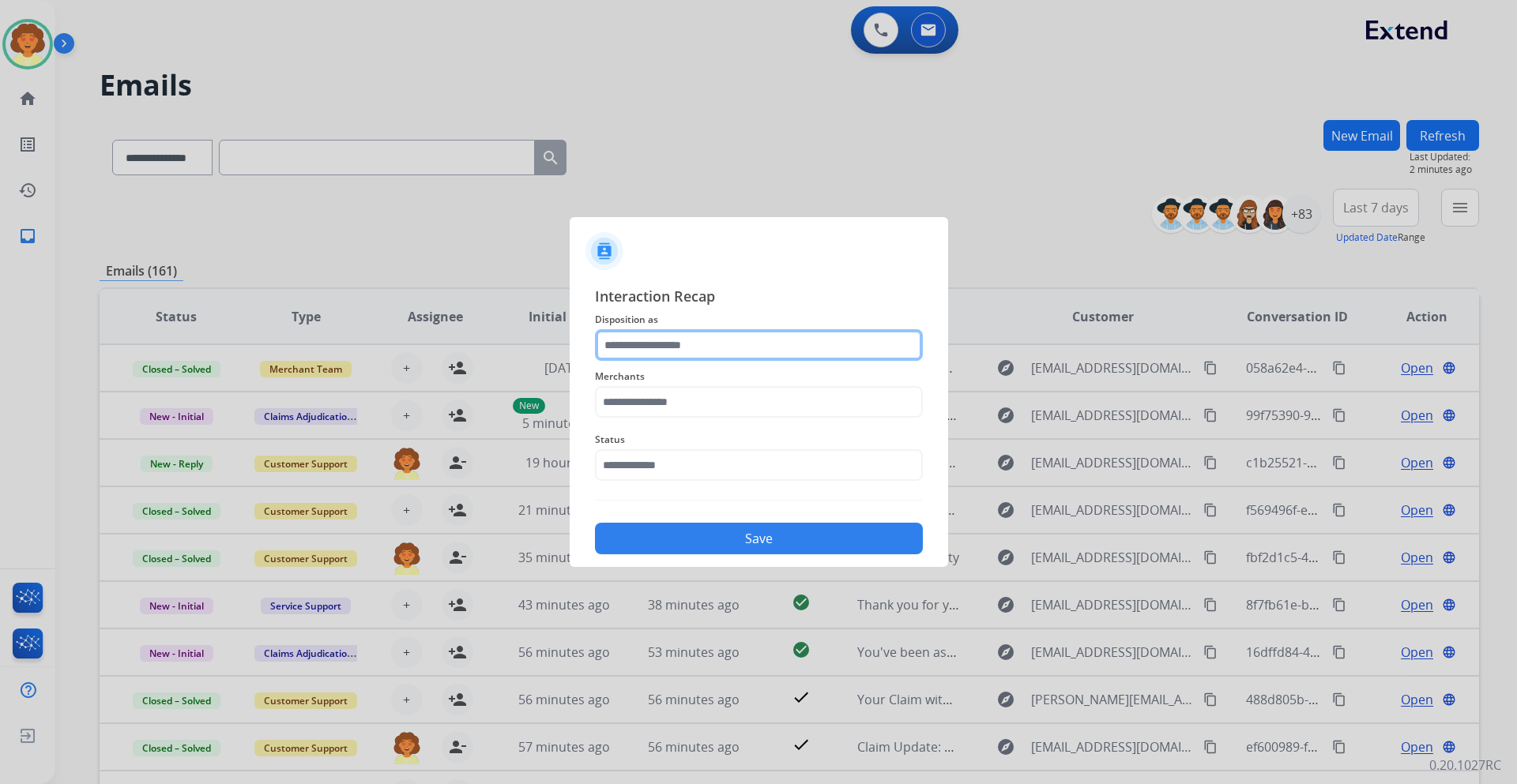
click at [648, 347] on input "text" at bounding box center [758, 345] width 328 height 32
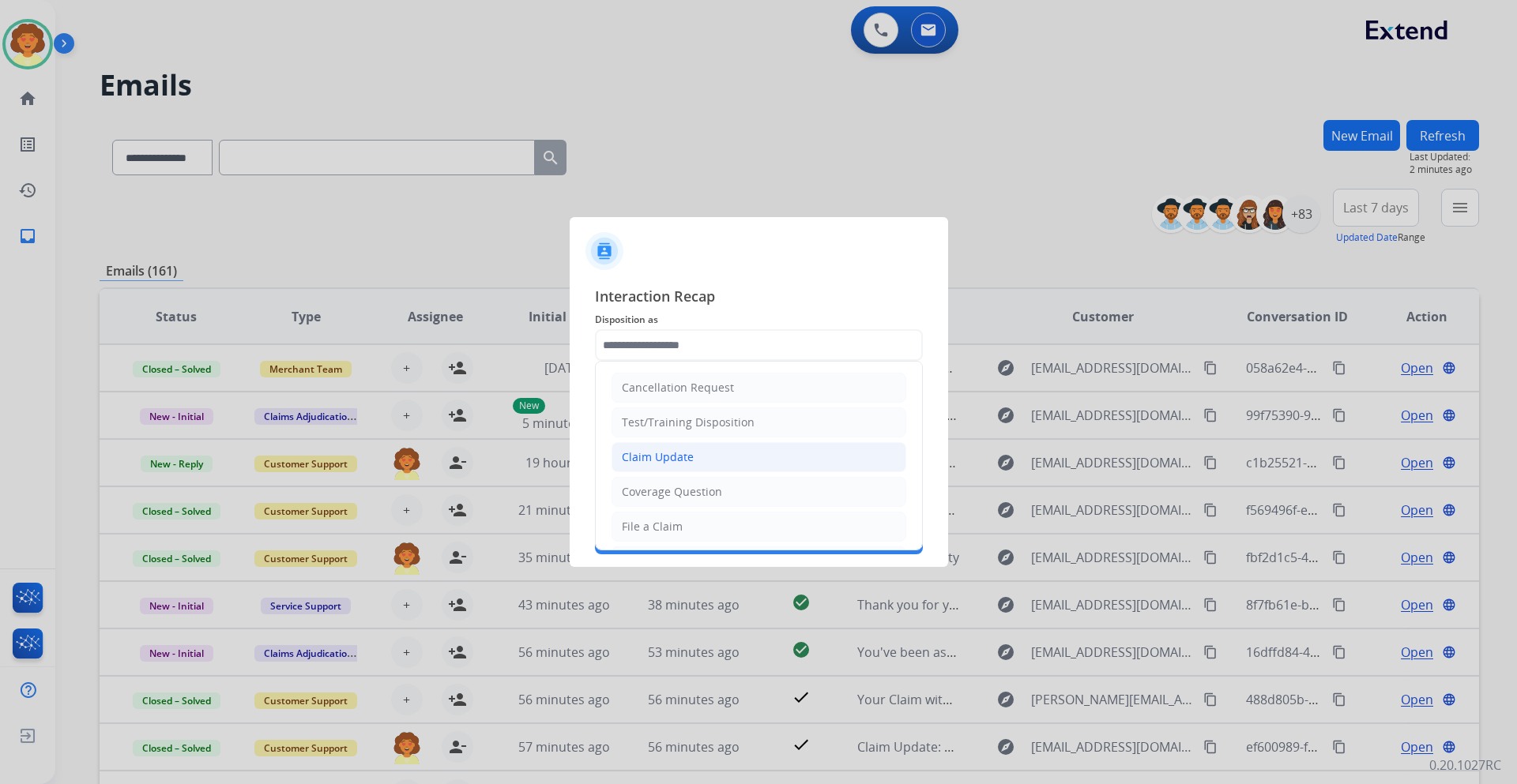
click at [689, 454] on div "Claim Update" at bounding box center [657, 457] width 72 height 16
type input "**********"
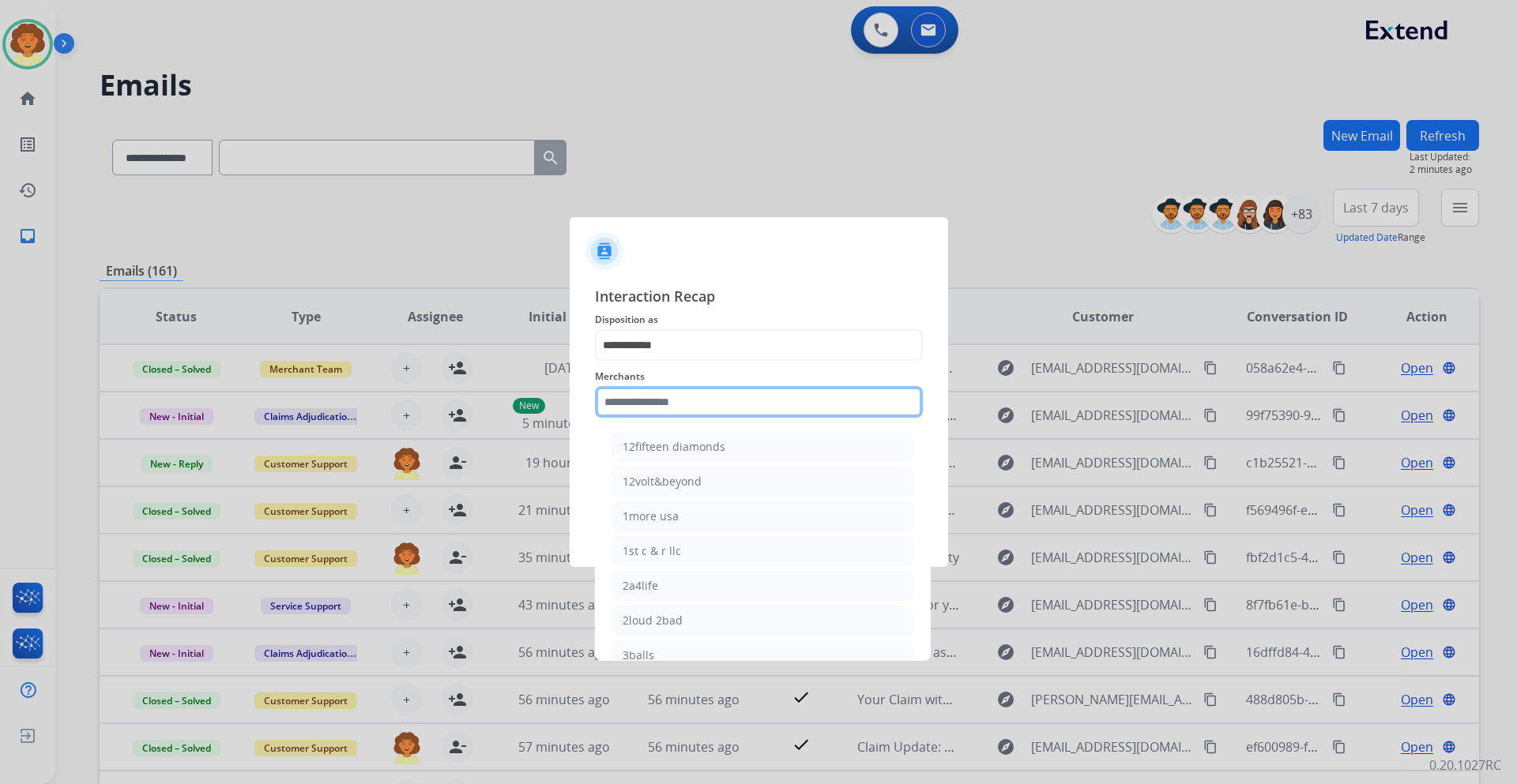
click at [650, 402] on input "text" at bounding box center [758, 402] width 328 height 32
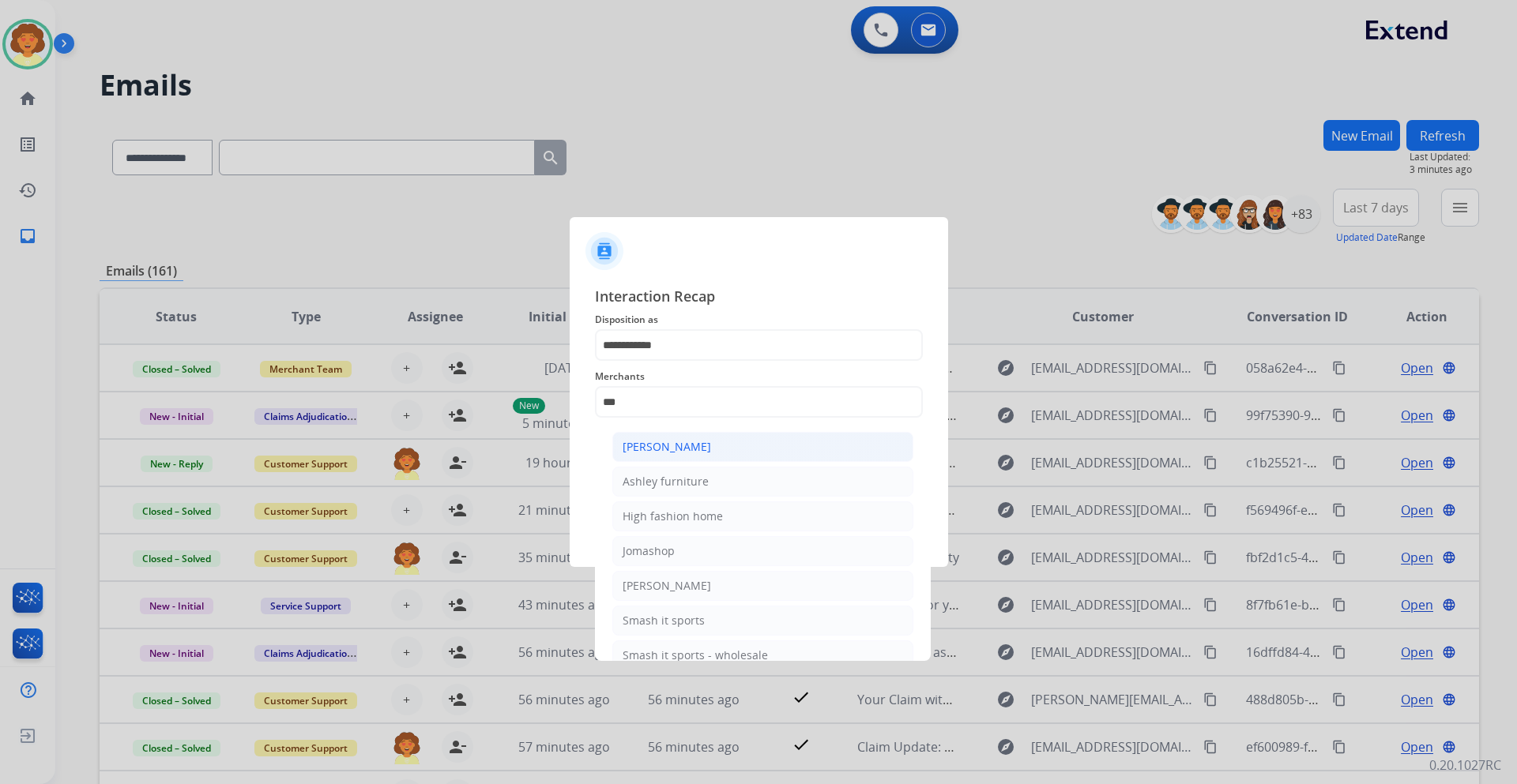
click at [661, 451] on div "[PERSON_NAME]" at bounding box center [667, 447] width 89 height 16
type input "**********"
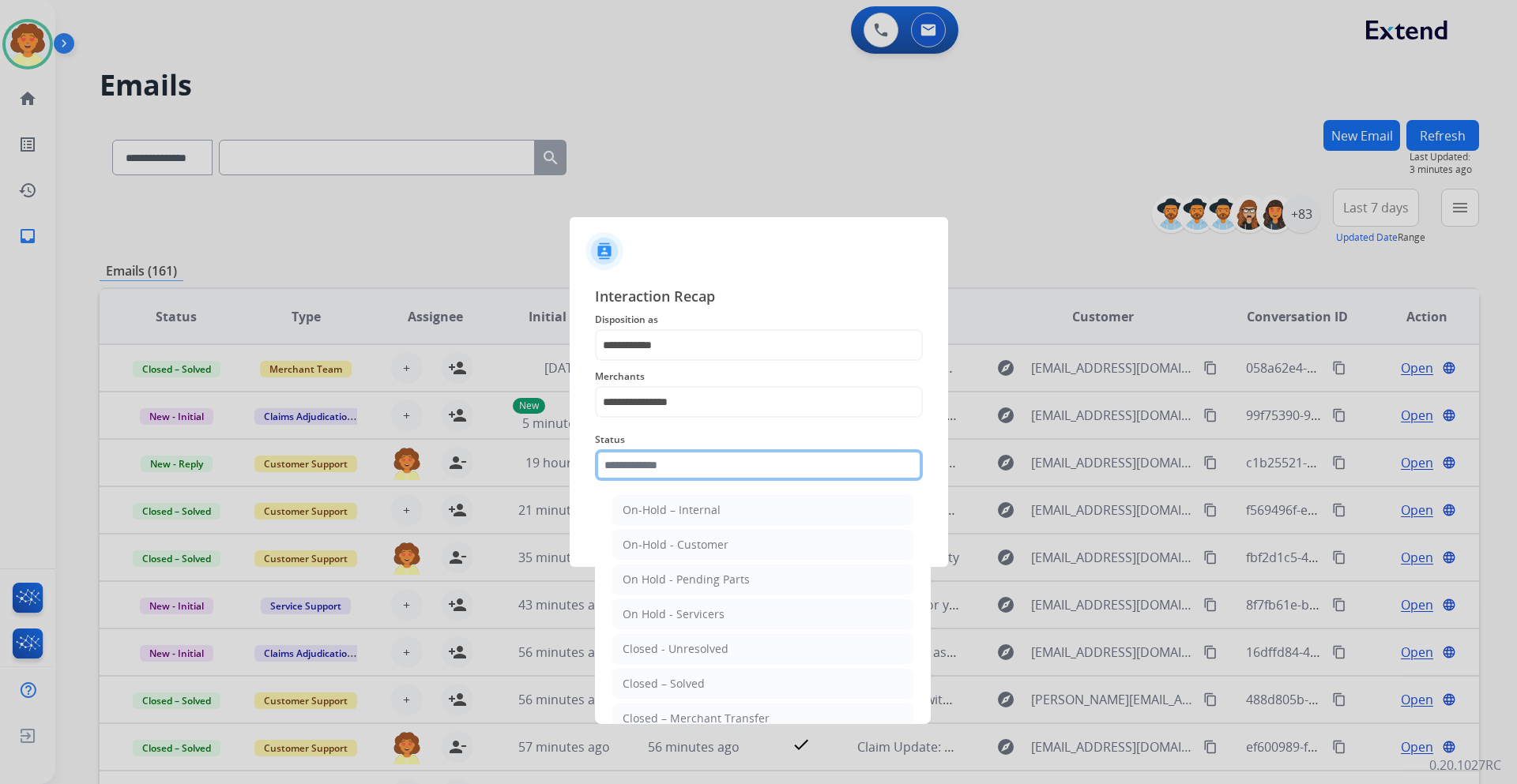
click at [667, 469] on input "text" at bounding box center [758, 466] width 328 height 32
click at [720, 680] on li "Closed – Solved" at bounding box center [763, 684] width 301 height 30
type input "**********"
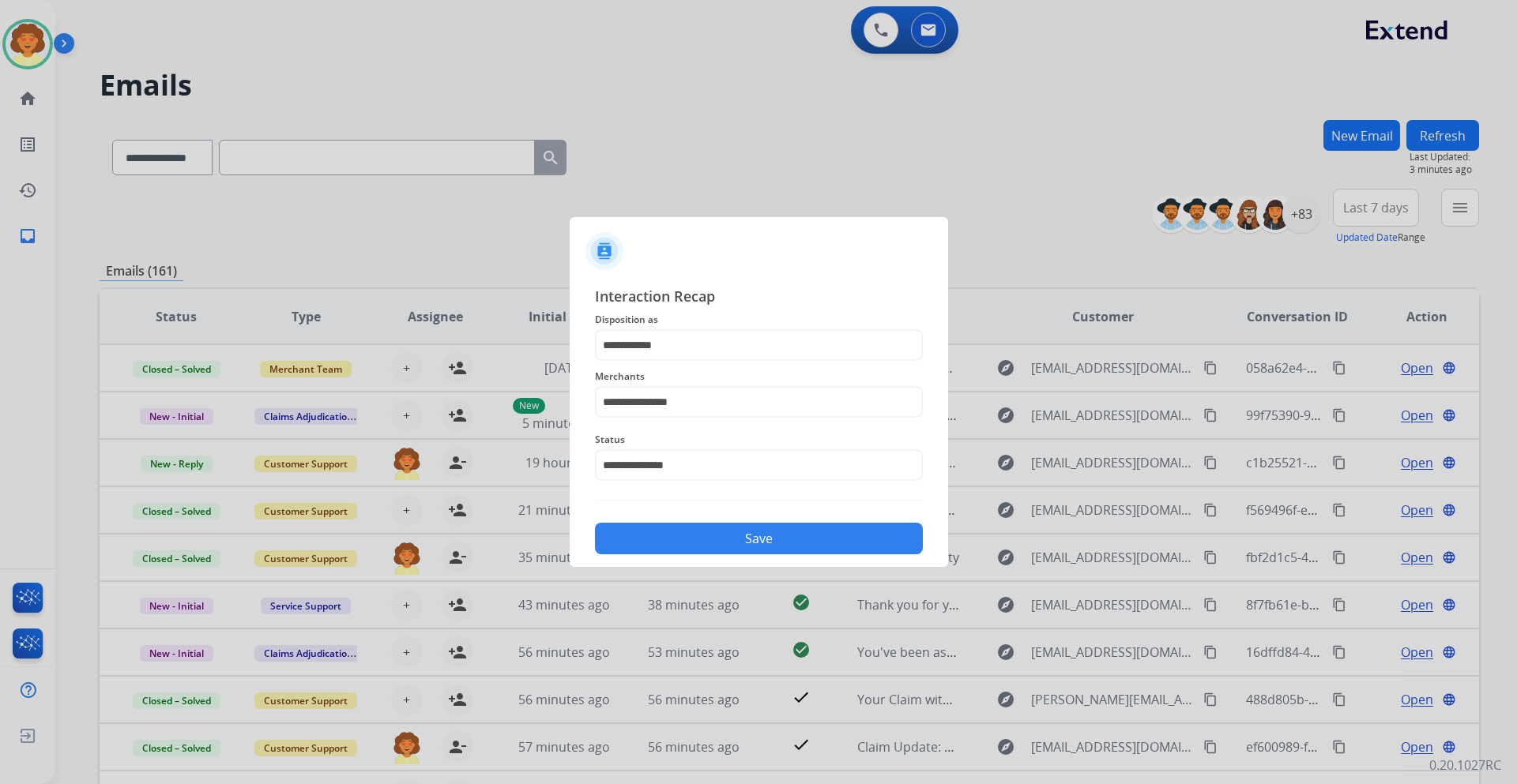
click at [759, 543] on button "Save" at bounding box center [758, 539] width 328 height 32
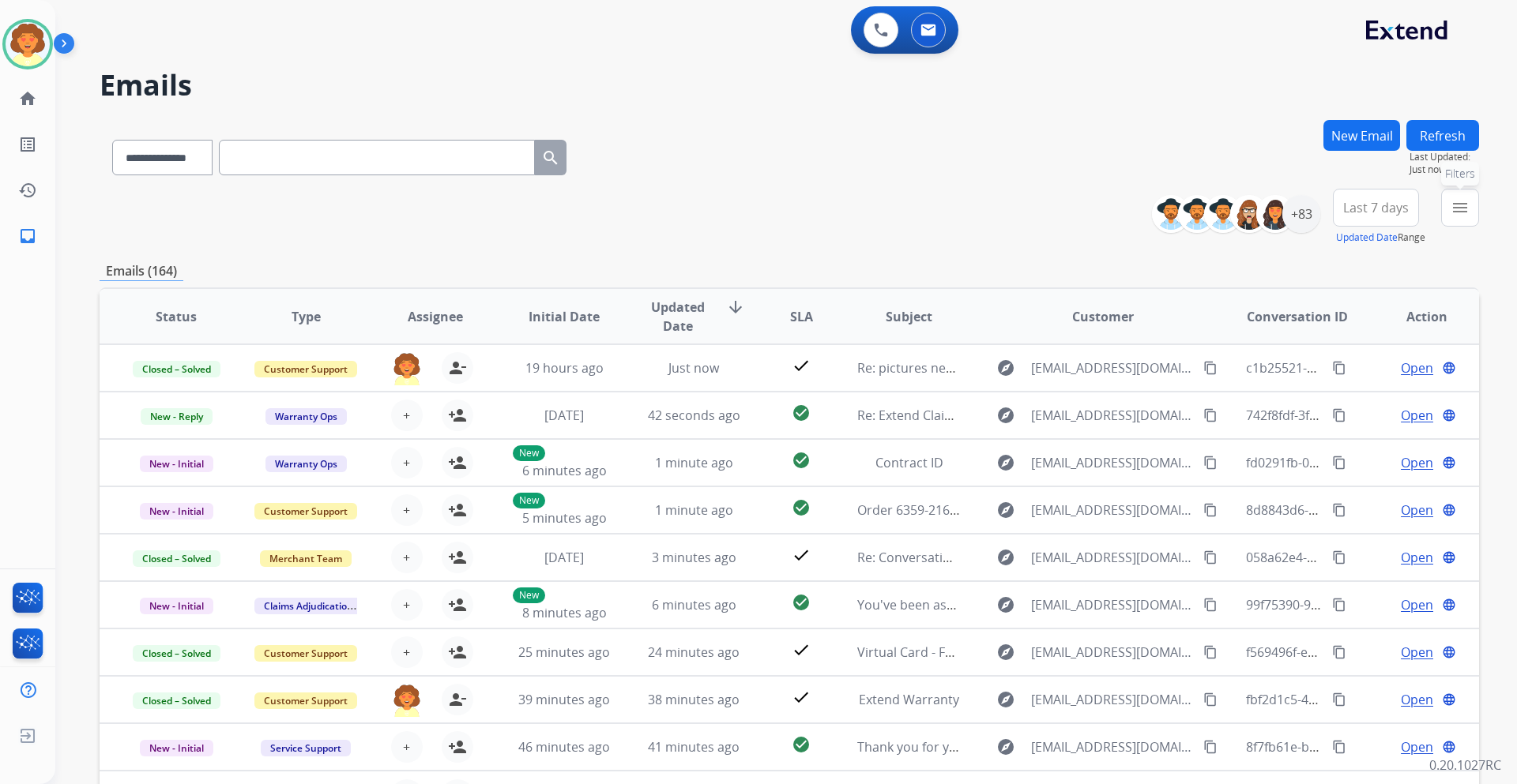
click at [1459, 214] on mat-icon "menu" at bounding box center [1460, 207] width 19 height 19
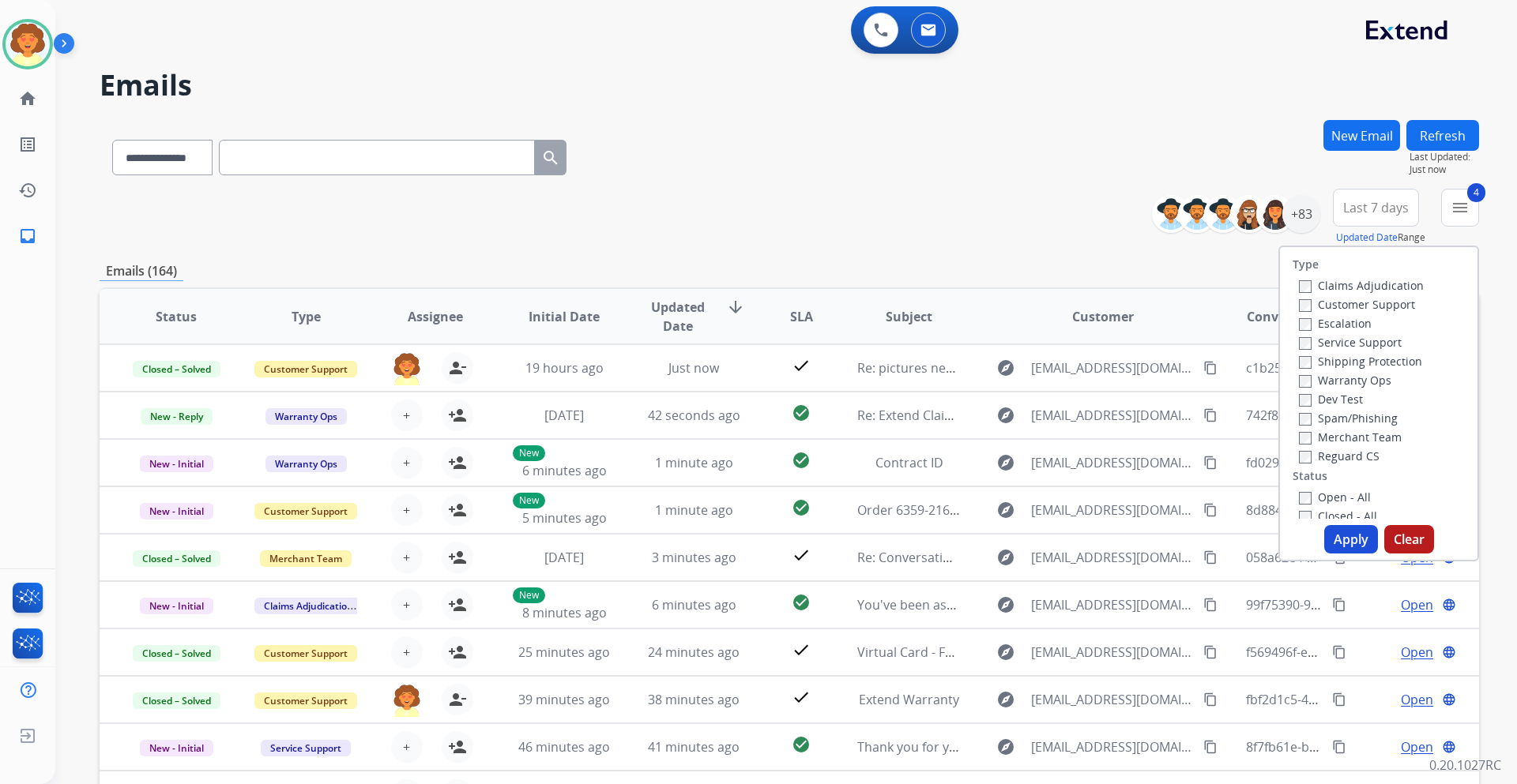
click at [1335, 532] on button "Apply" at bounding box center [1351, 539] width 54 height 28
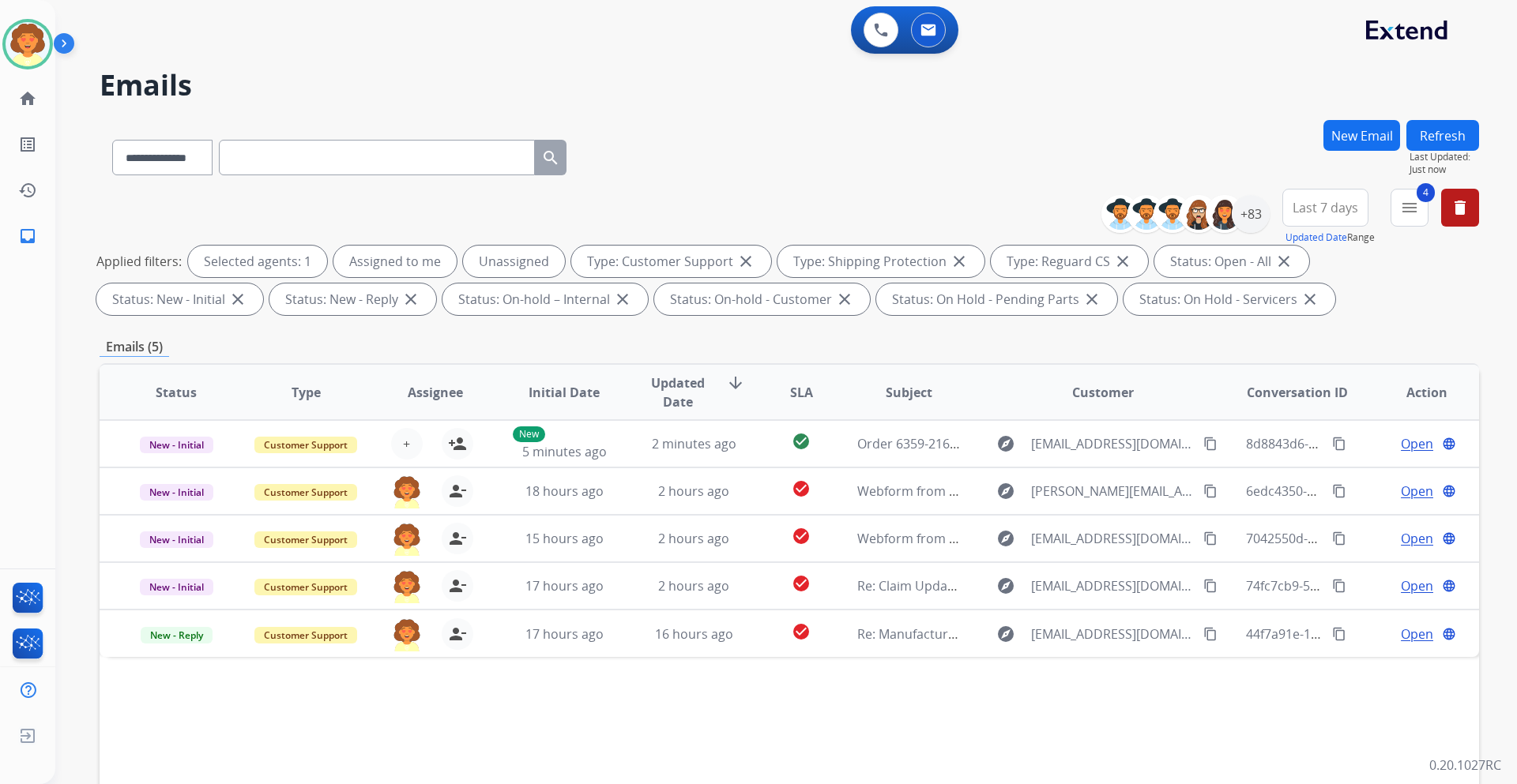
click at [1349, 217] on button "Last 7 days" at bounding box center [1326, 207] width 86 height 38
click at [1324, 401] on div "Last 90 days" at bounding box center [1320, 399] width 87 height 23
click at [1243, 218] on div "+137" at bounding box center [1250, 214] width 38 height 38
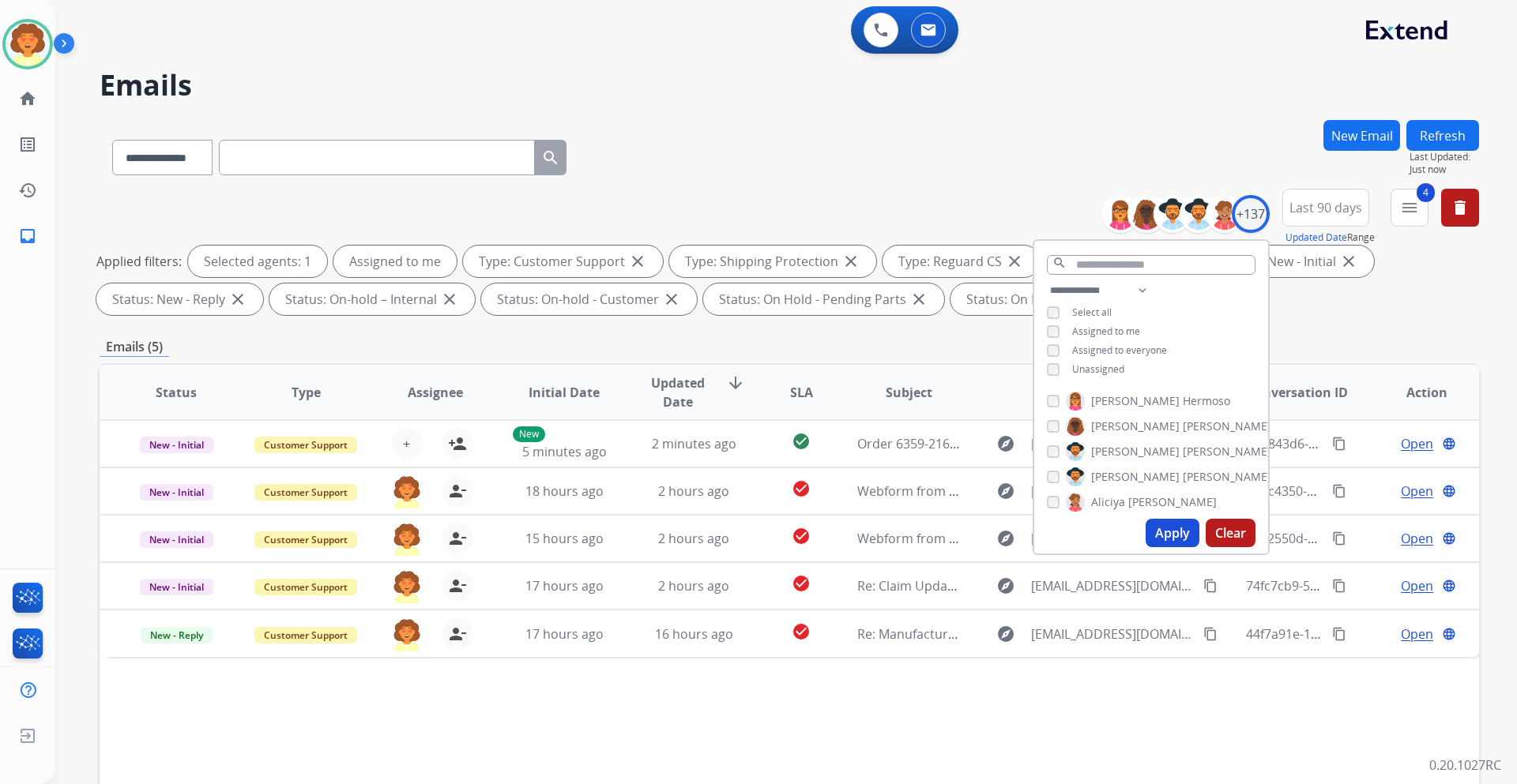
click at [1173, 535] on button "Apply" at bounding box center [1173, 533] width 54 height 28
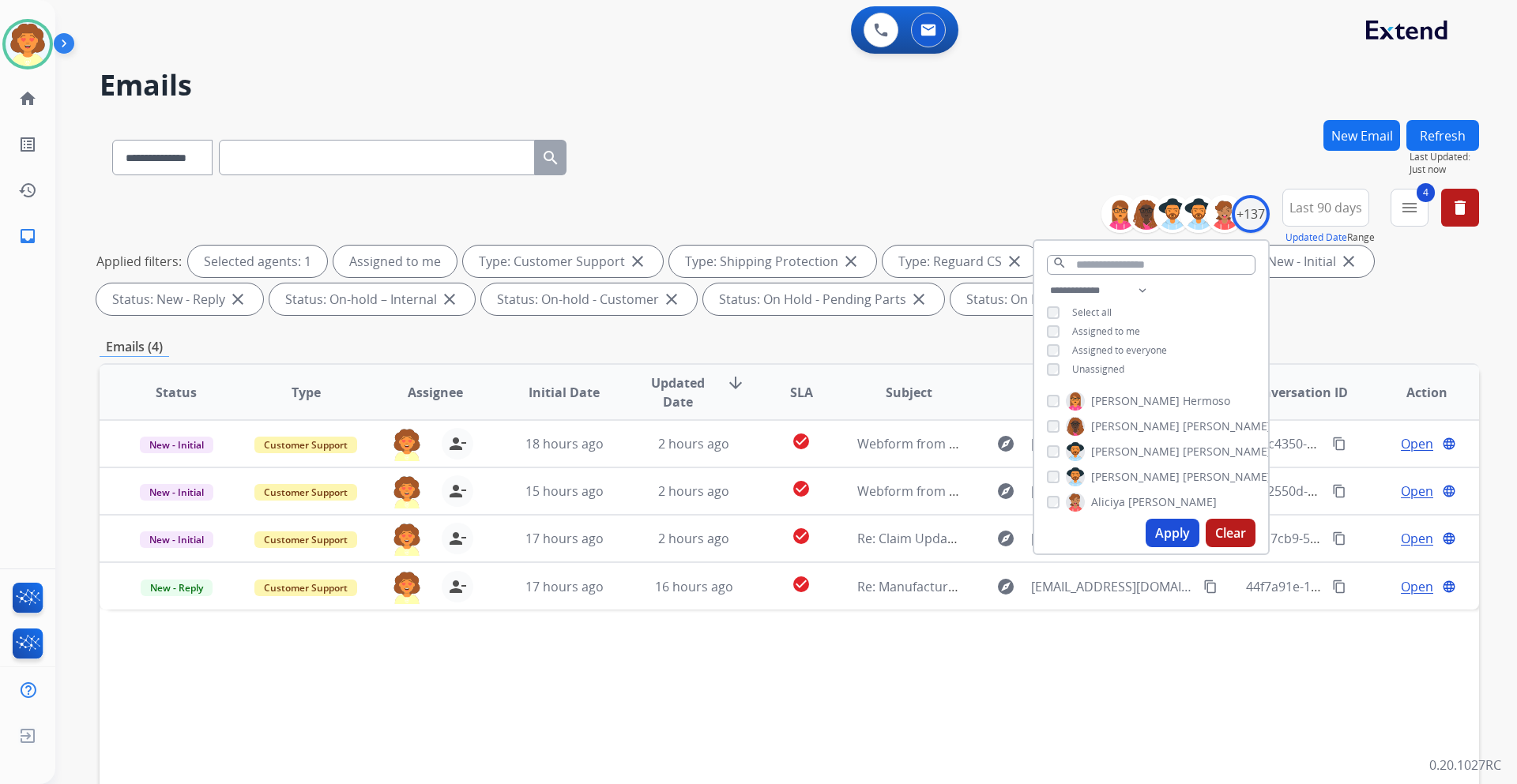
click at [1383, 275] on div "Applied filters: Selected agents: 1 Assigned to me Type: Customer Support close…" at bounding box center [786, 280] width 1380 height 69
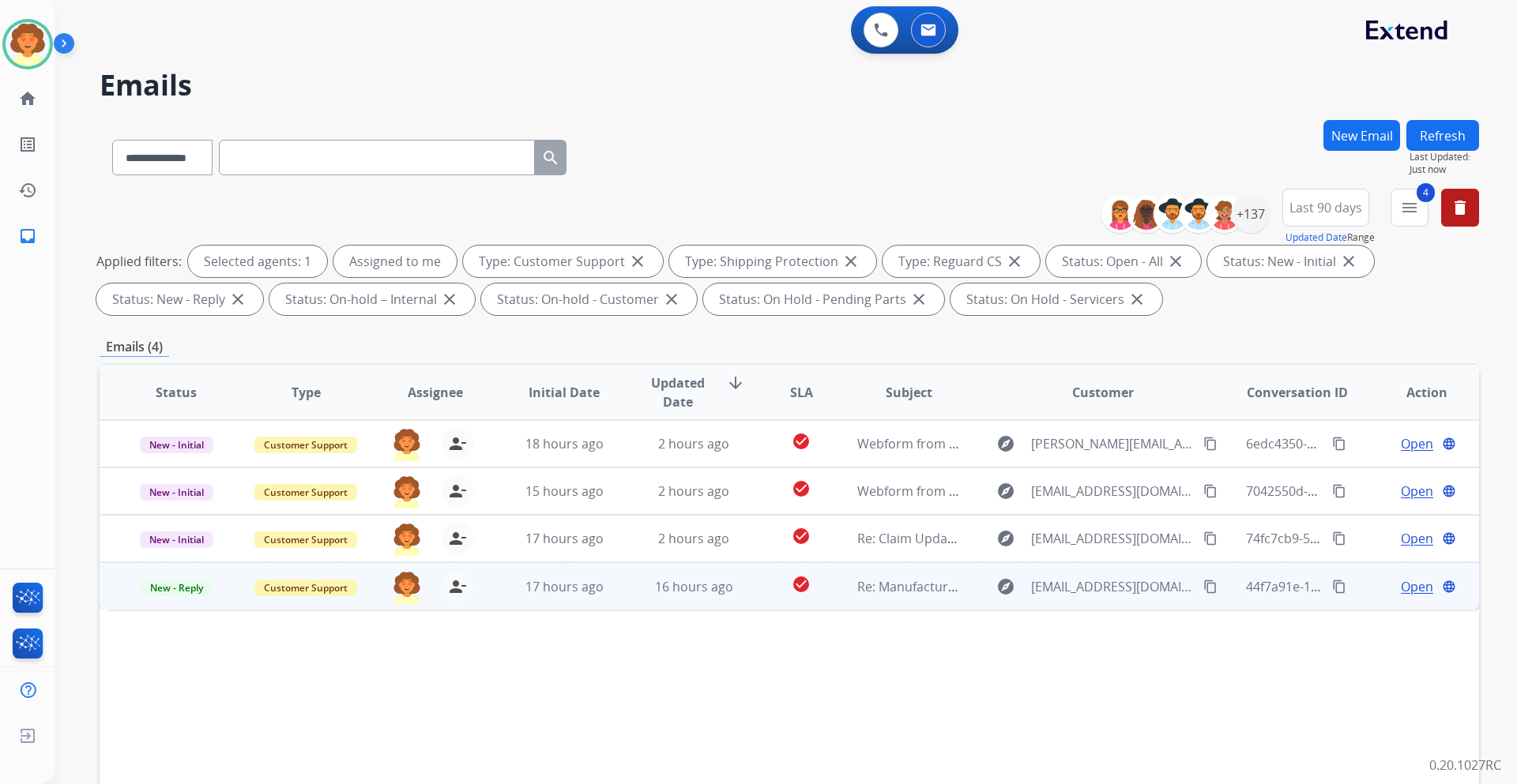
click at [1401, 587] on span "Open" at bounding box center [1417, 587] width 33 height 19
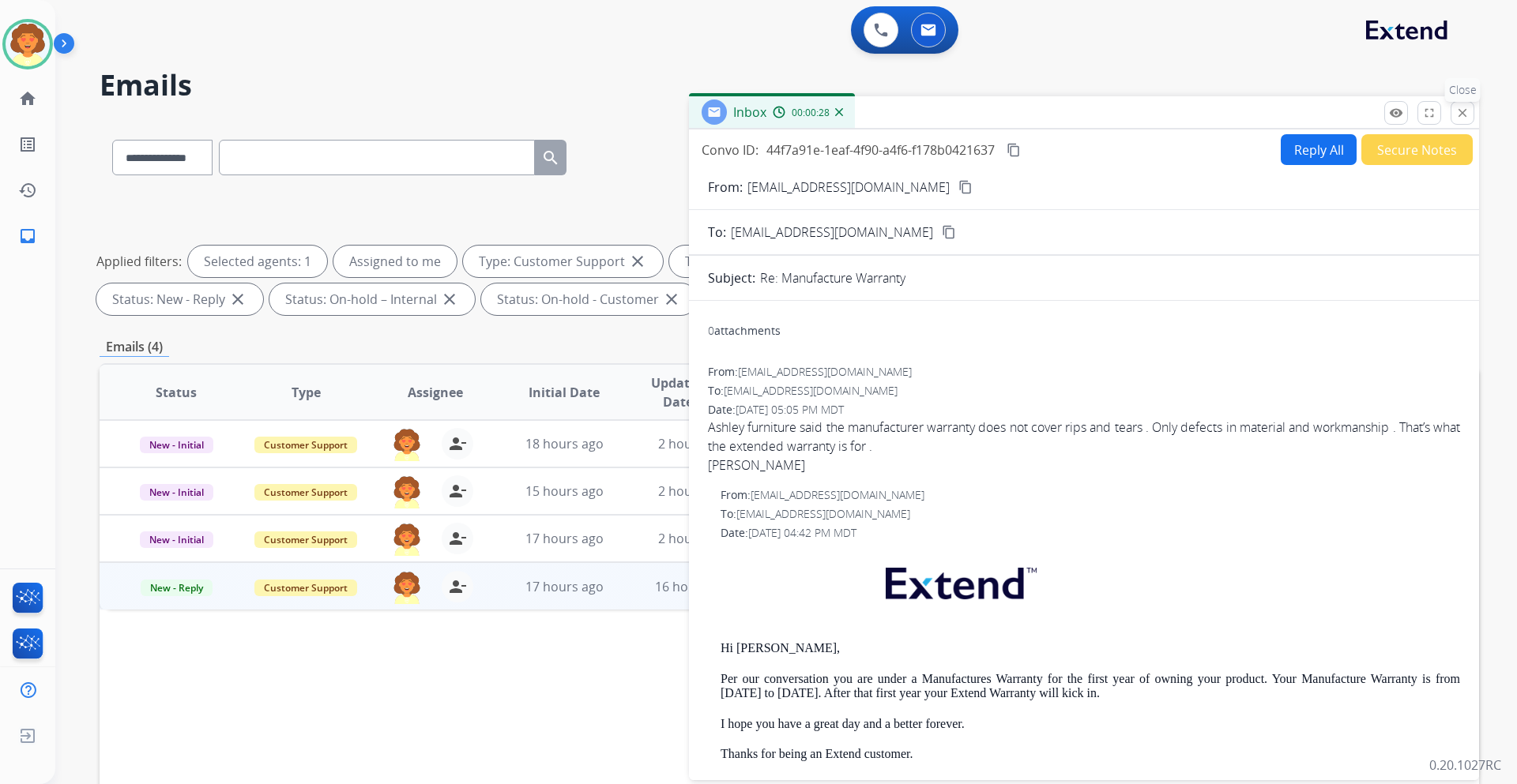
click at [1463, 105] on mat-icon "close" at bounding box center [1462, 112] width 14 height 14
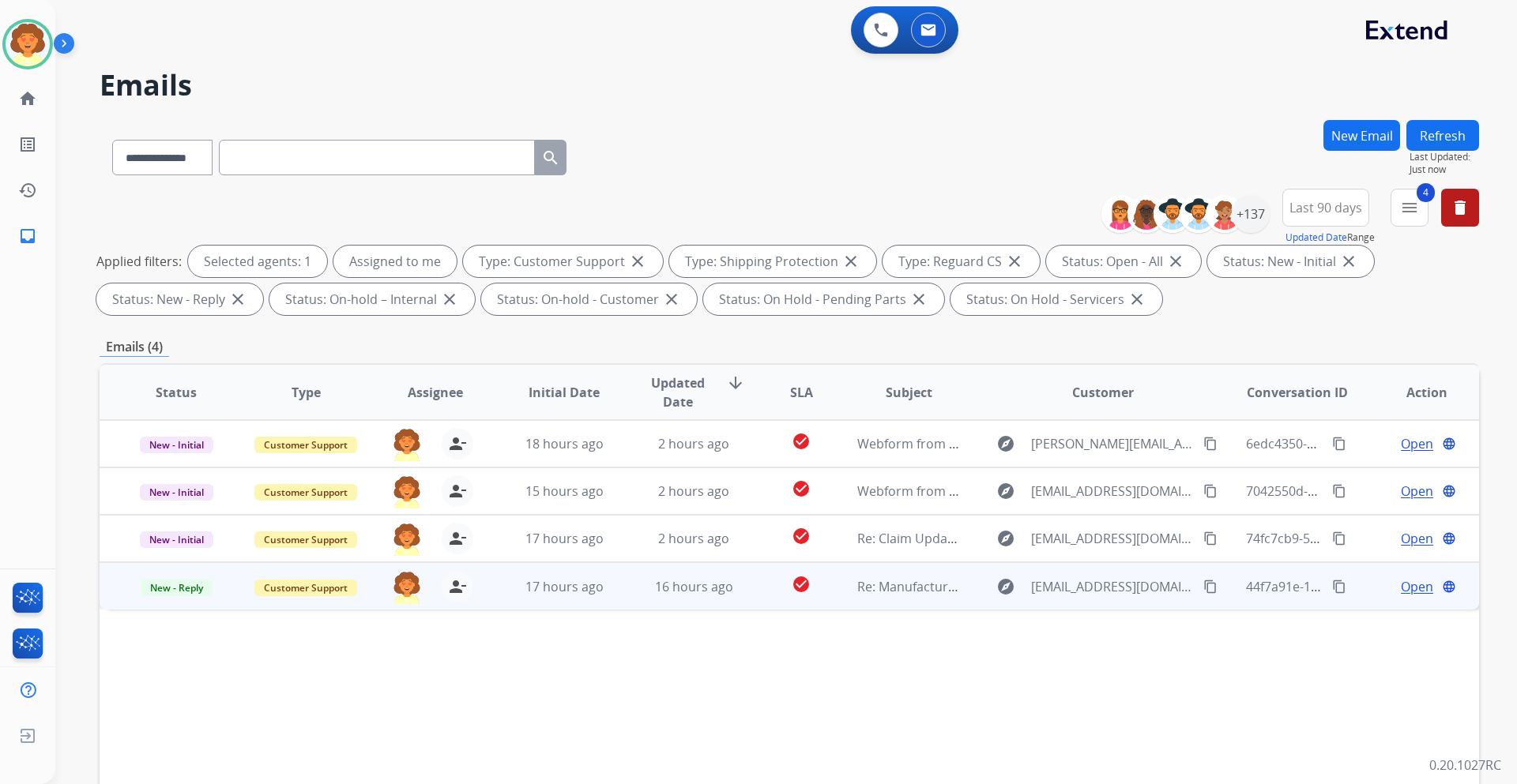
click at [1401, 586] on span "Open" at bounding box center [1417, 587] width 33 height 19
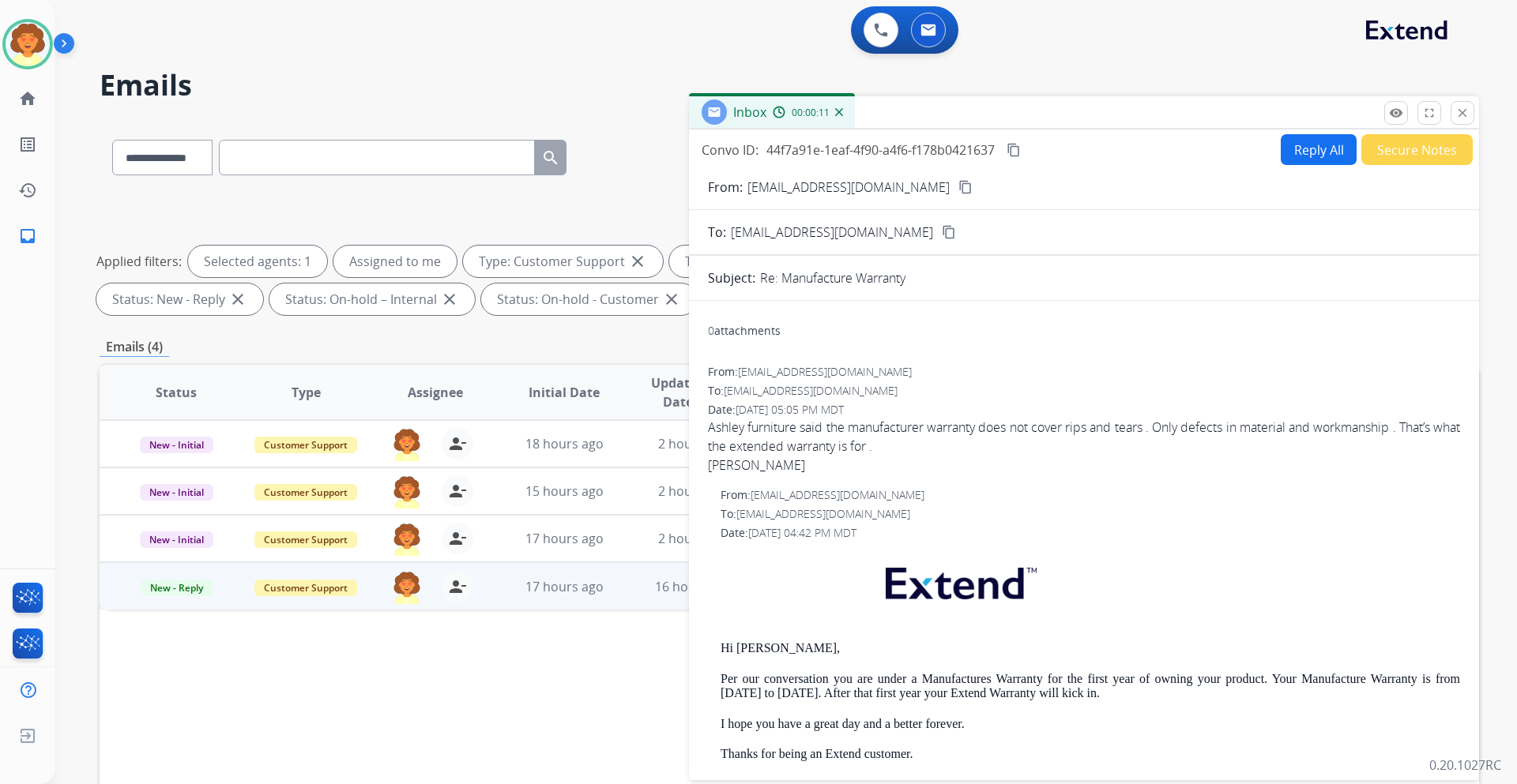
click at [1296, 143] on button "Reply All" at bounding box center [1318, 149] width 76 height 31
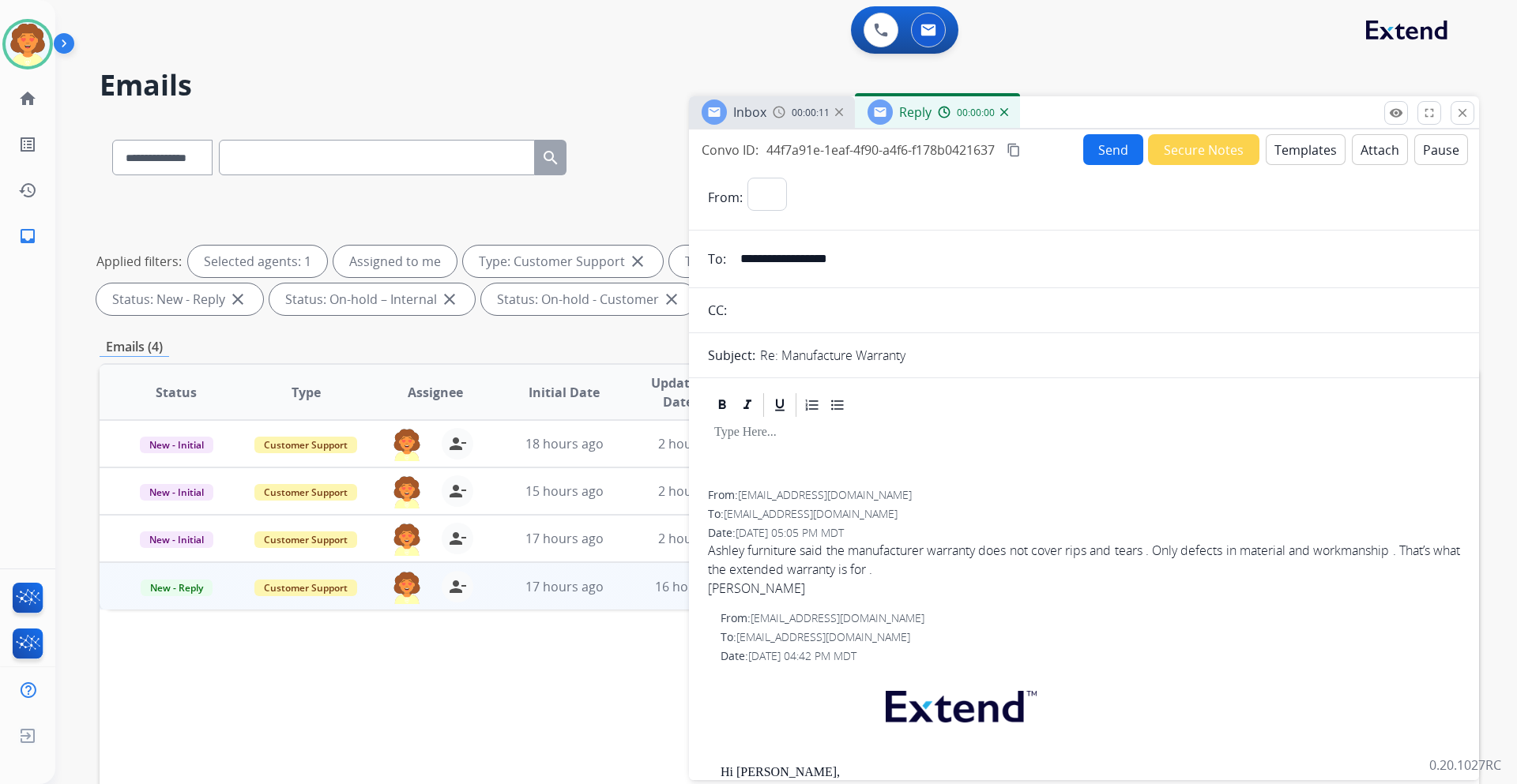
select select "**********"
click at [1292, 157] on button "Templates" at bounding box center [1305, 149] width 79 height 31
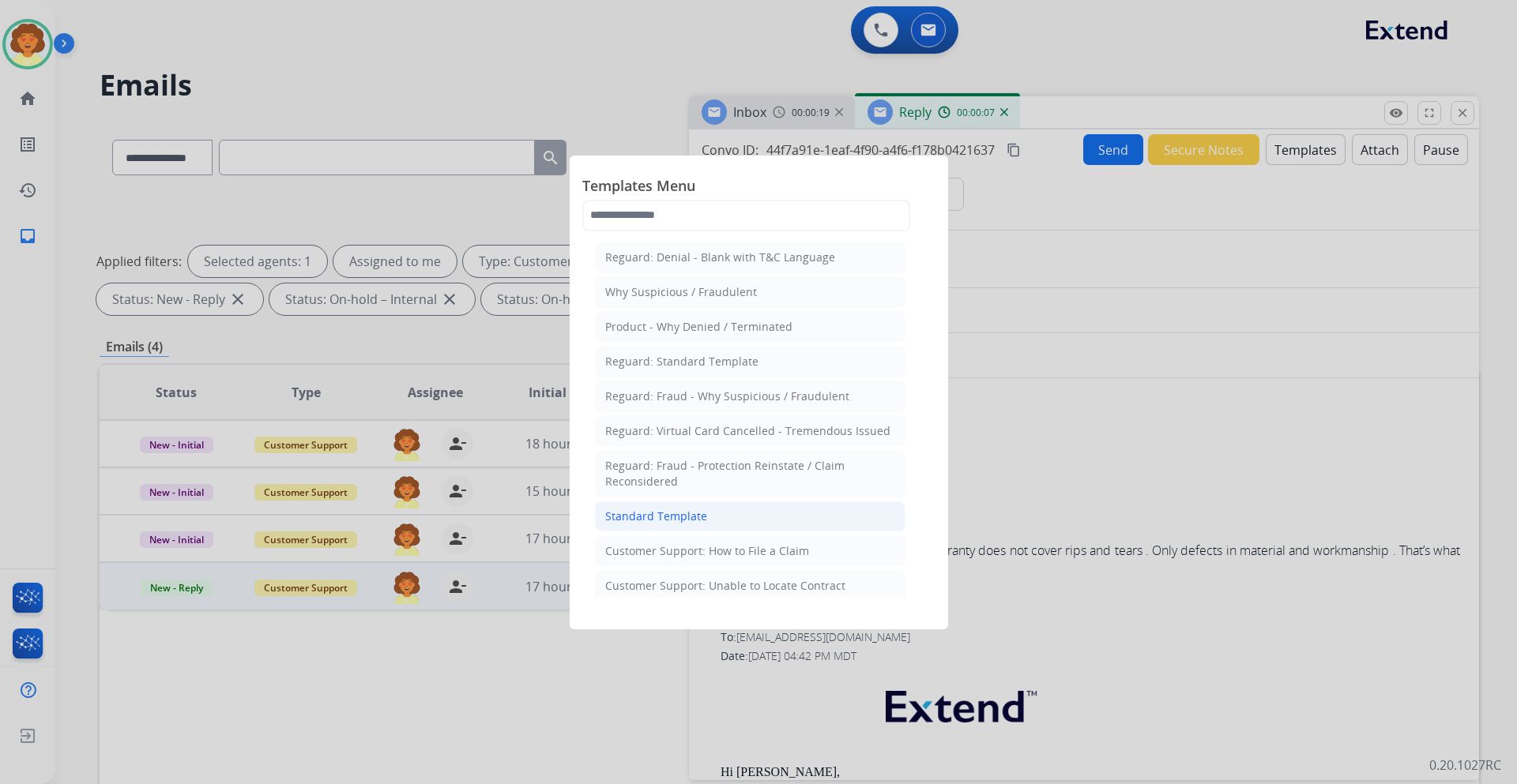
click at [732, 519] on li "Standard Template" at bounding box center [750, 516] width 311 height 30
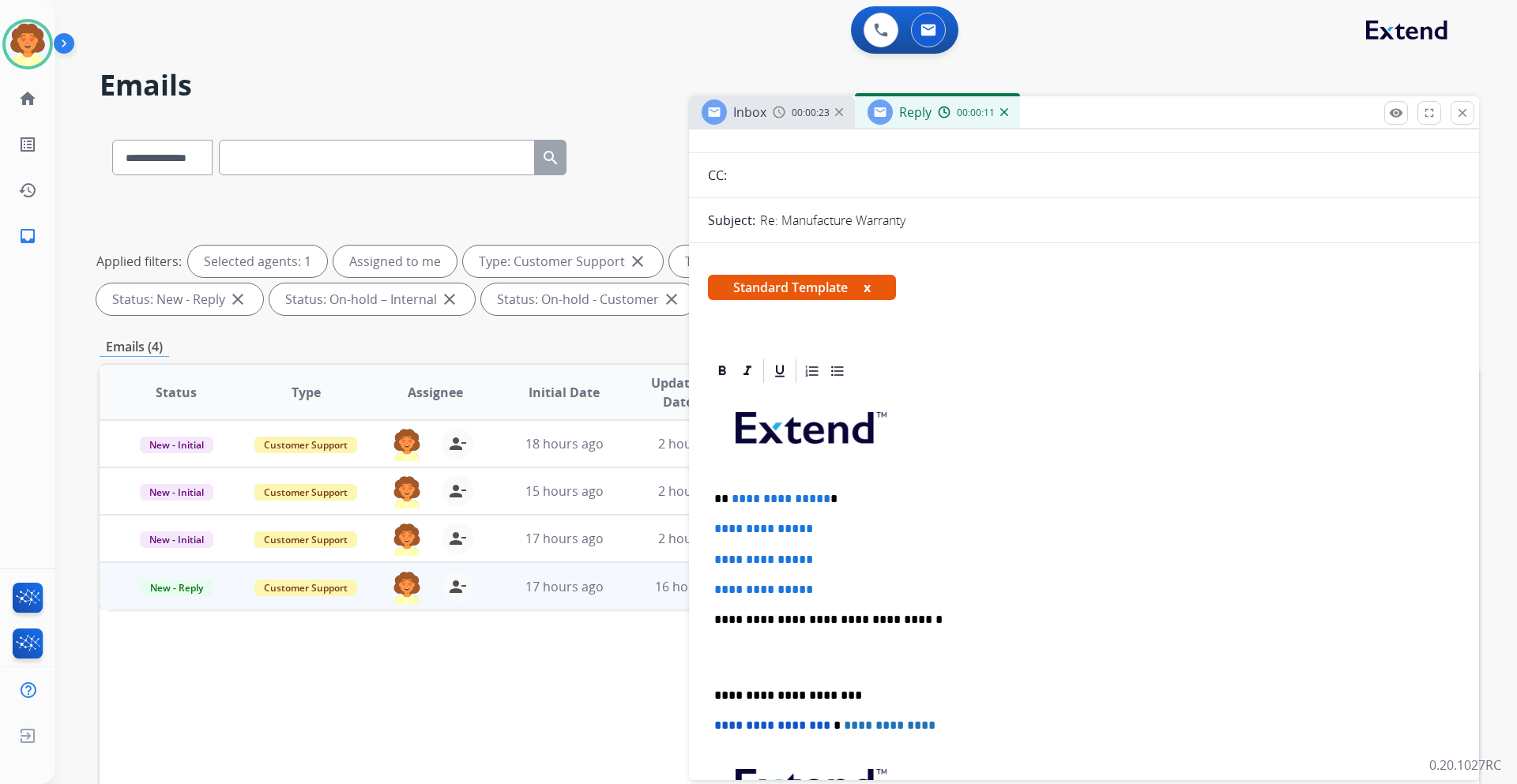
scroll to position [237, 0]
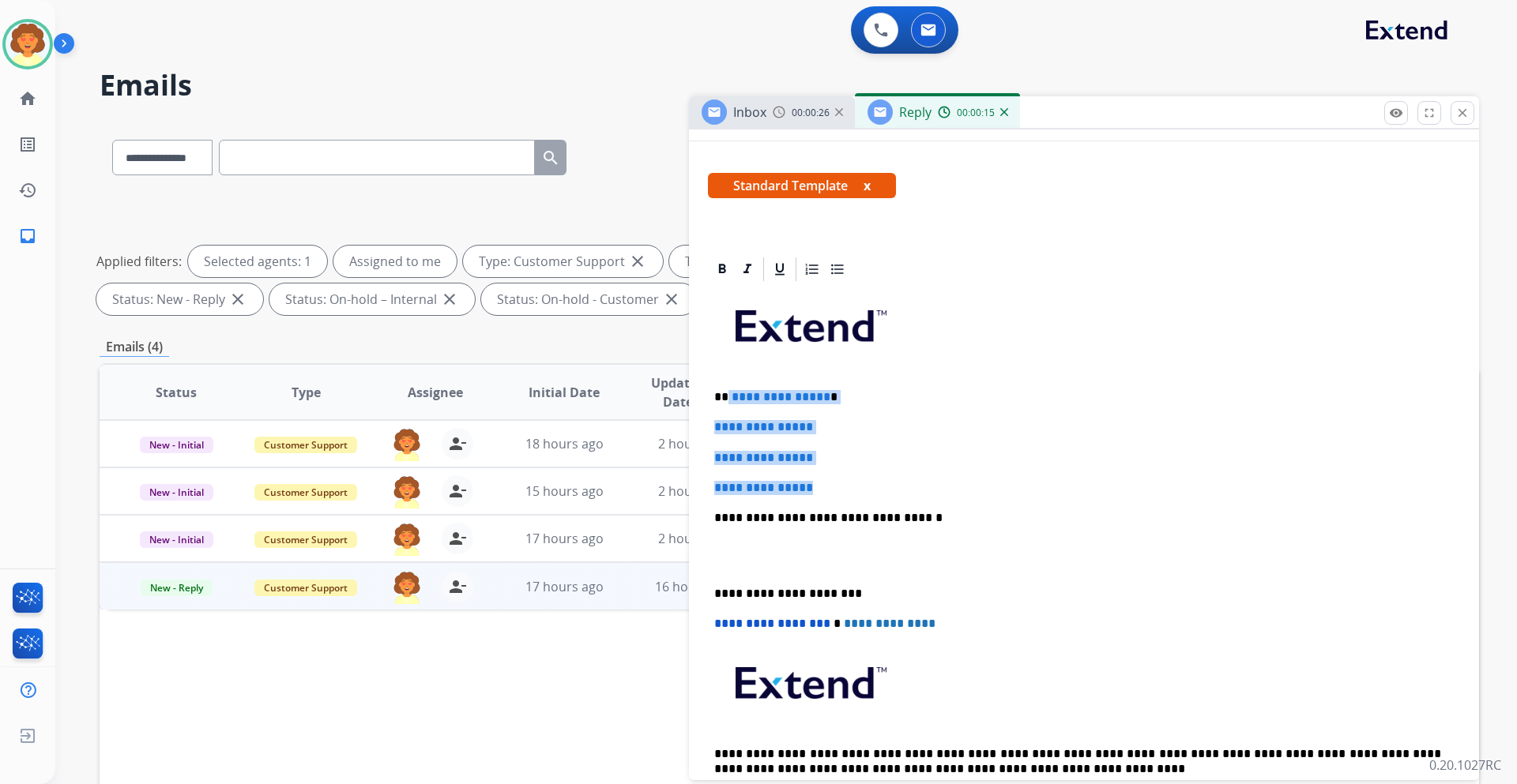
drag, startPoint x: 727, startPoint y: 394, endPoint x: 851, endPoint y: 481, distance: 151.5
click at [851, 481] on div "**********" at bounding box center [1084, 555] width 752 height 543
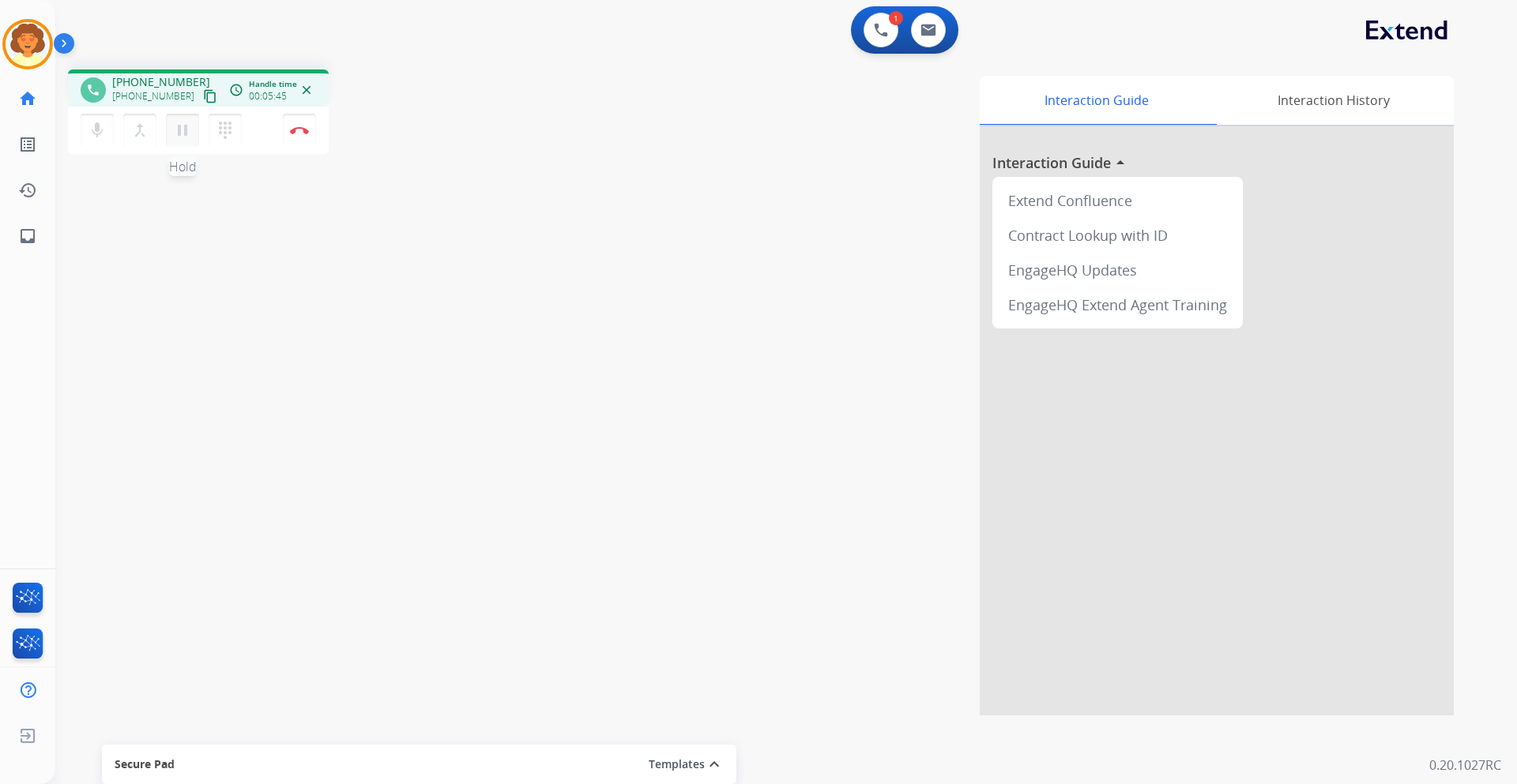
click at [177, 125] on mat-icon "pause" at bounding box center [182, 130] width 19 height 19
click at [183, 139] on mat-icon "play_arrow" at bounding box center [182, 130] width 19 height 19
click at [180, 127] on mat-icon "pause" at bounding box center [182, 130] width 19 height 19
